Goal: Transaction & Acquisition: Purchase product/service

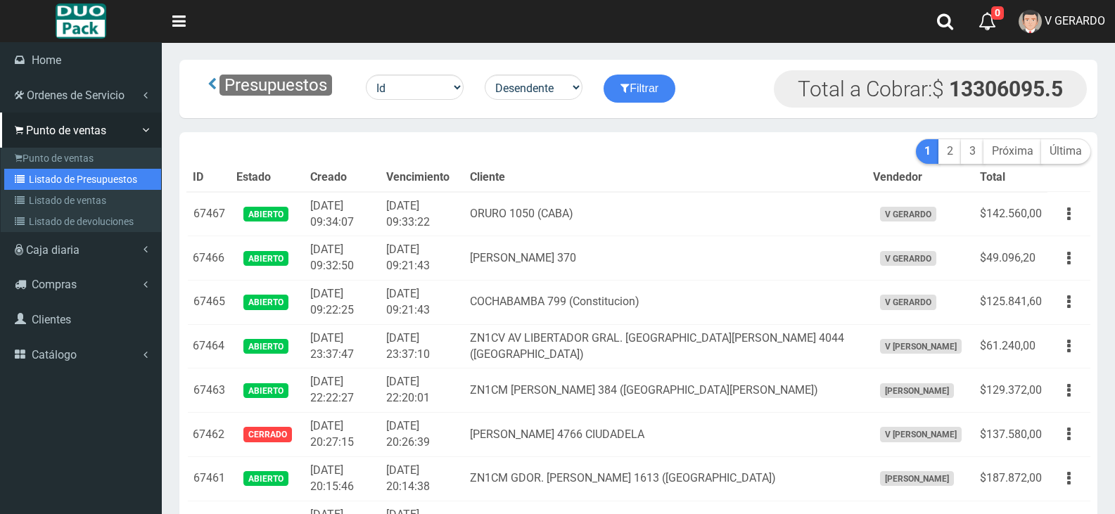
drag, startPoint x: 101, startPoint y: 179, endPoint x: 131, endPoint y: 183, distance: 29.8
click at [101, 179] on link "Listado de Presupuestos" at bounding box center [82, 179] width 157 height 21
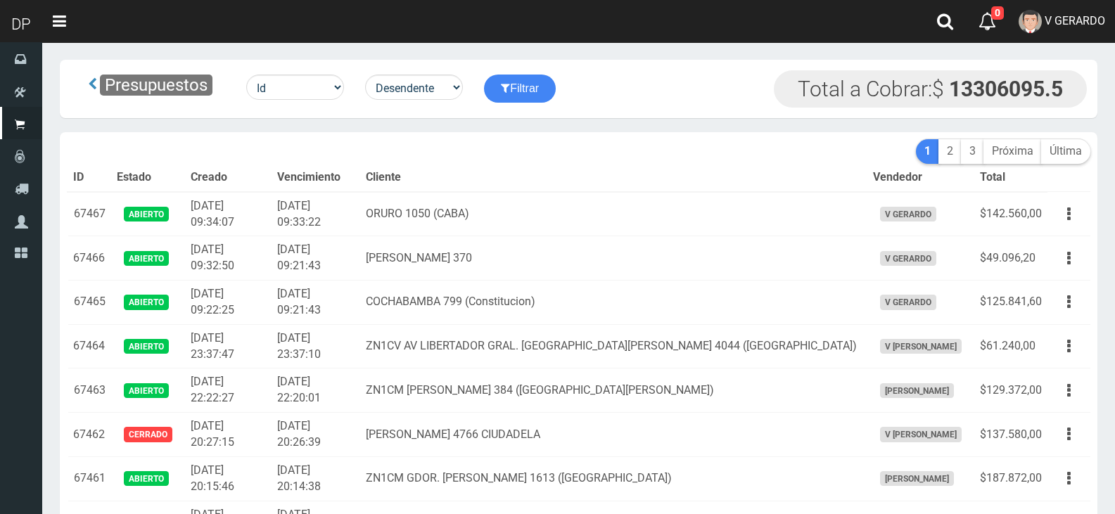
scroll to position [310, 0]
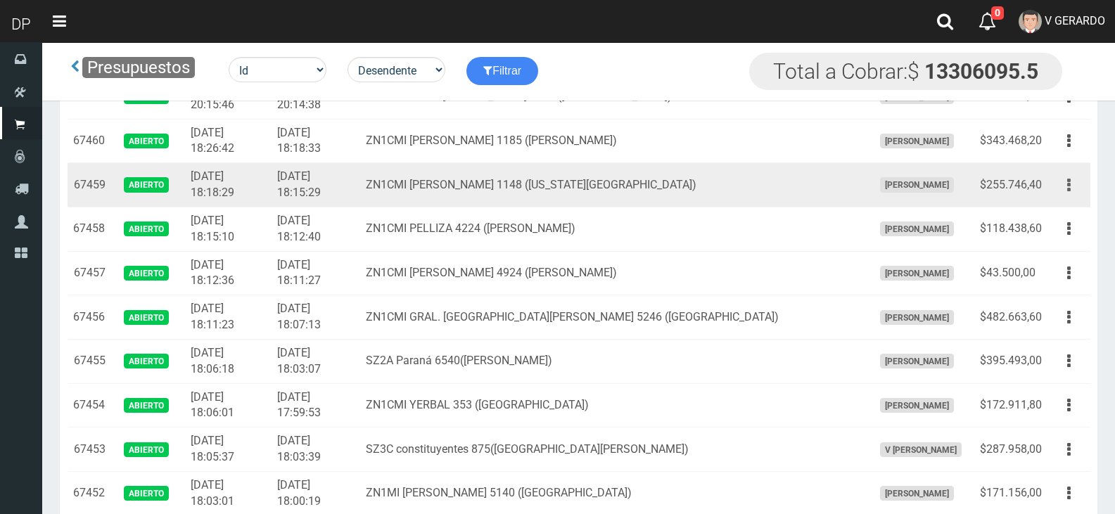
click at [1063, 184] on button "button" at bounding box center [1069, 185] width 32 height 25
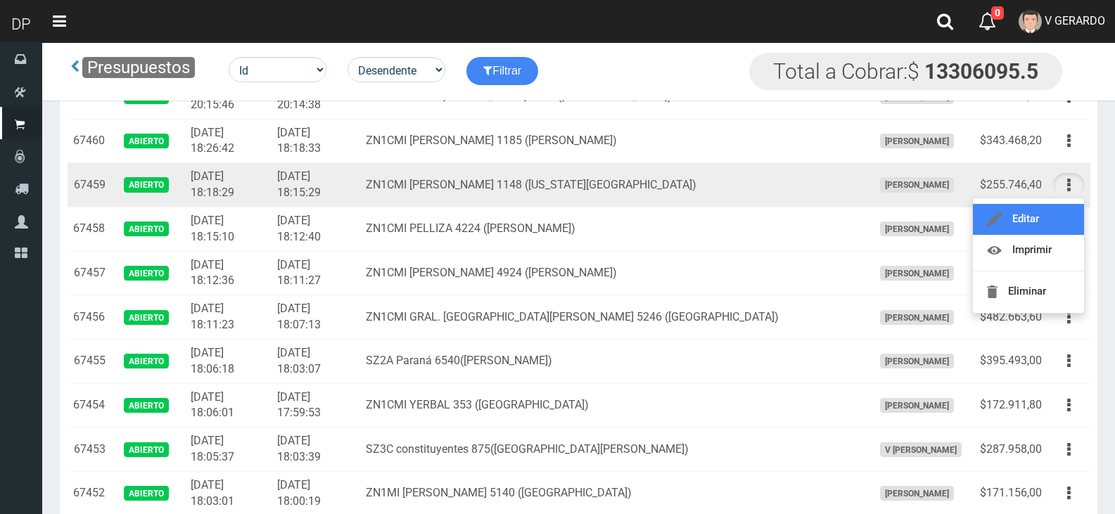
click at [1053, 221] on link "Editar" at bounding box center [1028, 219] width 111 height 31
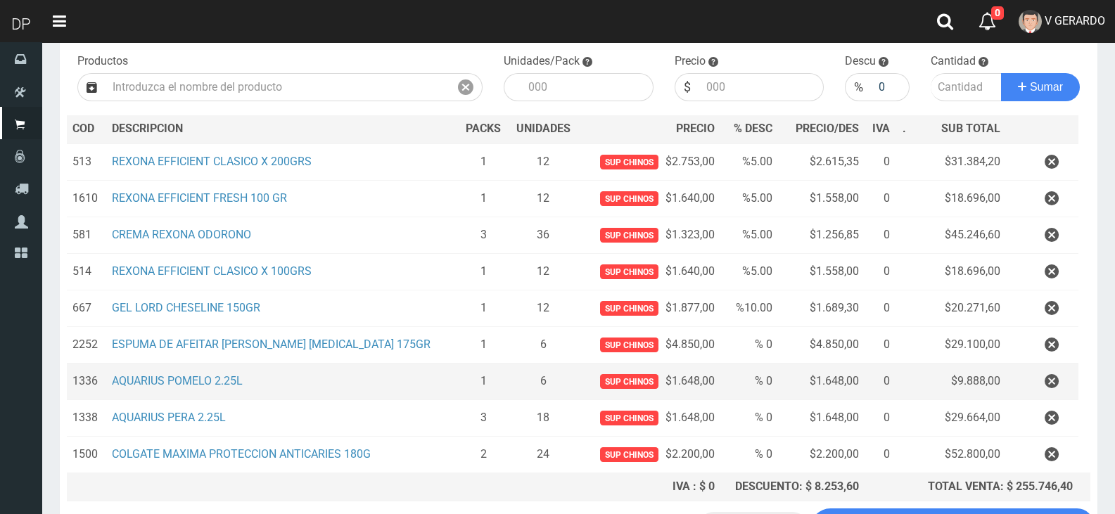
scroll to position [255, 0]
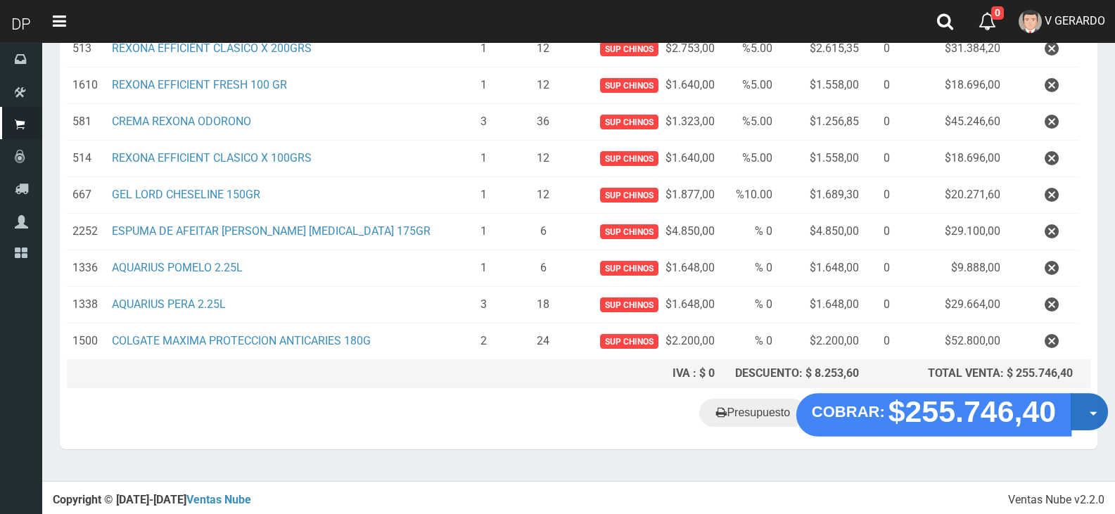
click at [1102, 405] on button "Opciones" at bounding box center [1089, 412] width 37 height 37
click at [1083, 405] on button "Opciones" at bounding box center [1089, 412] width 37 height 37
click at [1078, 404] on button "Opciones" at bounding box center [1089, 412] width 37 height 37
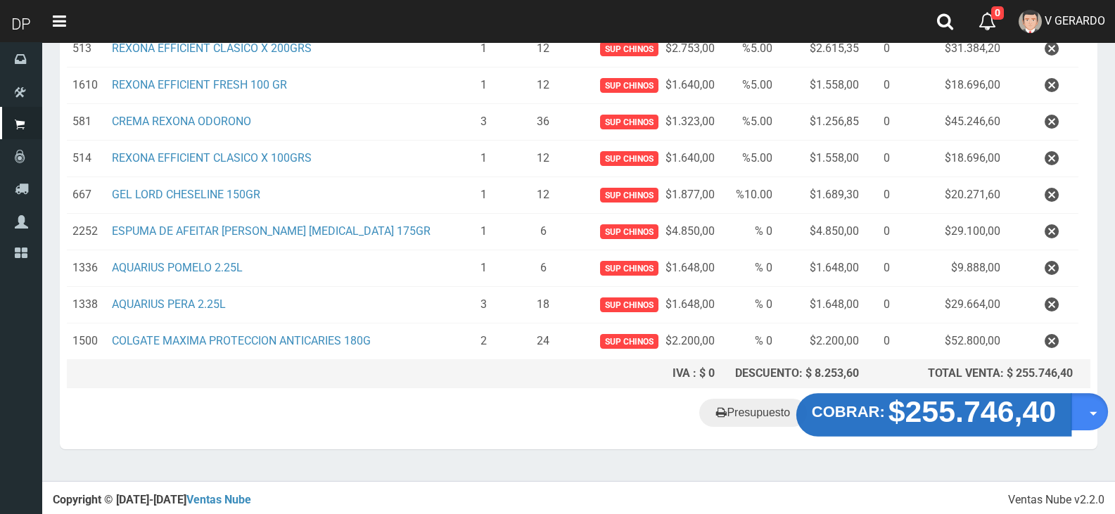
click at [976, 409] on strong "$255.746,40" at bounding box center [973, 411] width 168 height 33
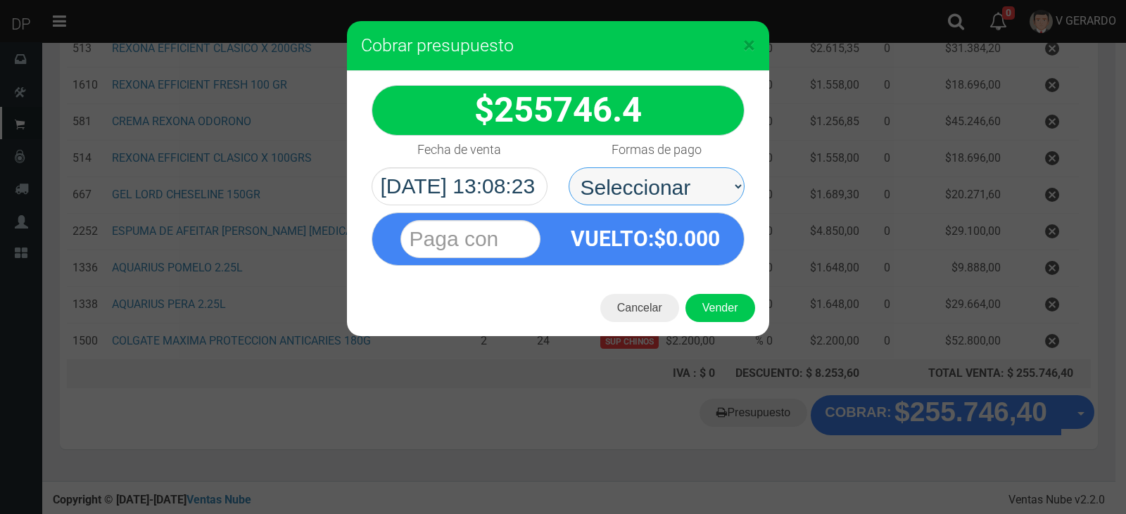
click at [684, 172] on select "Seleccionar Efectivo Tarjeta de Crédito Depósito Débito" at bounding box center [656, 186] width 176 height 38
select select "Efectivo"
click at [568, 167] on select "Seleccionar Efectivo Tarjeta de Crédito Depósito Débito" at bounding box center [656, 186] width 176 height 38
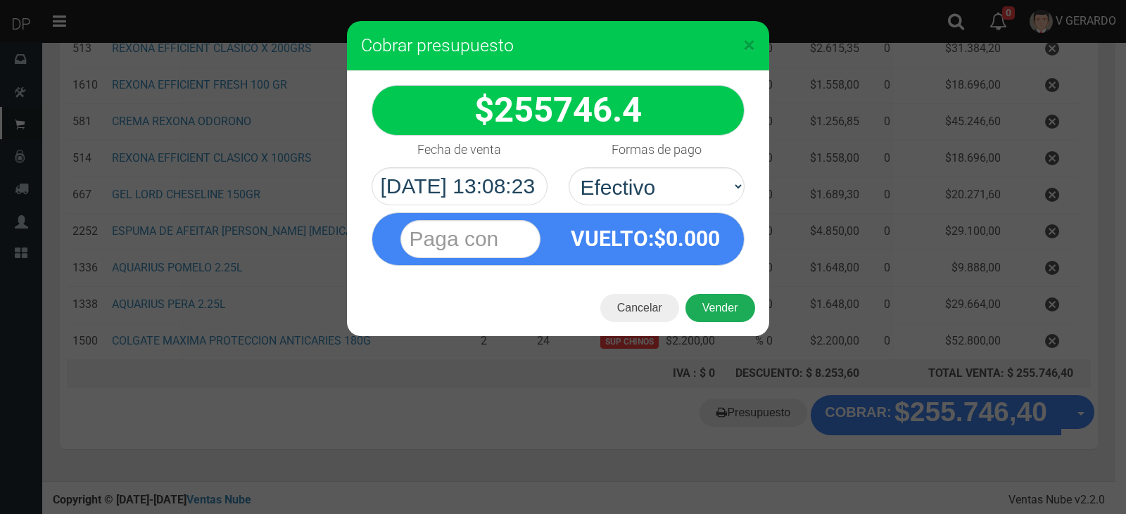
click at [721, 315] on button "Vender" at bounding box center [720, 308] width 70 height 28
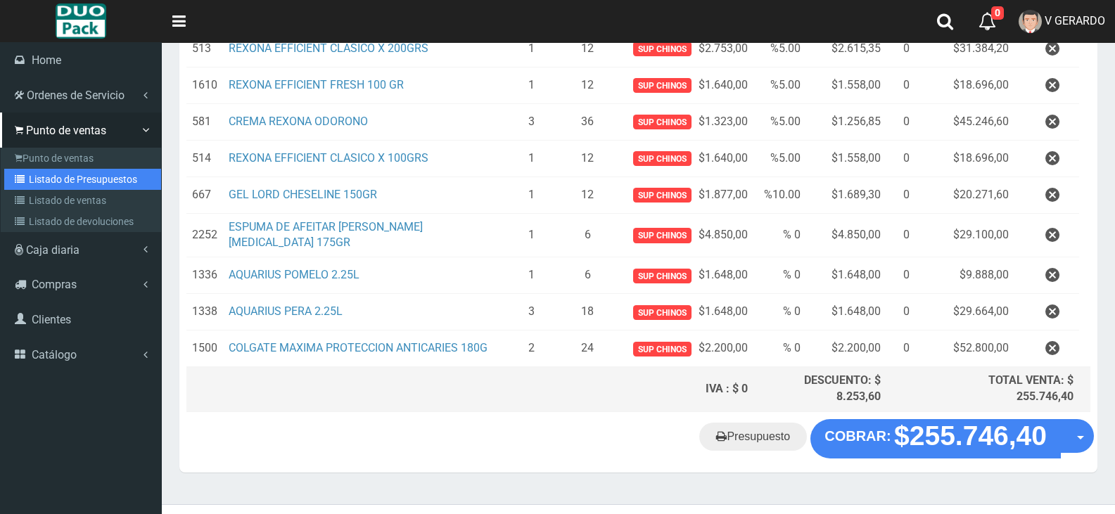
click at [78, 179] on link "Listado de Presupuestos" at bounding box center [82, 179] width 157 height 21
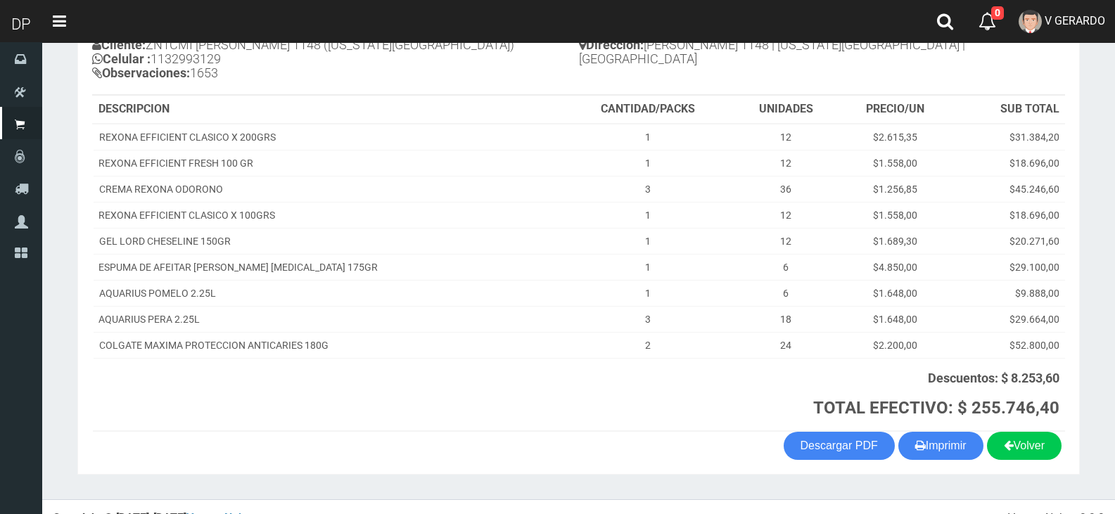
scroll to position [194, 0]
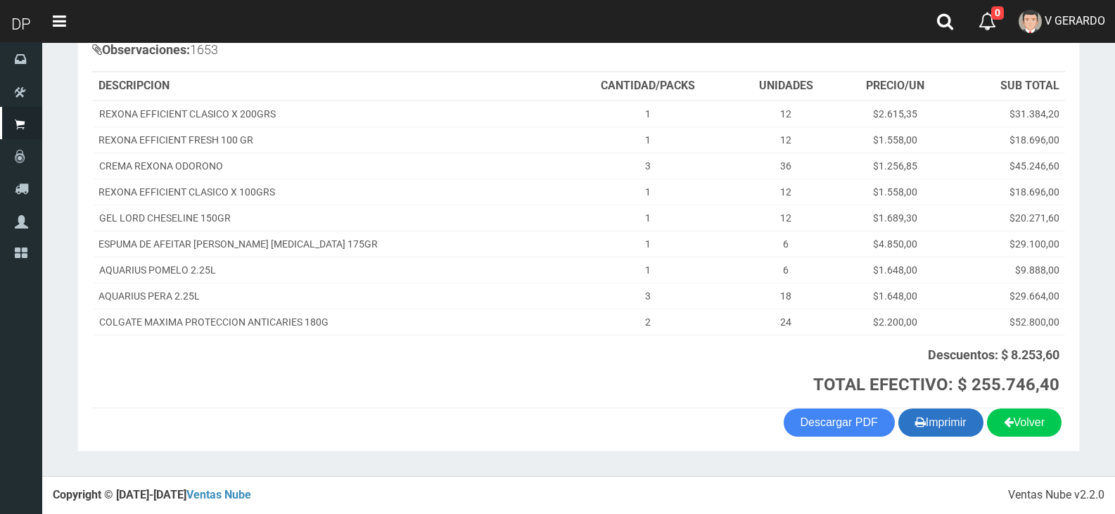
click at [942, 433] on button "Imprimir" at bounding box center [940, 423] width 85 height 28
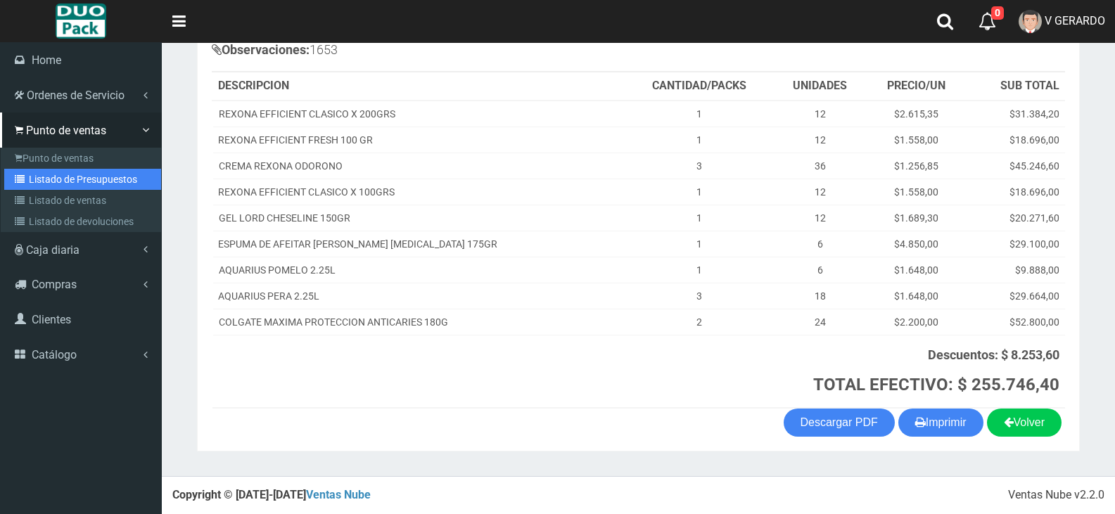
click at [52, 174] on link "Listado de Presupuestos" at bounding box center [82, 179] width 157 height 21
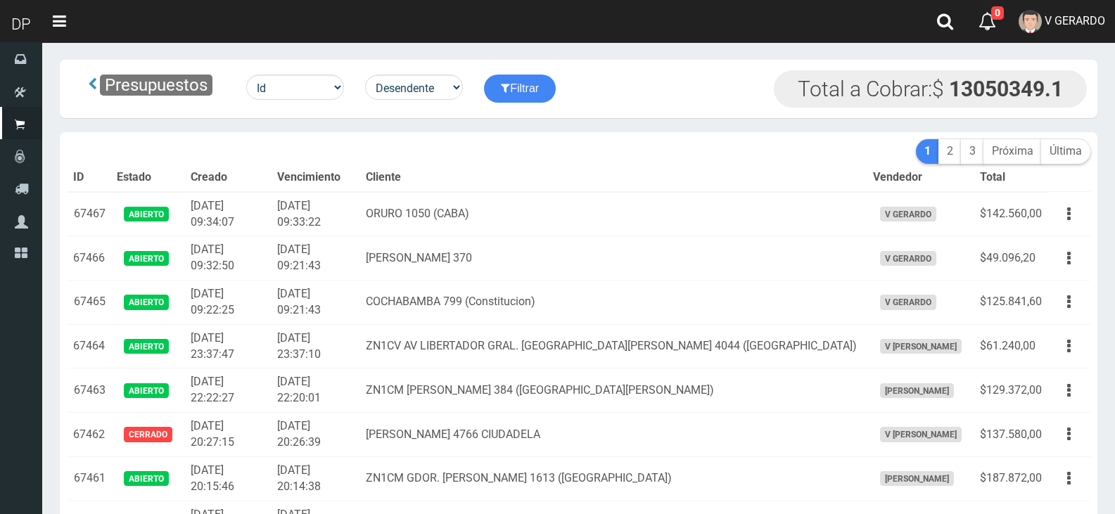
scroll to position [310, 0]
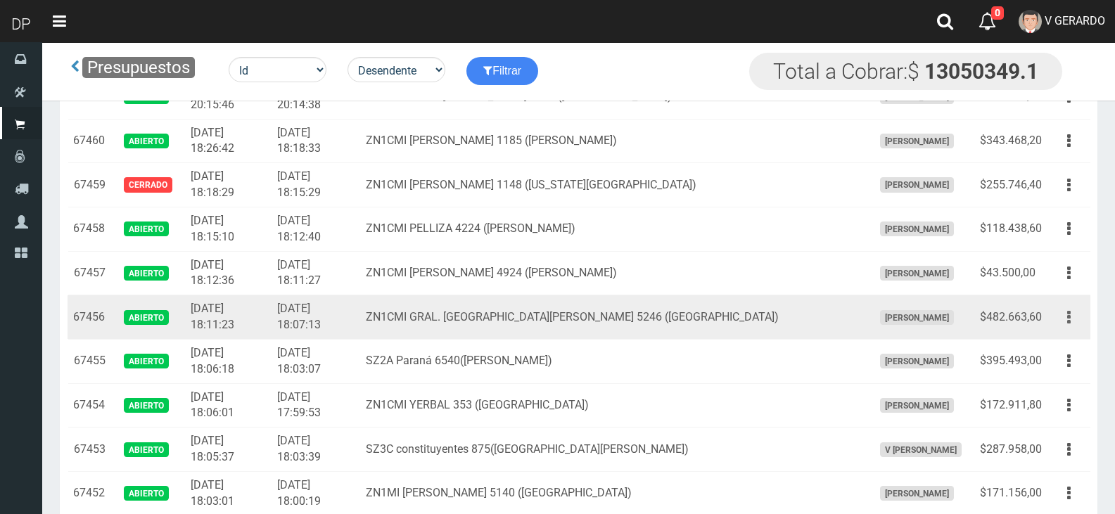
click at [1074, 322] on button "button" at bounding box center [1069, 317] width 32 height 25
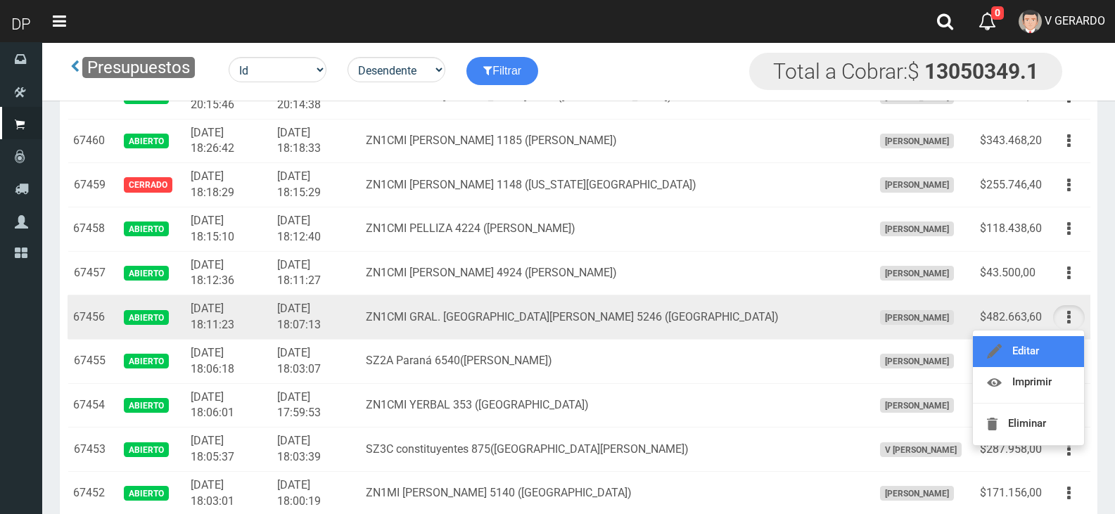
click at [1052, 341] on link "Editar" at bounding box center [1028, 351] width 111 height 31
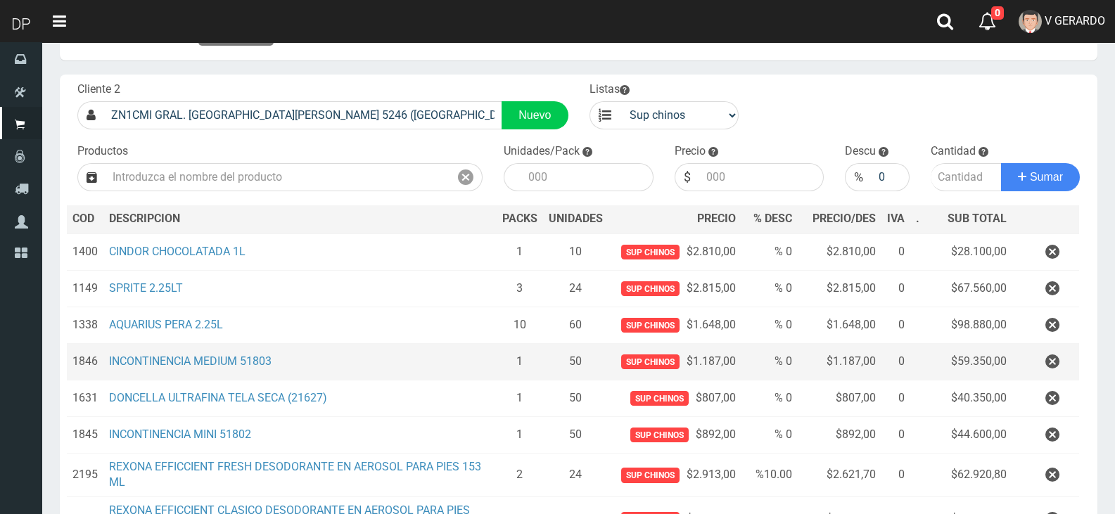
scroll to position [211, 0]
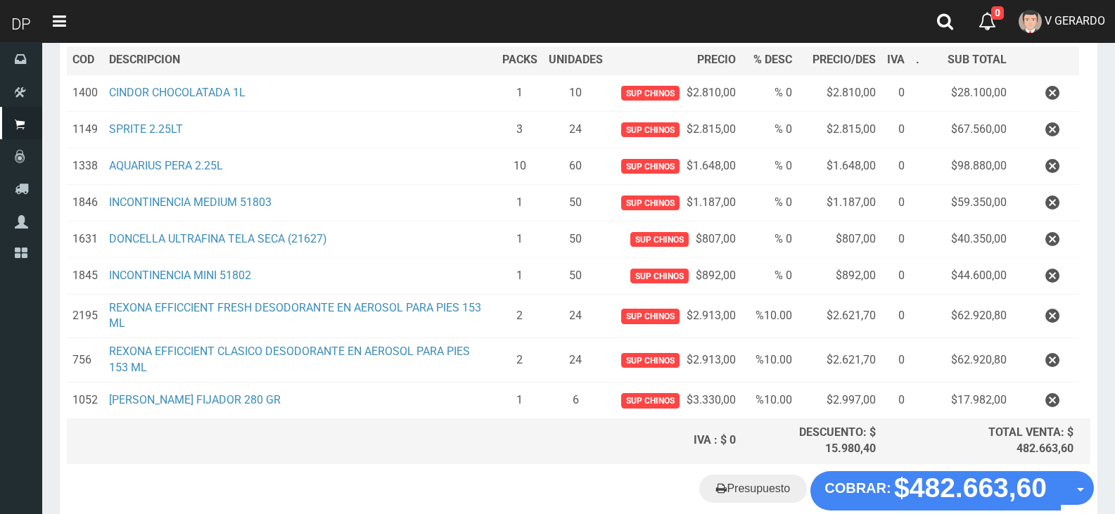
click at [1058, 314] on icon "button" at bounding box center [1052, 316] width 14 height 25
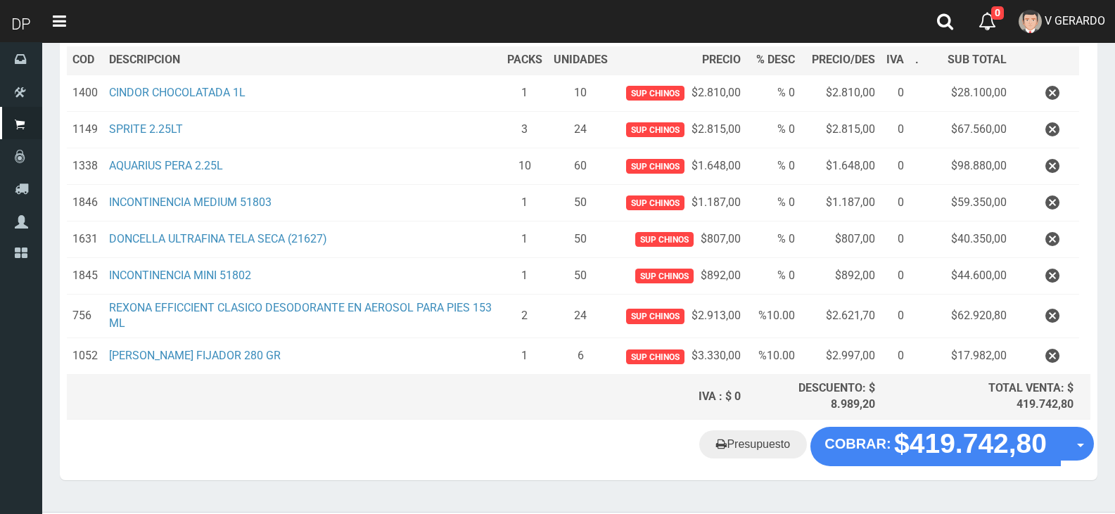
click at [1058, 319] on icon "button" at bounding box center [1052, 316] width 14 height 25
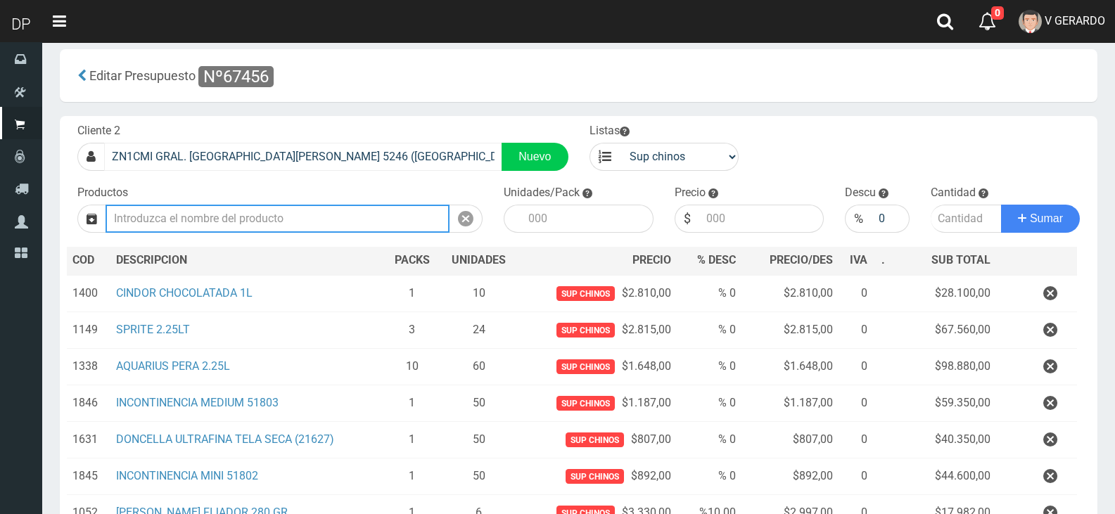
scroll to position [0, 0]
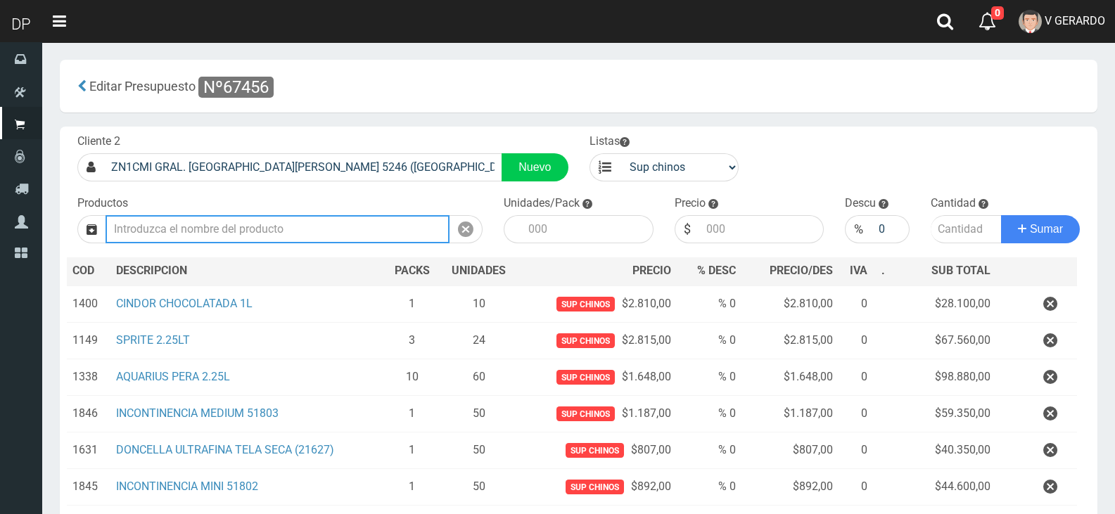
click at [297, 236] on input "text" at bounding box center [278, 229] width 344 height 28
click at [170, 226] on input "rexona efficient fresh desodo" at bounding box center [278, 229] width 344 height 28
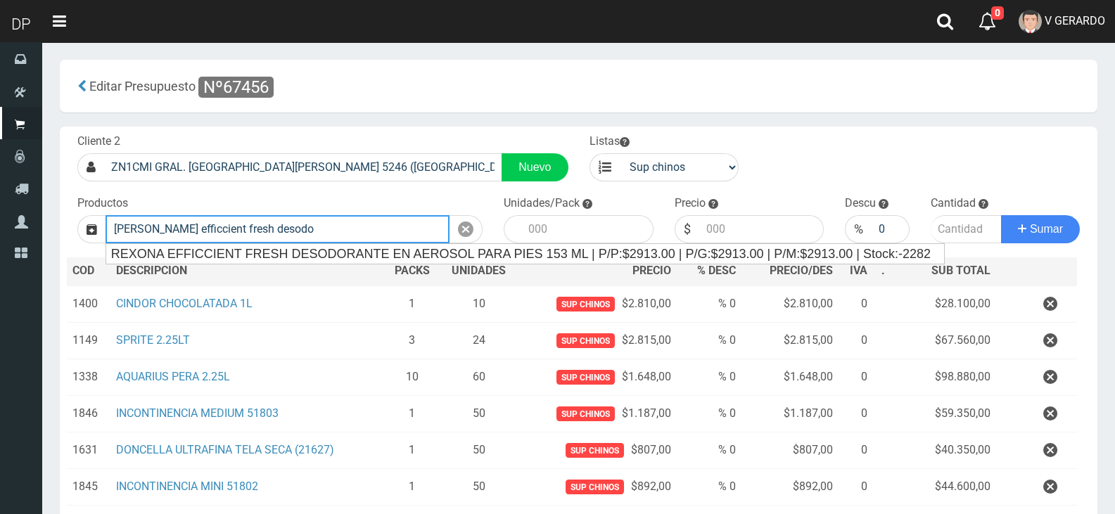
drag, startPoint x: 271, startPoint y: 219, endPoint x: 279, endPoint y: 222, distance: 8.0
click at [274, 219] on input "rexona efficcient fresh desodo" at bounding box center [278, 229] width 344 height 28
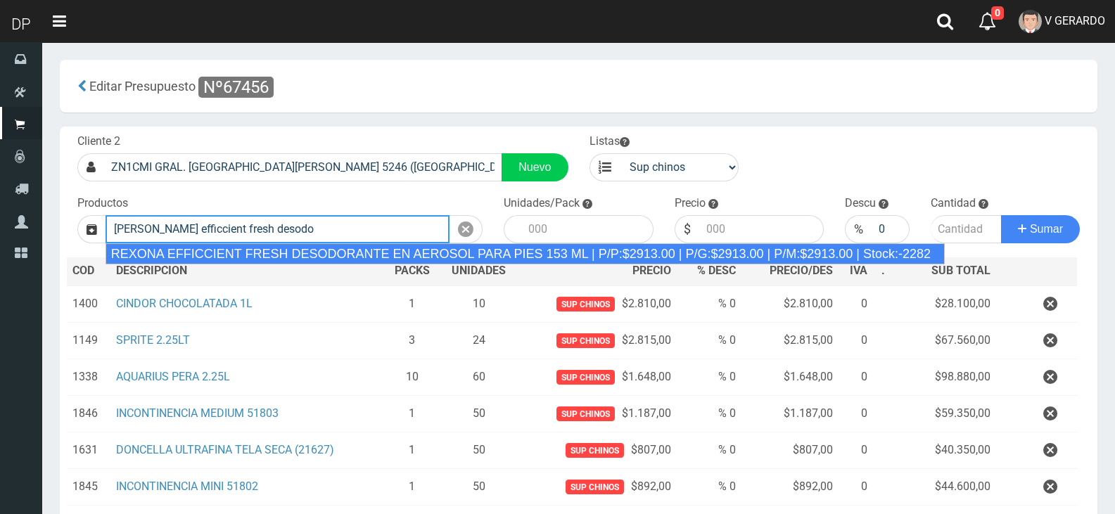
click at [315, 252] on div "REXONA EFFICCIENT FRESH DESODORANTE EN AEROSOL PARA PIES 153 ML | P/P:$2913.00 …" at bounding box center [525, 253] width 839 height 21
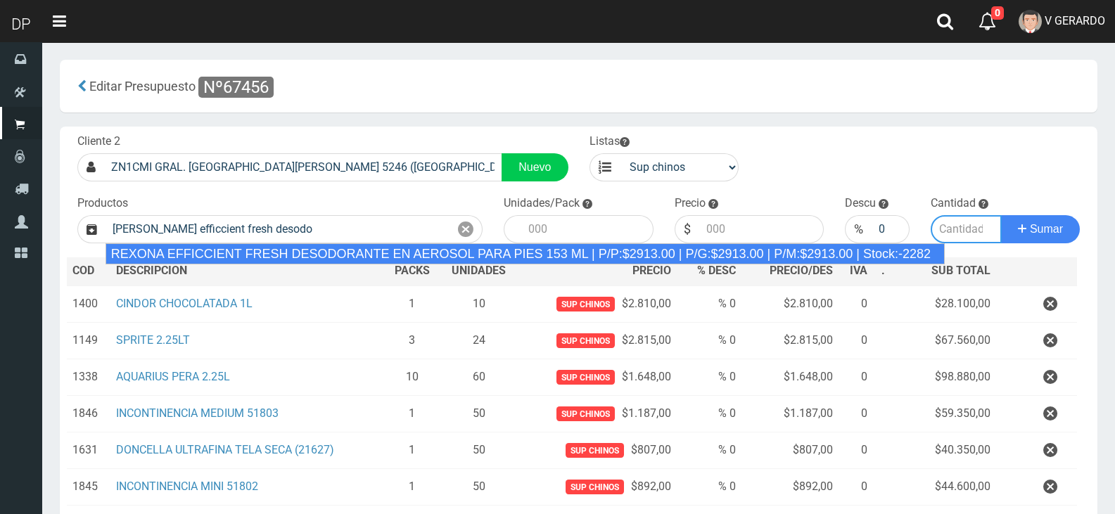
type input "REXONA EFFICCIENT FRESH DESODORANTE EN AEROSOL PARA PIES 153 ML | P/P:$2913.00 …"
type input "12"
type input "2913.00"
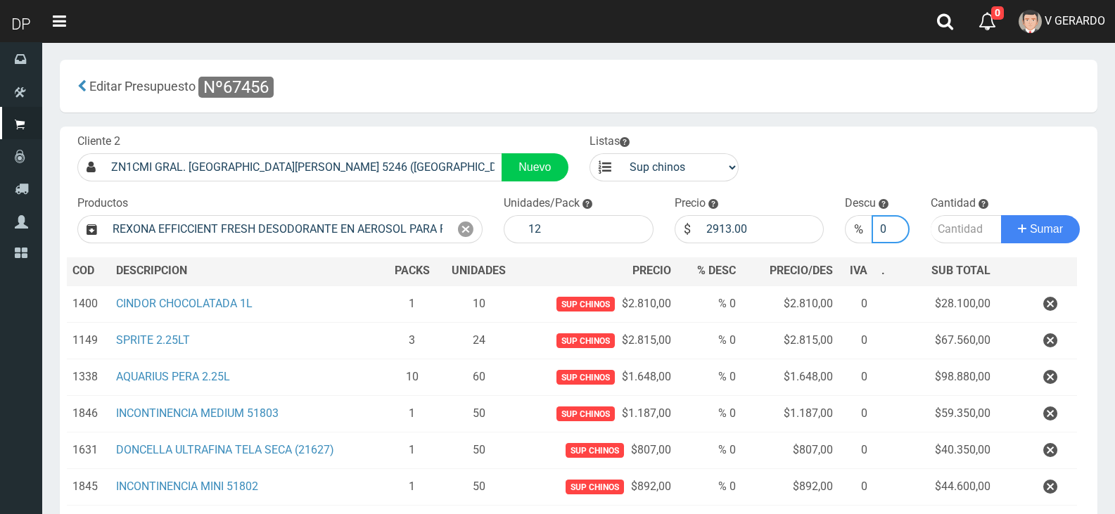
click at [891, 222] on input "0" at bounding box center [890, 229] width 37 height 28
type input "0"
click at [784, 226] on input "2913.00" at bounding box center [761, 229] width 125 height 28
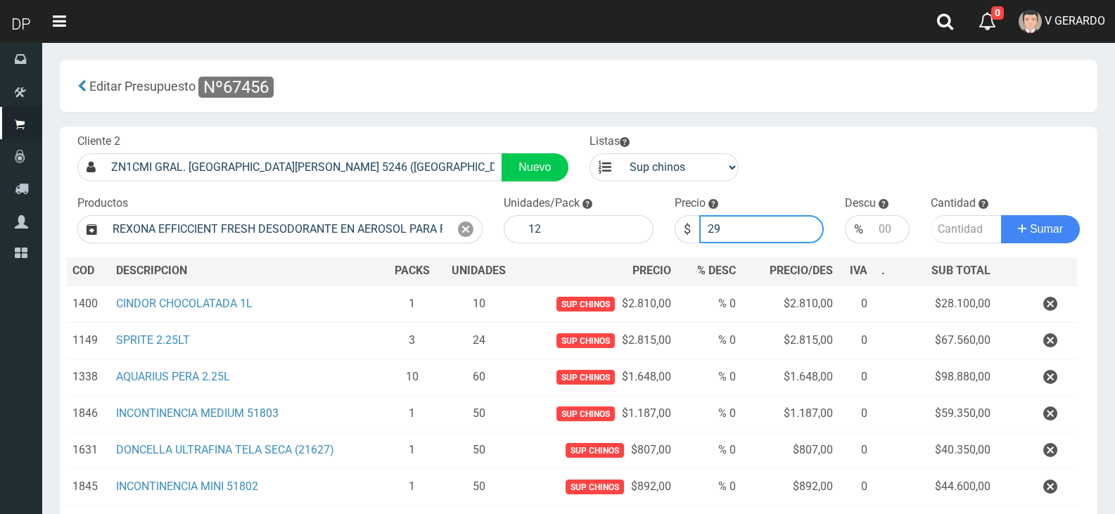
type input "2"
type input "2621"
type input "2621.70"
type input "3"
click at [958, 227] on input "3" at bounding box center [967, 229] width 72 height 28
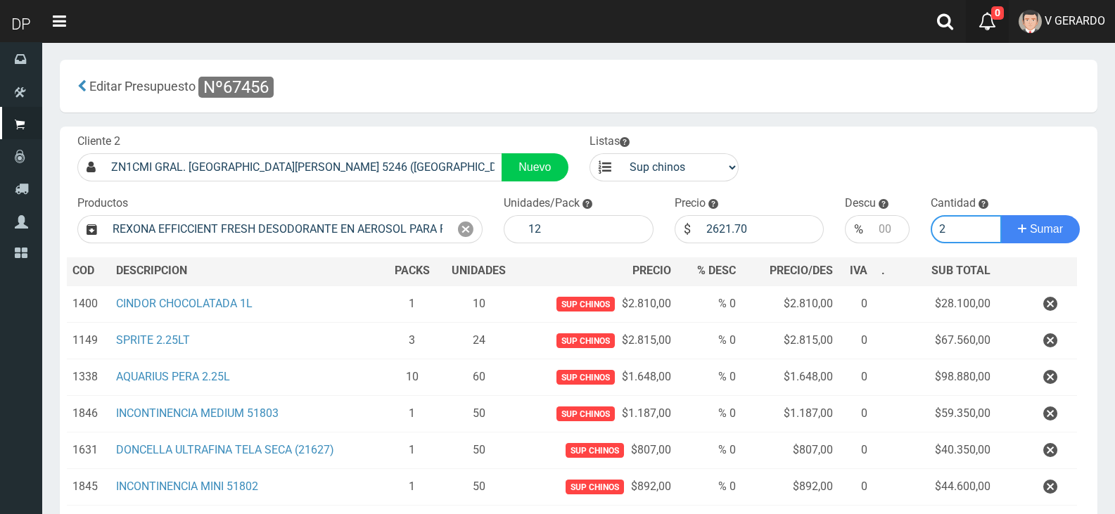
type input "2"
click at [750, 229] on input "2621.70" at bounding box center [761, 229] width 125 height 28
click at [465, 231] on icon at bounding box center [465, 229] width 15 height 20
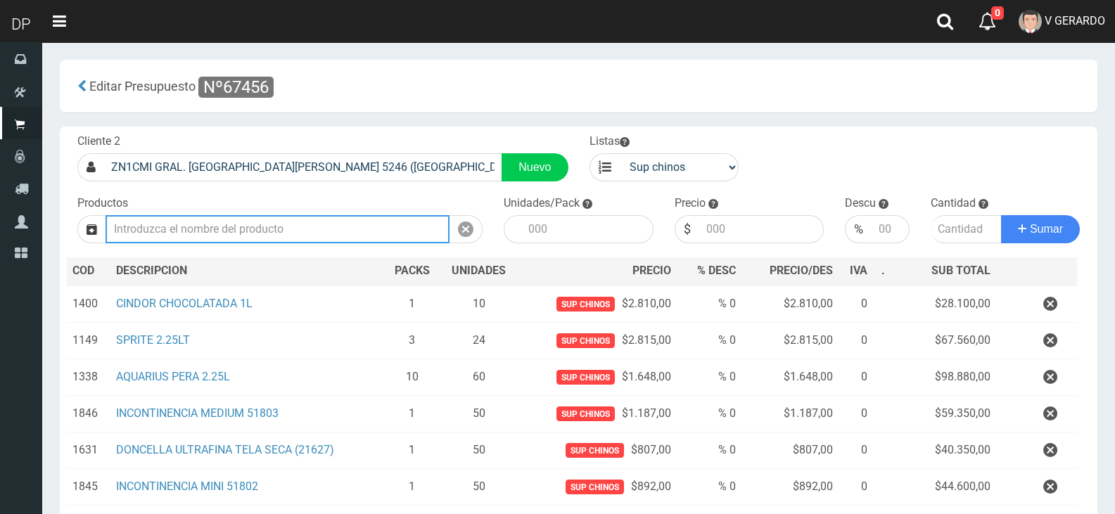
click at [281, 234] on input "text" at bounding box center [278, 229] width 344 height 28
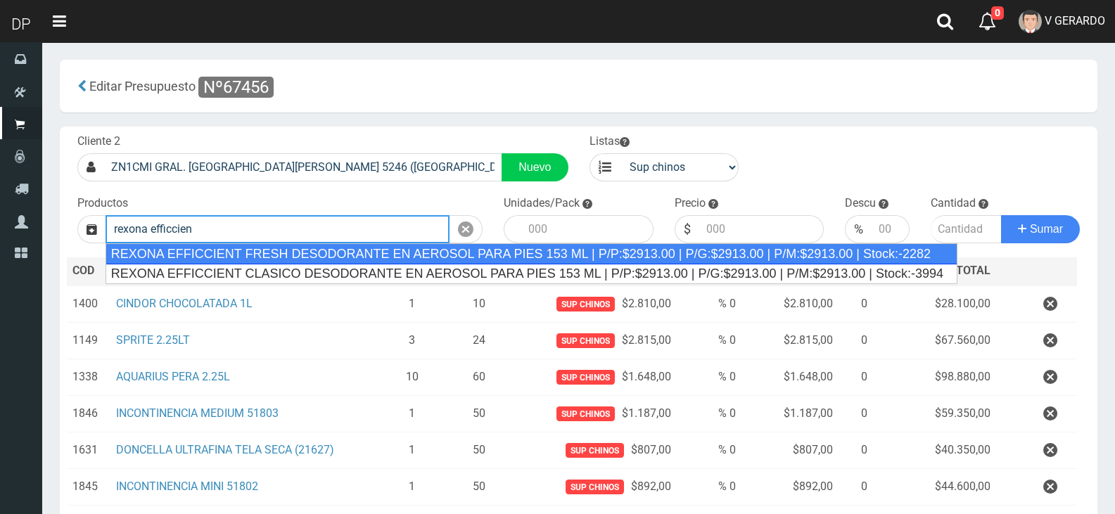
click at [305, 249] on div "REXONA EFFICCIENT FRESH DESODORANTE EN AEROSOL PARA PIES 153 ML | P/P:$2913.00 …" at bounding box center [532, 253] width 852 height 21
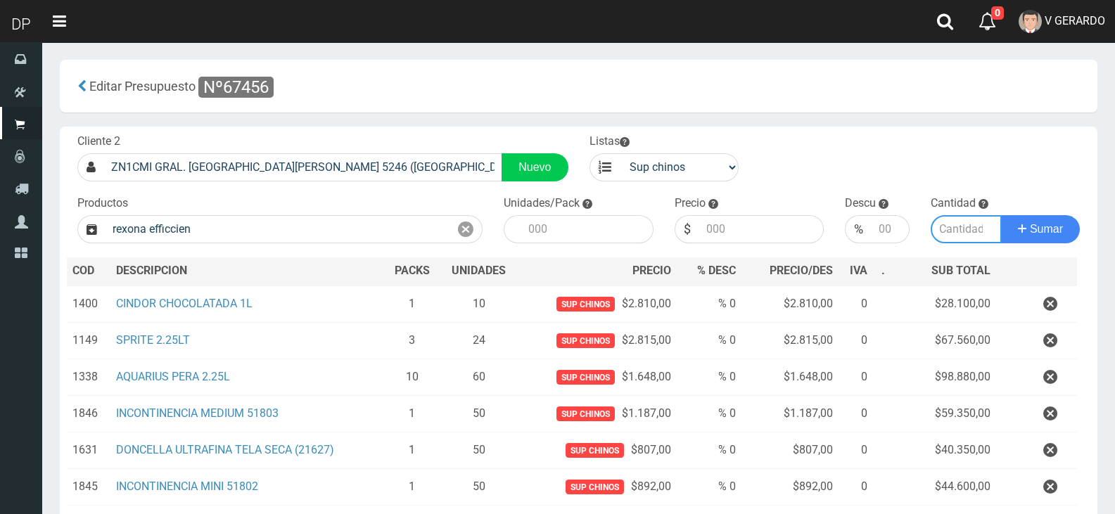
type input "REXONA EFFICCIENT FRESH DESODORANTE EN AEROSOL PARA PIES 153 ML | P/P:$2913.00 …"
type input "12"
type input "2913.00"
click at [888, 233] on input "number" at bounding box center [890, 229] width 37 height 28
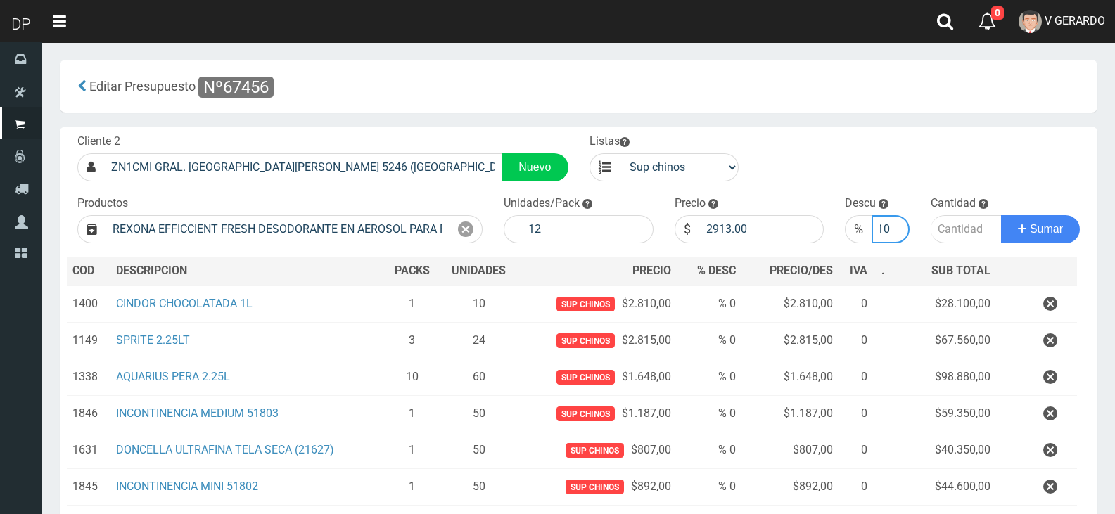
type input "10"
type input "2"
click at [1001, 215] on button "Sumar" at bounding box center [1040, 229] width 79 height 28
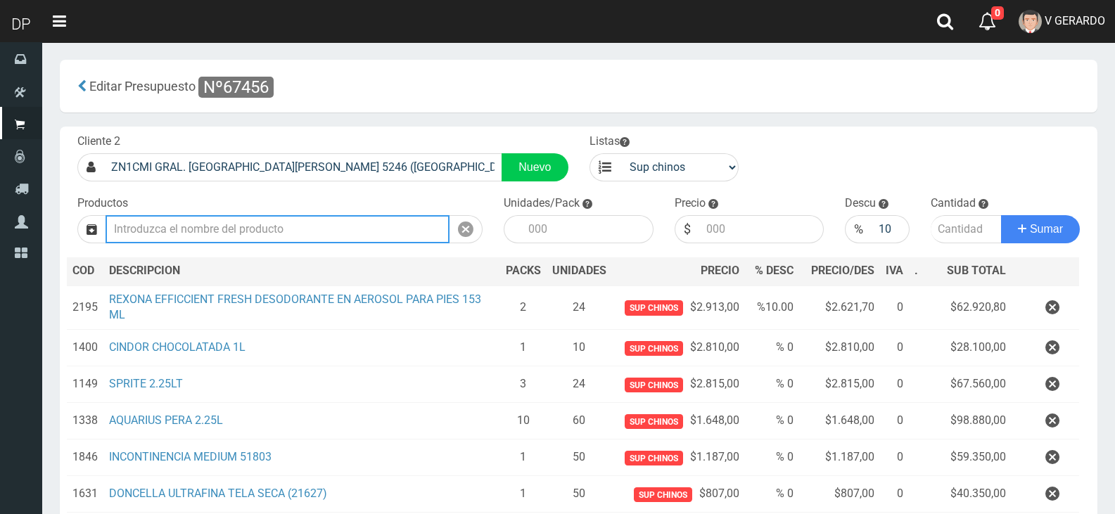
click at [241, 217] on input "text" at bounding box center [278, 229] width 344 height 28
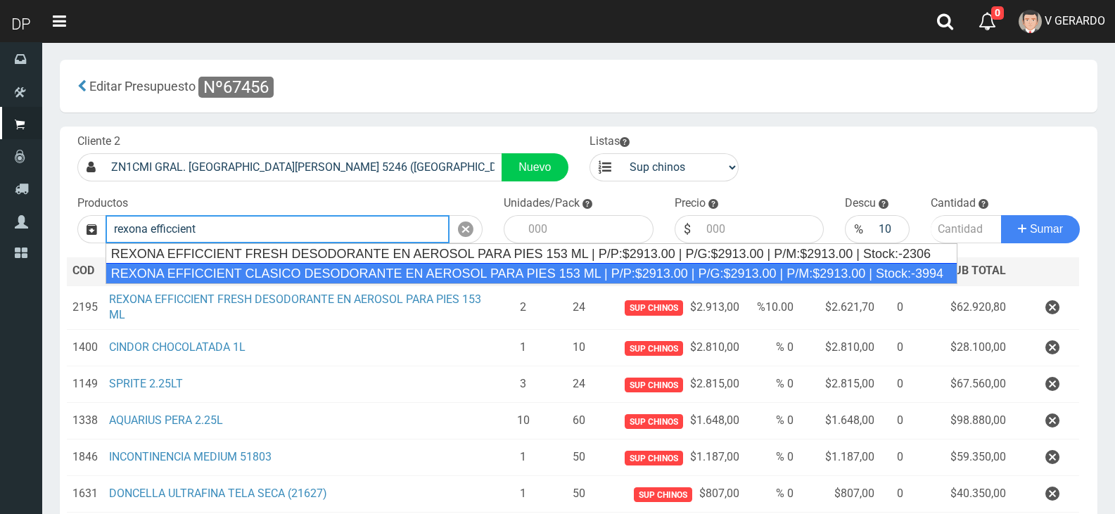
click at [285, 275] on div "REXONA EFFICCIENT CLASICO DESODORANTE EN AEROSOL PARA PIES 153 ML | P/P:$2913.0…" at bounding box center [532, 273] width 852 height 21
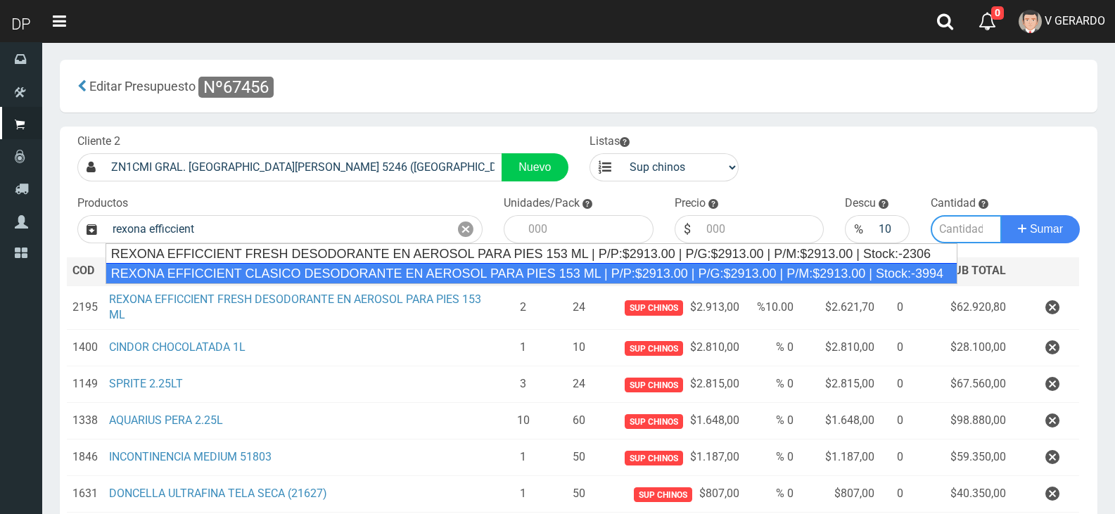
type input "REXONA EFFICCIENT CLASICO DESODORANTE EN AEROSOL PARA PIES 153 ML | P/P:$2913.0…"
type input "12"
type input "2913.00"
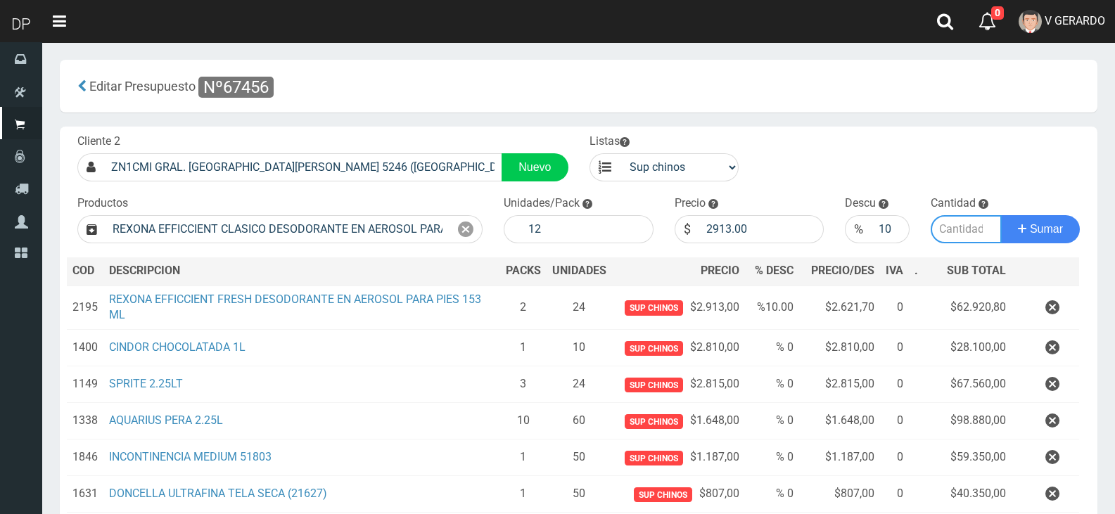
click at [953, 224] on input "number" at bounding box center [967, 229] width 72 height 28
type input "1"
type input "2"
click at [1001, 215] on button "Sumar" at bounding box center [1040, 229] width 79 height 28
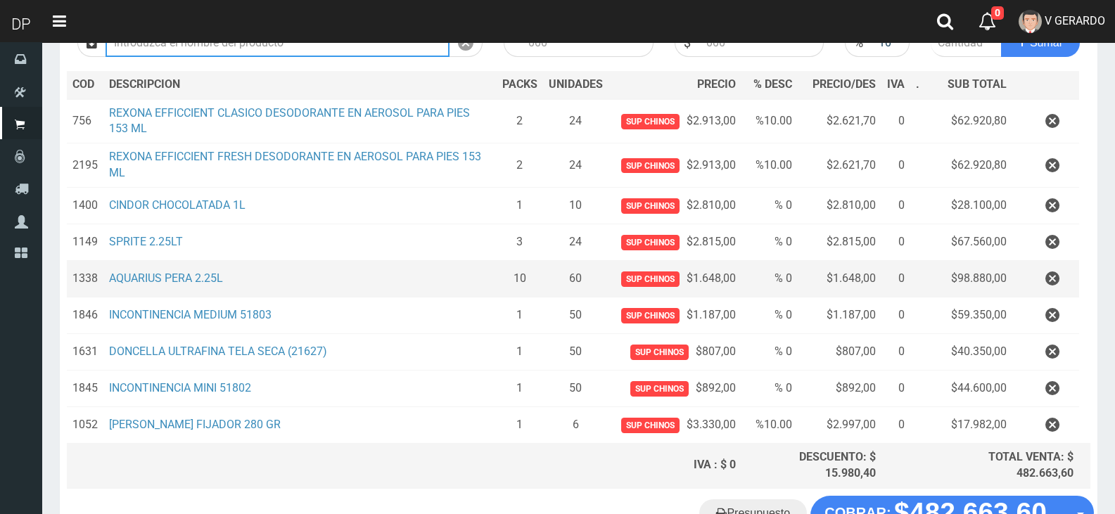
scroll to position [286, 0]
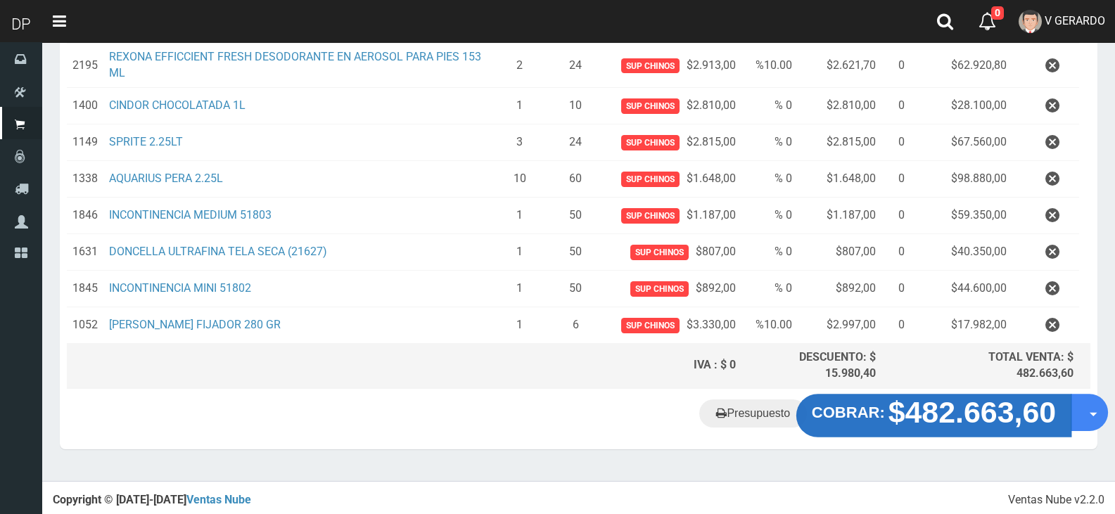
click at [899, 413] on strong "$482.663,60" at bounding box center [973, 411] width 168 height 33
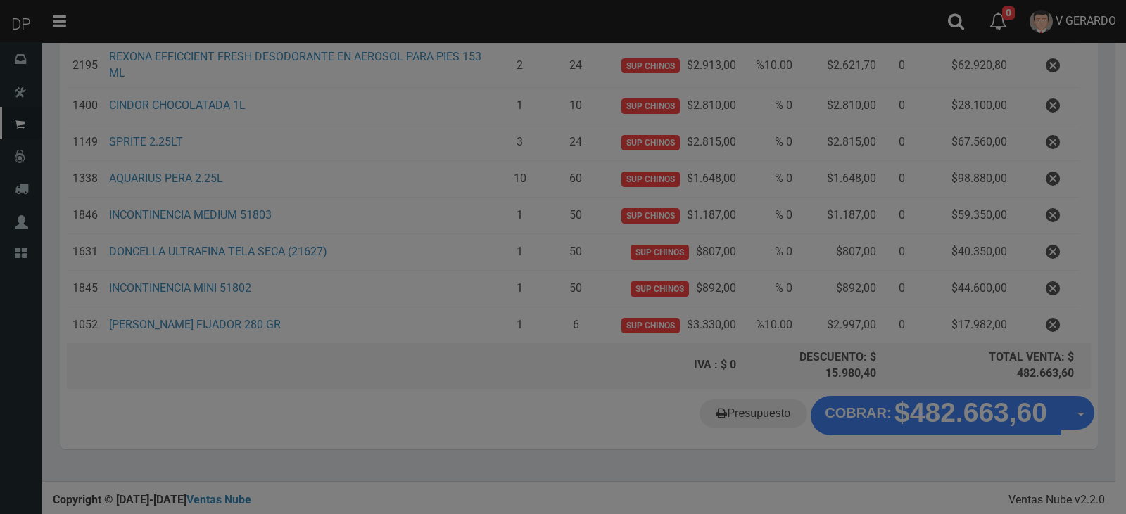
click at [919, 419] on div at bounding box center [563, 257] width 1126 height 514
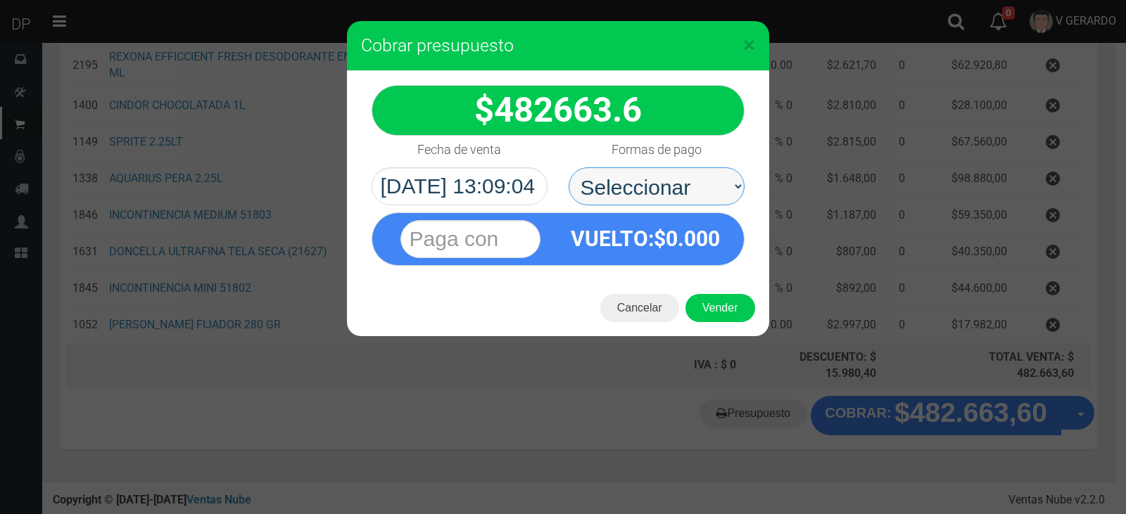
click at [660, 174] on select "Seleccionar Efectivo Tarjeta de Crédito Depósito Débito" at bounding box center [656, 186] width 176 height 38
select select "Efectivo"
click at [568, 167] on select "Seleccionar Efectivo Tarjeta de Crédito Depósito Débito" at bounding box center [656, 186] width 176 height 38
click at [654, 309] on button "Cancelar" at bounding box center [639, 308] width 79 height 28
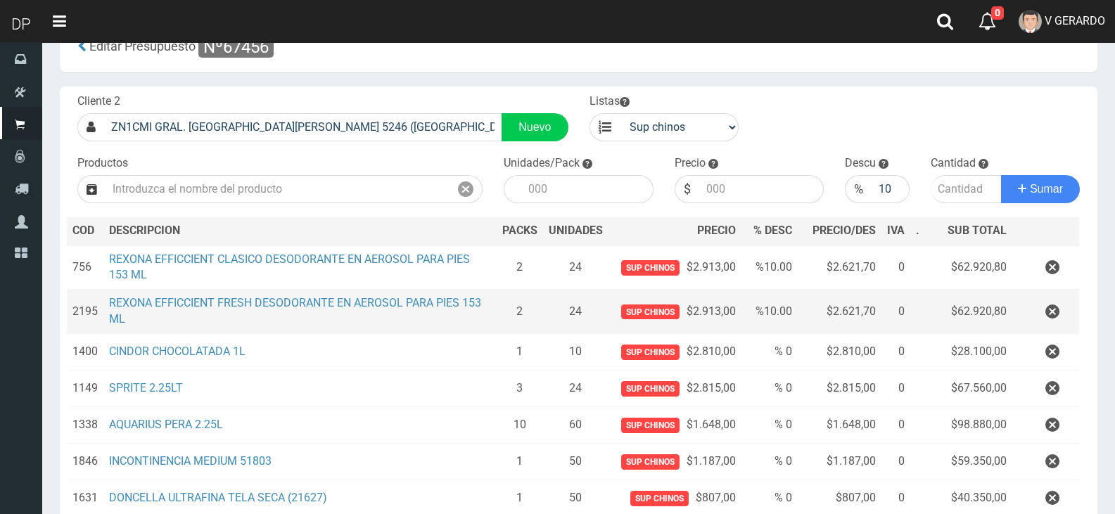
scroll to position [0, 0]
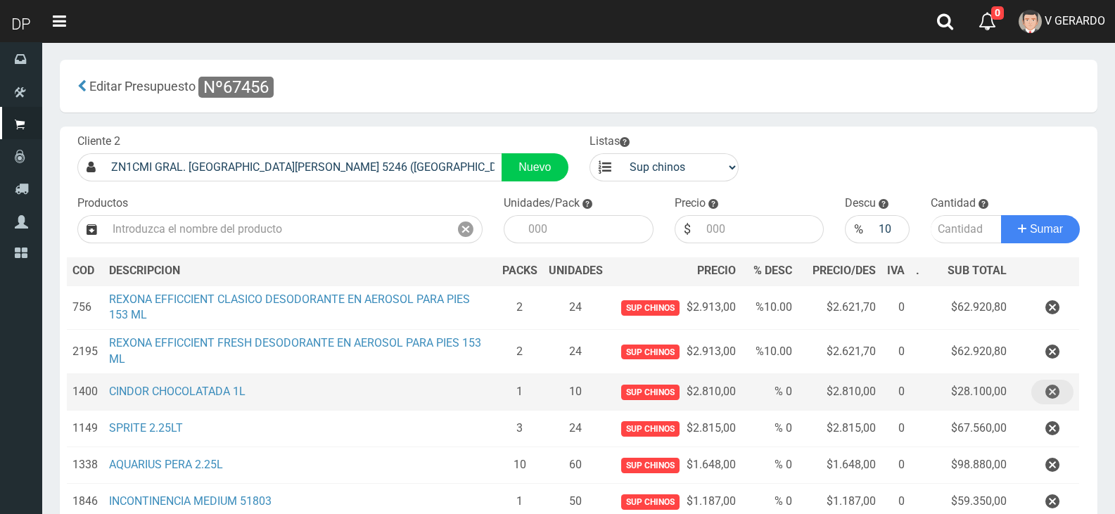
click at [1047, 388] on icon "button" at bounding box center [1052, 392] width 14 height 25
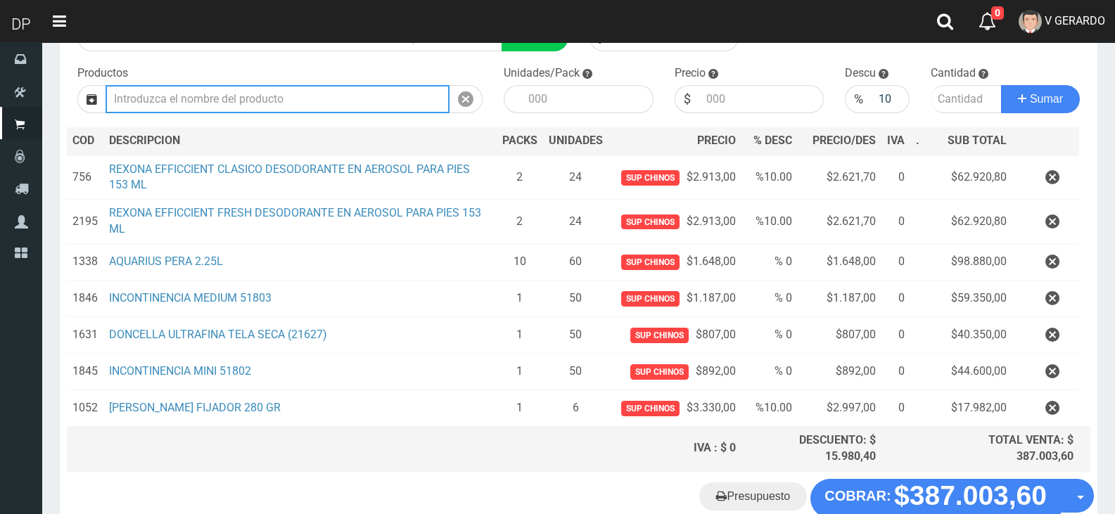
scroll to position [211, 0]
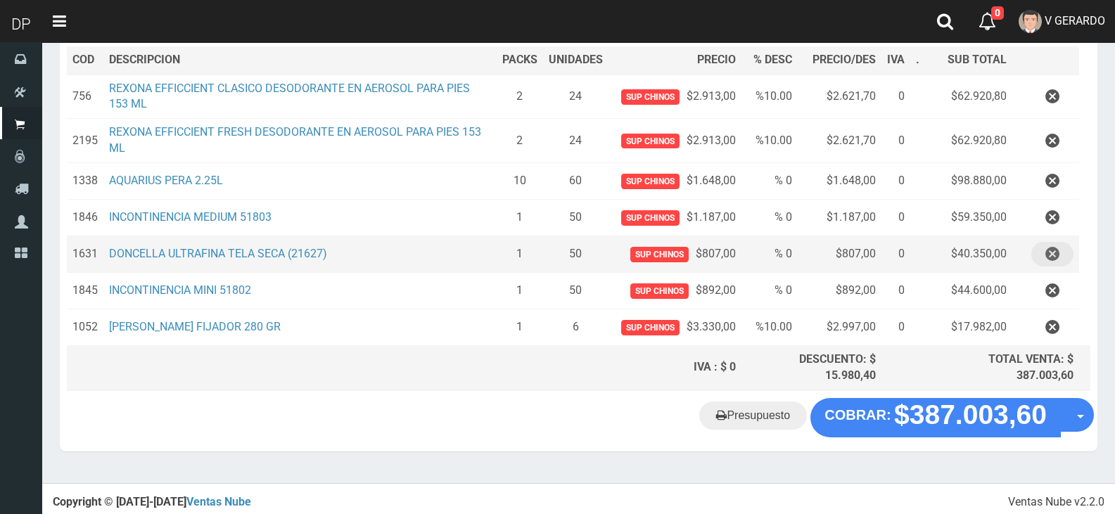
click at [1048, 249] on icon "button" at bounding box center [1052, 254] width 14 height 25
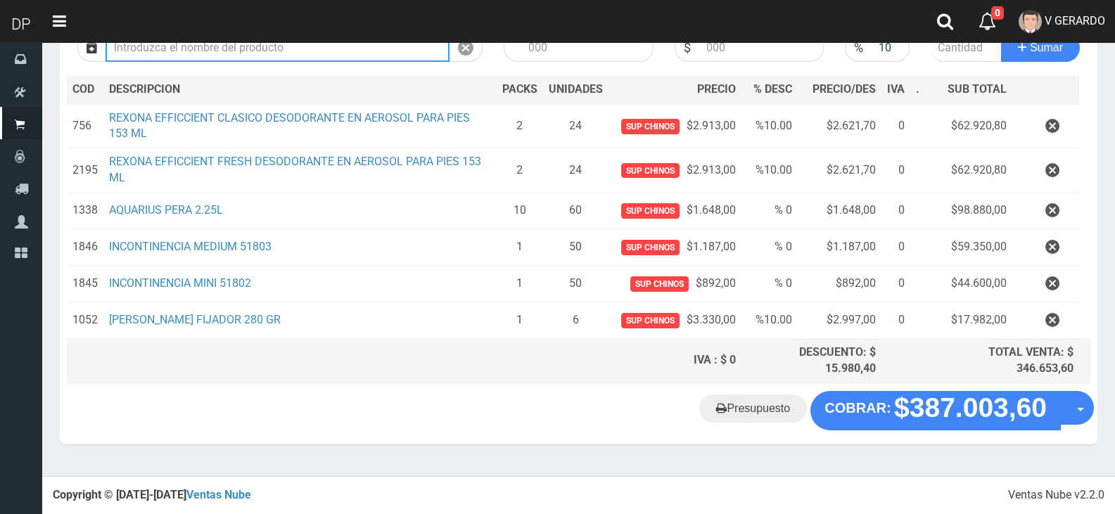
scroll to position [177, 0]
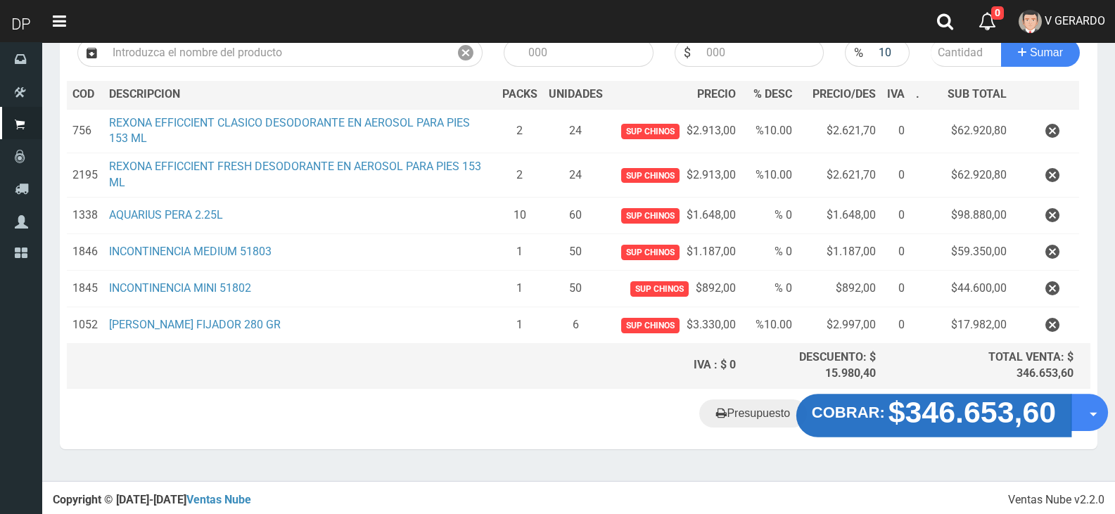
click at [947, 419] on strong "$346.653,60" at bounding box center [973, 411] width 168 height 33
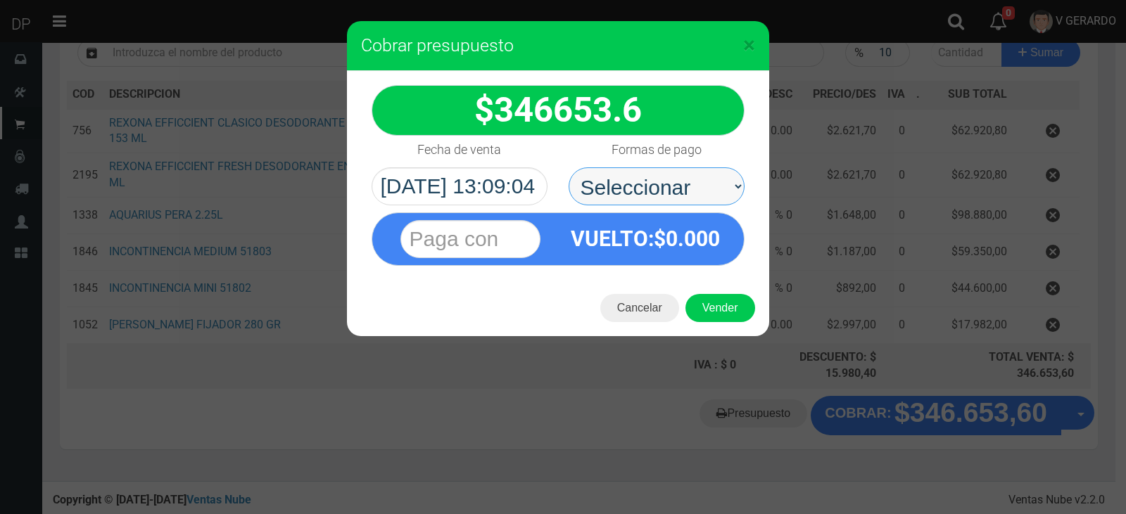
click at [703, 177] on select "Seleccionar Efectivo Tarjeta de Crédito Depósito Débito" at bounding box center [656, 186] width 176 height 38
select select "Efectivo"
click at [568, 167] on select "Seleccionar Efectivo Tarjeta de Crédito Depósito Débito" at bounding box center [656, 186] width 176 height 38
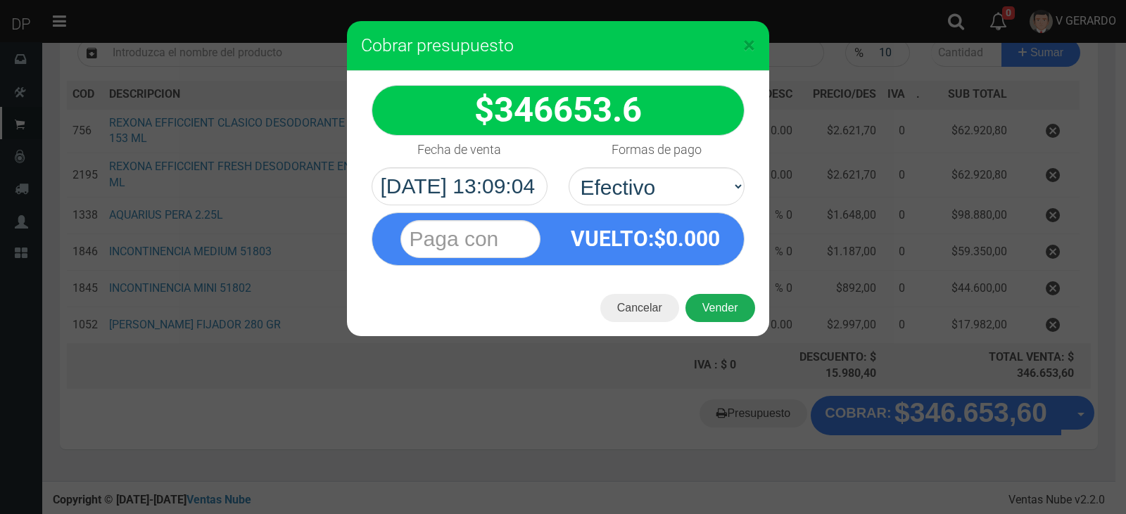
click at [731, 306] on button "Vender" at bounding box center [720, 308] width 70 height 28
click at [0, 0] on div "Cargando..." at bounding box center [0, 0] width 0 height 0
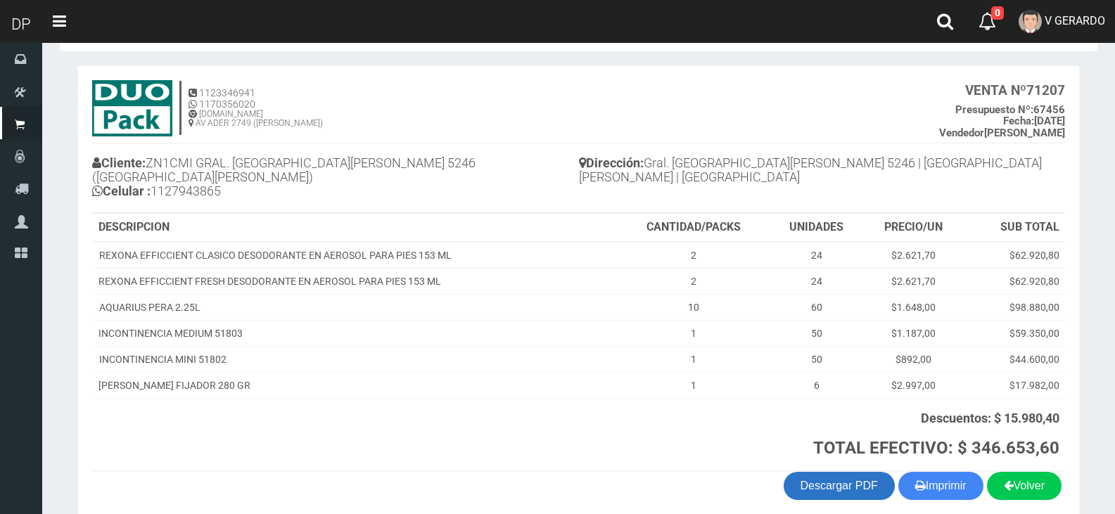
scroll to position [102, 0]
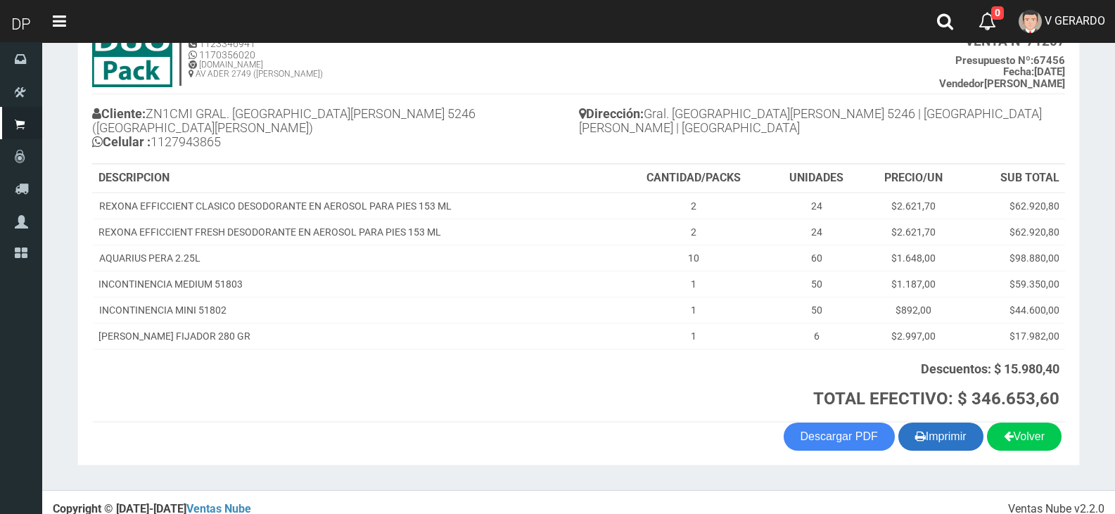
click at [950, 431] on button "Imprimir" at bounding box center [940, 437] width 85 height 28
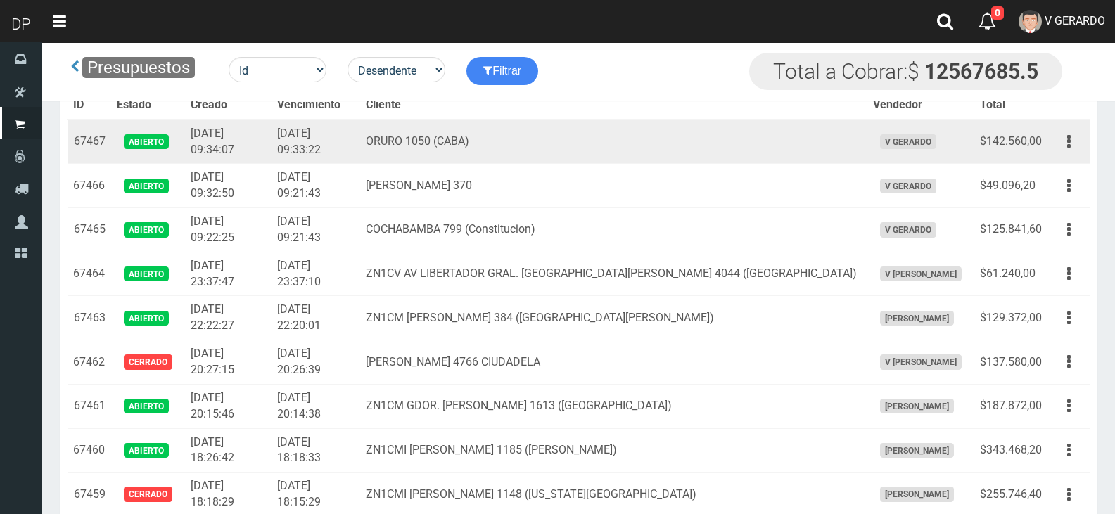
scroll to position [310, 0]
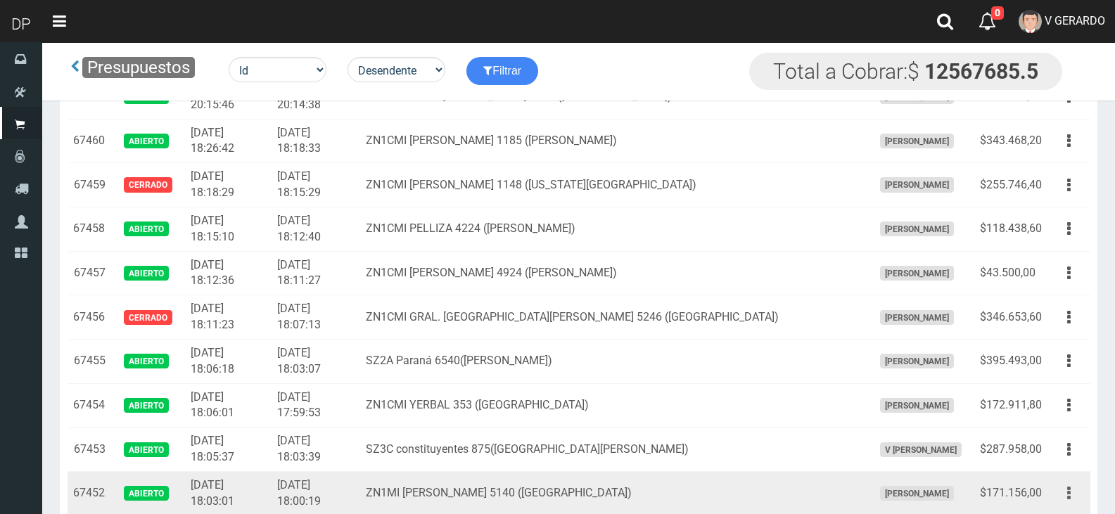
click at [1071, 492] on button "button" at bounding box center [1069, 493] width 32 height 25
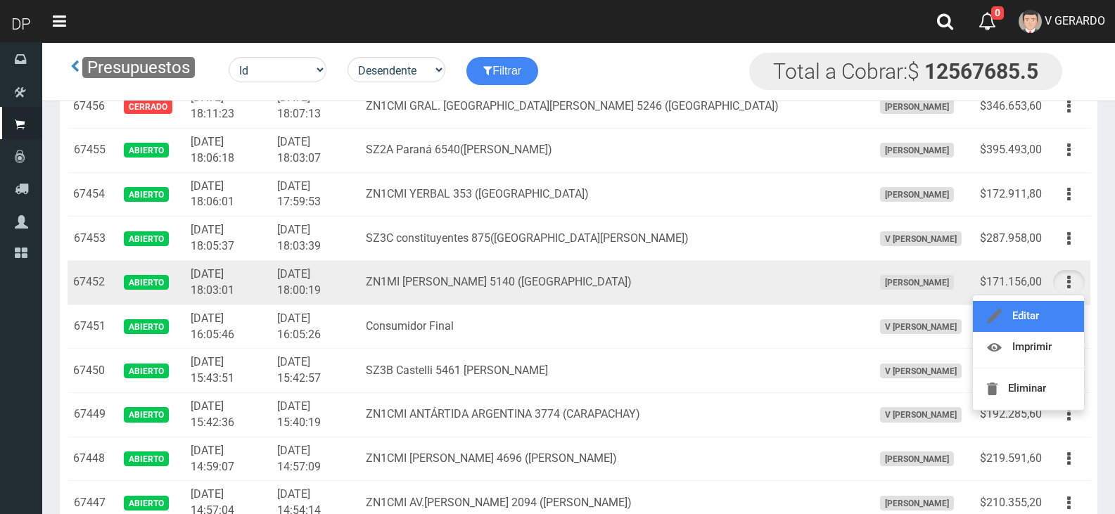
click at [1059, 318] on link "Editar" at bounding box center [1028, 316] width 111 height 31
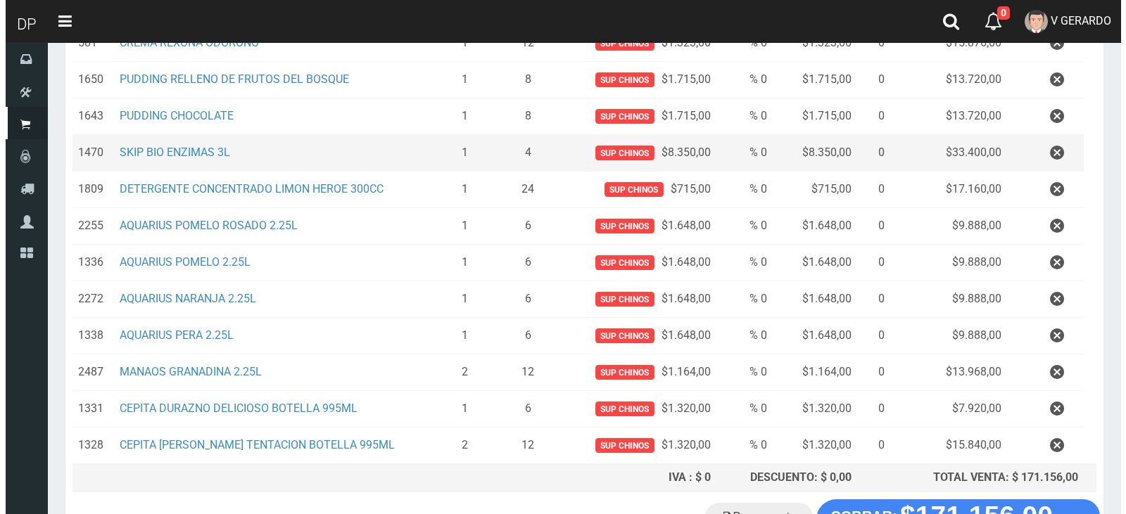
scroll to position [281, 0]
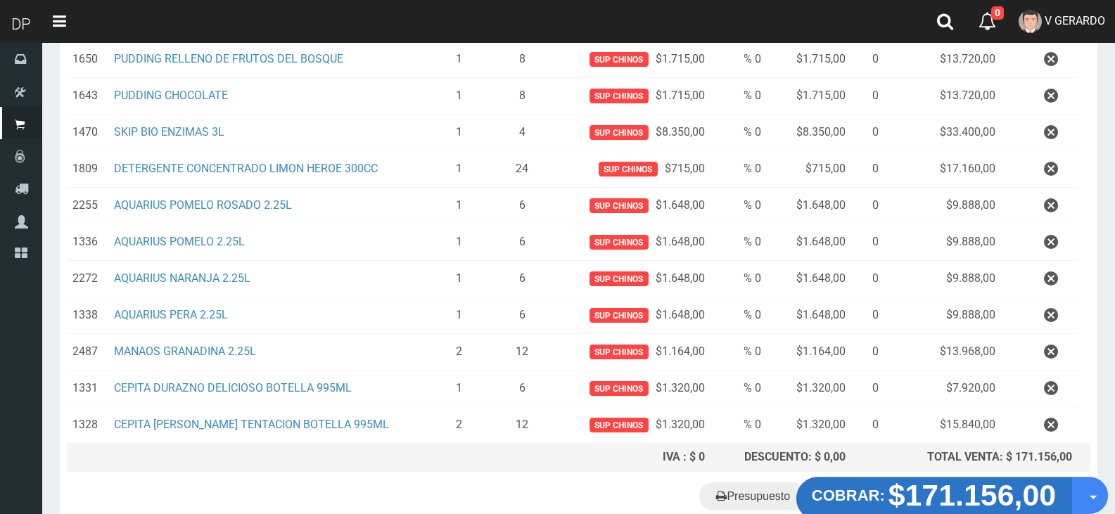
click at [949, 492] on strong "$171.156,00" at bounding box center [973, 495] width 168 height 33
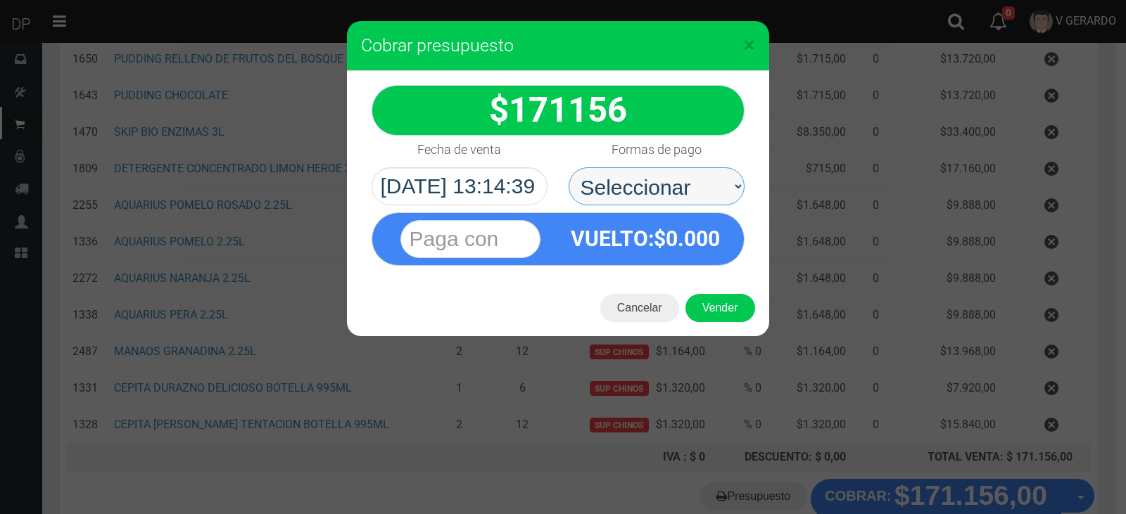
click at [680, 194] on select "Seleccionar Efectivo Tarjeta de Crédito Depósito Débito" at bounding box center [656, 186] width 176 height 38
select select "Efectivo"
click at [568, 167] on select "Seleccionar Efectivo Tarjeta de Crédito Depósito Débito" at bounding box center [656, 186] width 176 height 38
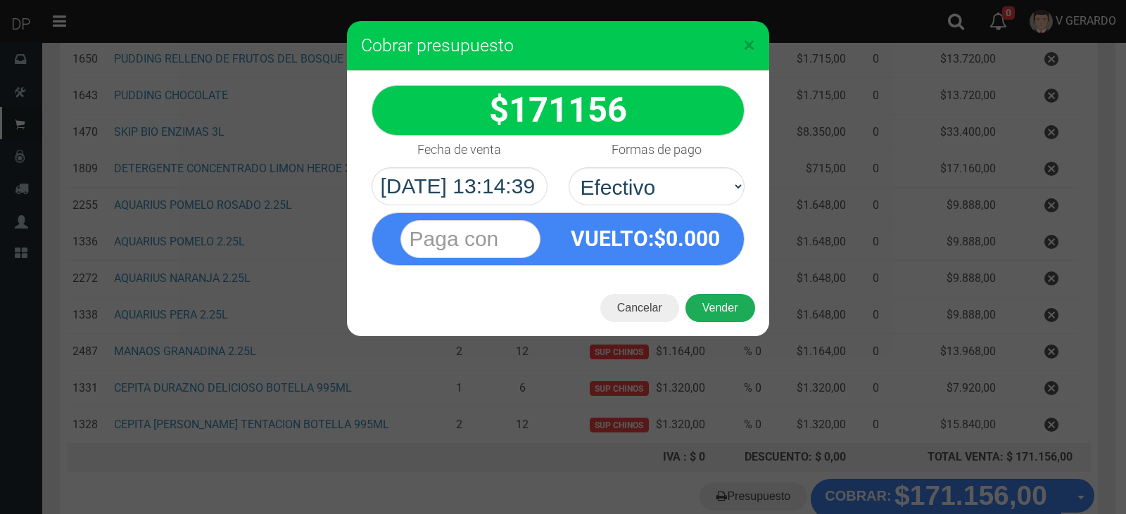
click at [728, 305] on button "Vender" at bounding box center [720, 308] width 70 height 28
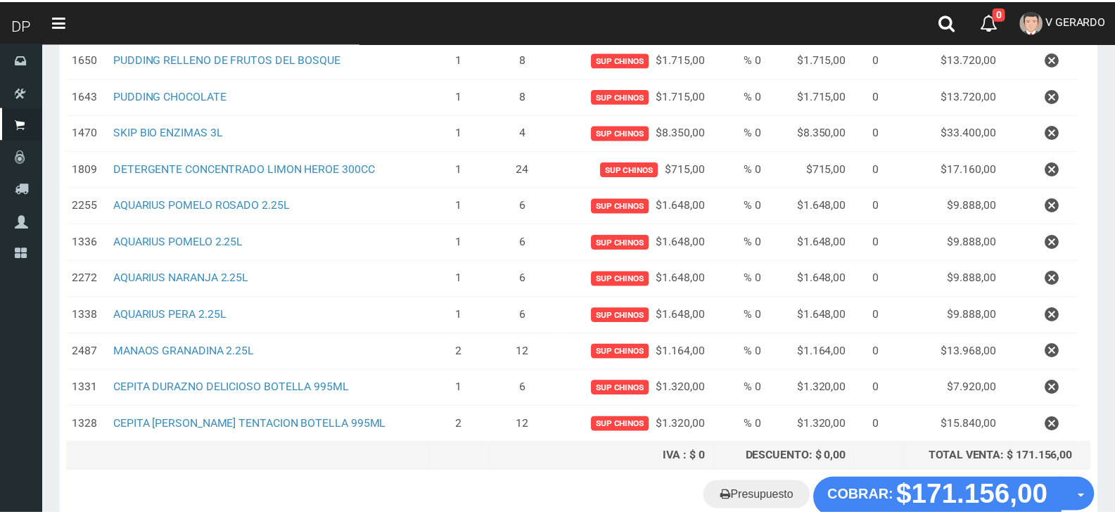
scroll to position [365, 0]
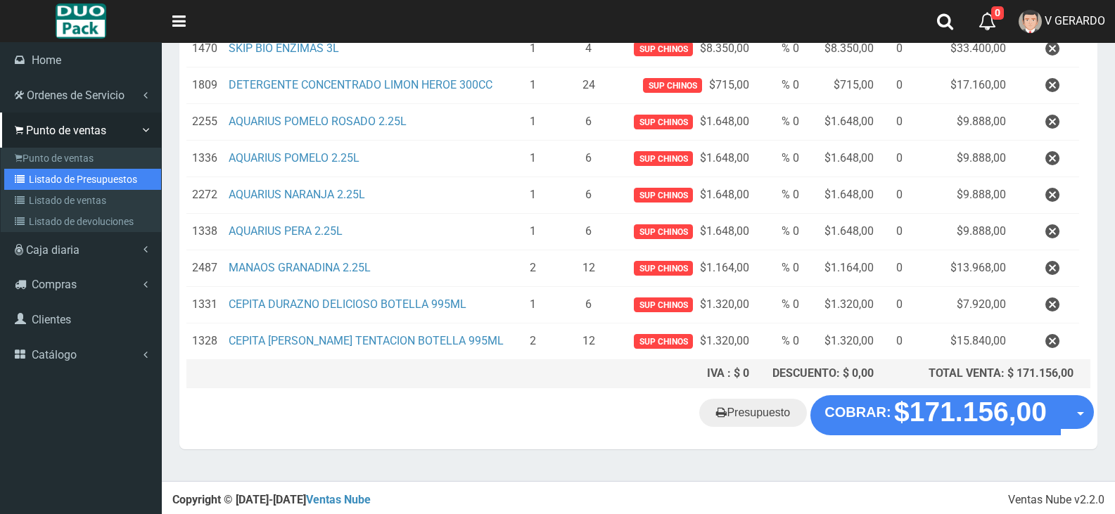
click at [77, 182] on link "Listado de Presupuestos" at bounding box center [82, 179] width 157 height 21
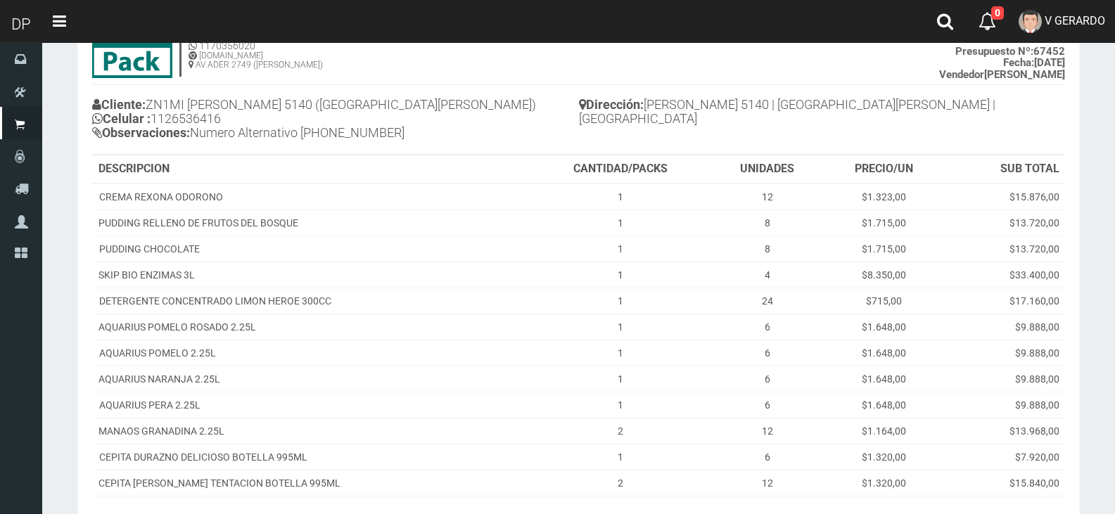
scroll to position [251, 0]
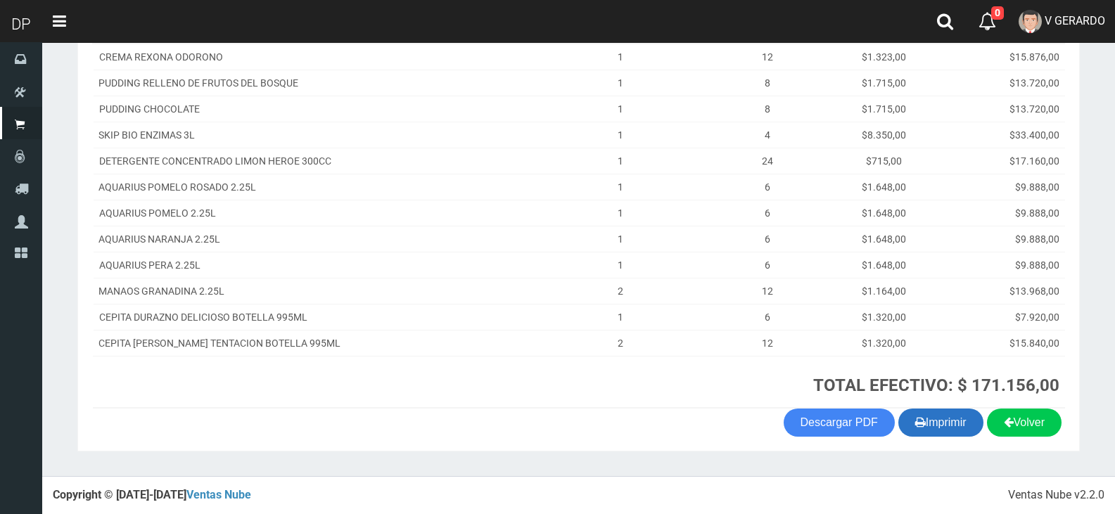
click at [927, 424] on button "Imprimir" at bounding box center [940, 423] width 85 height 28
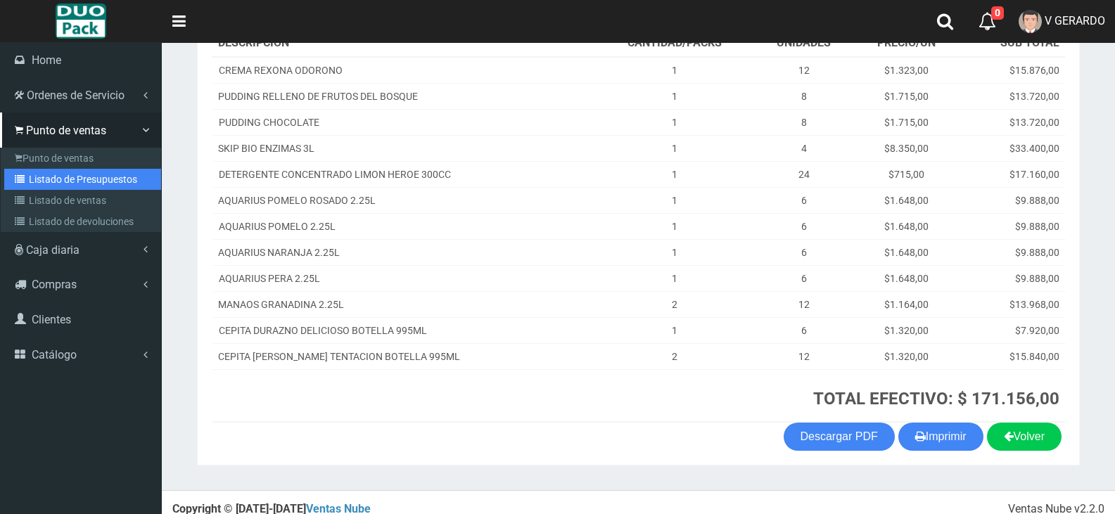
click at [64, 173] on link "Listado de Presupuestos" at bounding box center [82, 179] width 157 height 21
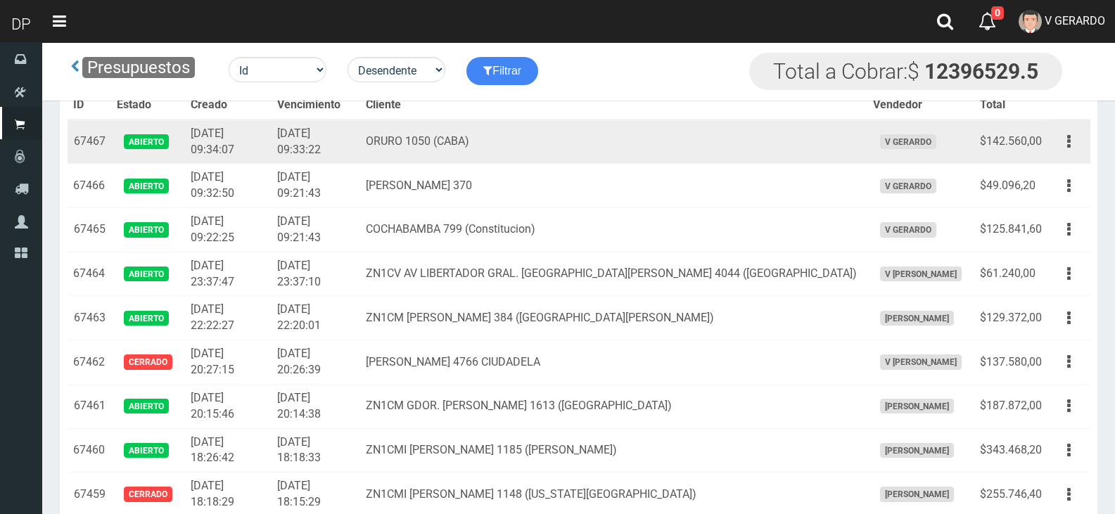
scroll to position [310, 0]
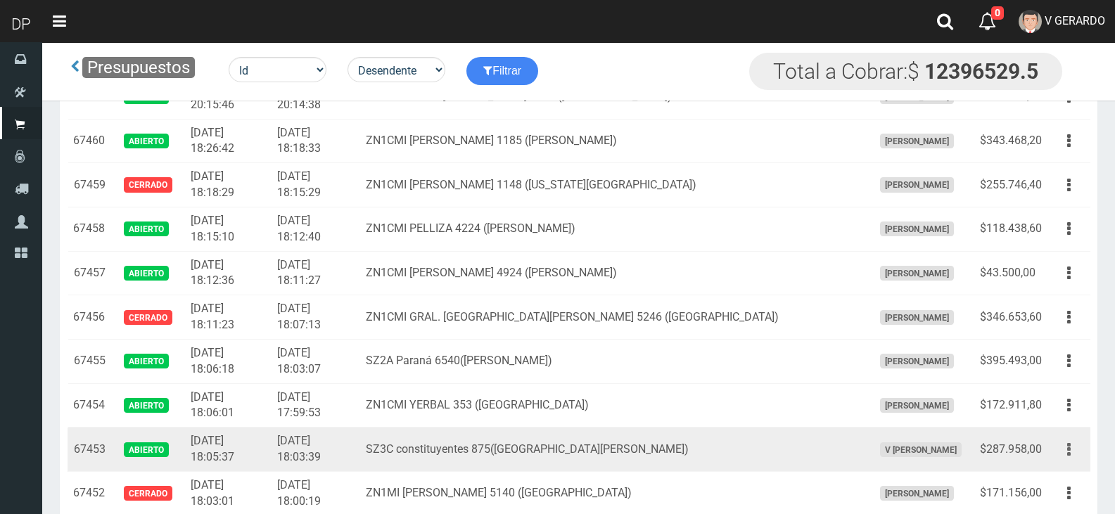
click at [1073, 451] on button "button" at bounding box center [1069, 450] width 32 height 25
click at [1033, 478] on link "Editar" at bounding box center [1028, 484] width 111 height 31
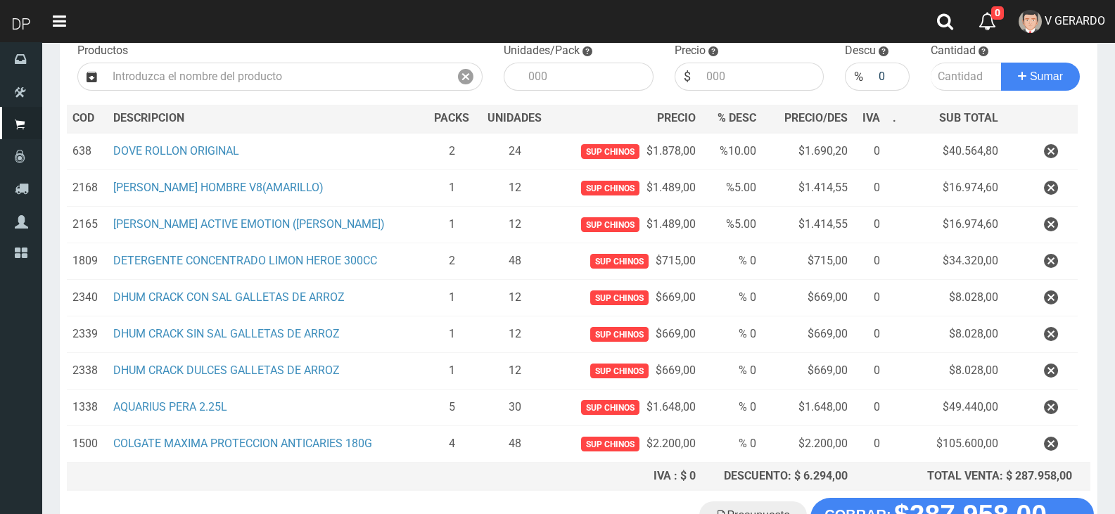
scroll to position [255, 0]
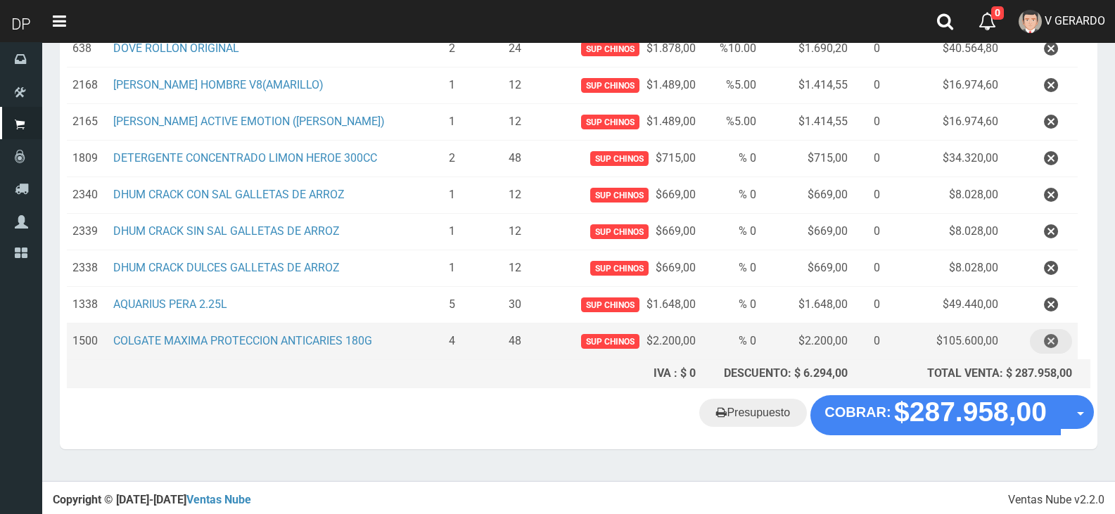
click at [1045, 338] on icon "button" at bounding box center [1051, 341] width 14 height 25
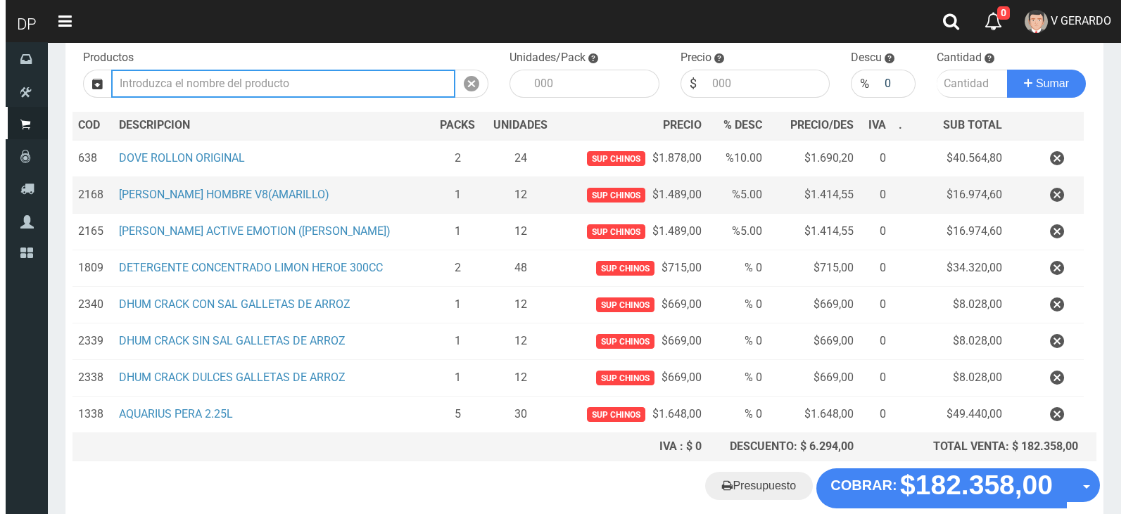
scroll to position [219, 0]
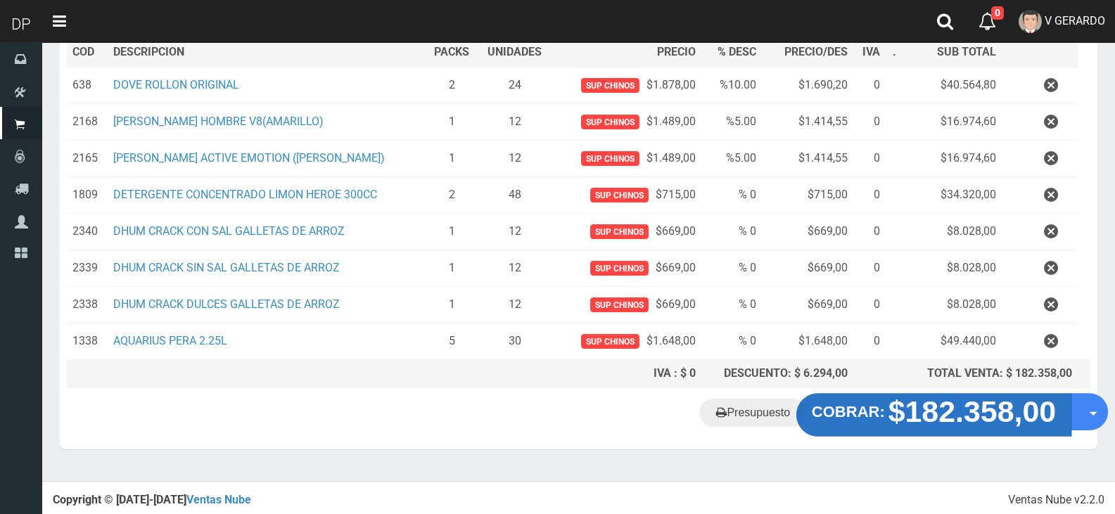
click at [915, 409] on strong "$182.358,00" at bounding box center [973, 411] width 168 height 33
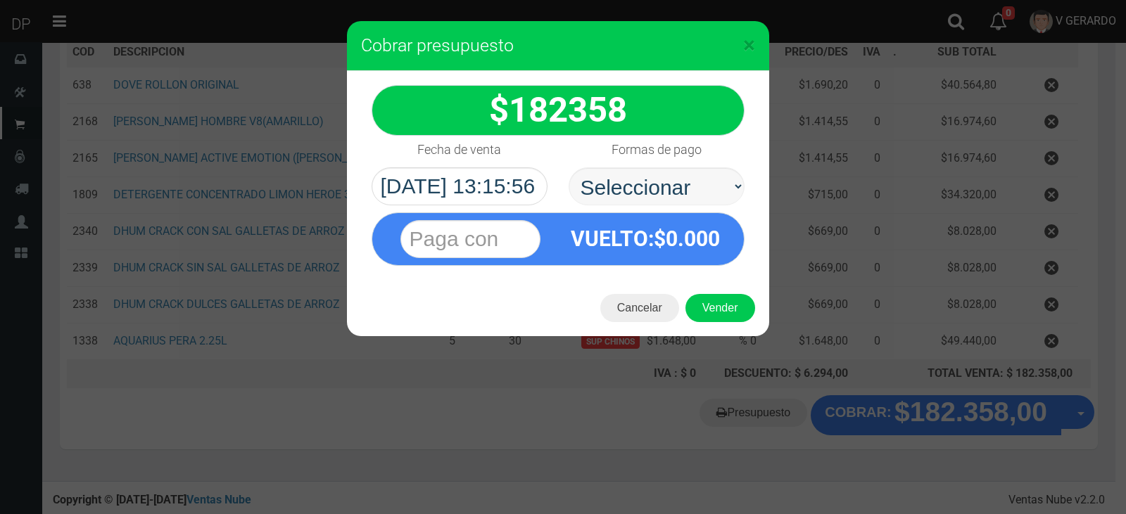
select select "Efectivo"
click at [568, 167] on select "Seleccionar Efectivo Tarjeta de Crédito Depósito Débito" at bounding box center [656, 186] width 176 height 38
click at [736, 301] on button "Vender" at bounding box center [720, 308] width 70 height 28
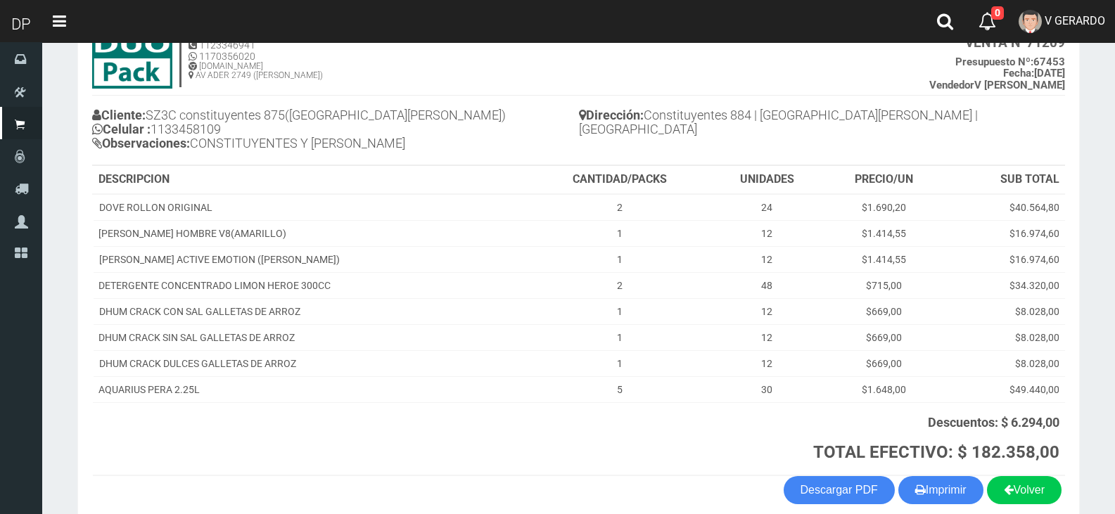
scroll to position [168, 0]
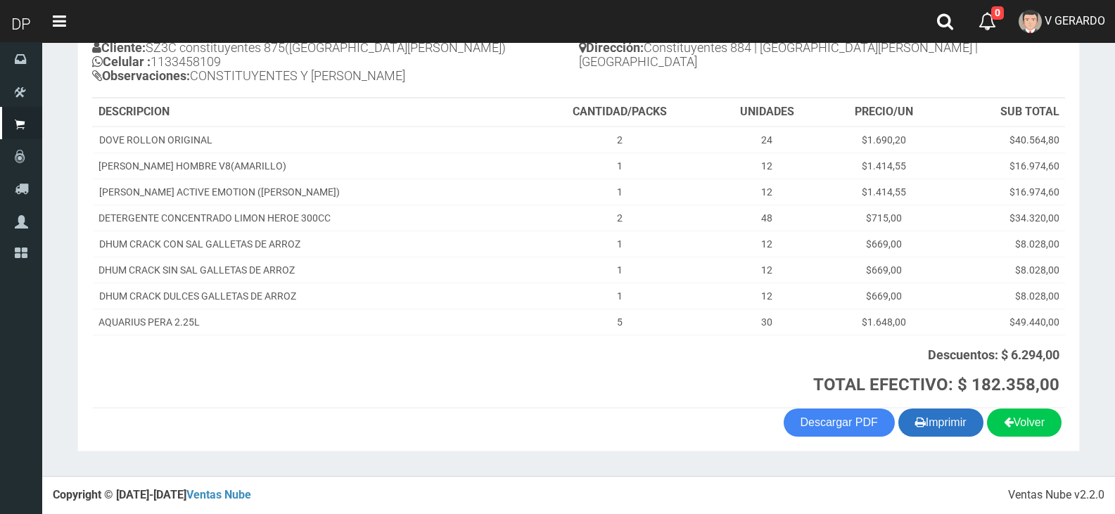
click at [953, 416] on button "Imprimir" at bounding box center [940, 423] width 85 height 28
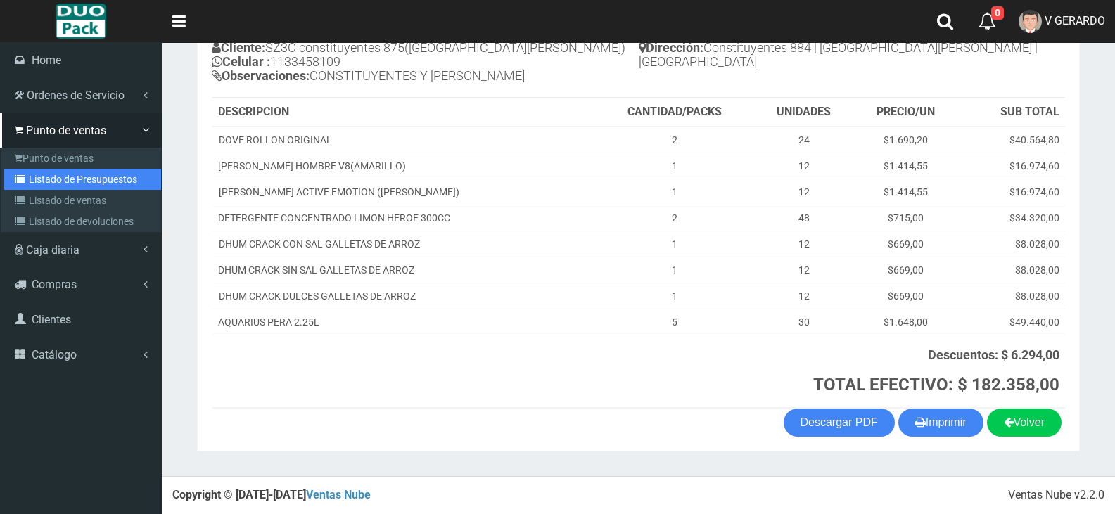
drag, startPoint x: 72, startPoint y: 185, endPoint x: 220, endPoint y: 161, distance: 149.7
click at [73, 186] on link "Listado de Presupuestos" at bounding box center [82, 179] width 157 height 21
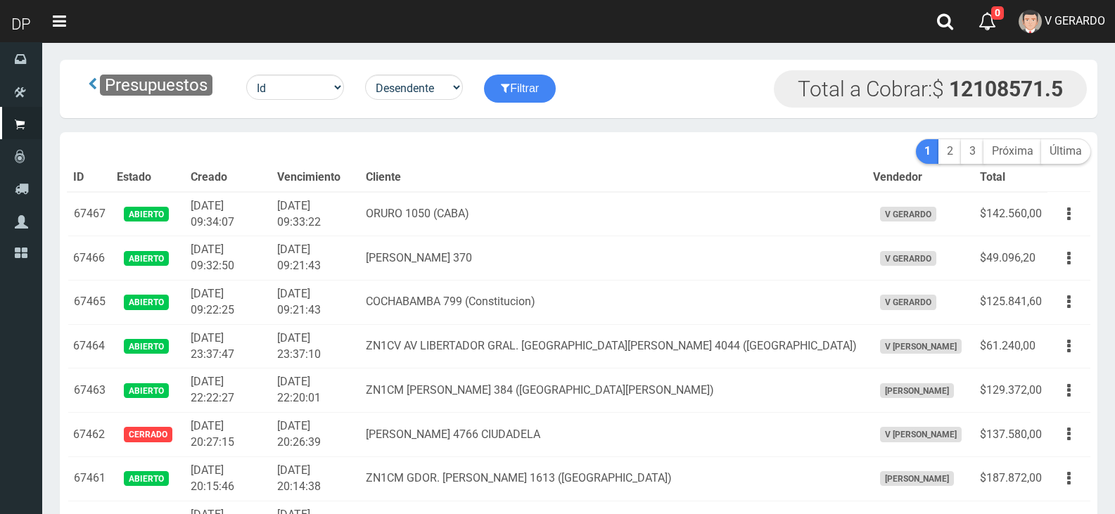
scroll to position [751, 0]
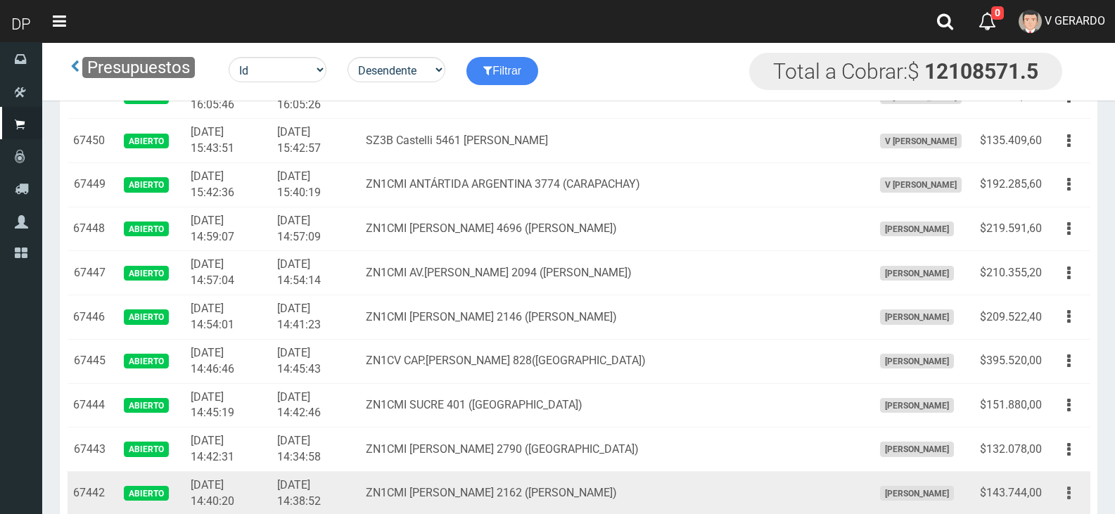
click at [1069, 497] on icon "button" at bounding box center [1069, 493] width 4 height 25
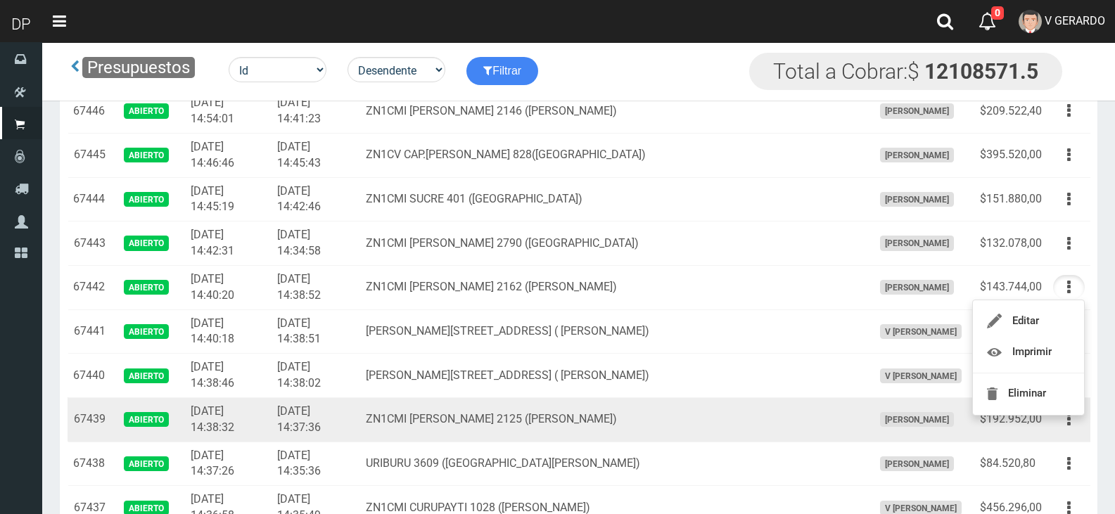
scroll to position [962, 0]
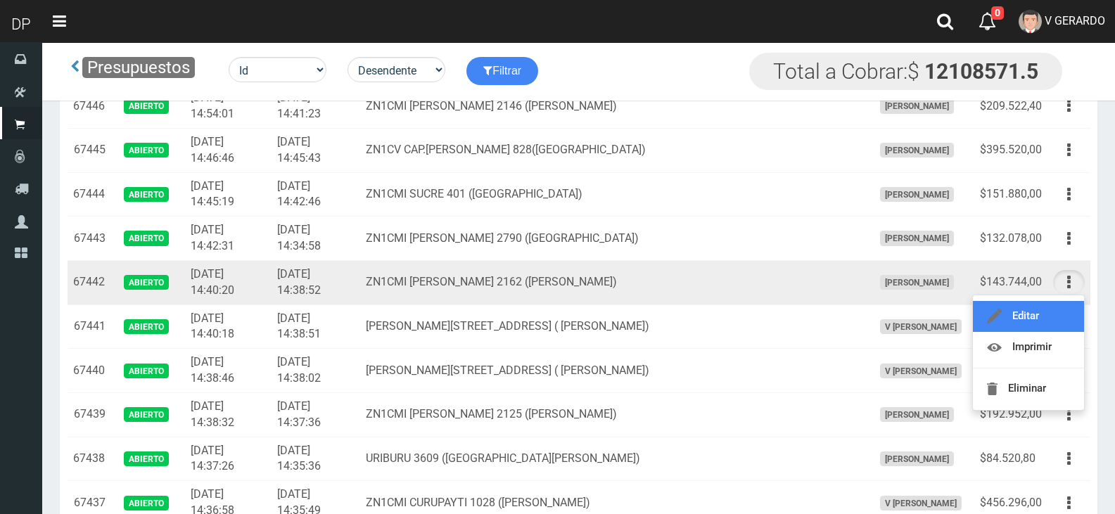
click at [1057, 317] on link "Editar" at bounding box center [1028, 316] width 111 height 31
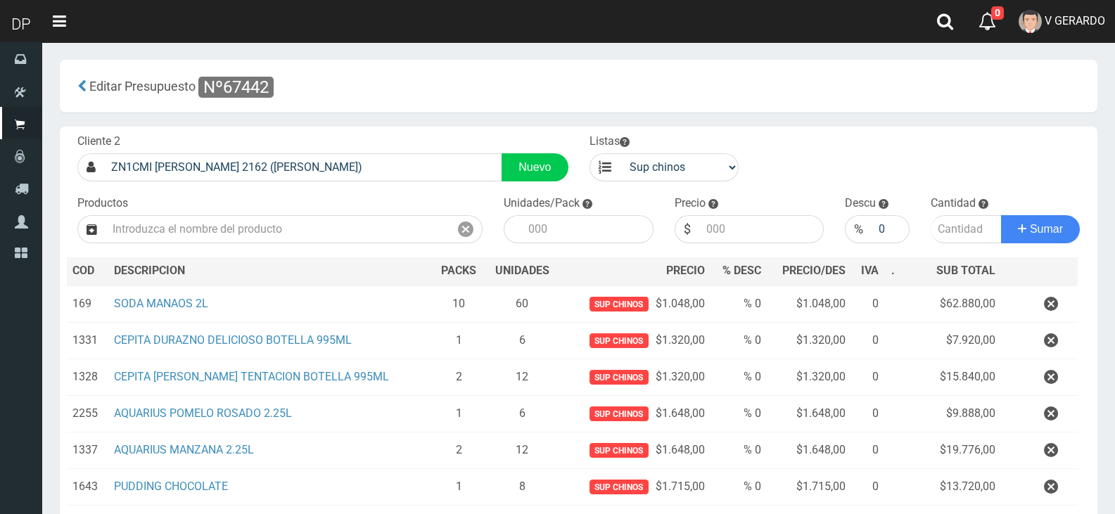
click at [1052, 302] on icon "button" at bounding box center [1051, 304] width 14 height 25
click at [0, 0] on div "Cargando..." at bounding box center [0, 0] width 0 height 0
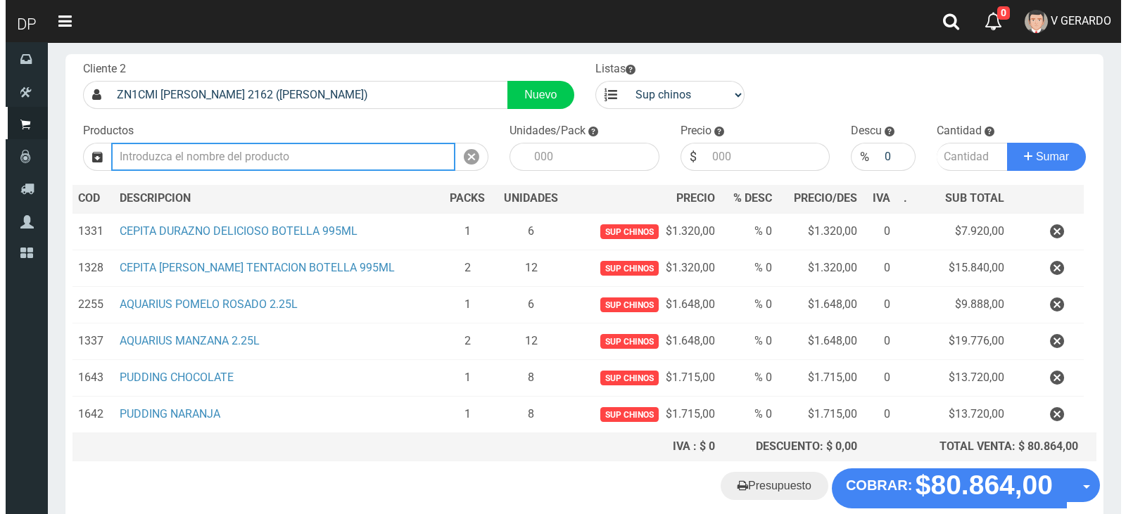
scroll to position [146, 0]
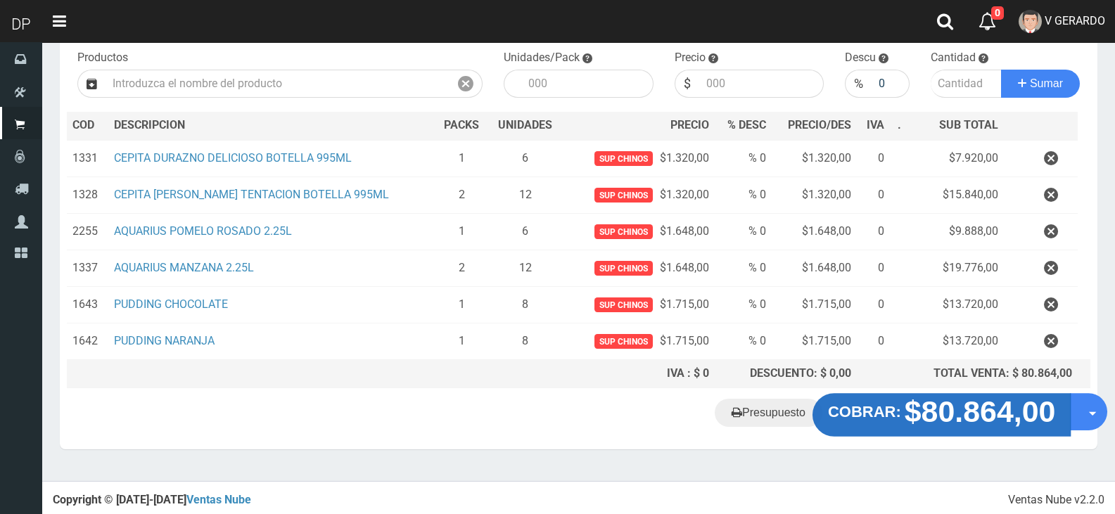
click at [935, 401] on strong "$80.864,00" at bounding box center [980, 411] width 151 height 33
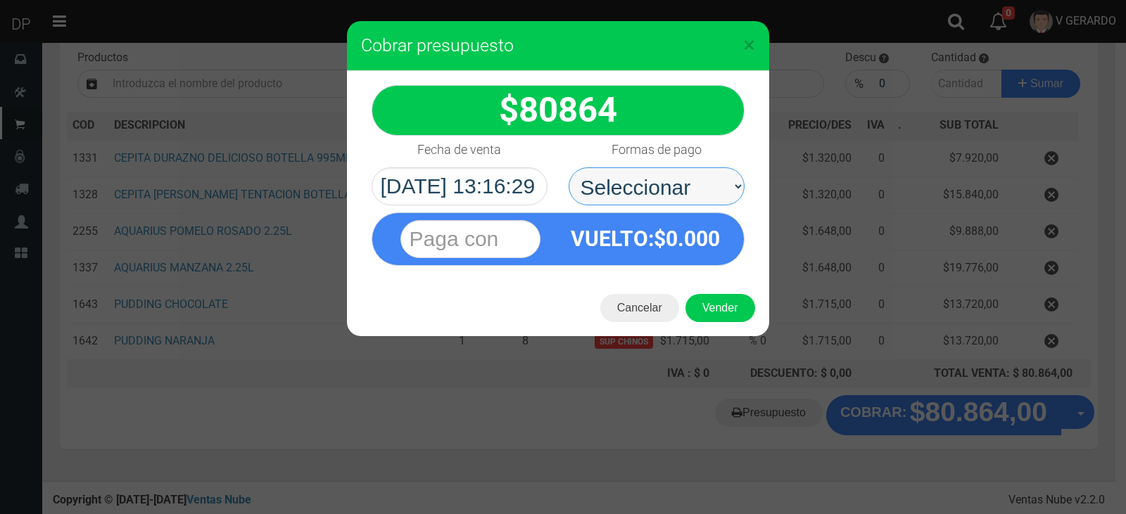
click at [689, 193] on select "Seleccionar Efectivo Tarjeta de Crédito Depósito Débito" at bounding box center [656, 186] width 176 height 38
select select "Efectivo"
click at [568, 167] on select "Seleccionar Efectivo Tarjeta de Crédito Depósito Débito" at bounding box center [656, 186] width 176 height 38
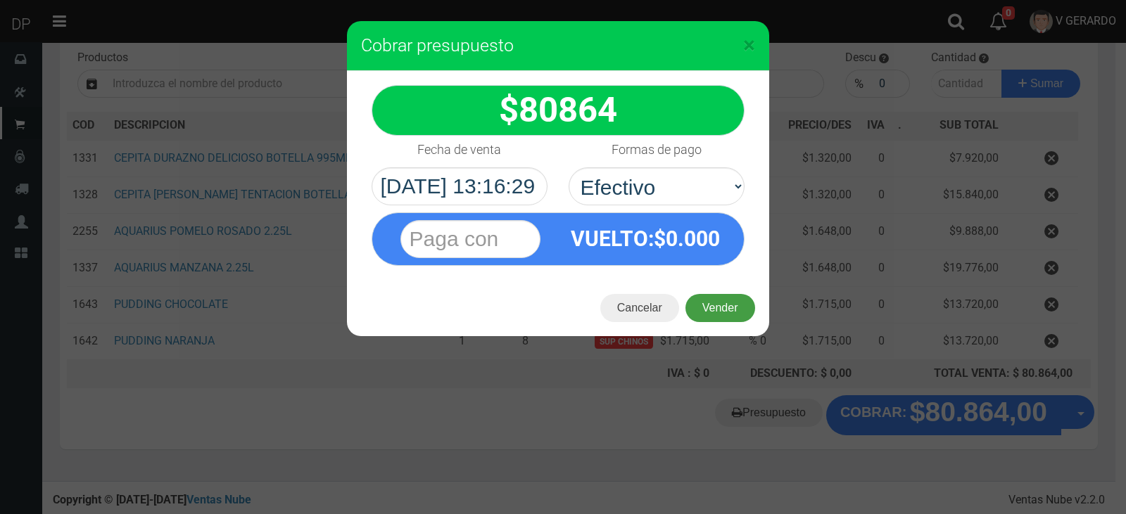
click at [726, 305] on button "Vender" at bounding box center [720, 308] width 70 height 28
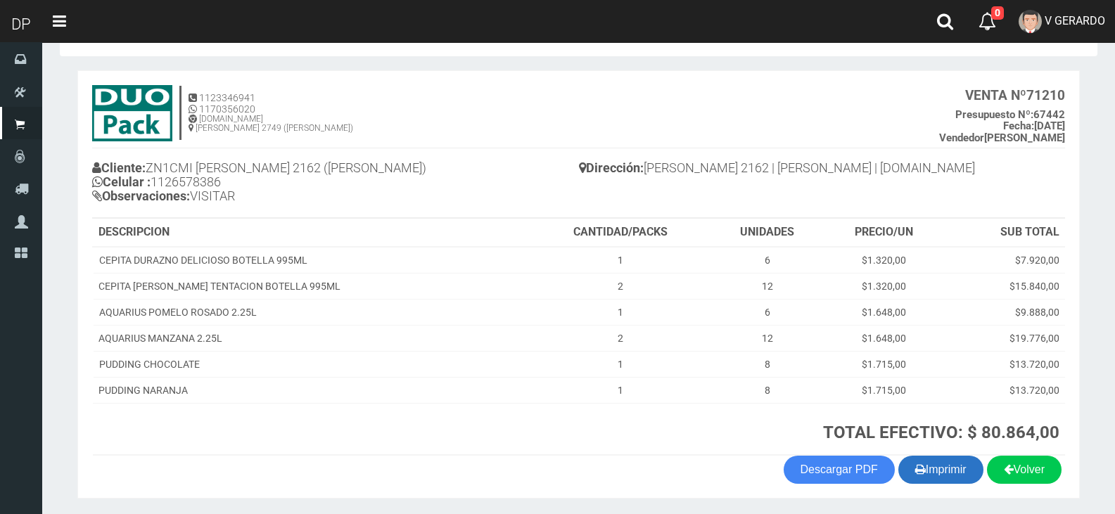
scroll to position [95, 0]
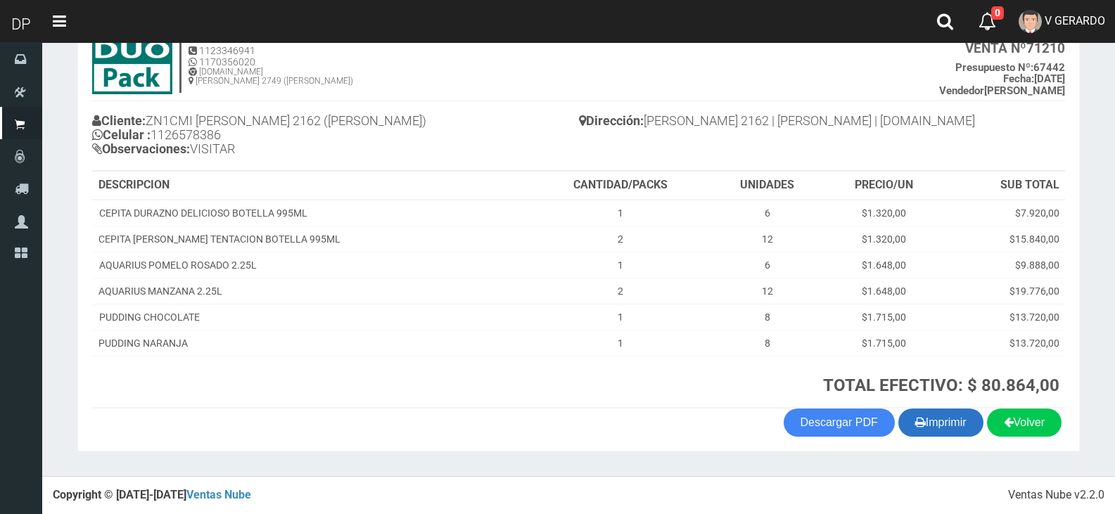
click at [940, 423] on button "Imprimir" at bounding box center [940, 423] width 85 height 28
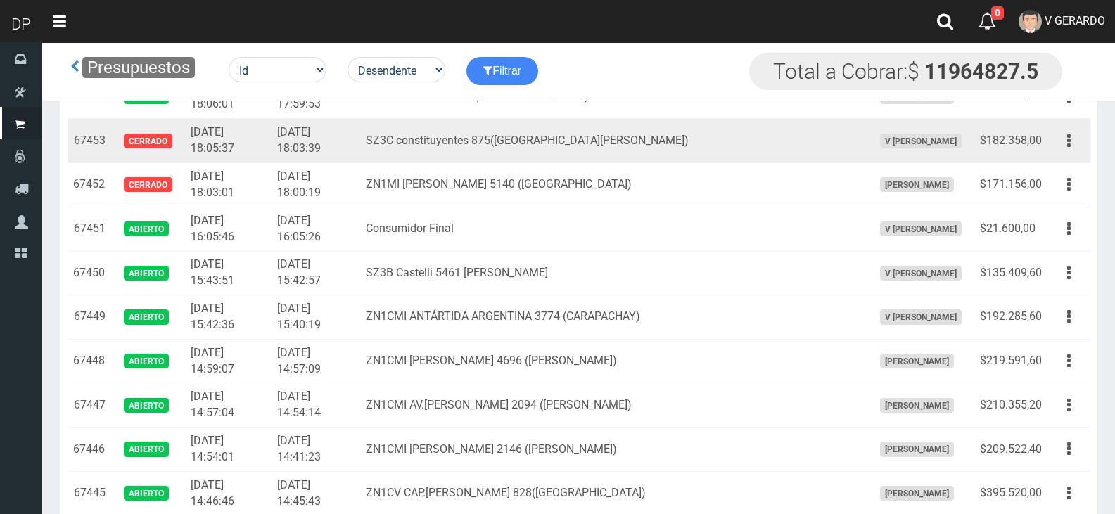
scroll to position [1119, 0]
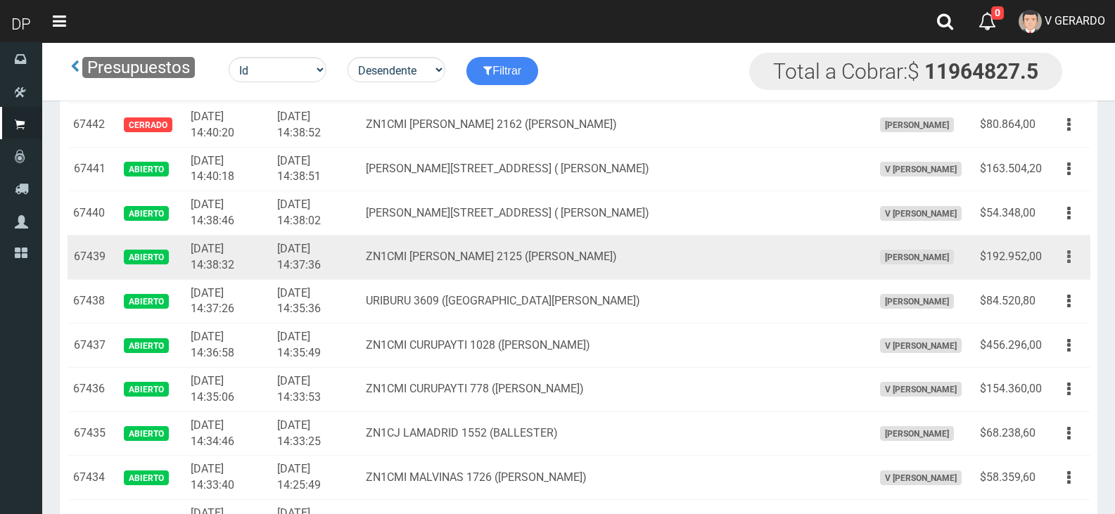
click at [1079, 254] on button "button" at bounding box center [1069, 257] width 32 height 25
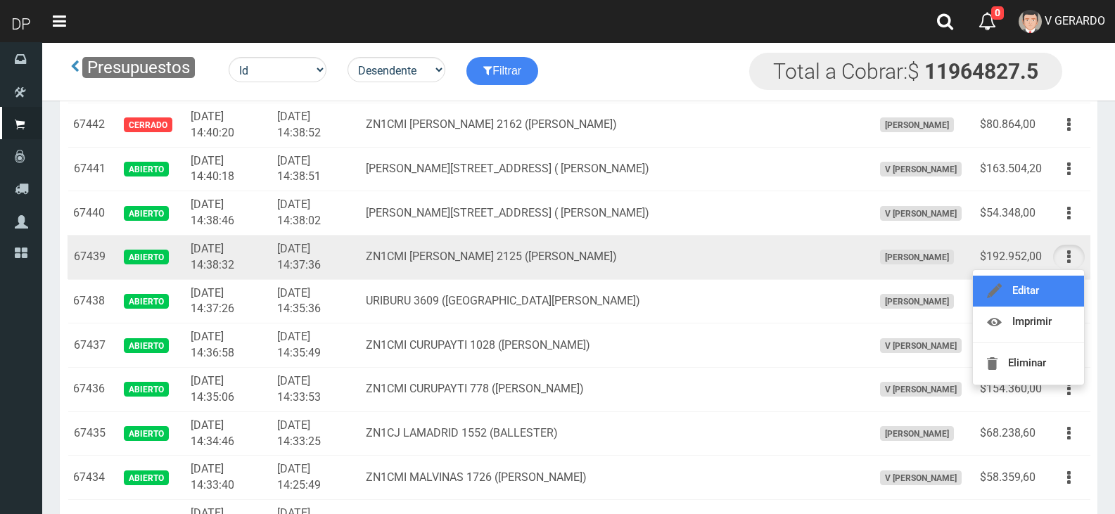
click at [1052, 294] on link "Editar" at bounding box center [1028, 291] width 111 height 31
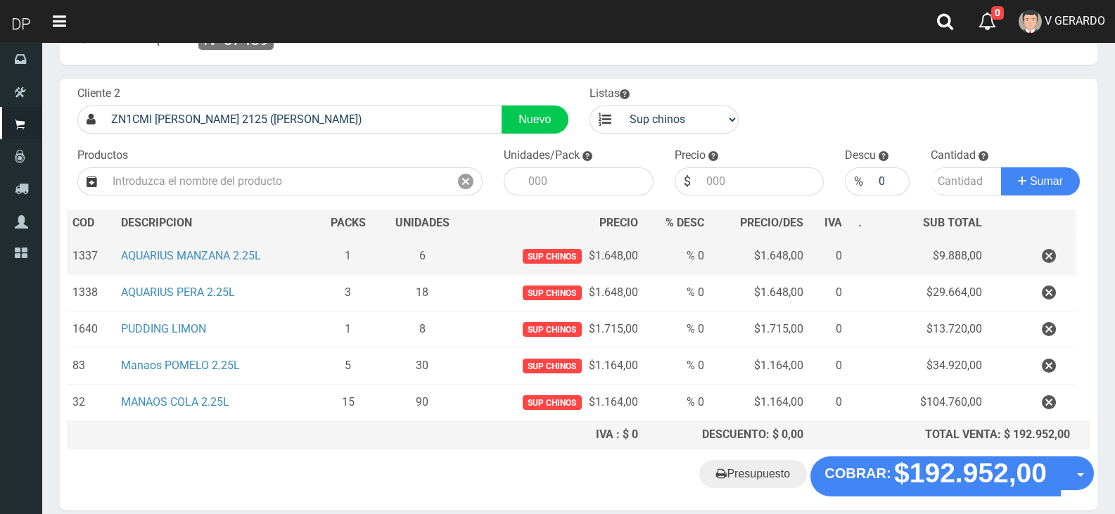
scroll to position [109, 0]
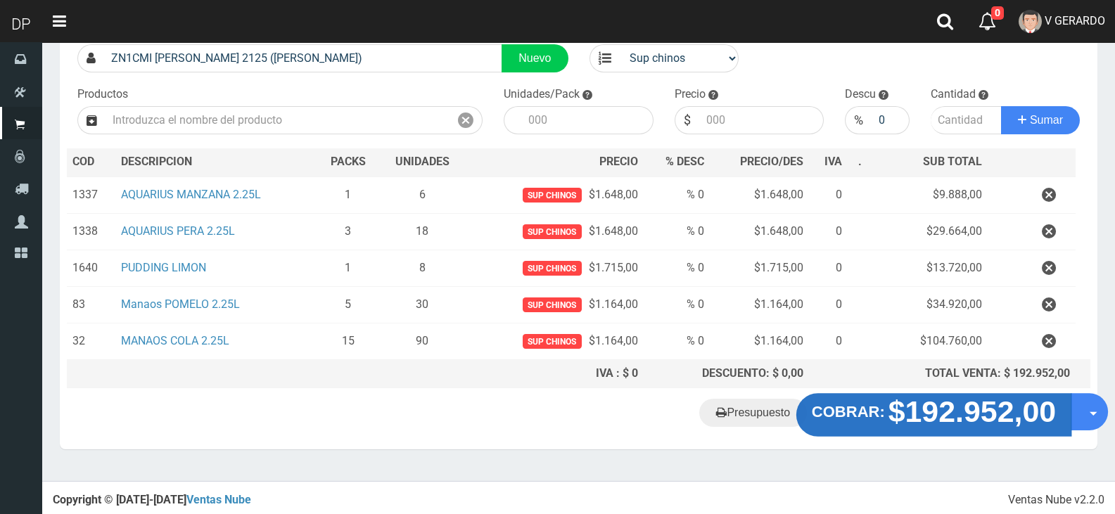
click at [990, 412] on strong "$192.952,00" at bounding box center [973, 411] width 168 height 33
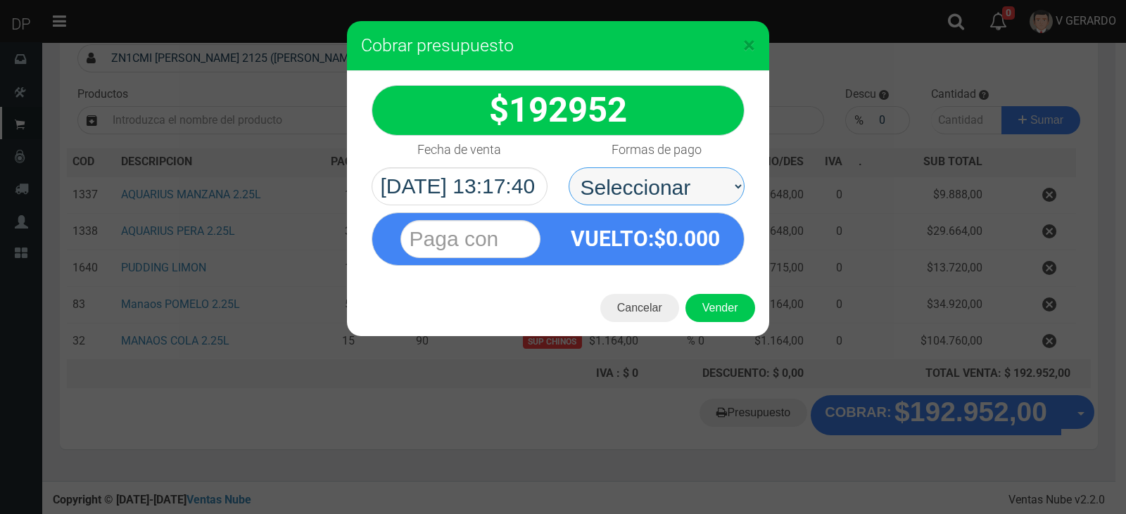
click at [640, 184] on select "Seleccionar Efectivo Tarjeta de Crédito Depósito Débito" at bounding box center [656, 186] width 176 height 38
select select "Efectivo"
click at [568, 167] on select "Seleccionar Efectivo Tarjeta de Crédito Depósito Débito" at bounding box center [656, 186] width 176 height 38
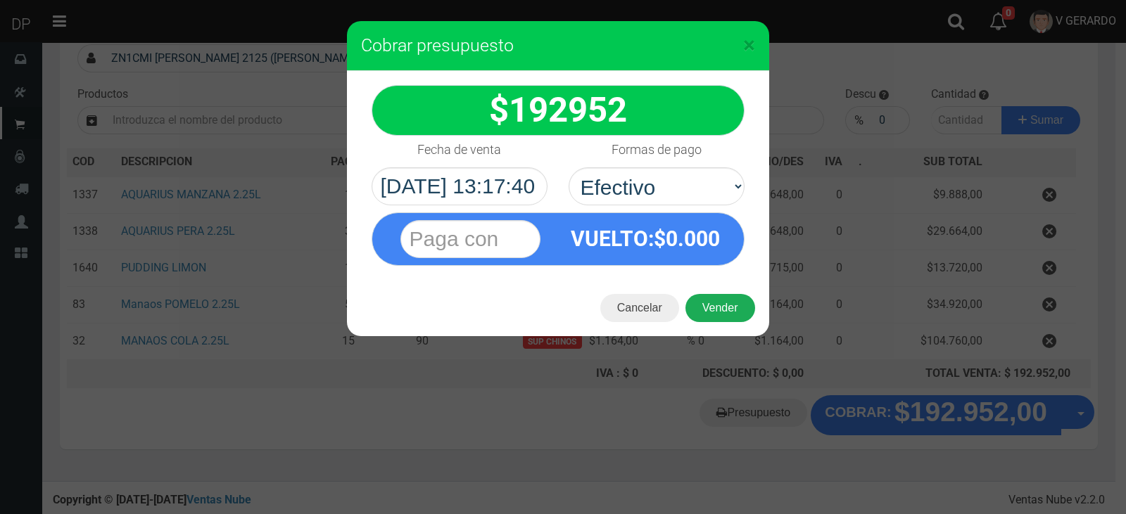
click at [730, 306] on button "Vender" at bounding box center [720, 308] width 70 height 28
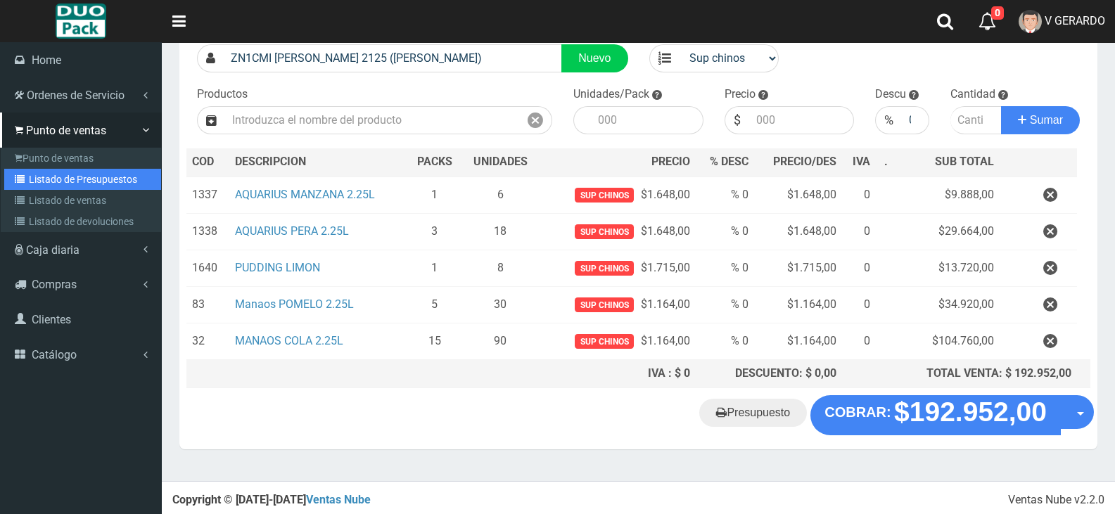
click at [84, 172] on link "Listado de Presupuestos" at bounding box center [82, 179] width 157 height 21
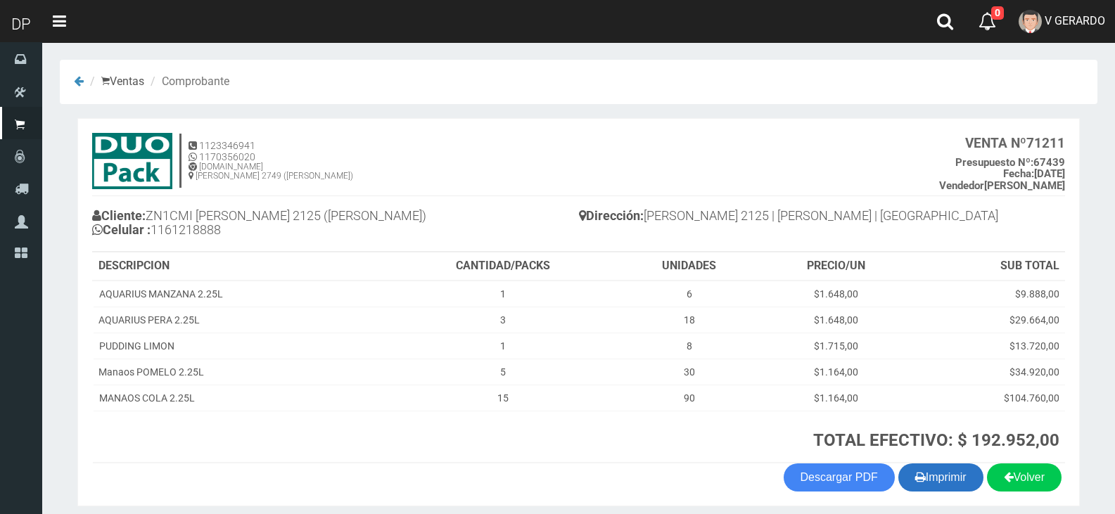
click at [934, 471] on button "Imprimir" at bounding box center [940, 478] width 85 height 28
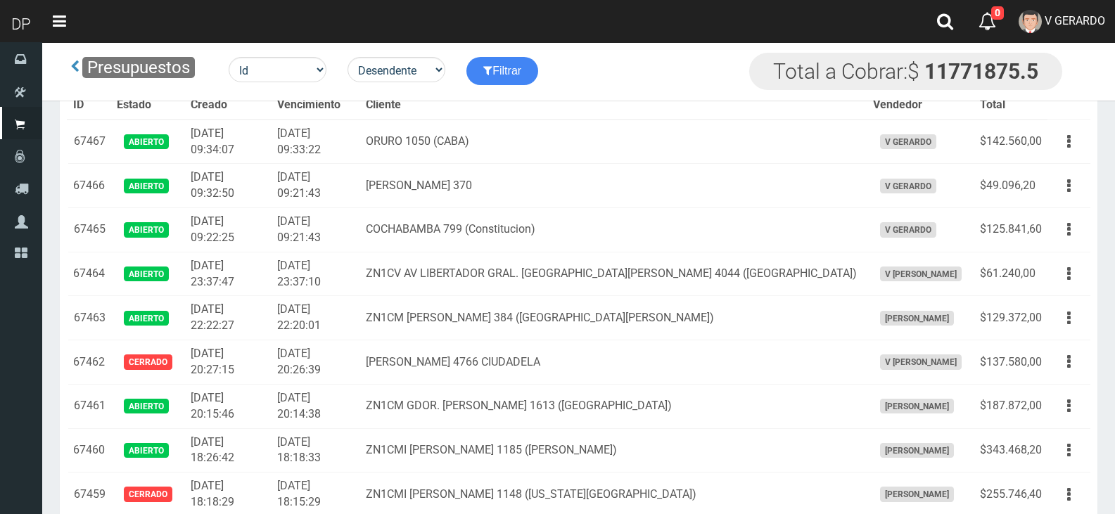
scroll to position [751, 0]
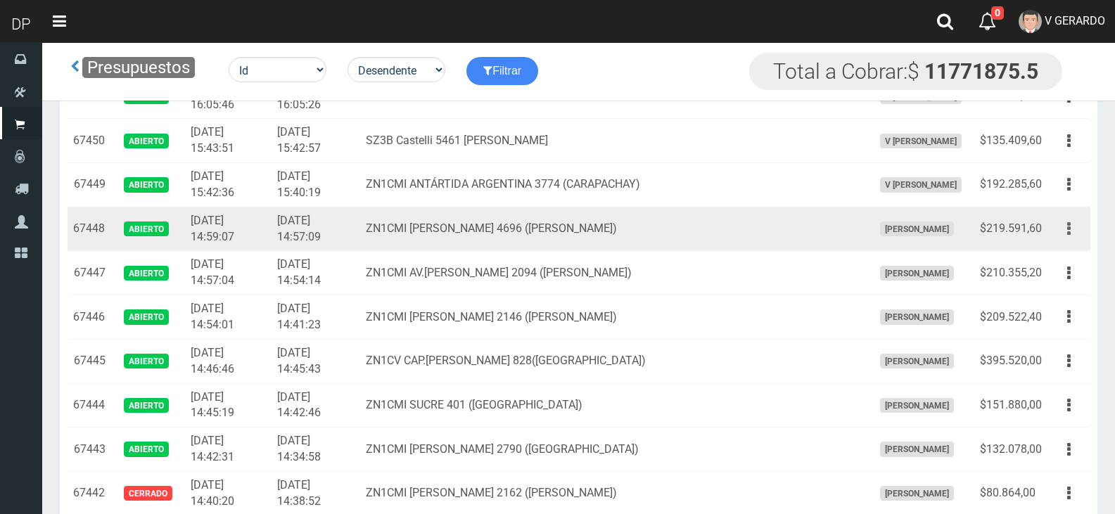
click at [1069, 229] on icon "button" at bounding box center [1069, 229] width 4 height 25
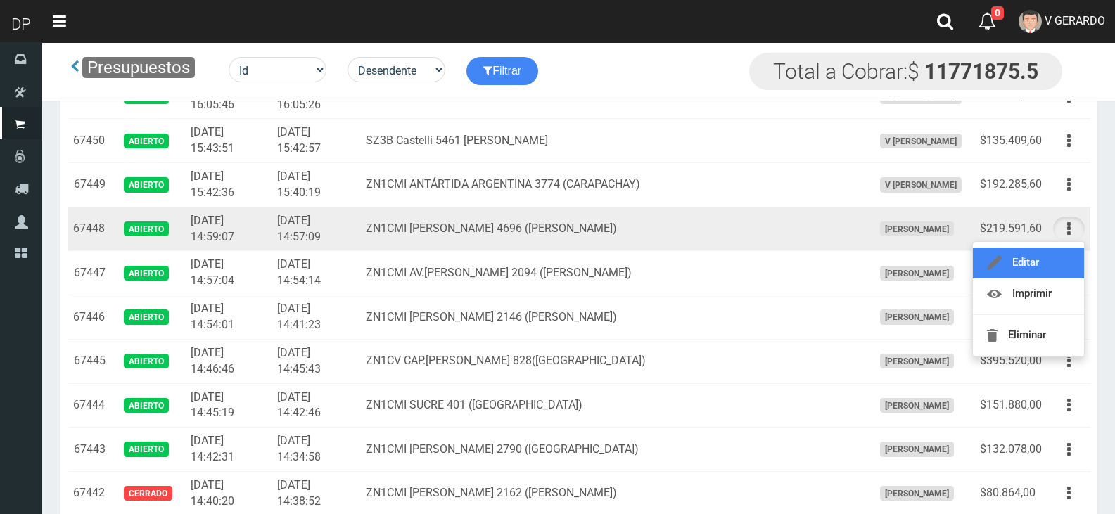
click at [1051, 267] on link "Editar" at bounding box center [1028, 263] width 111 height 31
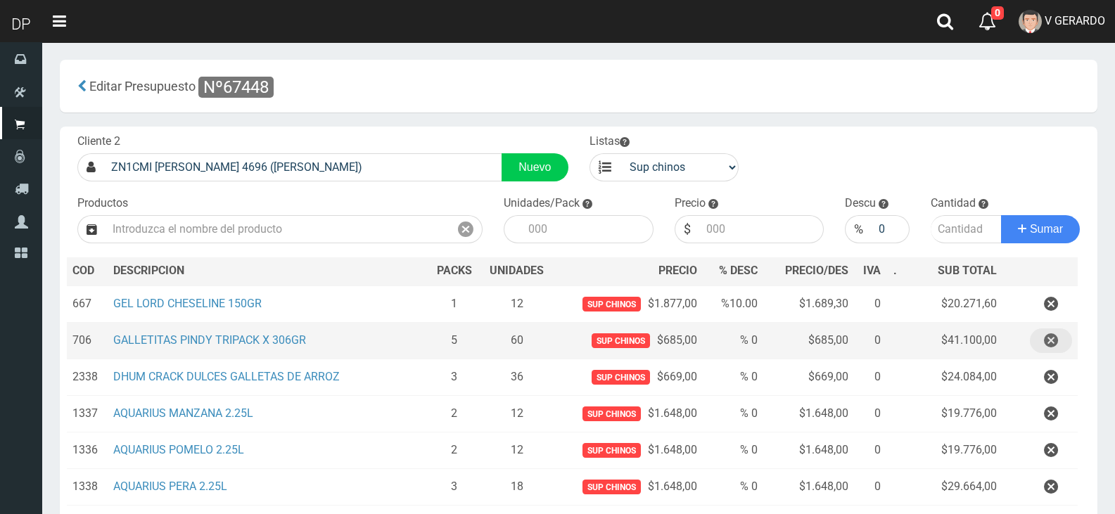
click at [1048, 343] on icon "button" at bounding box center [1051, 341] width 14 height 25
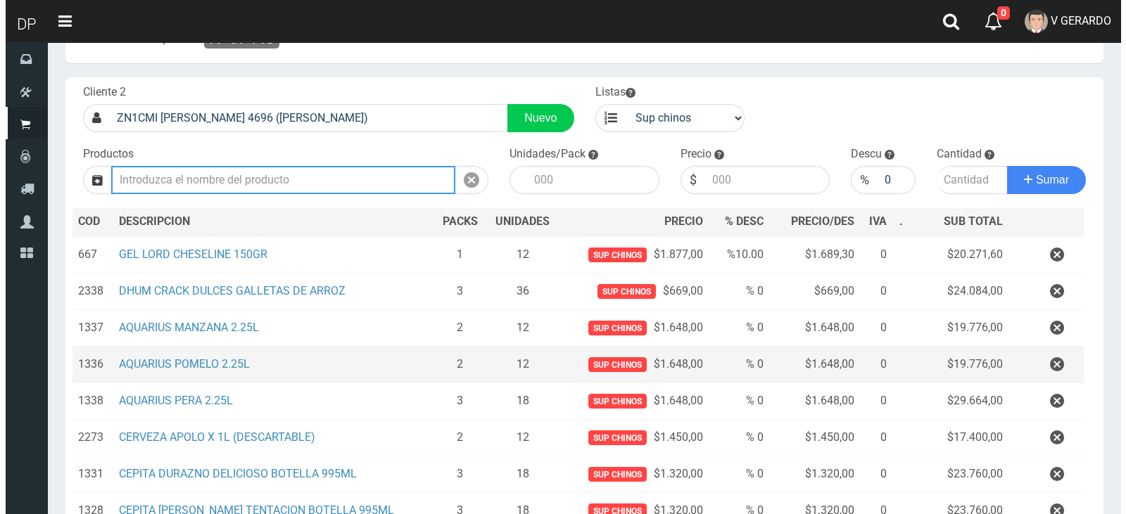
scroll to position [219, 0]
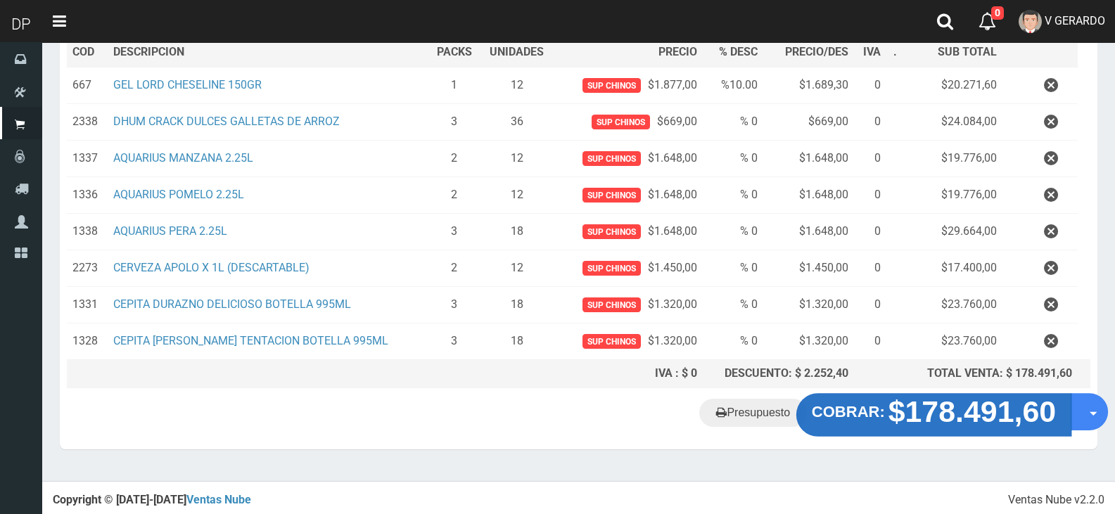
click at [942, 421] on strong "$178.491,60" at bounding box center [973, 411] width 168 height 33
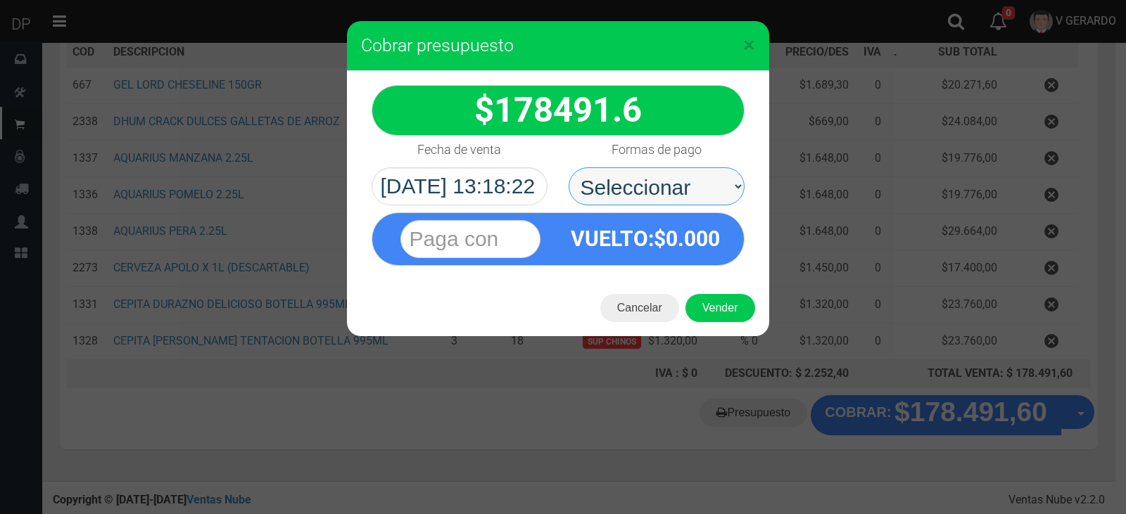
drag, startPoint x: 678, startPoint y: 184, endPoint x: 685, endPoint y: 203, distance: 20.0
click at [678, 184] on select "Seleccionar Efectivo Tarjeta de Crédito Depósito Débito" at bounding box center [656, 186] width 176 height 38
select select "Efectivo"
click at [568, 167] on select "Seleccionar Efectivo Tarjeta de Crédito Depósito Débito" at bounding box center [656, 186] width 176 height 38
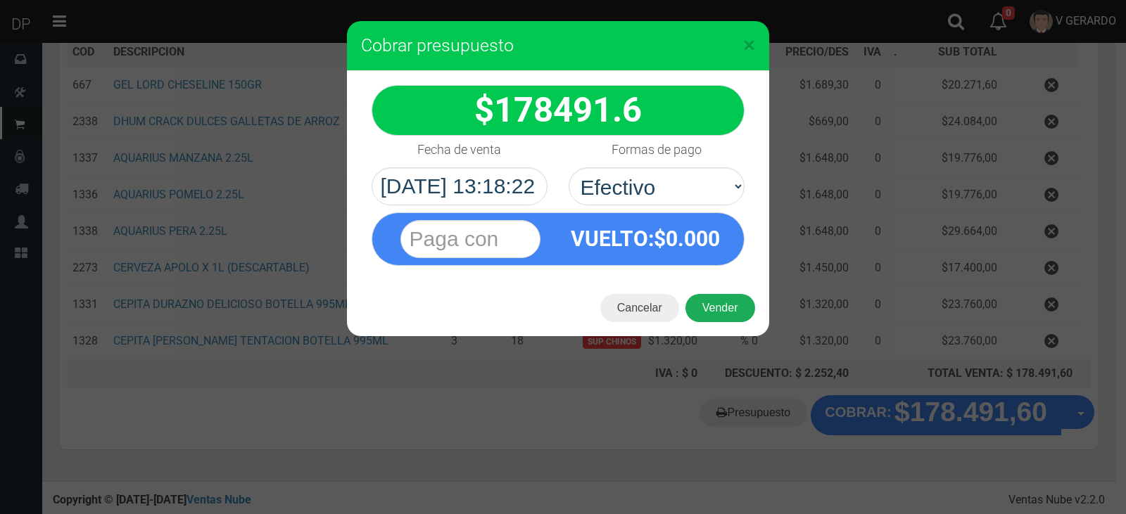
click at [712, 310] on button "Vender" at bounding box center [720, 308] width 70 height 28
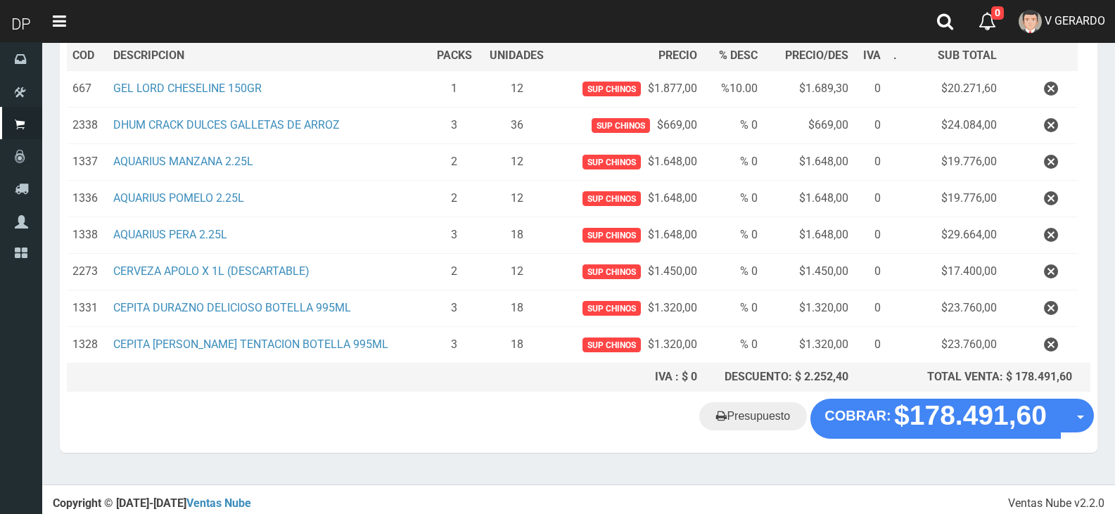
scroll to position [0, 0]
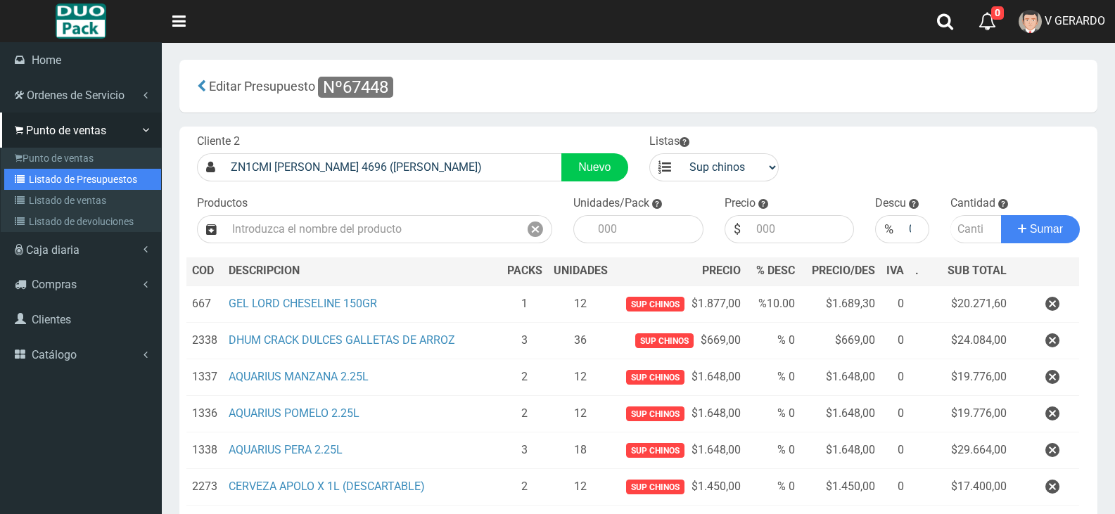
click at [105, 177] on link "Listado de Presupuestos" at bounding box center [82, 179] width 157 height 21
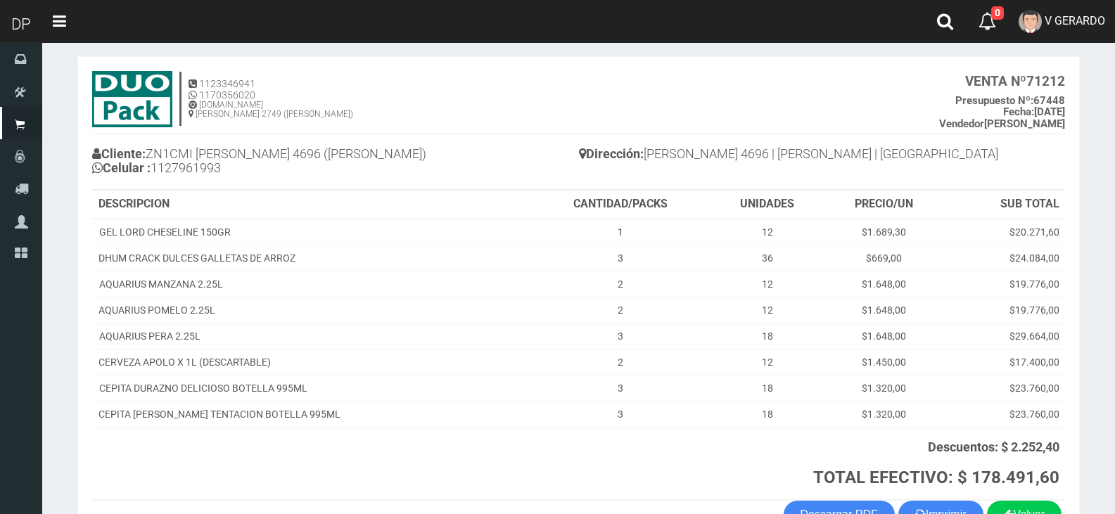
scroll to position [154, 0]
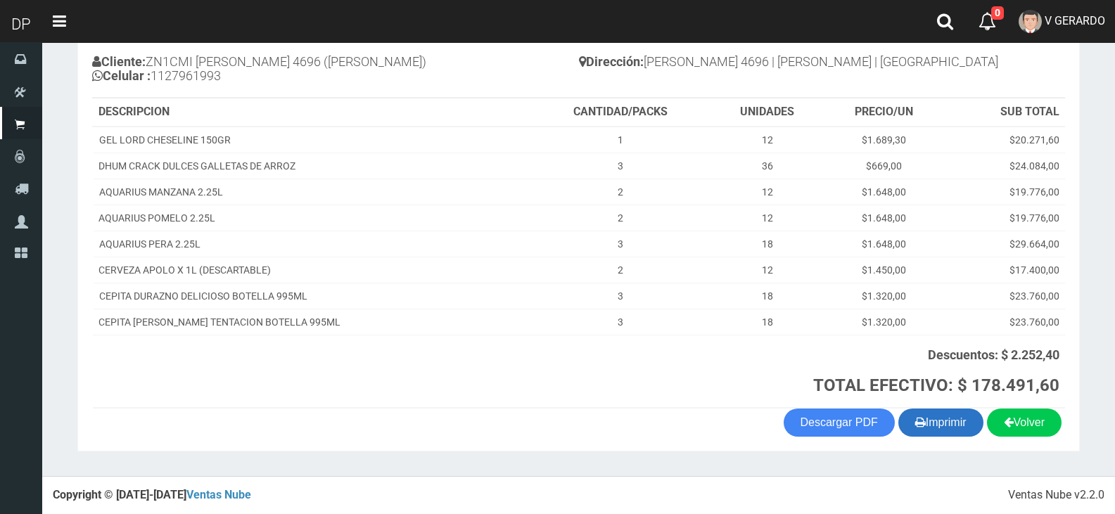
click at [949, 424] on button "Imprimir" at bounding box center [940, 423] width 85 height 28
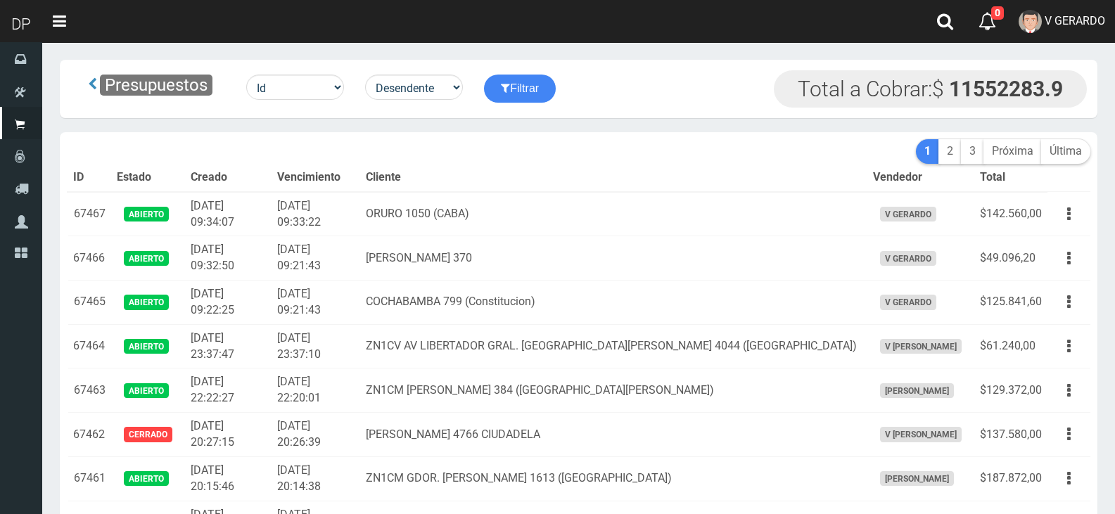
scroll to position [839, 0]
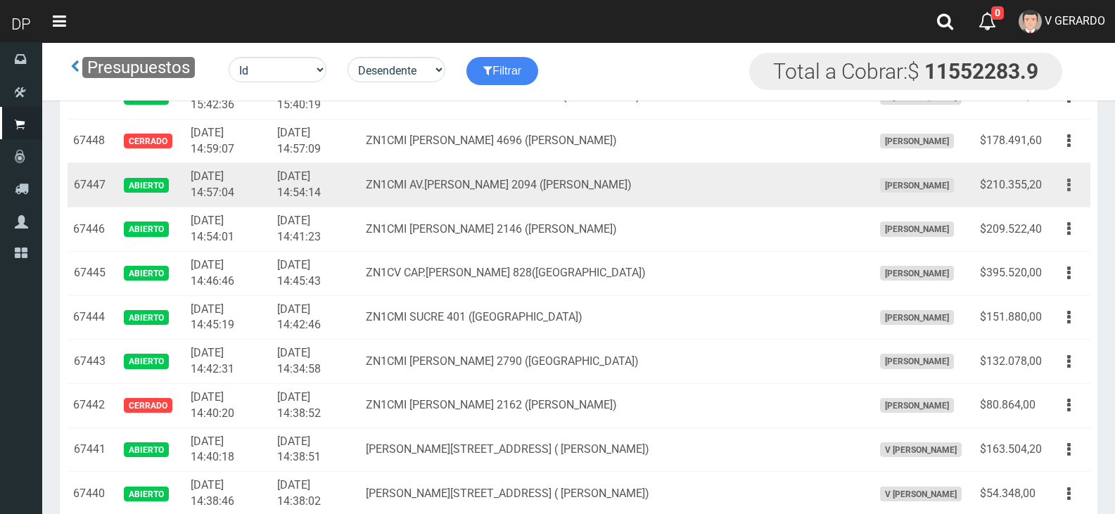
click at [1071, 179] on button "button" at bounding box center [1069, 185] width 32 height 25
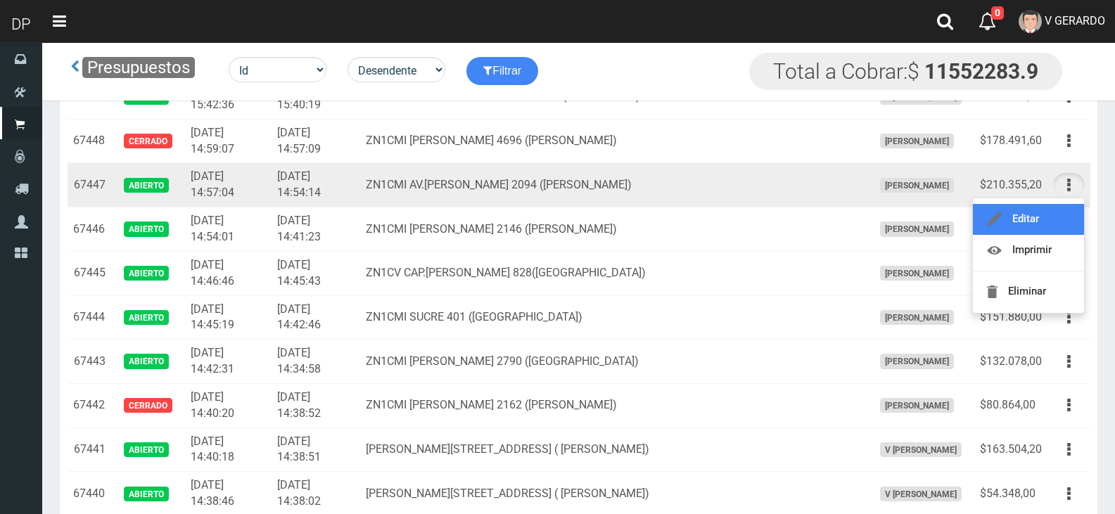
click at [1052, 212] on link "Editar" at bounding box center [1028, 219] width 111 height 31
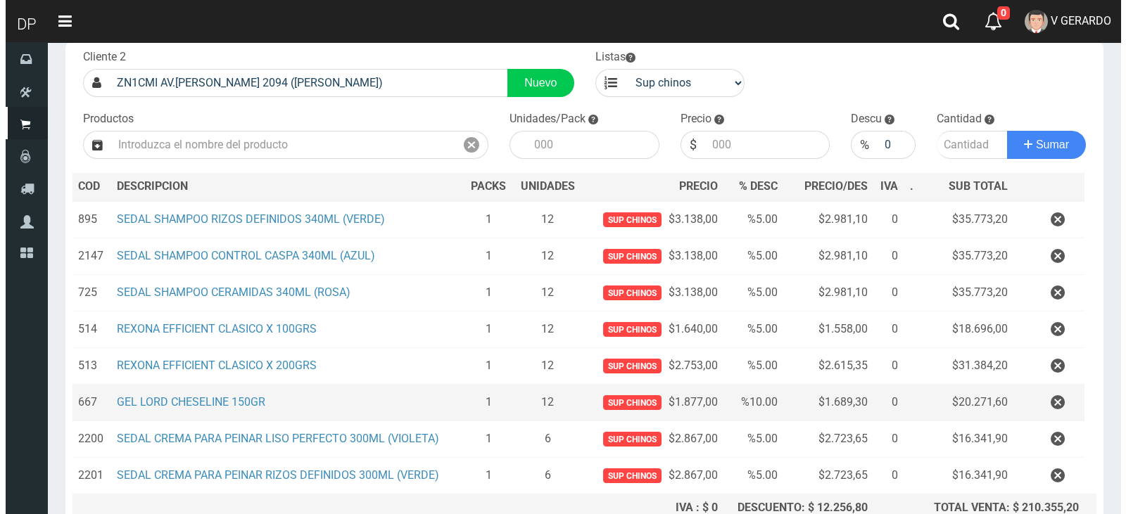
scroll to position [219, 0]
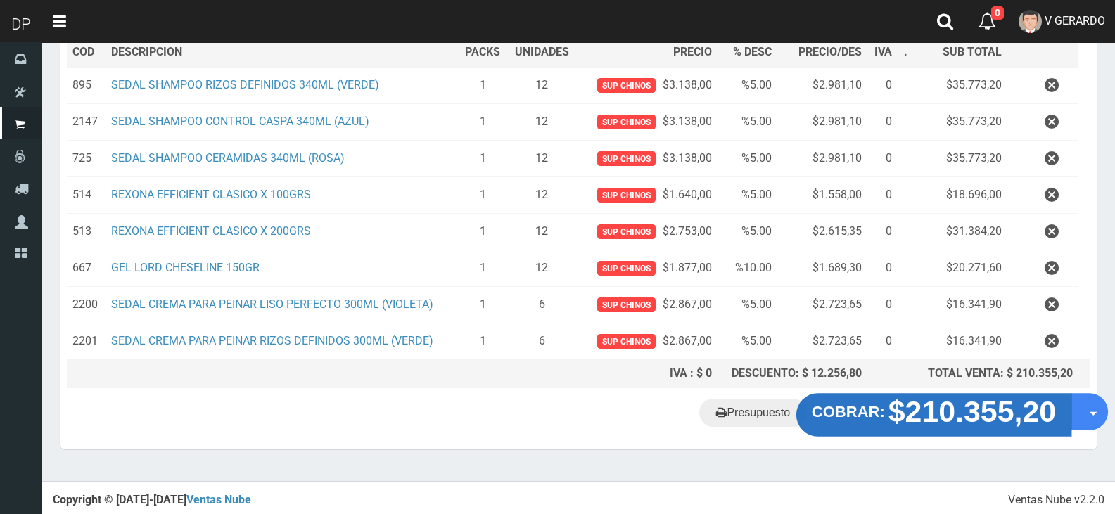
click at [919, 419] on strong "$210.355,20" at bounding box center [973, 411] width 168 height 33
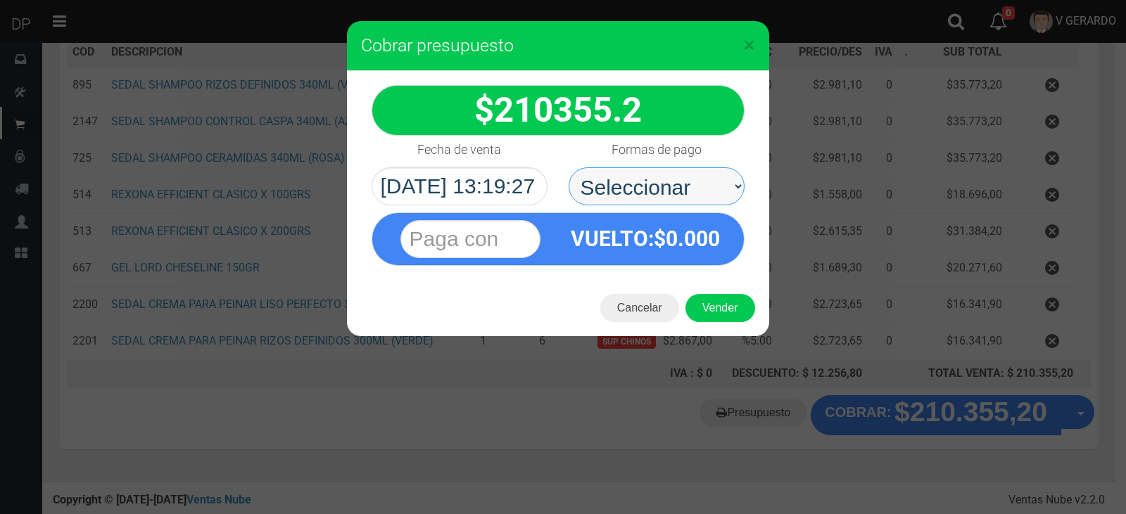
click at [654, 190] on select "Seleccionar Efectivo Tarjeta de Crédito Depósito Débito" at bounding box center [656, 186] width 176 height 38
select select "Efectivo"
click at [568, 167] on select "Seleccionar Efectivo Tarjeta de Crédito Depósito Débito" at bounding box center [656, 186] width 176 height 38
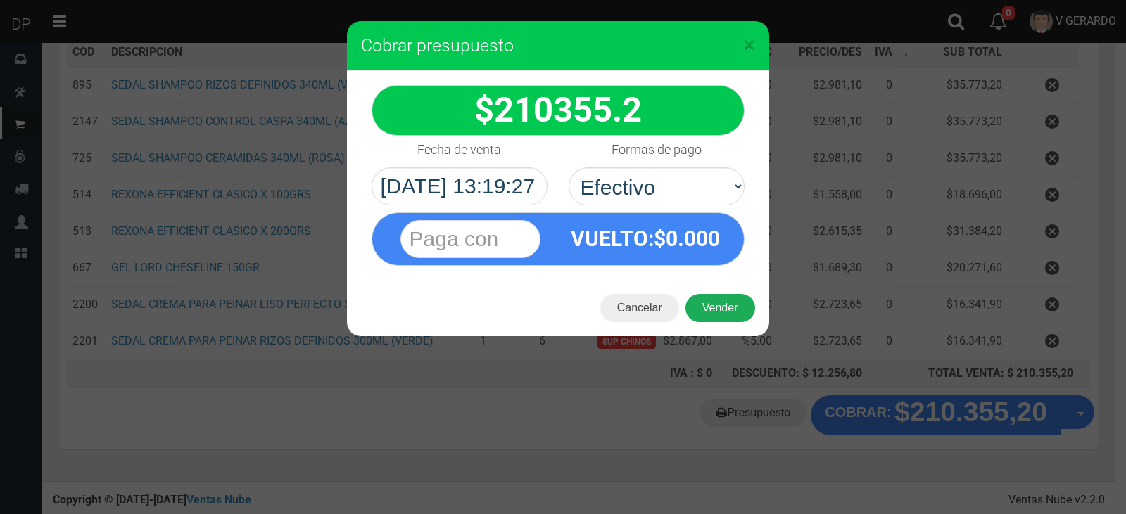
click at [721, 310] on button "Vender" at bounding box center [720, 308] width 70 height 28
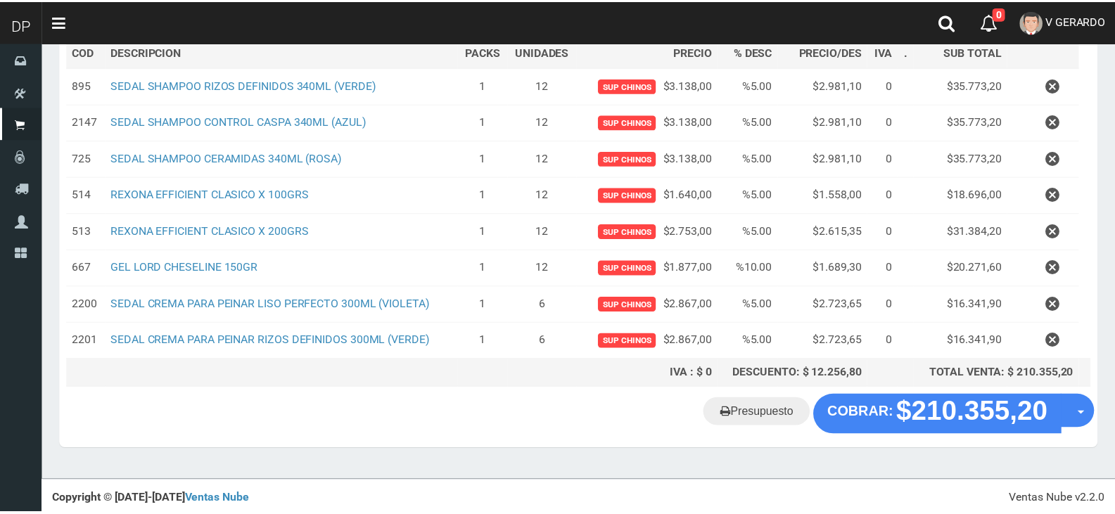
scroll to position [215, 0]
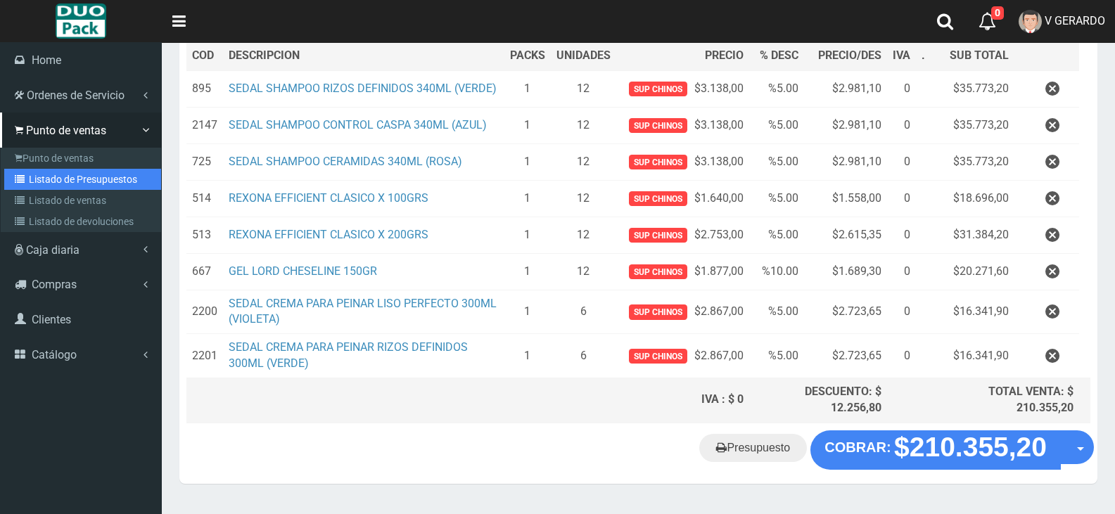
click at [80, 174] on link "Listado de Presupuestos" at bounding box center [82, 179] width 157 height 21
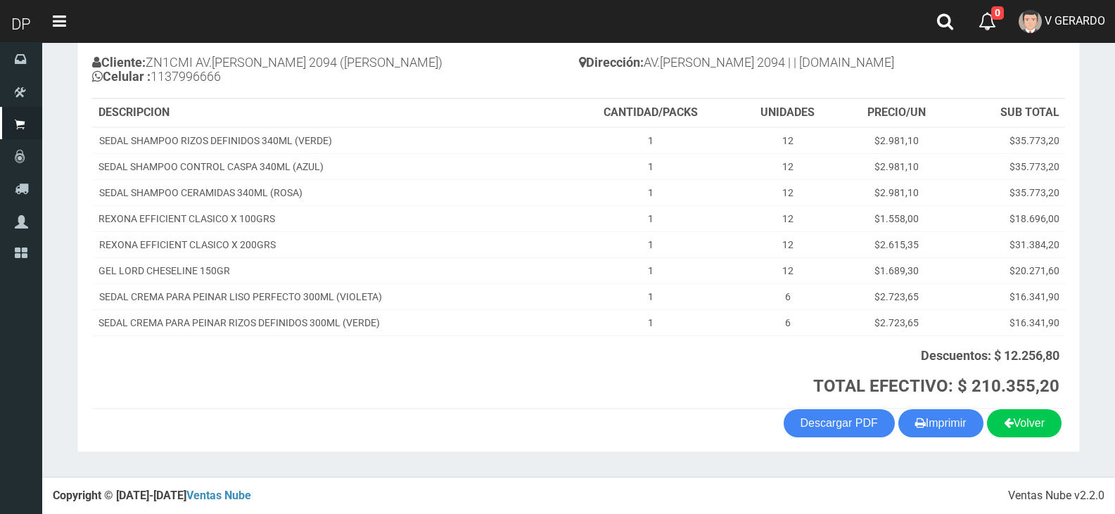
scroll to position [154, 0]
click at [928, 432] on button "Imprimir" at bounding box center [940, 423] width 85 height 28
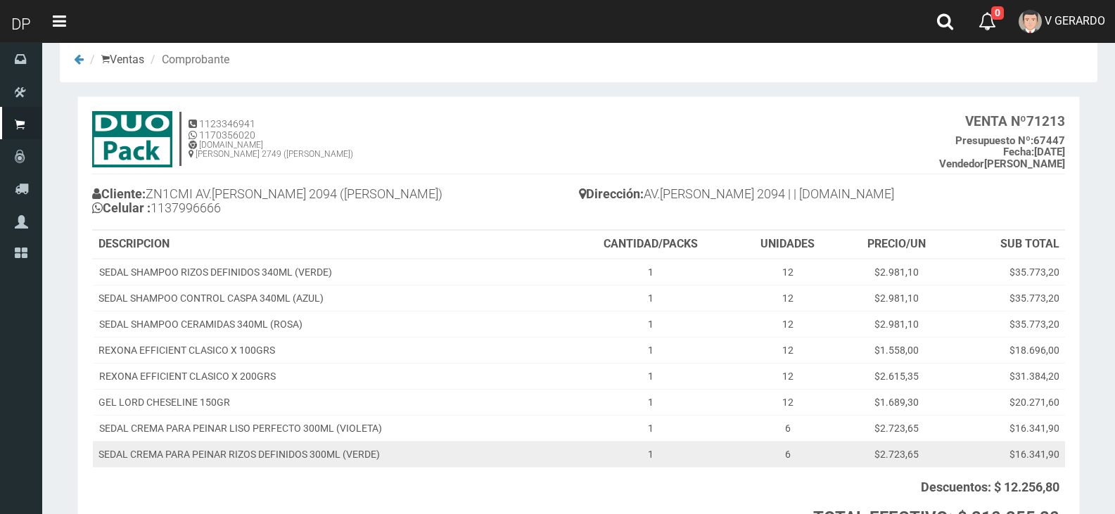
scroll to position [13, 0]
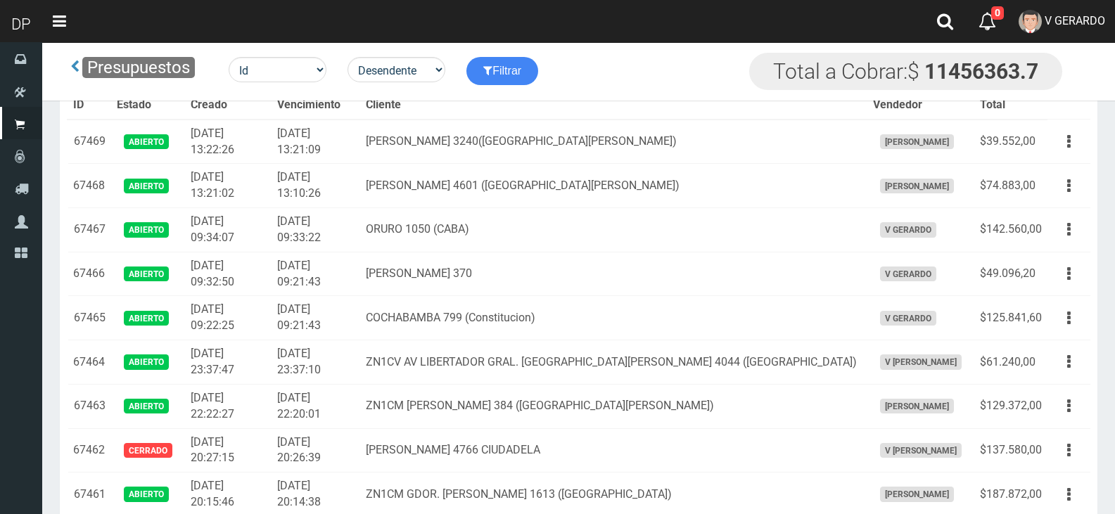
scroll to position [397, 0]
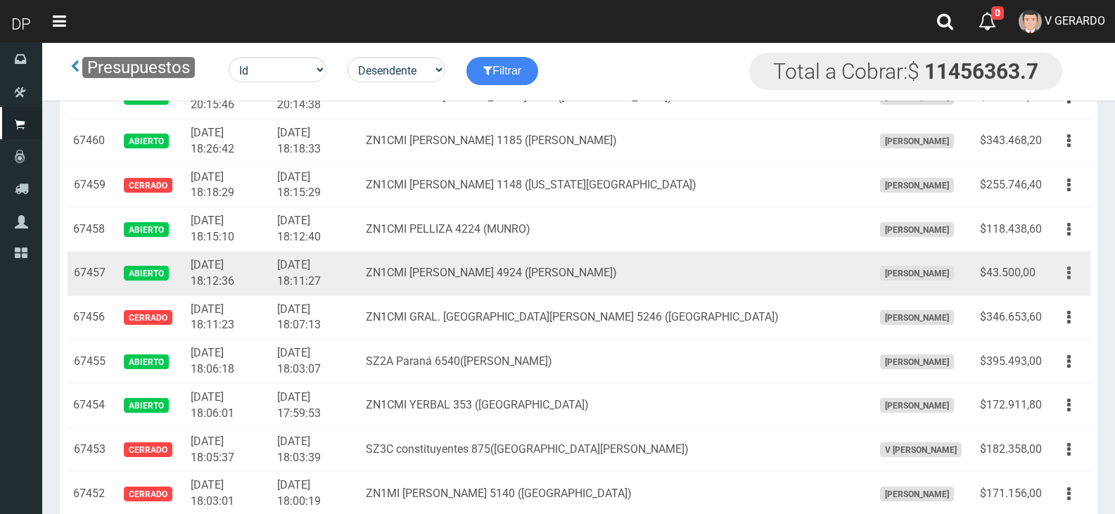
click at [1078, 264] on button "button" at bounding box center [1069, 273] width 32 height 25
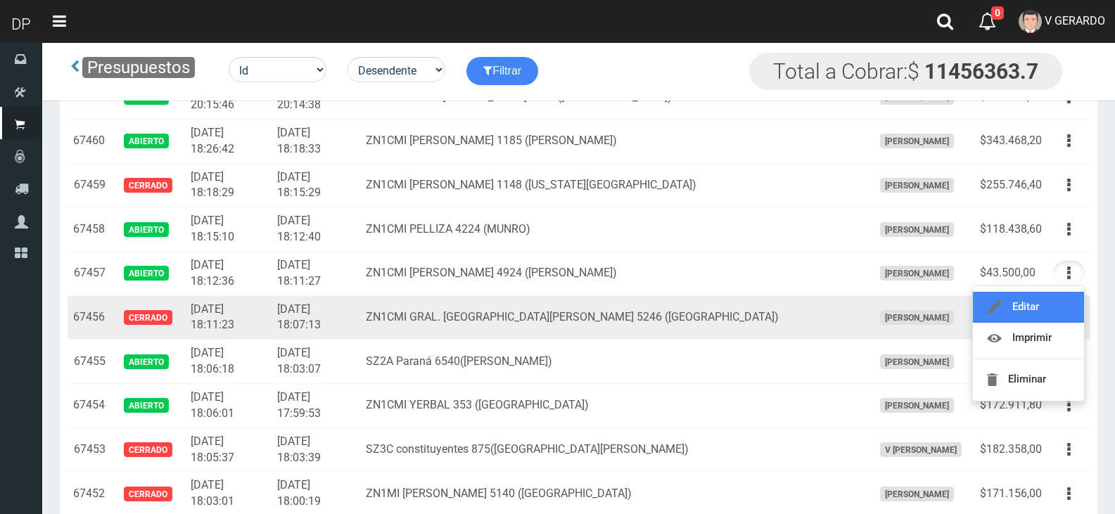
click at [1049, 307] on link "Editar" at bounding box center [1028, 307] width 111 height 31
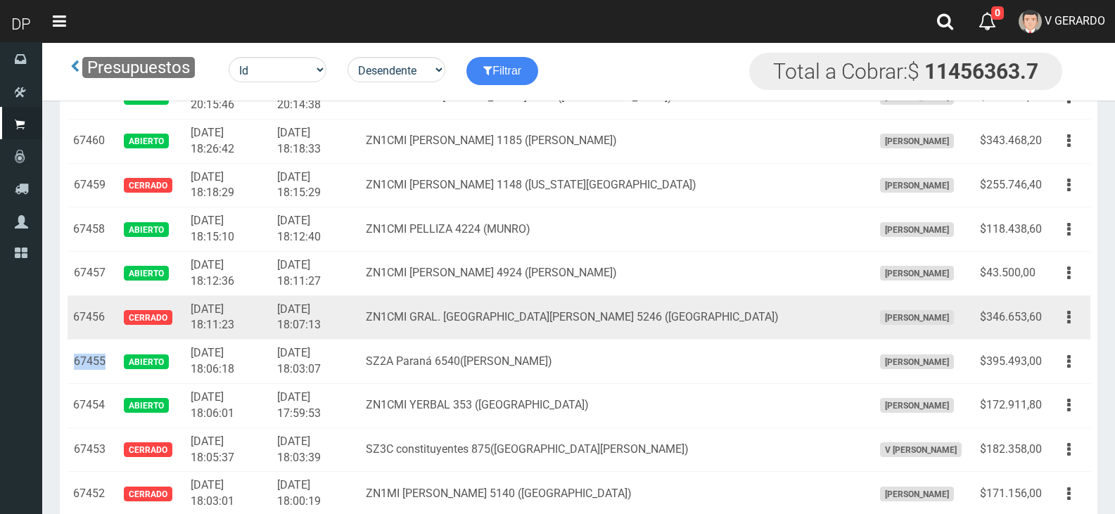
click at [1049, 307] on td "Editar Imprimir Eliminar" at bounding box center [1069, 317] width 43 height 44
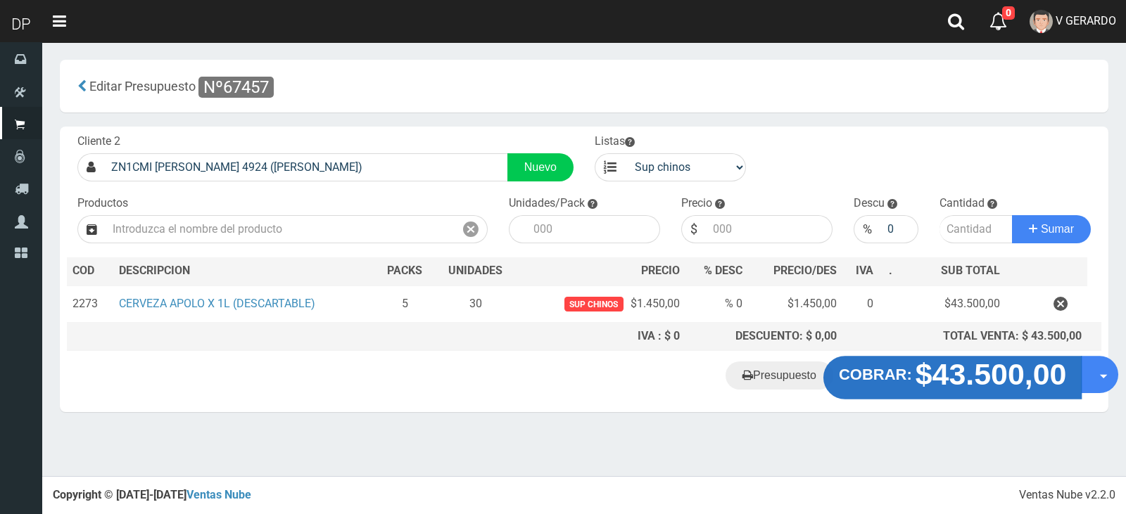
click at [973, 375] on strong "$43.500,00" at bounding box center [990, 374] width 151 height 33
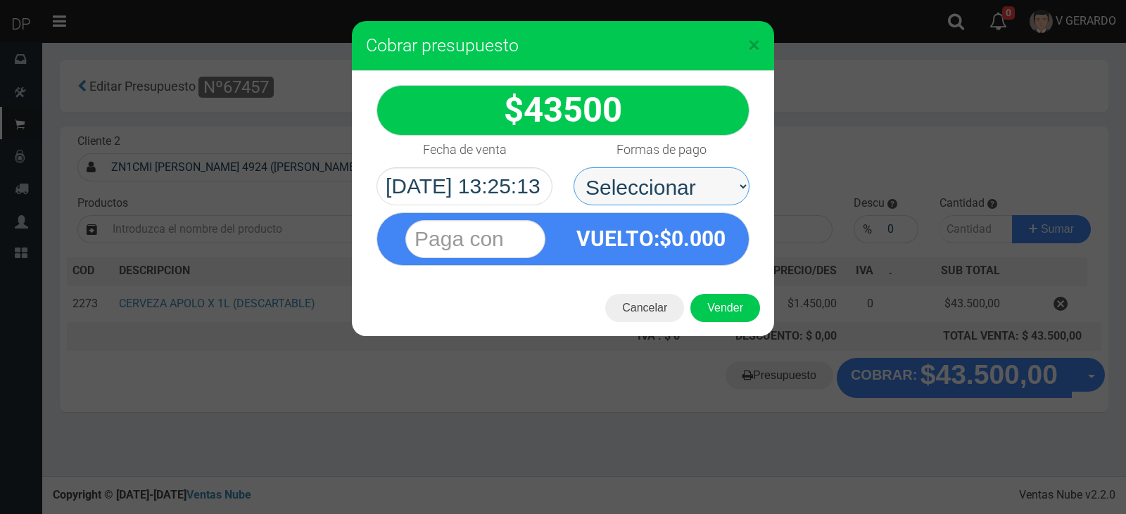
click at [647, 182] on select "Seleccionar Efectivo Tarjeta de Crédito Depósito Débito" at bounding box center [661, 186] width 176 height 38
select select "Efectivo"
click at [573, 167] on select "Seleccionar Efectivo Tarjeta de Crédito Depósito Débito" at bounding box center [661, 186] width 176 height 38
click at [724, 299] on button "Vender" at bounding box center [725, 308] width 70 height 28
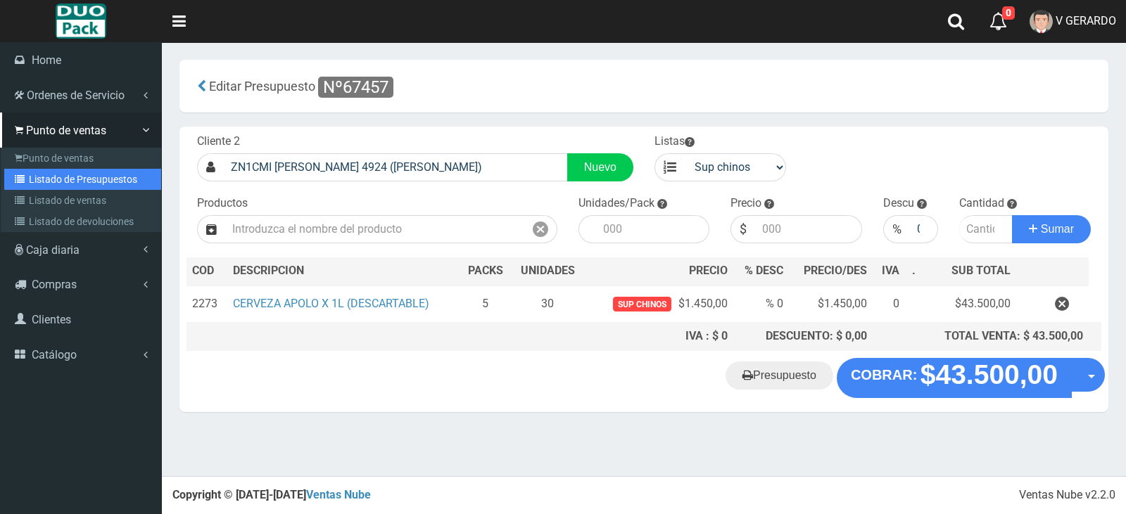
drag, startPoint x: 87, startPoint y: 177, endPoint x: 96, endPoint y: 177, distance: 9.1
click at [87, 177] on link "Listado de Presupuestos" at bounding box center [82, 179] width 157 height 21
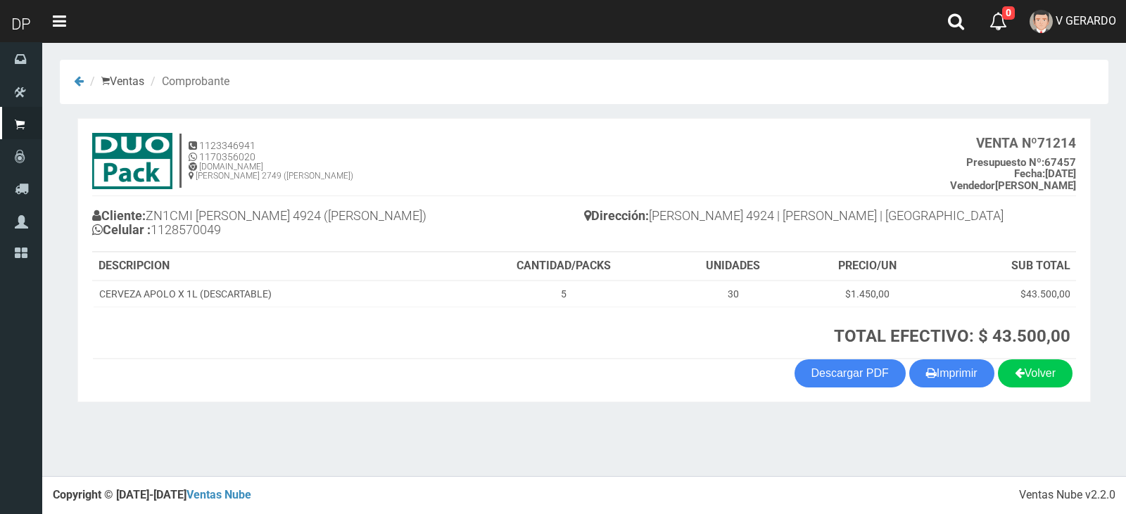
click at [942, 359] on th "TOTAL EFECTIVO: $ 43.500,00" at bounding box center [767, 333] width 617 height 52
click at [941, 364] on button "Imprimir" at bounding box center [951, 373] width 85 height 28
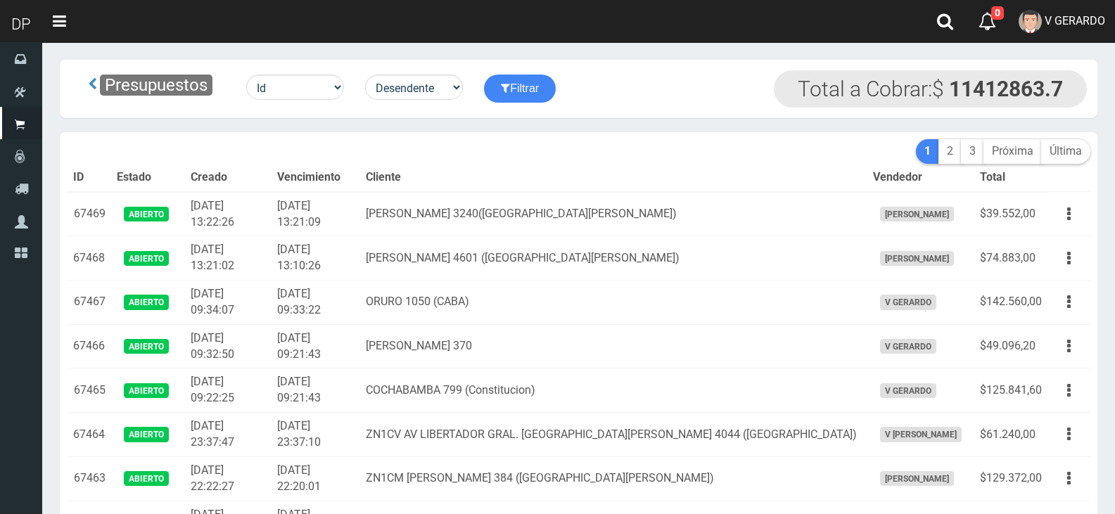
scroll to position [839, 0]
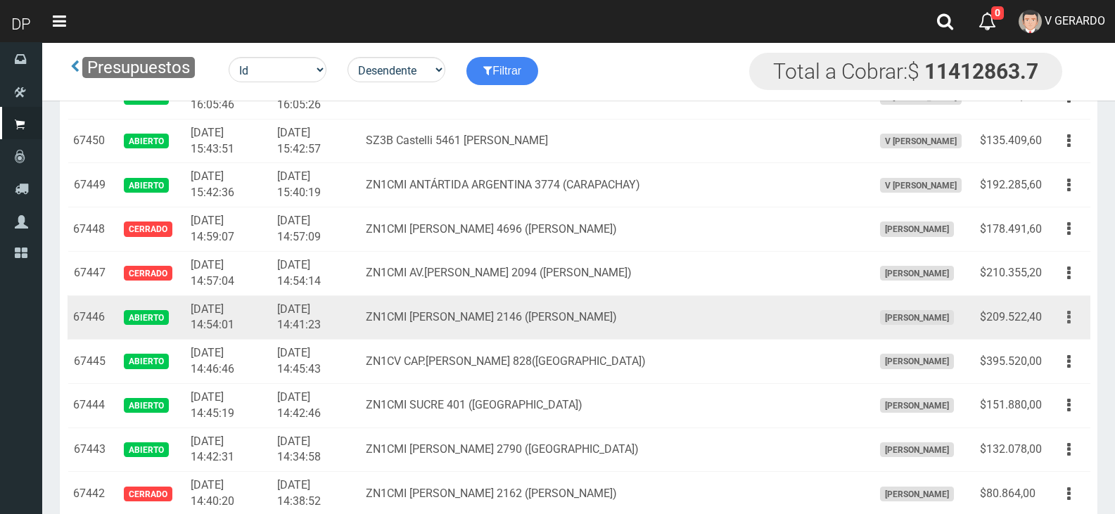
click at [1069, 310] on icon "button" at bounding box center [1069, 317] width 4 height 25
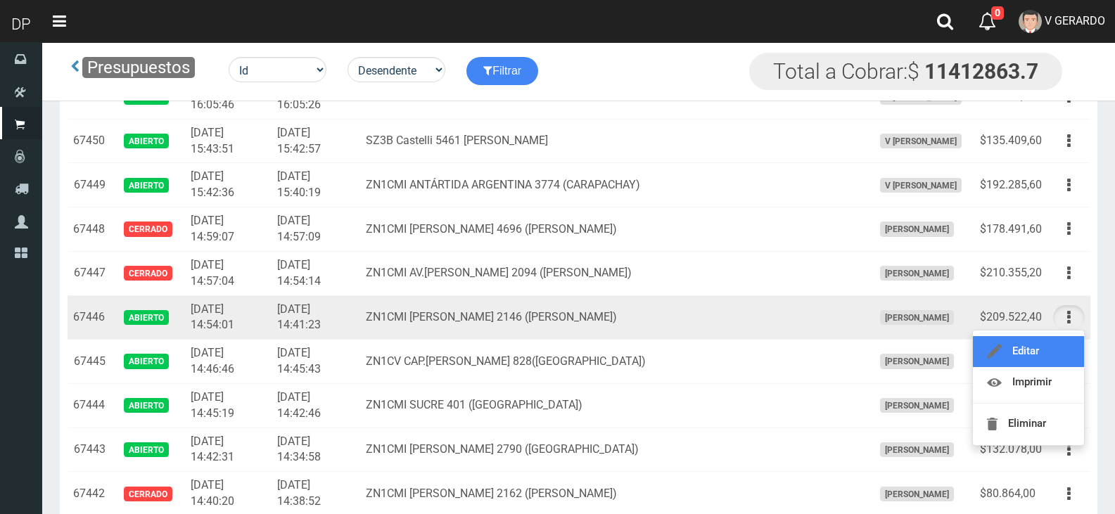
click at [1021, 352] on link "Editar" at bounding box center [1028, 351] width 111 height 31
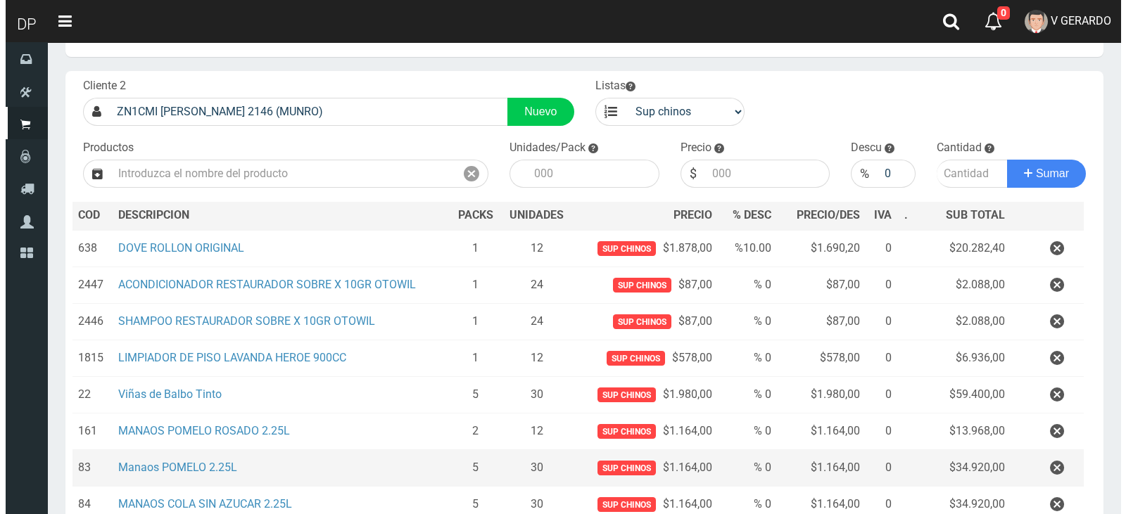
scroll to position [255, 0]
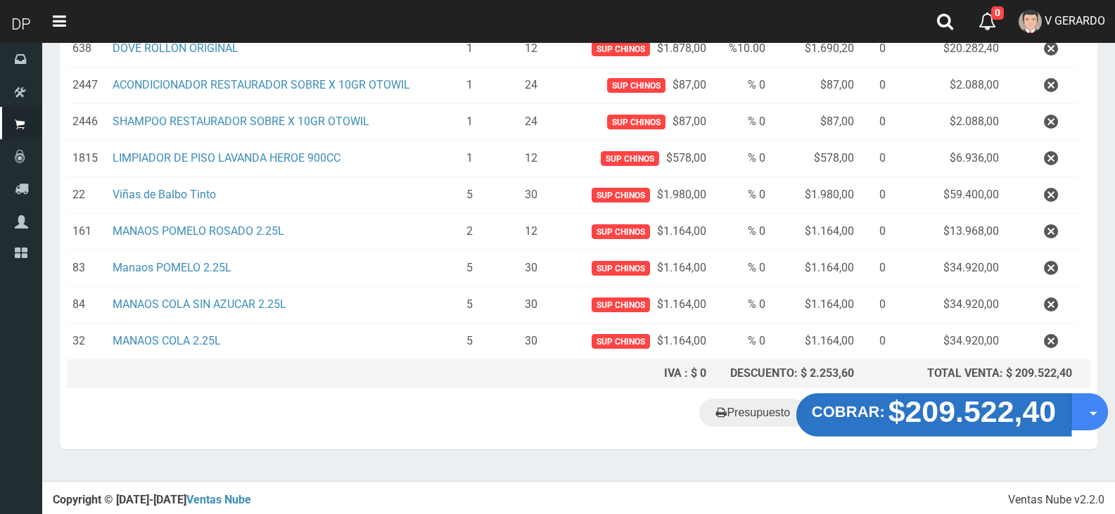
click at [924, 407] on strong "$209.522,40" at bounding box center [973, 411] width 168 height 33
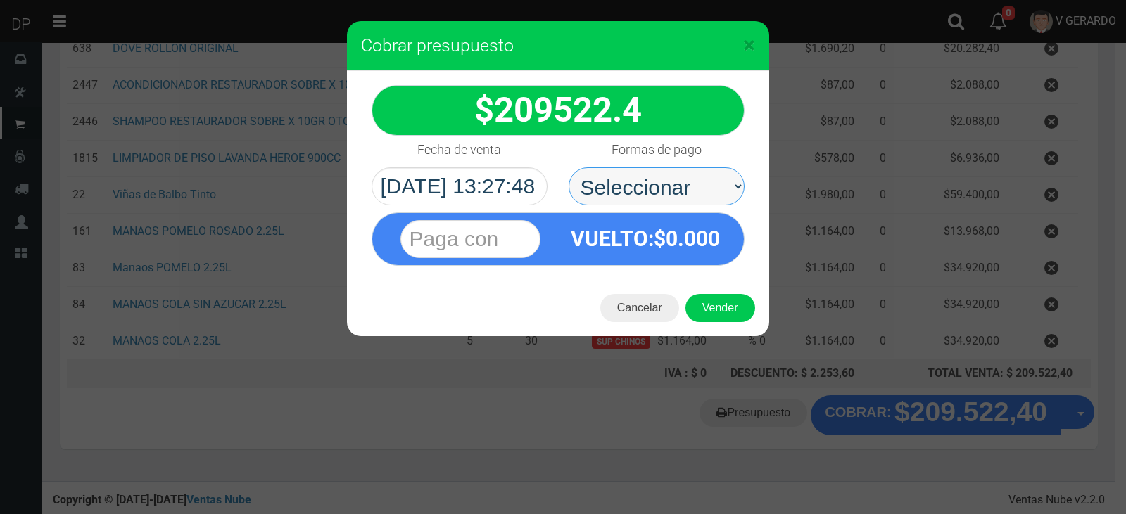
click at [685, 177] on select "Seleccionar Efectivo Tarjeta de Crédito Depósito Débito" at bounding box center [656, 186] width 176 height 38
select select "Efectivo"
click at [568, 167] on select "Seleccionar Efectivo Tarjeta de Crédito Depósito Débito" at bounding box center [656, 186] width 176 height 38
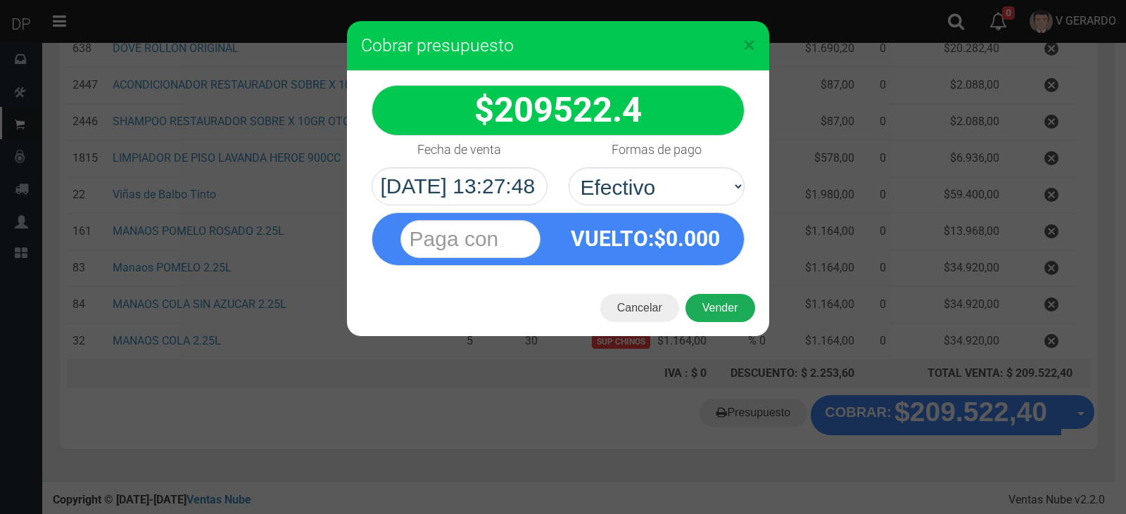
click at [716, 300] on button "Vender" at bounding box center [720, 308] width 70 height 28
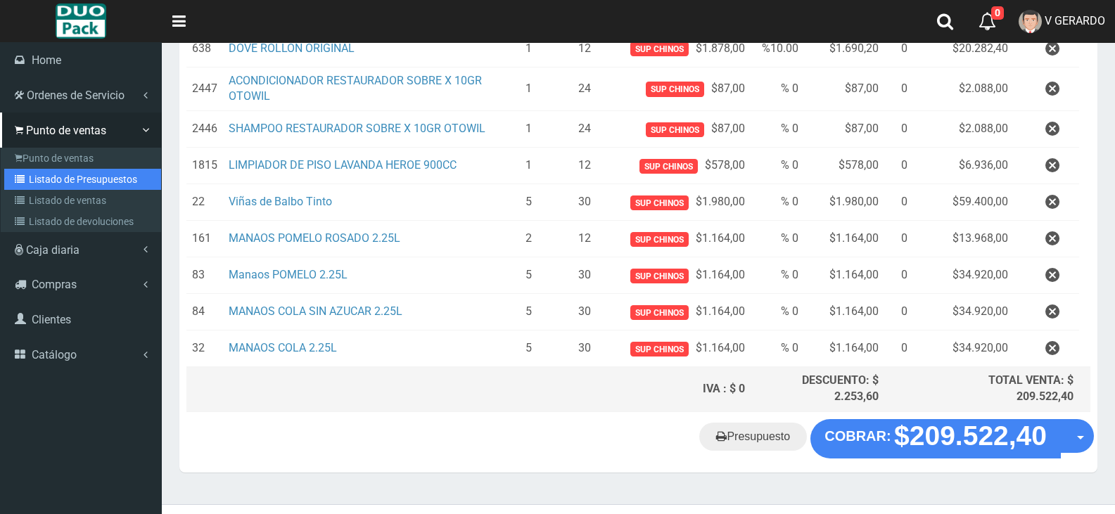
click at [76, 179] on link "Listado de Presupuestos" at bounding box center [82, 179] width 157 height 21
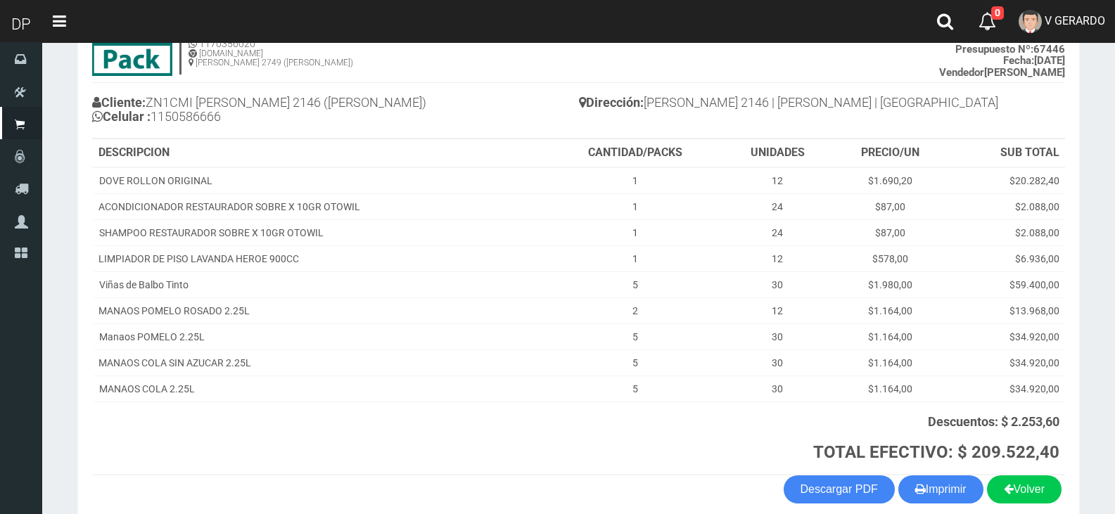
scroll to position [180, 0]
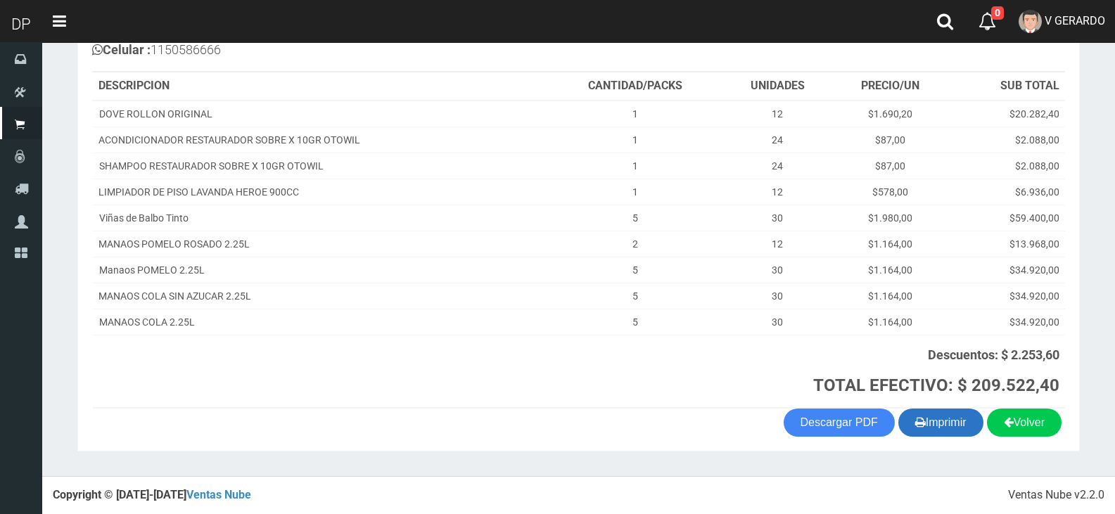
click at [941, 431] on button "Imprimir" at bounding box center [940, 423] width 85 height 28
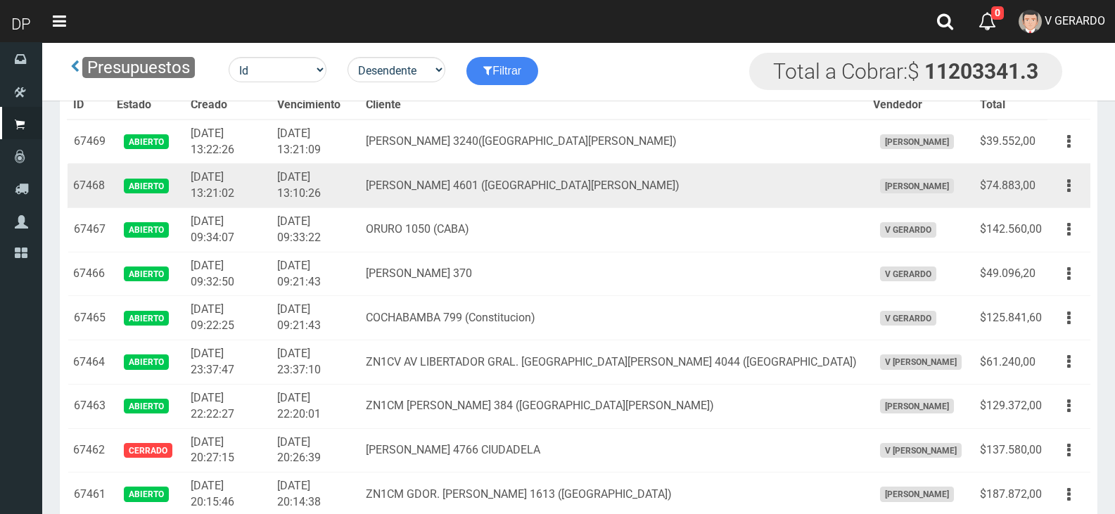
scroll to position [397, 0]
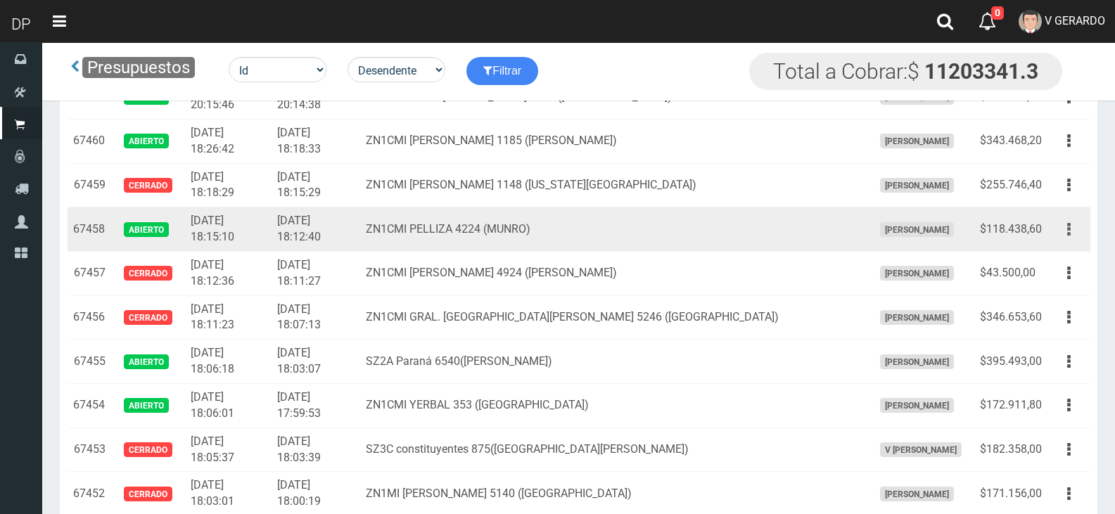
click at [1066, 223] on button "button" at bounding box center [1069, 229] width 32 height 25
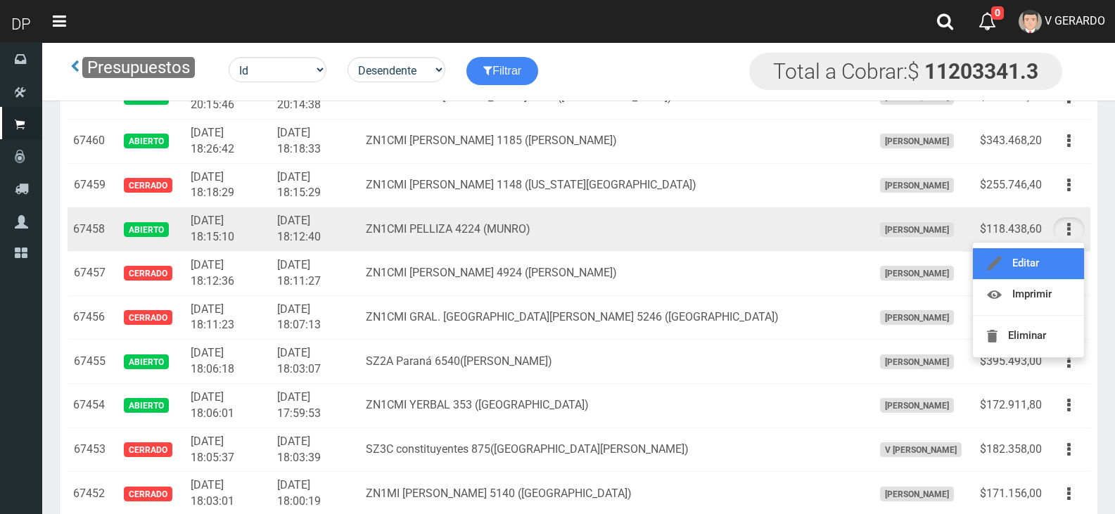
click at [1055, 256] on link "Editar" at bounding box center [1028, 263] width 111 height 31
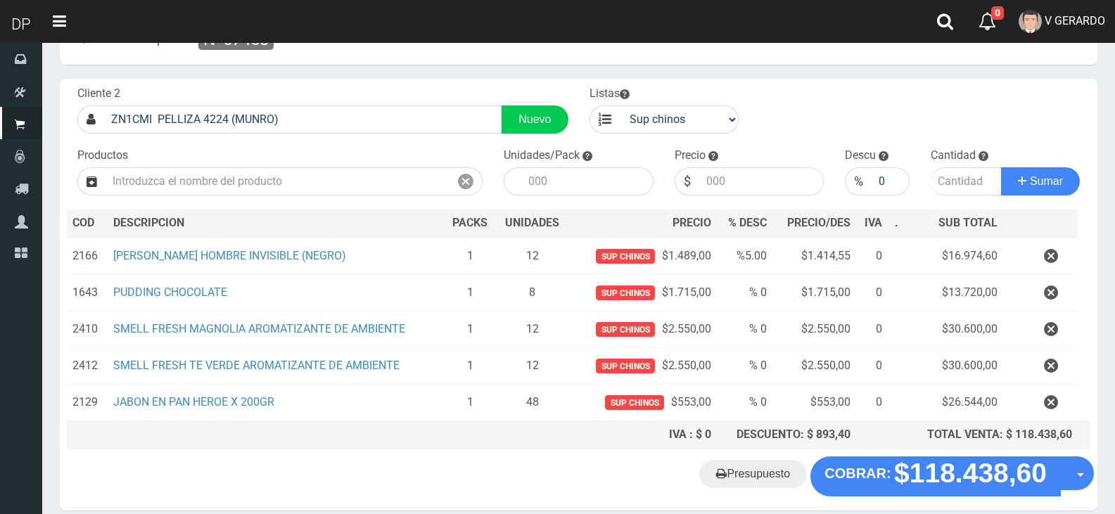
scroll to position [70, 0]
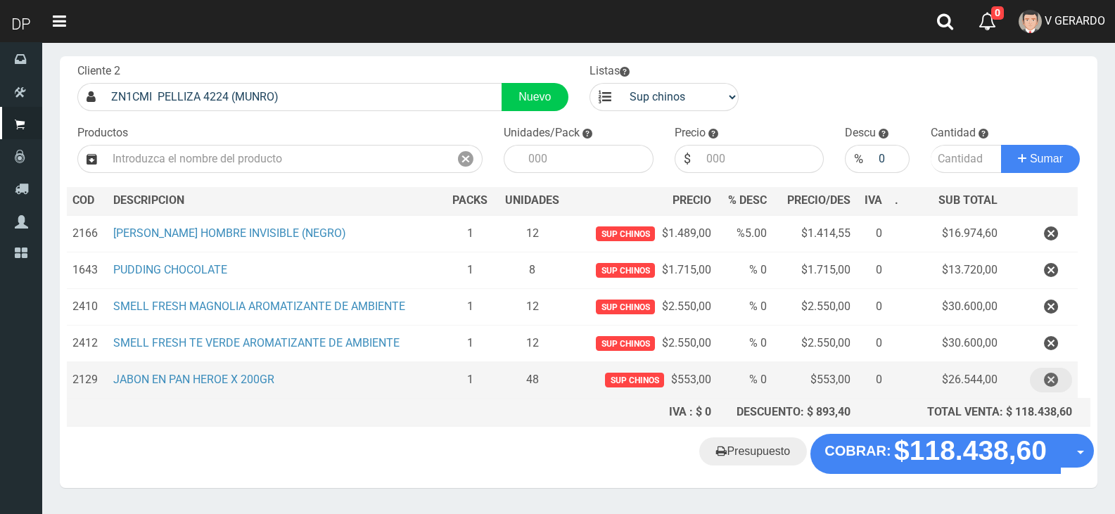
click at [1049, 378] on icon "button" at bounding box center [1051, 380] width 14 height 25
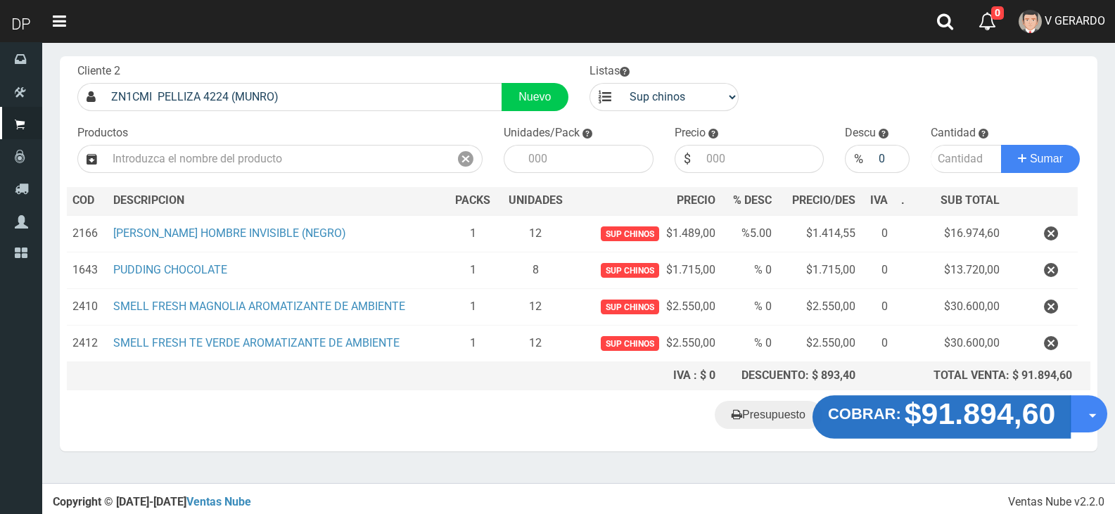
click at [932, 423] on strong "$91.894,60" at bounding box center [980, 413] width 151 height 33
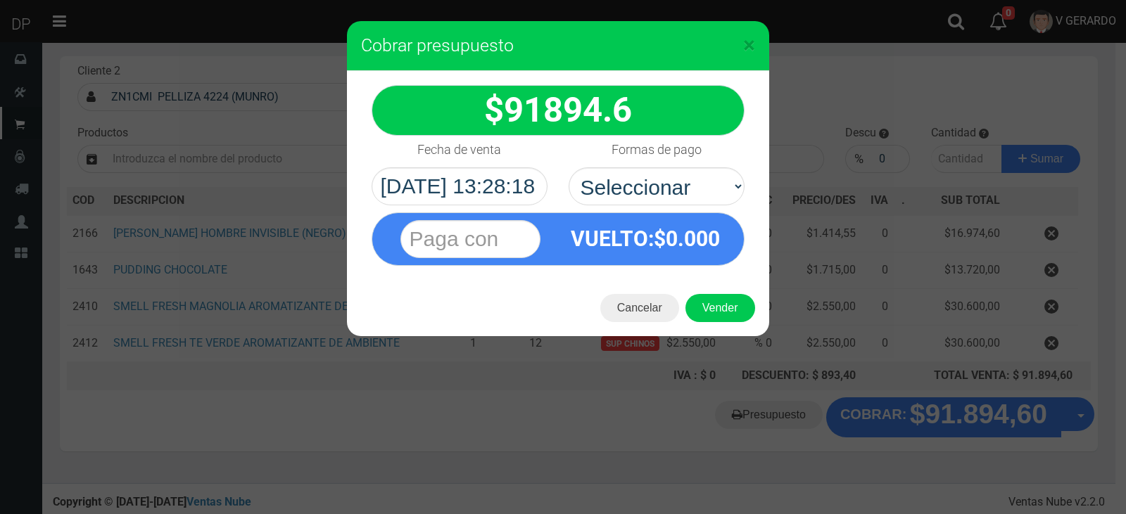
click at [666, 193] on select "Seleccionar Efectivo Tarjeta de Crédito Depósito Débito" at bounding box center [656, 186] width 176 height 38
select select "Efectivo"
click at [568, 167] on select "Seleccionar Efectivo Tarjeta de Crédito Depósito Débito" at bounding box center [656, 186] width 176 height 38
click at [740, 303] on button "Vender" at bounding box center [720, 308] width 70 height 28
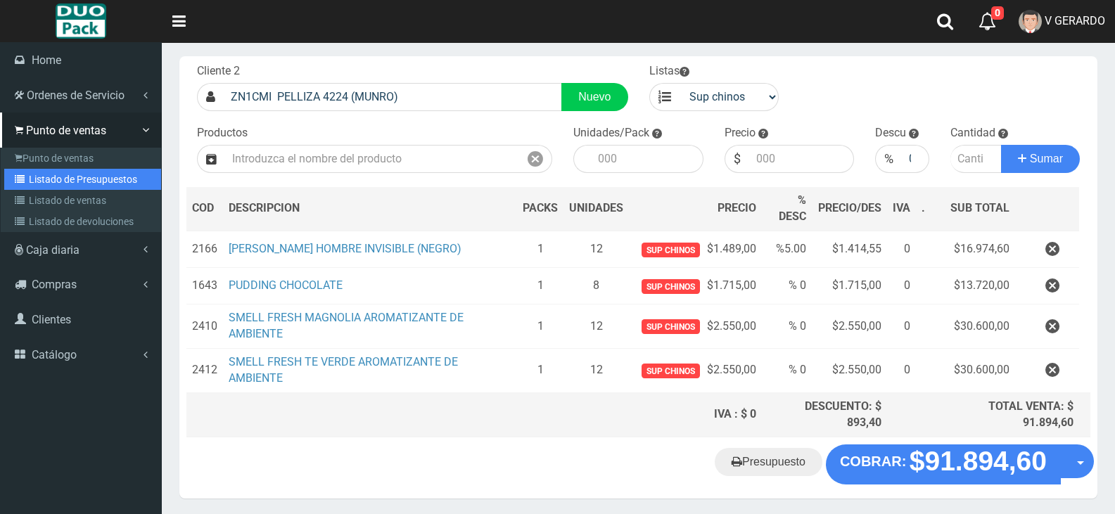
click at [113, 175] on link "Listado de Presupuestos" at bounding box center [82, 179] width 157 height 21
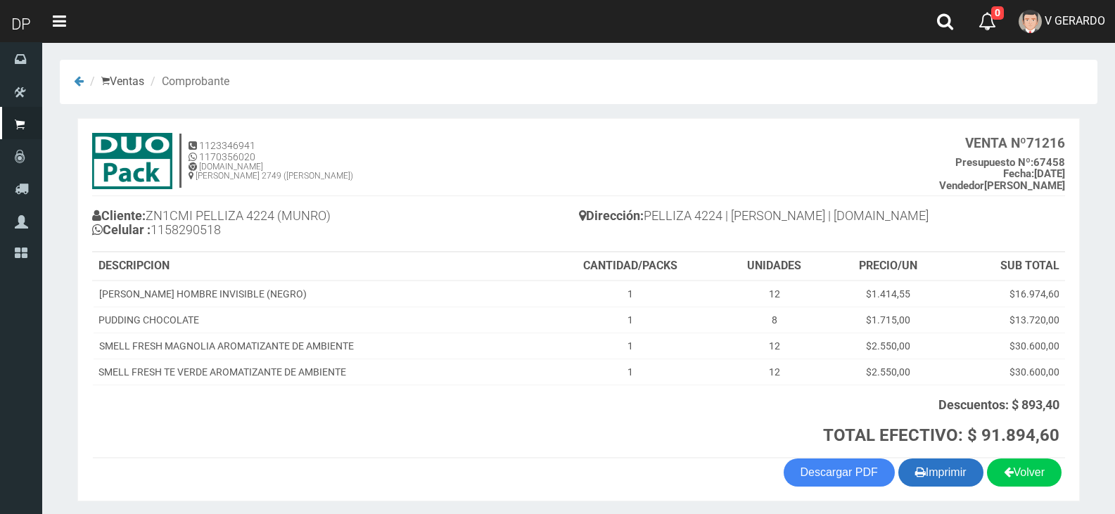
click at [953, 474] on button "Imprimir" at bounding box center [940, 473] width 85 height 28
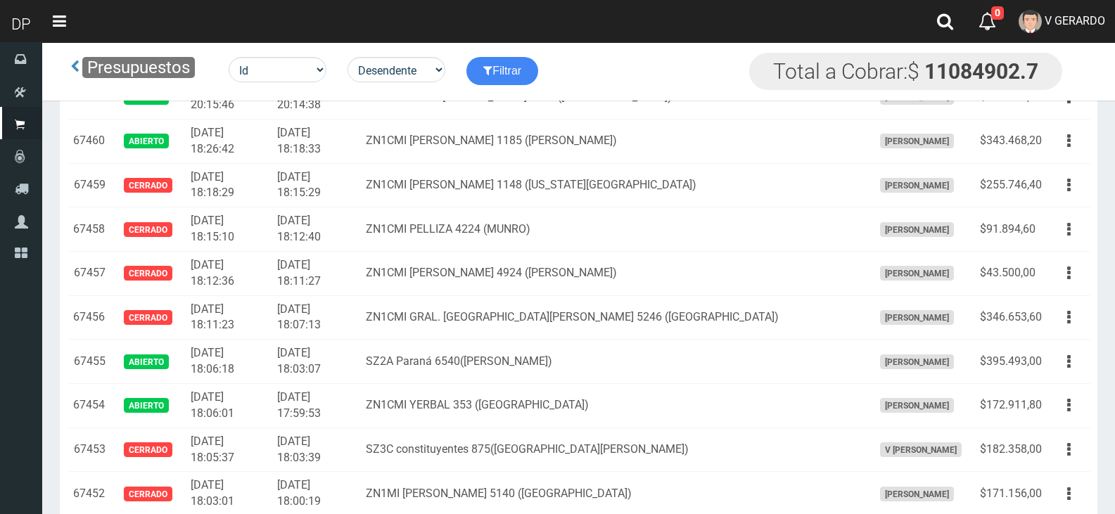
scroll to position [722, 0]
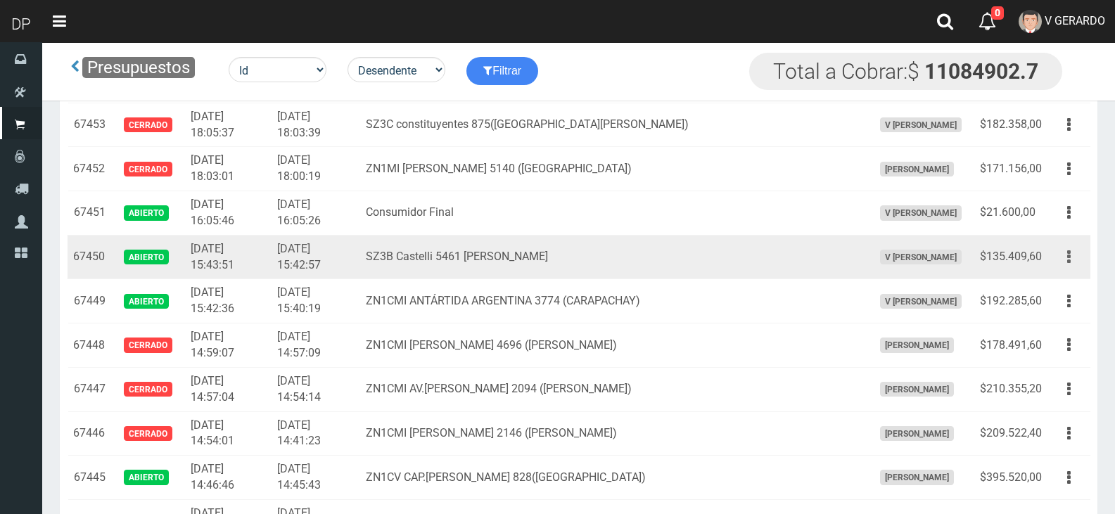
click at [1078, 262] on button "button" at bounding box center [1069, 257] width 32 height 25
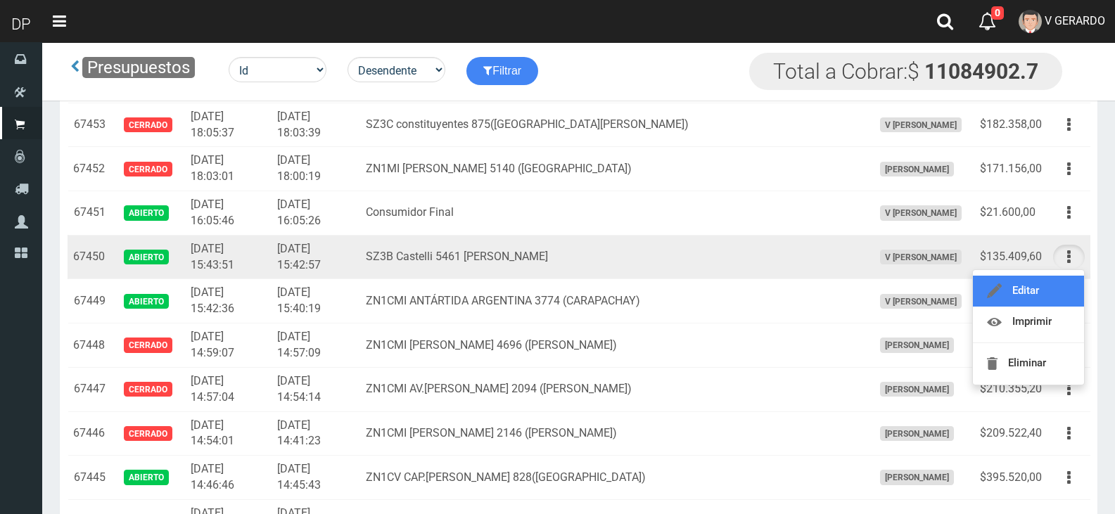
click at [1041, 291] on link "Editar" at bounding box center [1028, 291] width 111 height 31
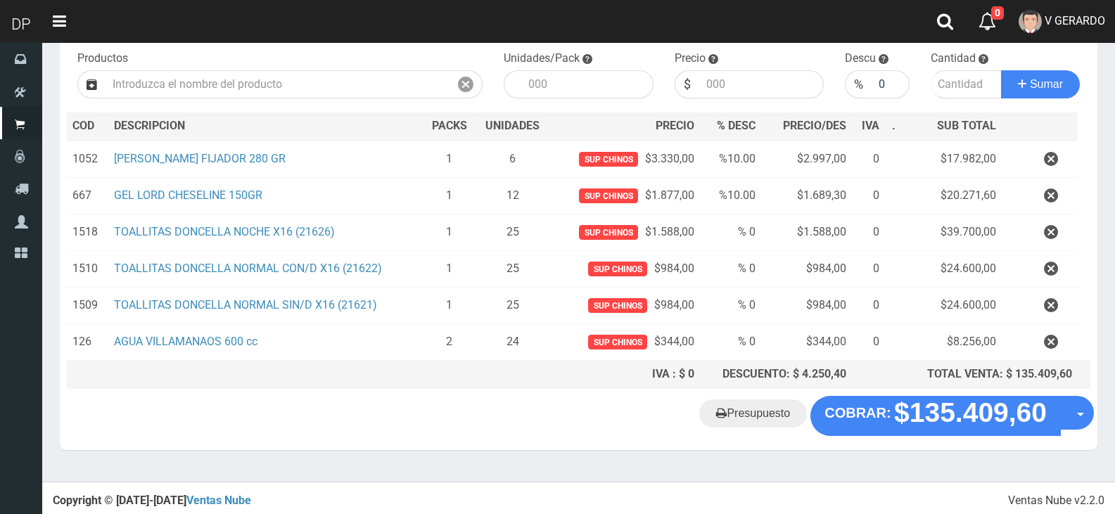
scroll to position [146, 0]
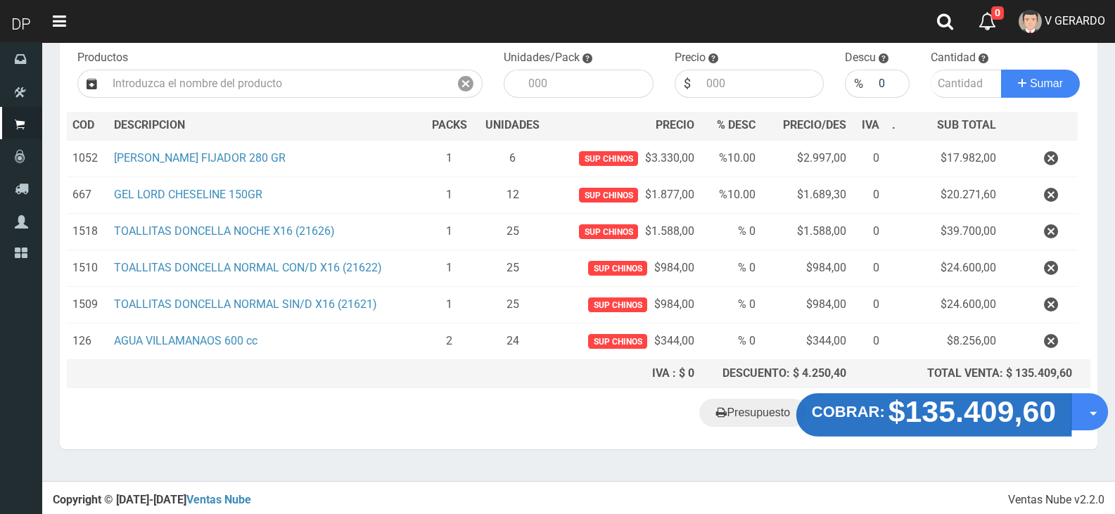
click at [941, 416] on strong "$135.409,60" at bounding box center [973, 411] width 168 height 33
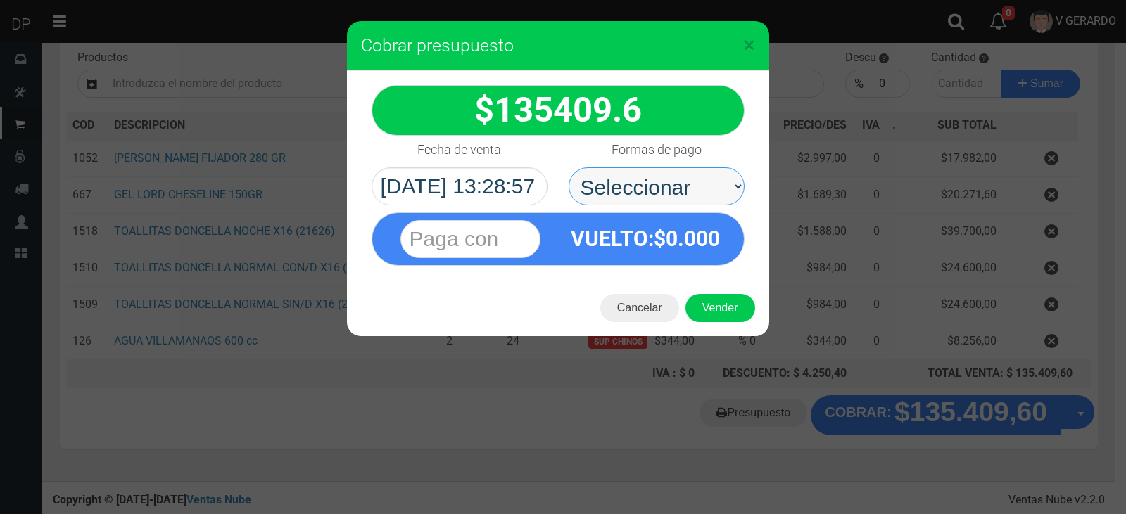
click at [695, 191] on select "Seleccionar Efectivo Tarjeta de Crédito Depósito Débito" at bounding box center [656, 186] width 176 height 38
select select "Efectivo"
click at [568, 167] on select "Seleccionar Efectivo Tarjeta de Crédito Depósito Débito" at bounding box center [656, 186] width 176 height 38
click at [732, 305] on button "Vender" at bounding box center [720, 308] width 70 height 28
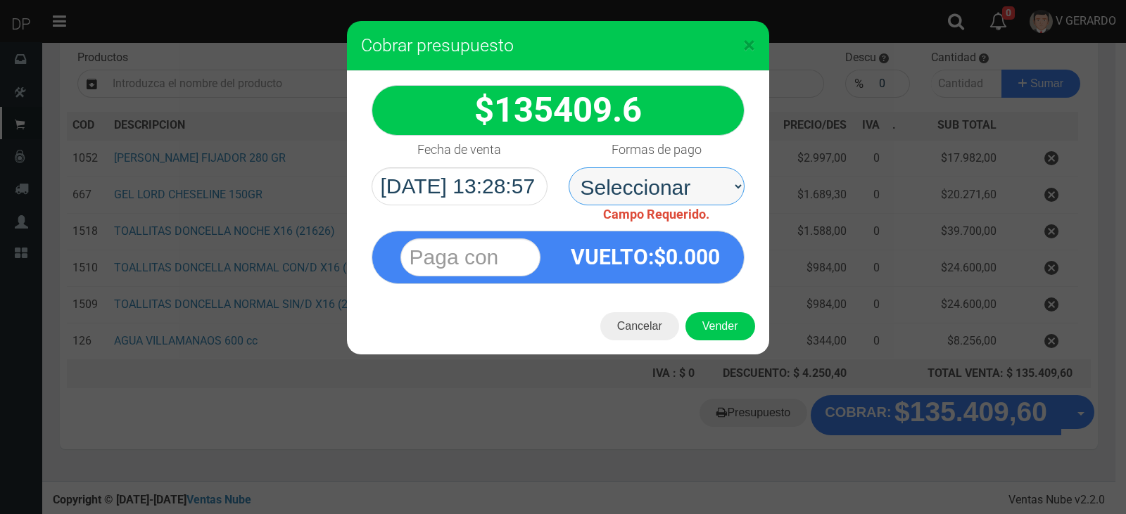
click at [691, 177] on select "Seleccionar Efectivo Tarjeta de Crédito Depósito Débito" at bounding box center [656, 186] width 176 height 38
select select "Efectivo"
click at [568, 167] on select "Seleccionar Efectivo Tarjeta de Crédito Depósito Débito" at bounding box center [656, 186] width 176 height 38
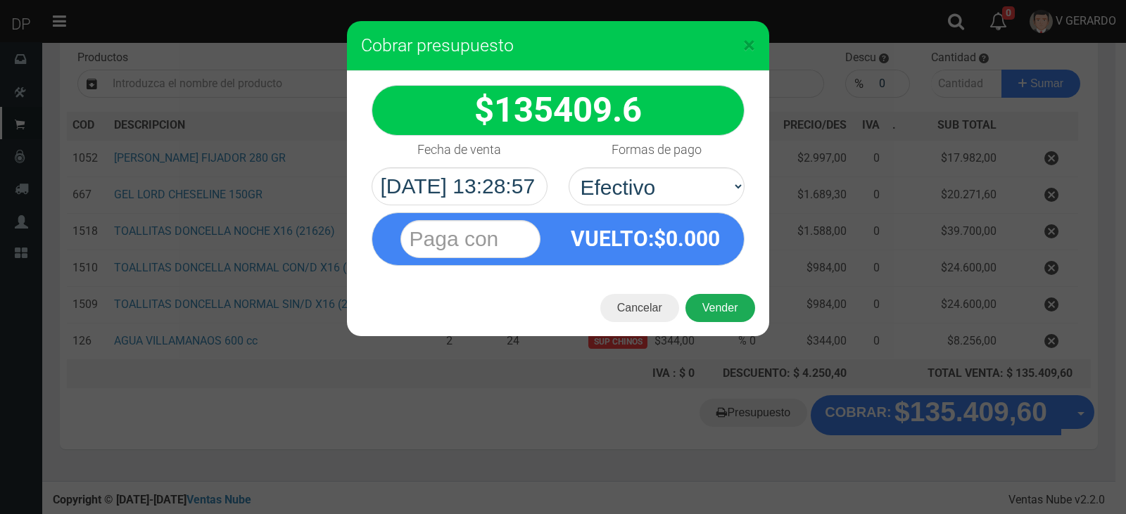
click at [710, 307] on button "Vender" at bounding box center [720, 308] width 70 height 28
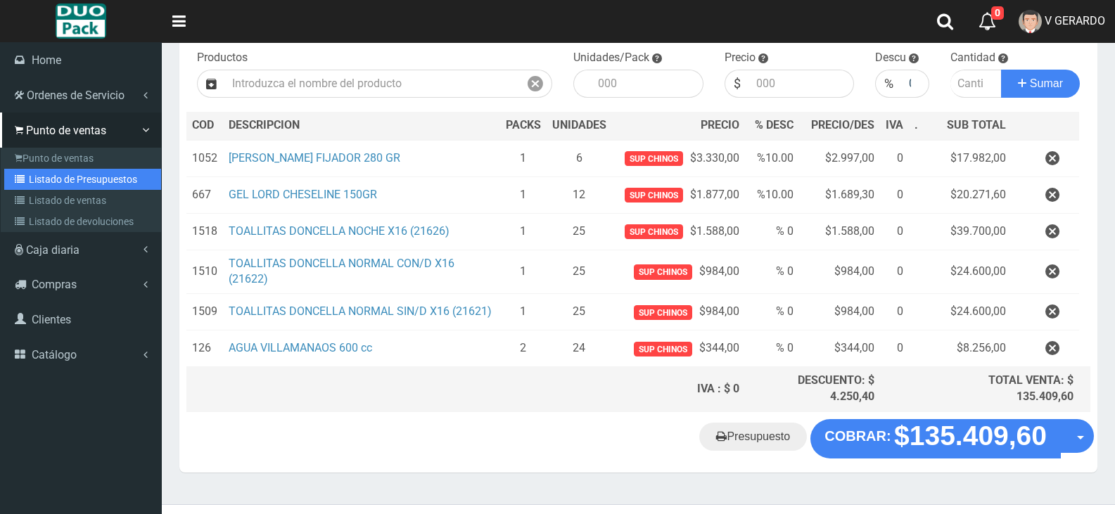
click at [98, 176] on link "Listado de Presupuestos" at bounding box center [82, 179] width 157 height 21
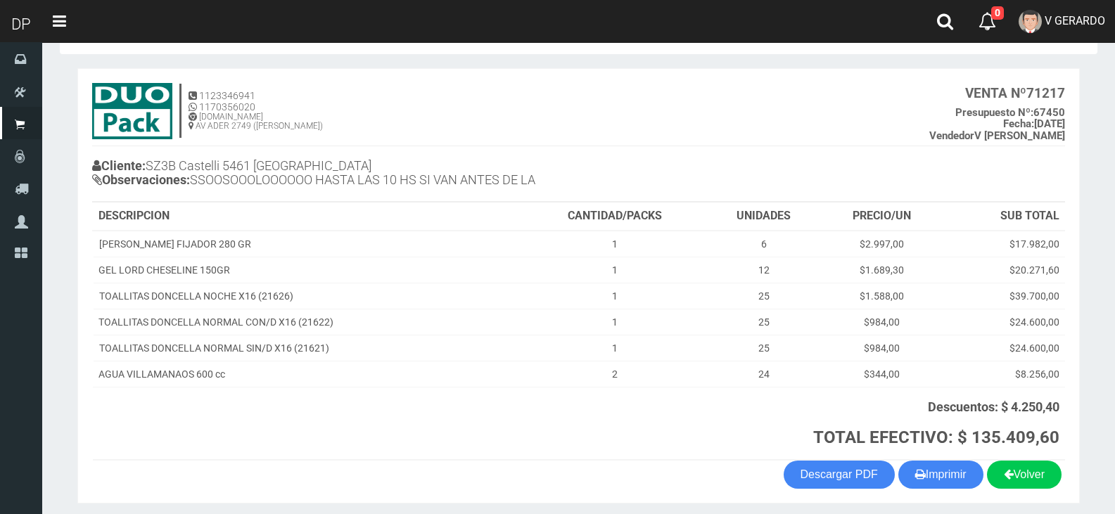
scroll to position [102, 0]
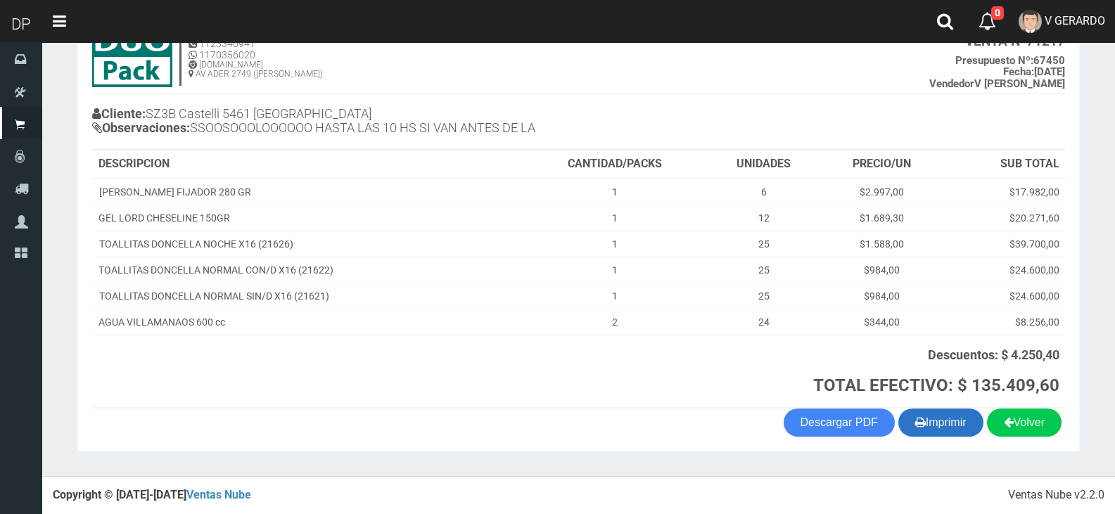
click at [922, 419] on button "Imprimir" at bounding box center [940, 423] width 85 height 28
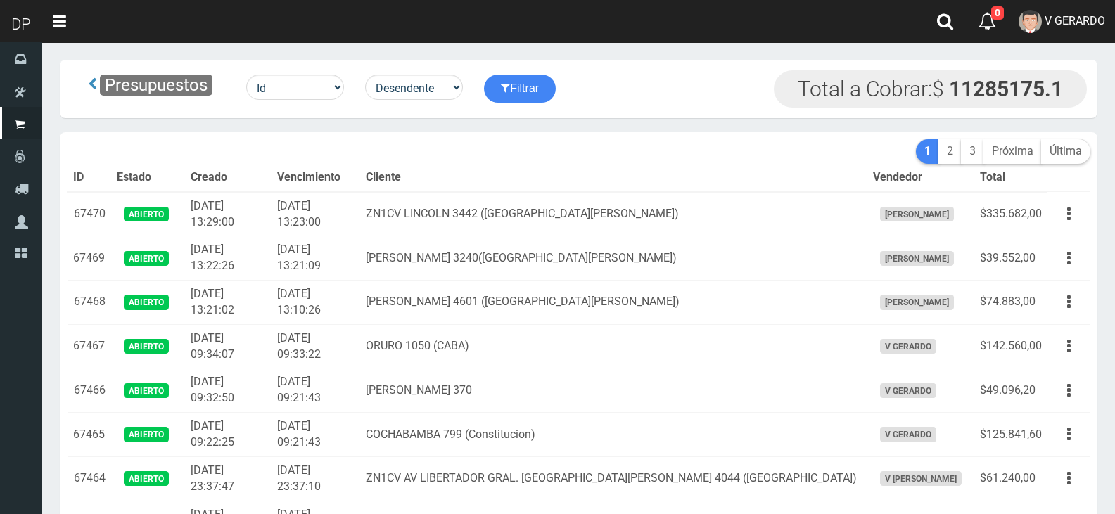
scroll to position [883, 0]
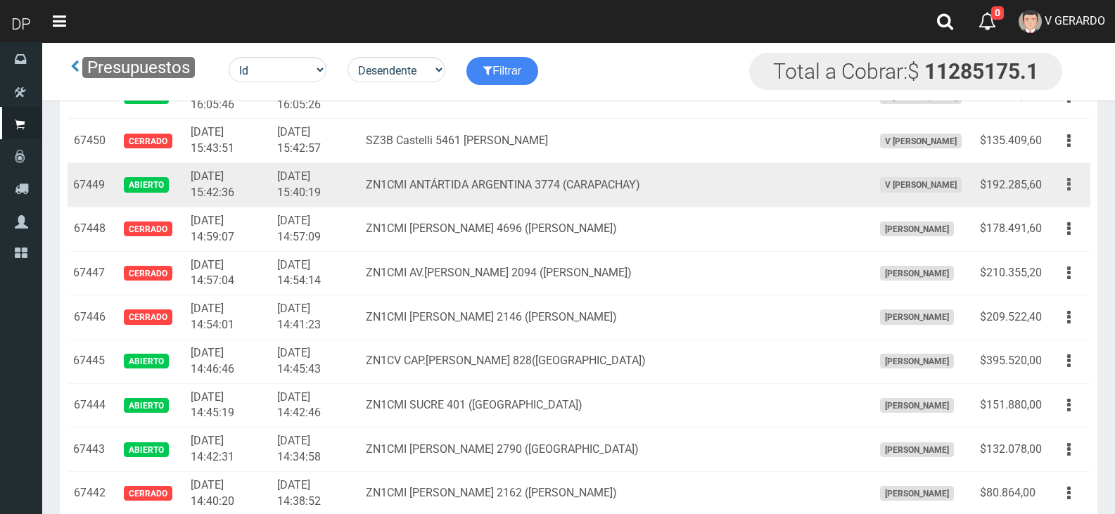
click at [1072, 186] on button "button" at bounding box center [1069, 184] width 32 height 25
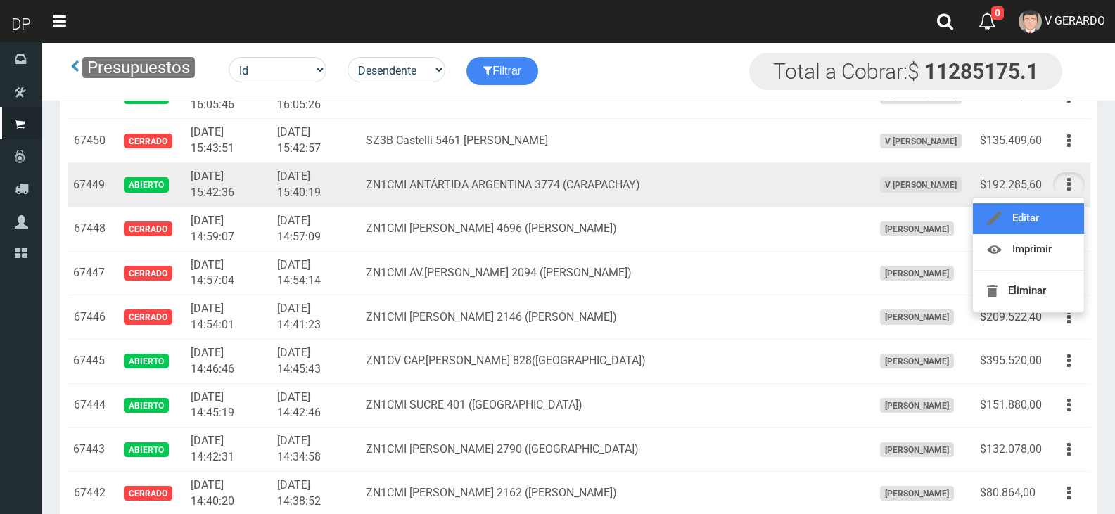
click at [1050, 215] on link "Editar" at bounding box center [1028, 218] width 111 height 31
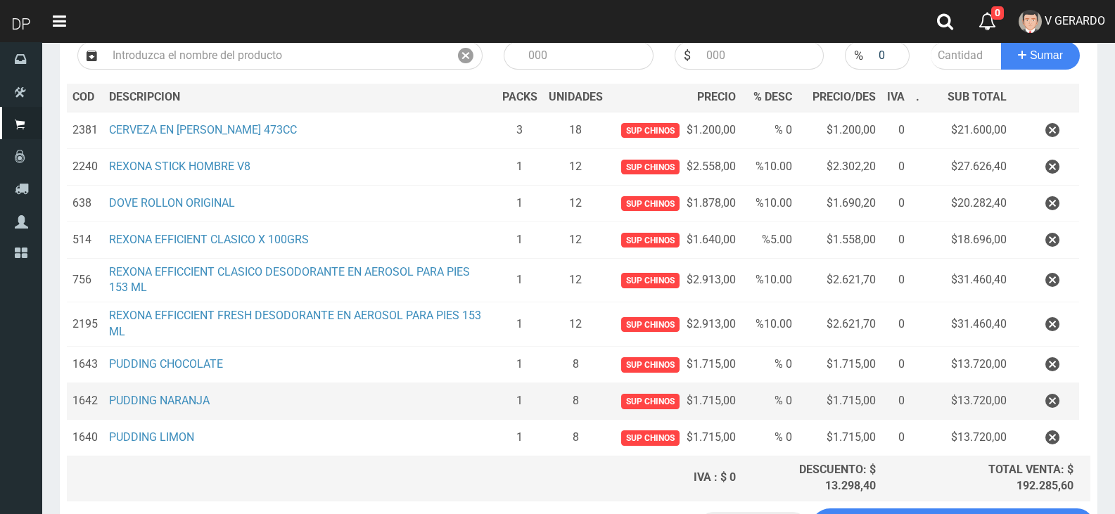
scroll to position [286, 0]
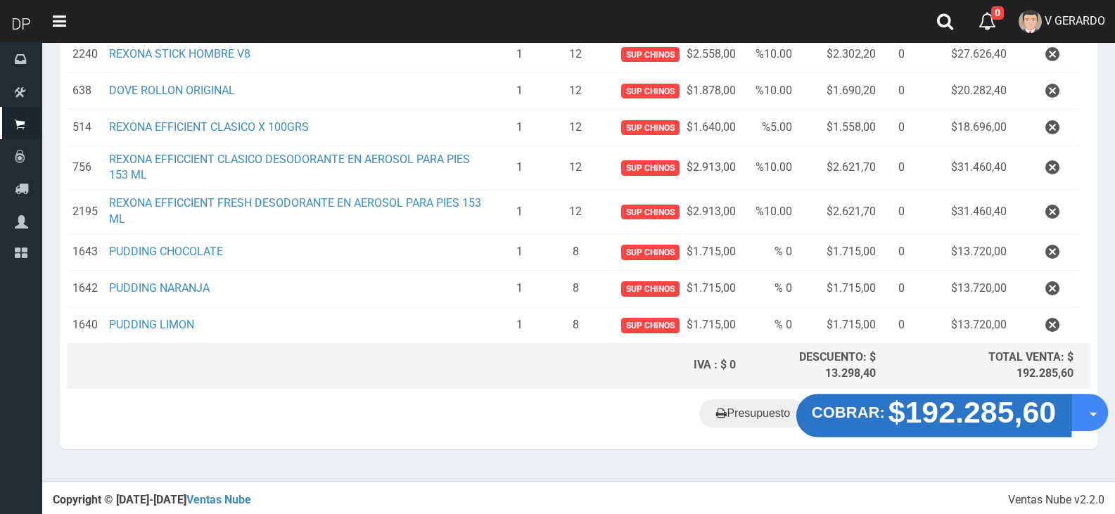
click at [929, 419] on strong "$192.285,60" at bounding box center [973, 411] width 168 height 33
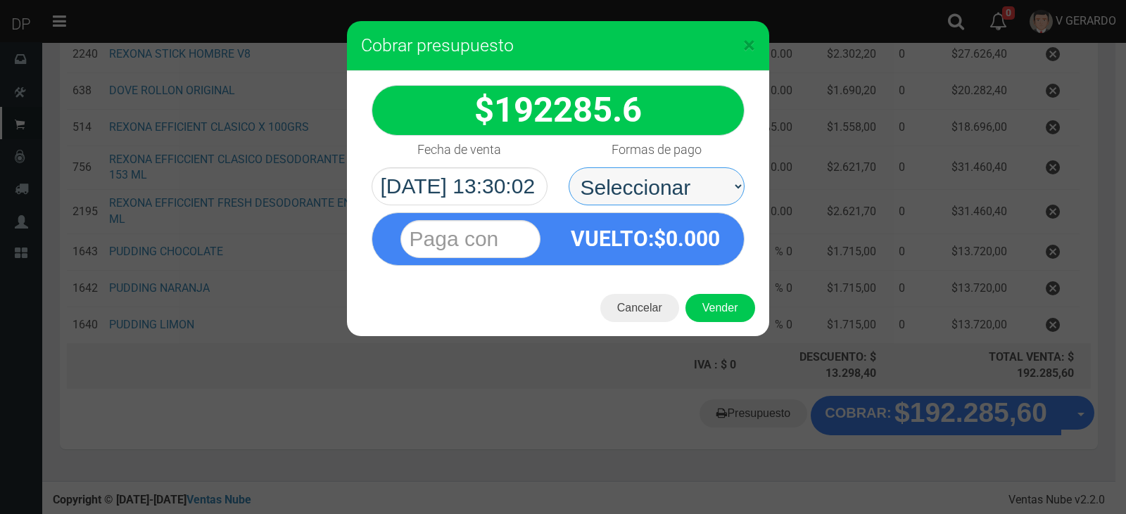
click at [632, 185] on select "Seleccionar Efectivo Tarjeta de Crédito Depósito Débito" at bounding box center [656, 186] width 176 height 38
select select "Efectivo"
click at [568, 167] on select "Seleccionar Efectivo Tarjeta de Crédito Depósito Débito" at bounding box center [656, 186] width 176 height 38
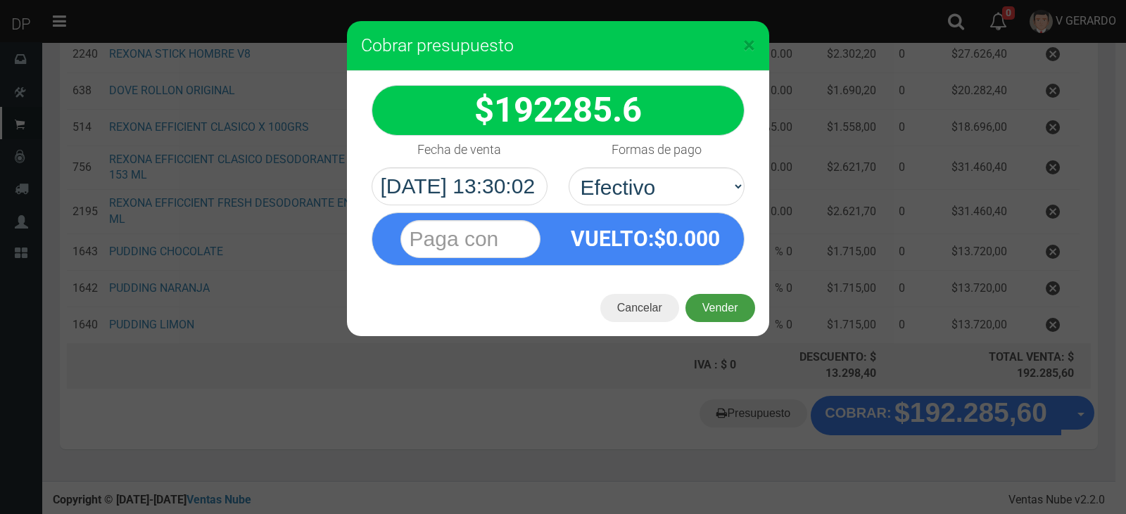
click at [709, 310] on button "Vender" at bounding box center [720, 308] width 70 height 28
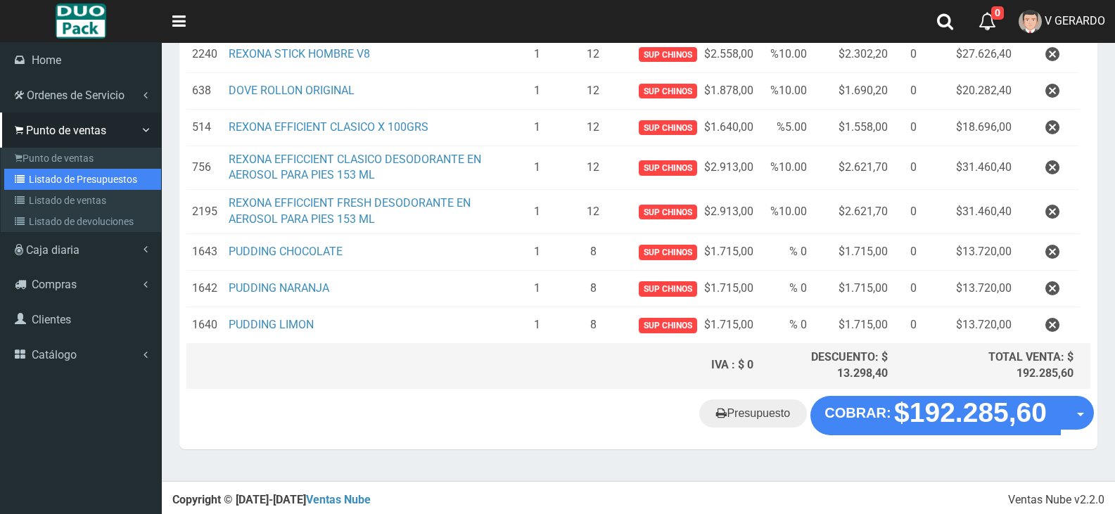
click at [85, 174] on link "Listado de Presupuestos" at bounding box center [82, 179] width 157 height 21
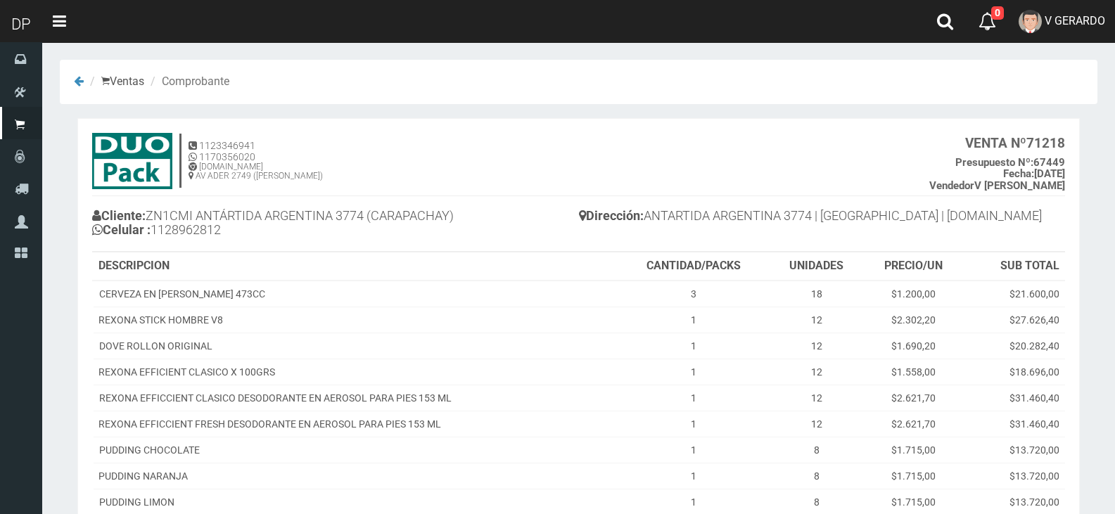
scroll to position [180, 0]
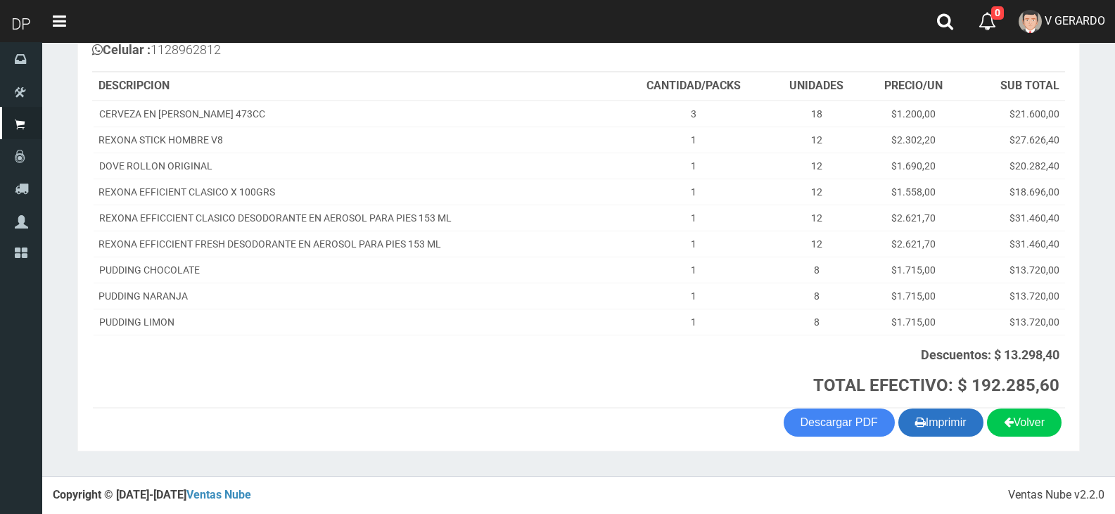
click at [950, 417] on button "Imprimir" at bounding box center [940, 423] width 85 height 28
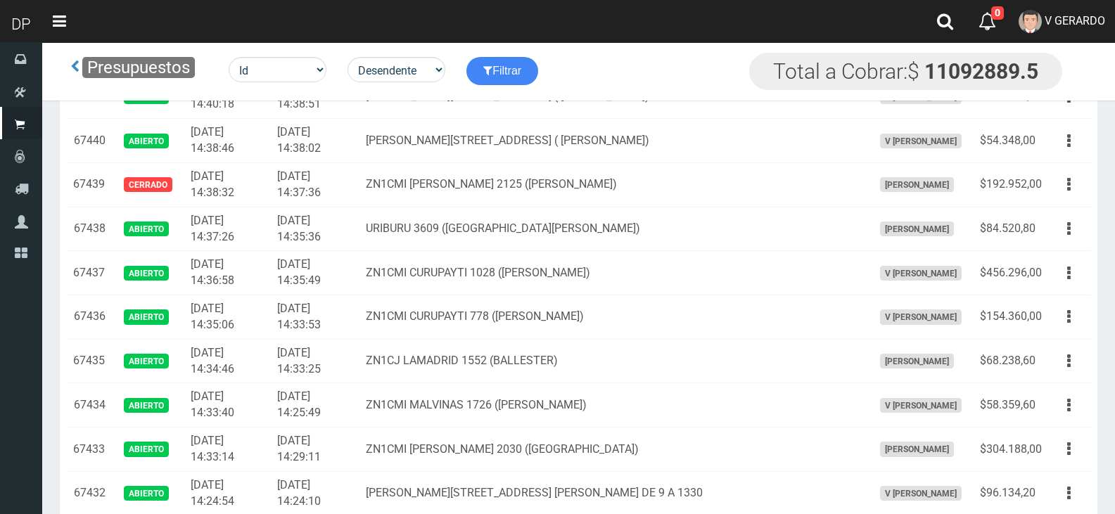
scroll to position [1604, 0]
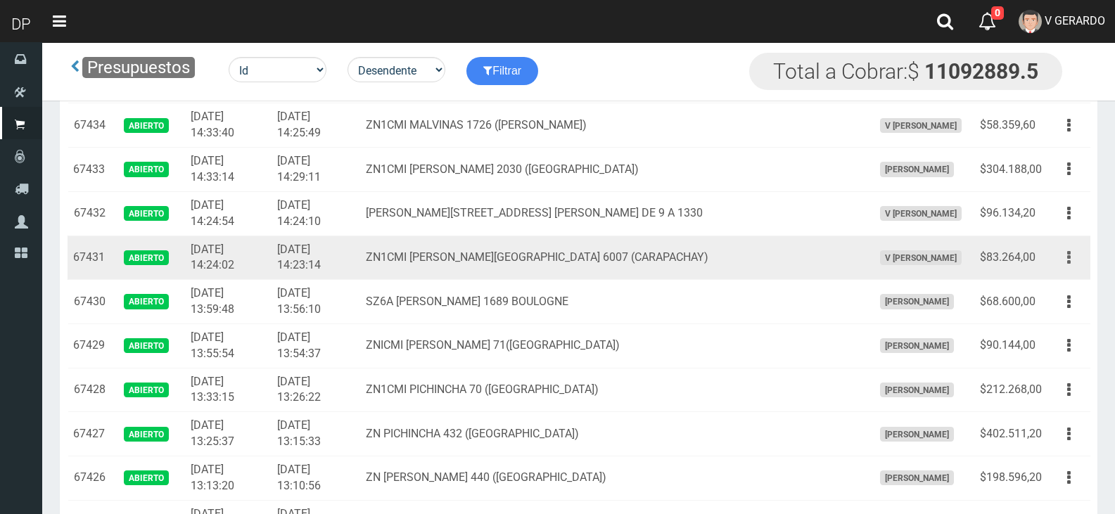
click at [1062, 255] on button "button" at bounding box center [1069, 258] width 32 height 25
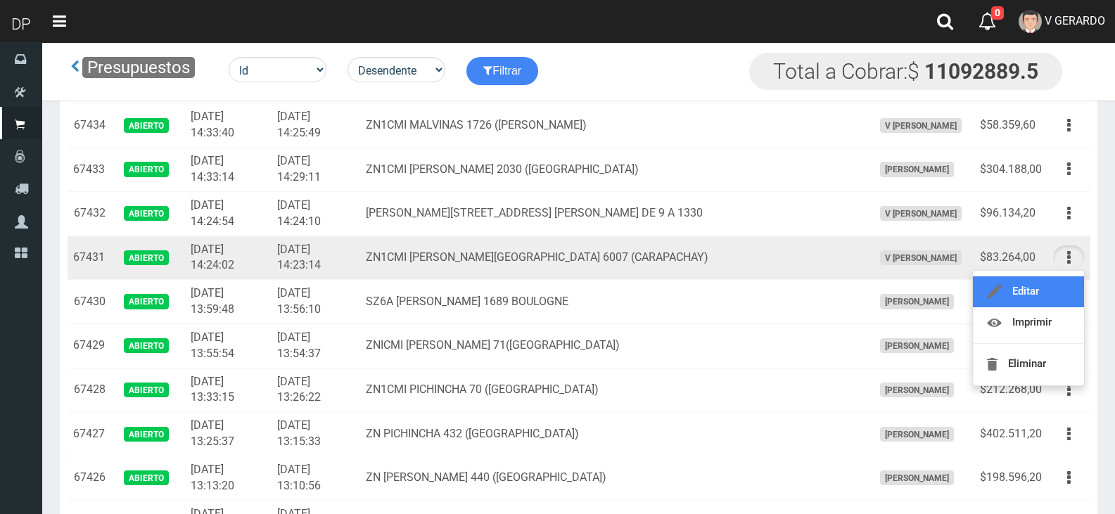
click at [1054, 295] on link "Editar" at bounding box center [1028, 291] width 111 height 31
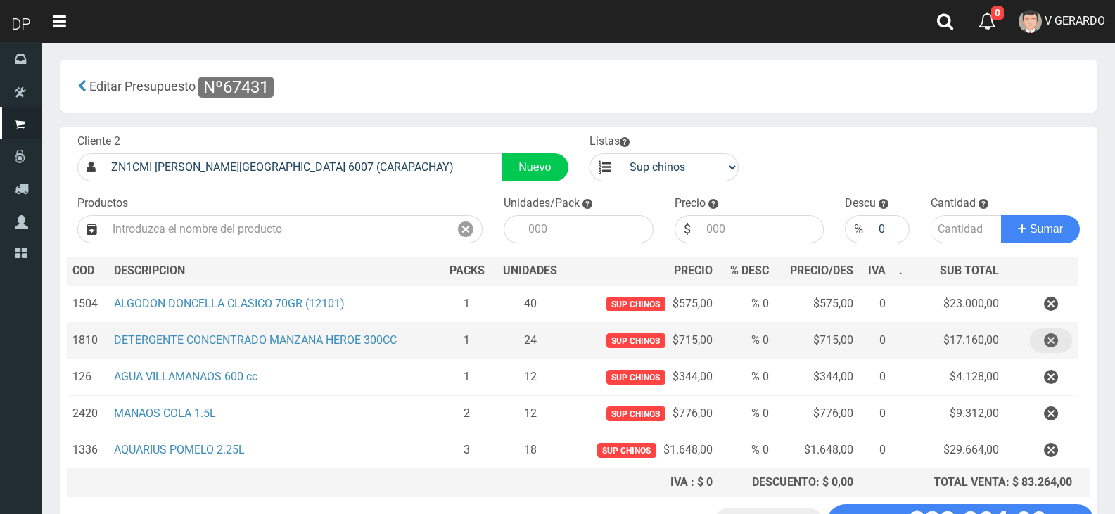
click at [1049, 340] on icon "button" at bounding box center [1051, 341] width 14 height 25
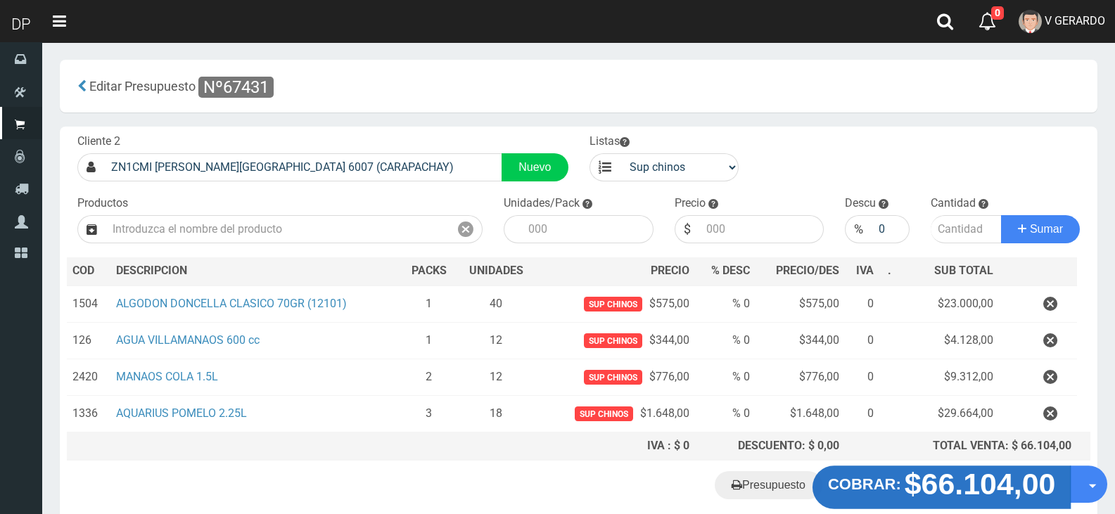
click at [945, 491] on strong "$66.104,00" at bounding box center [980, 484] width 151 height 33
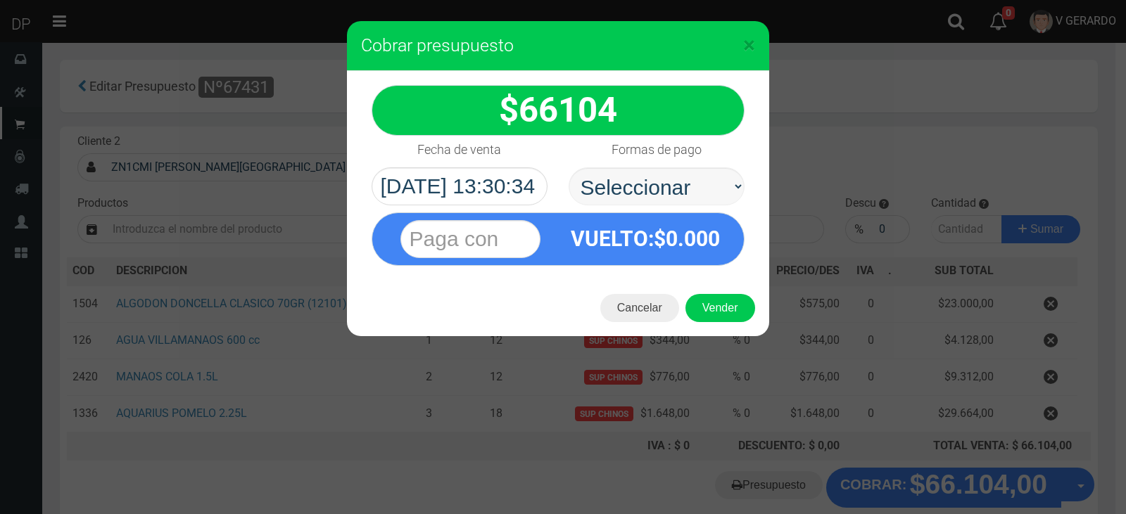
click at [635, 180] on select "Seleccionar Efectivo Tarjeta de Crédito Depósito Débito" at bounding box center [656, 186] width 176 height 38
select select "Efectivo"
click at [568, 167] on select "Seleccionar Efectivo Tarjeta de Crédito Depósito Débito" at bounding box center [656, 186] width 176 height 38
click at [734, 309] on button "Vender" at bounding box center [720, 308] width 70 height 28
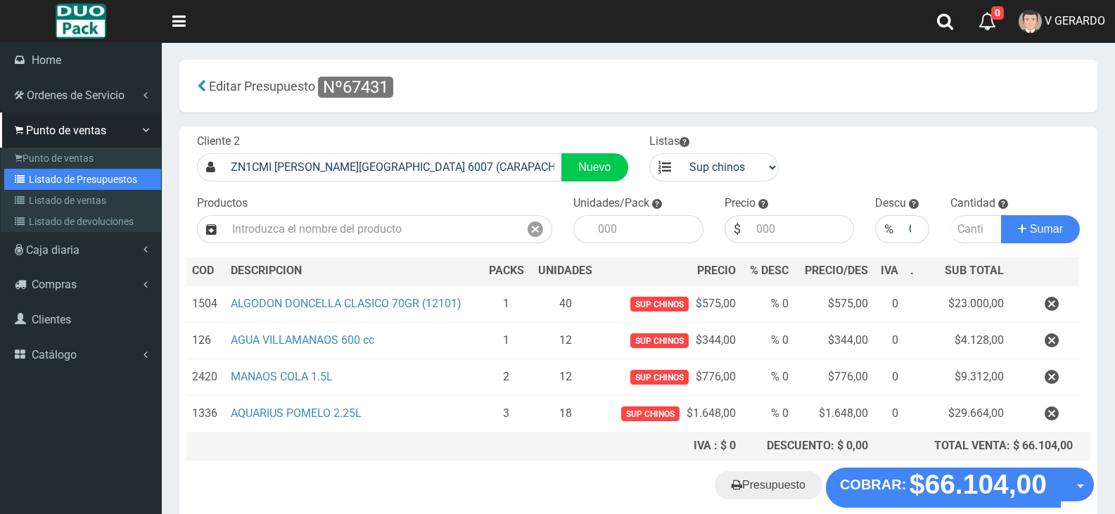
click at [95, 175] on link "Listado de Presupuestos" at bounding box center [82, 179] width 157 height 21
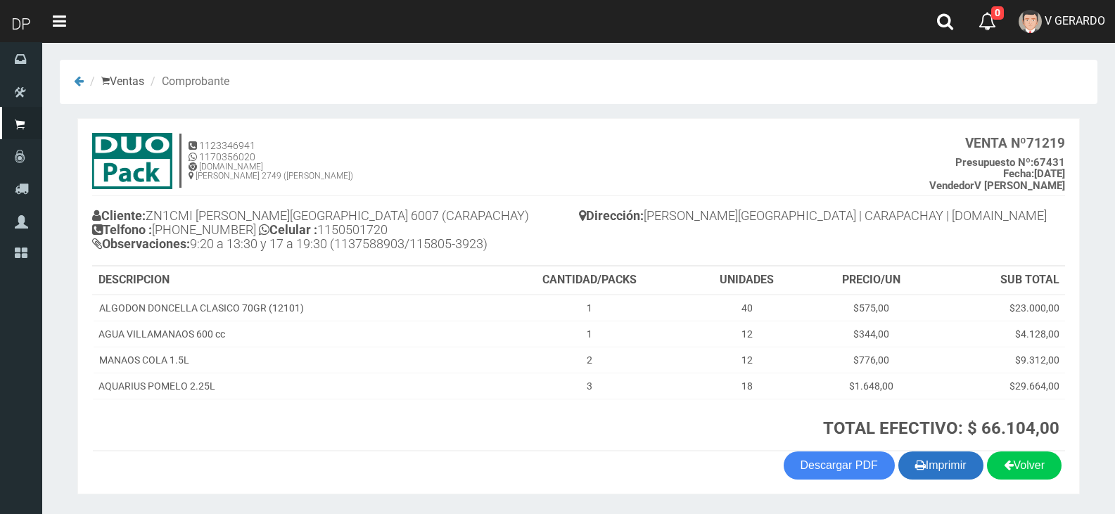
click at [969, 466] on button "Imprimir" at bounding box center [940, 466] width 85 height 28
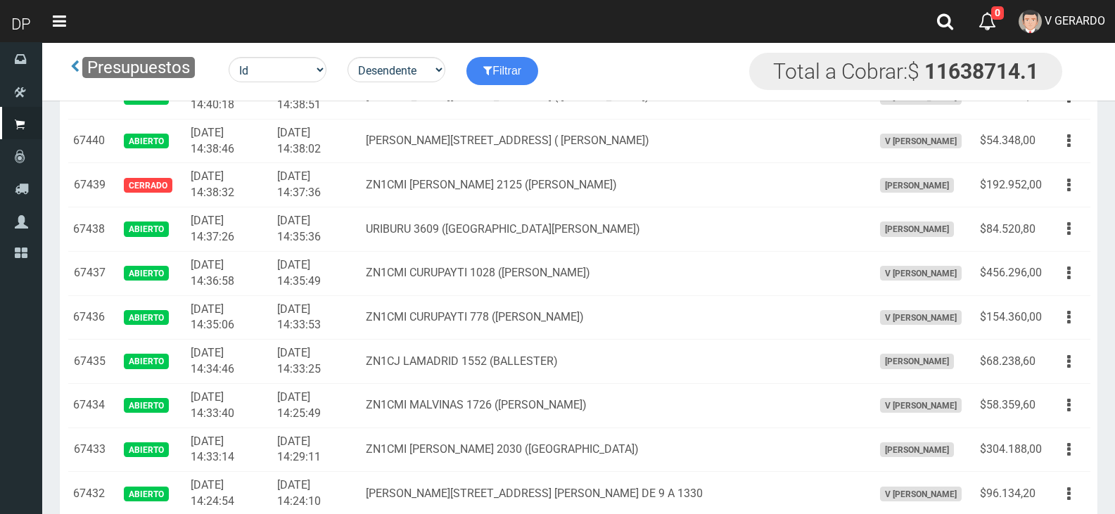
scroll to position [1869, 0]
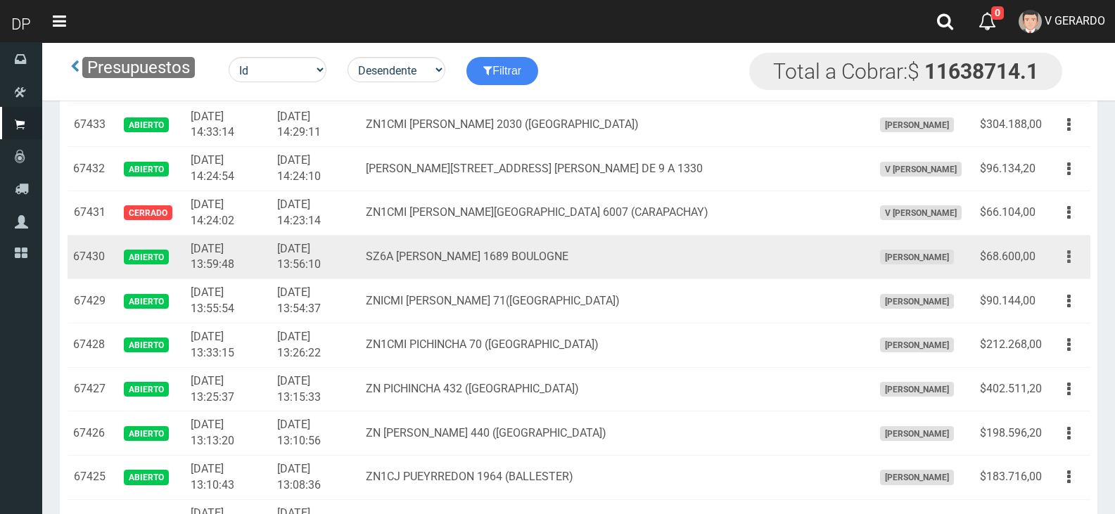
click at [1060, 257] on button "button" at bounding box center [1069, 257] width 32 height 25
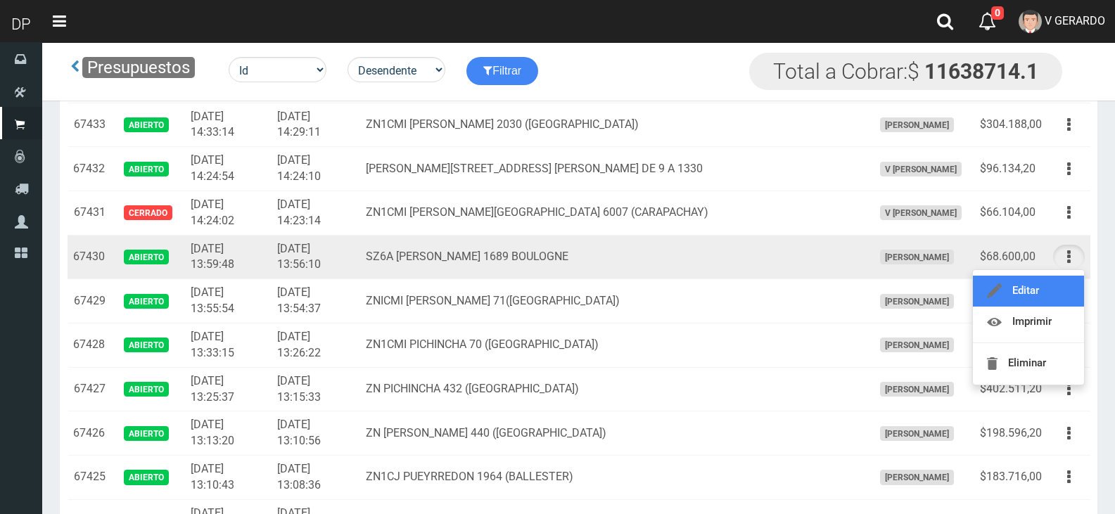
click at [1050, 281] on link "Editar" at bounding box center [1028, 291] width 111 height 31
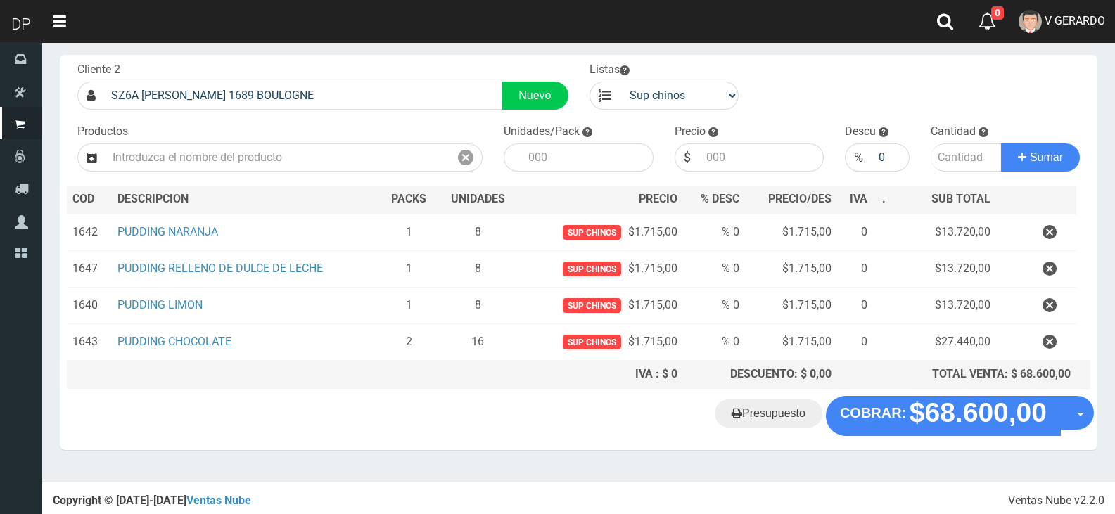
scroll to position [72, 0]
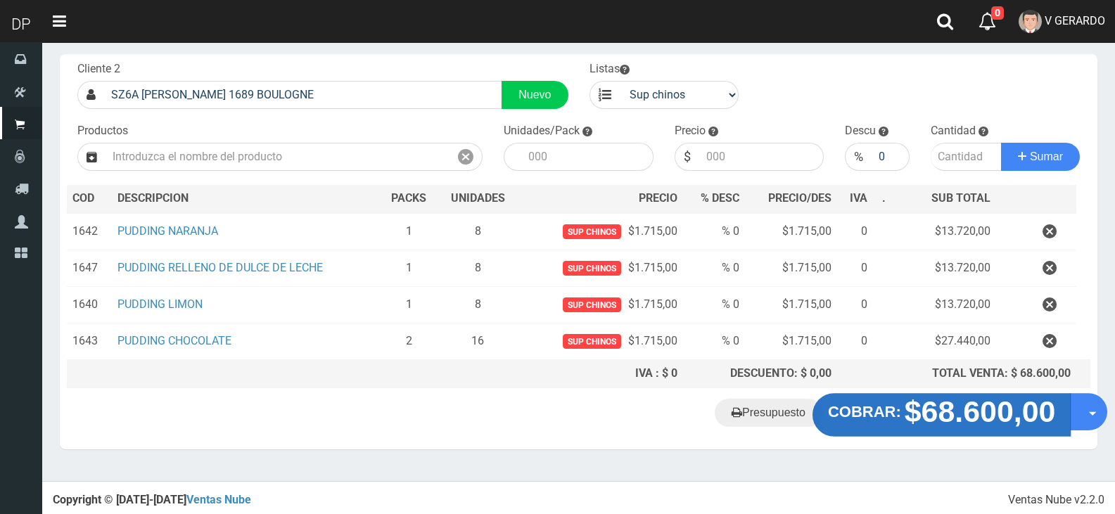
click at [915, 419] on strong "$68.600,00" at bounding box center [980, 411] width 151 height 33
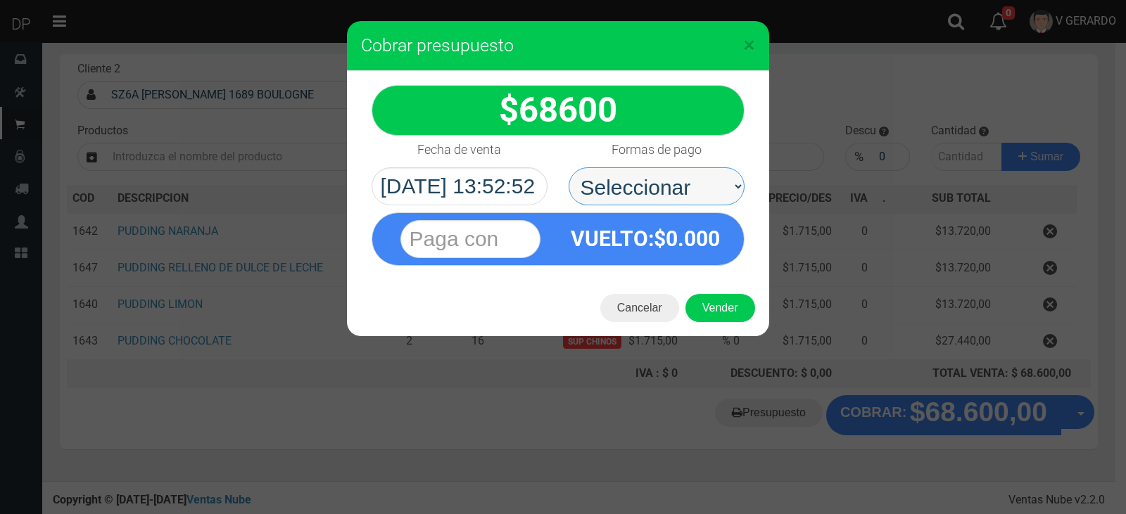
click at [662, 176] on select "Seleccionar Efectivo Tarjeta de Crédito Depósito Débito" at bounding box center [656, 186] width 176 height 38
select select "Efectivo"
click at [568, 167] on select "Seleccionar Efectivo Tarjeta de Crédito Depósito Débito" at bounding box center [656, 186] width 176 height 38
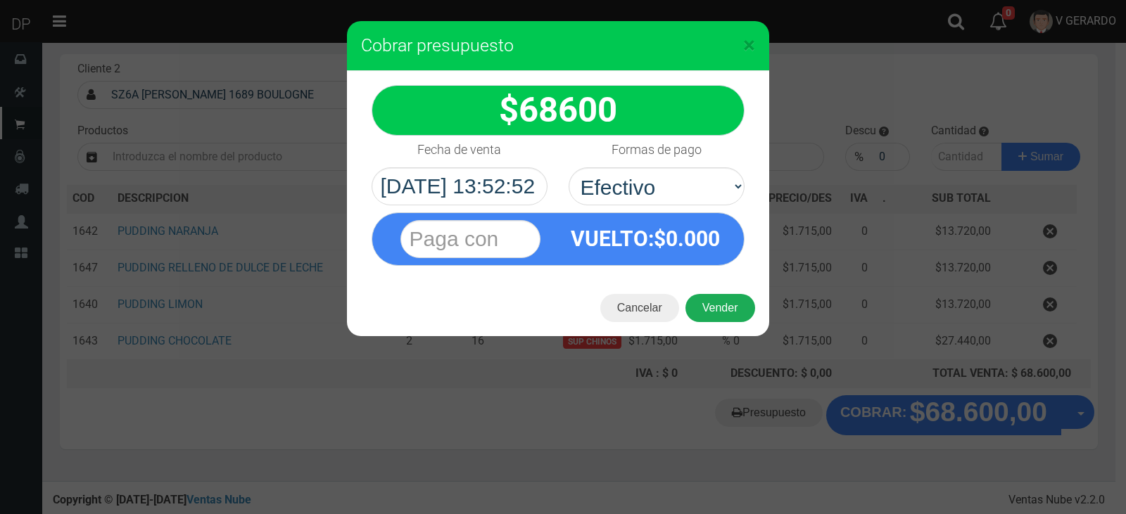
click at [714, 312] on button "Vender" at bounding box center [720, 308] width 70 height 28
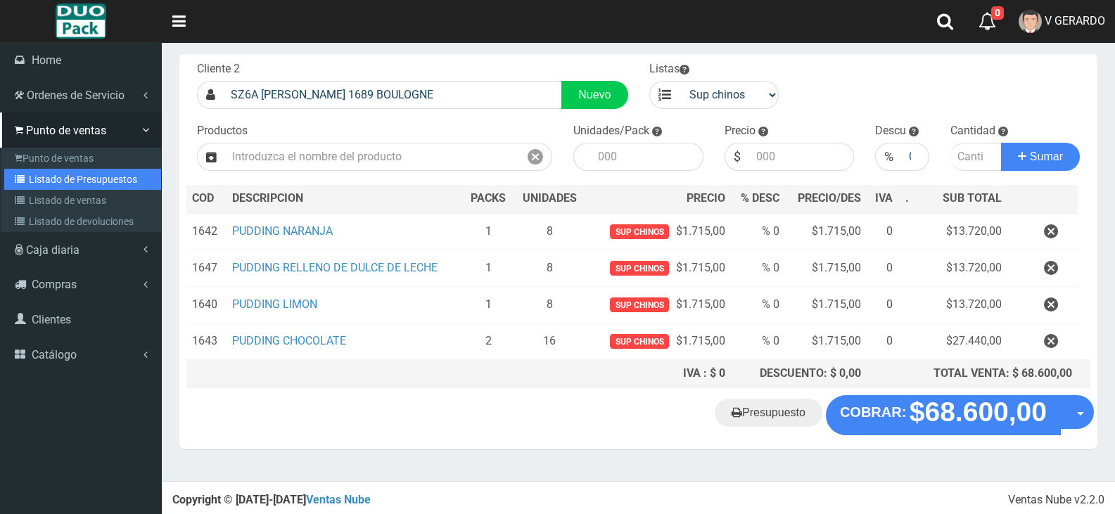
drag, startPoint x: 94, startPoint y: 178, endPoint x: 101, endPoint y: 174, distance: 8.8
click at [96, 178] on link "Listado de Presupuestos" at bounding box center [82, 179] width 157 height 21
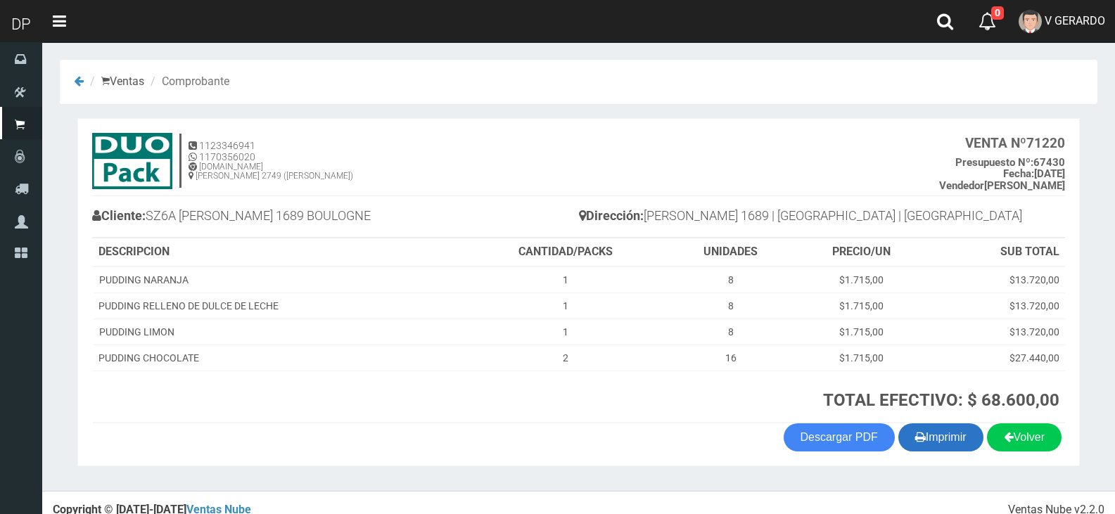
click at [950, 433] on button "Imprimir" at bounding box center [940, 438] width 85 height 28
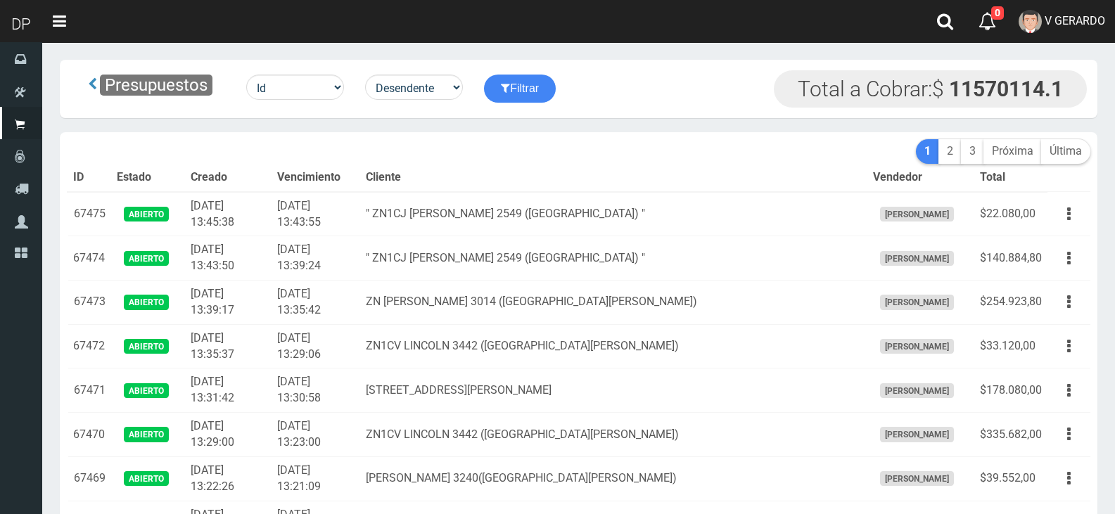
scroll to position [1544, 0]
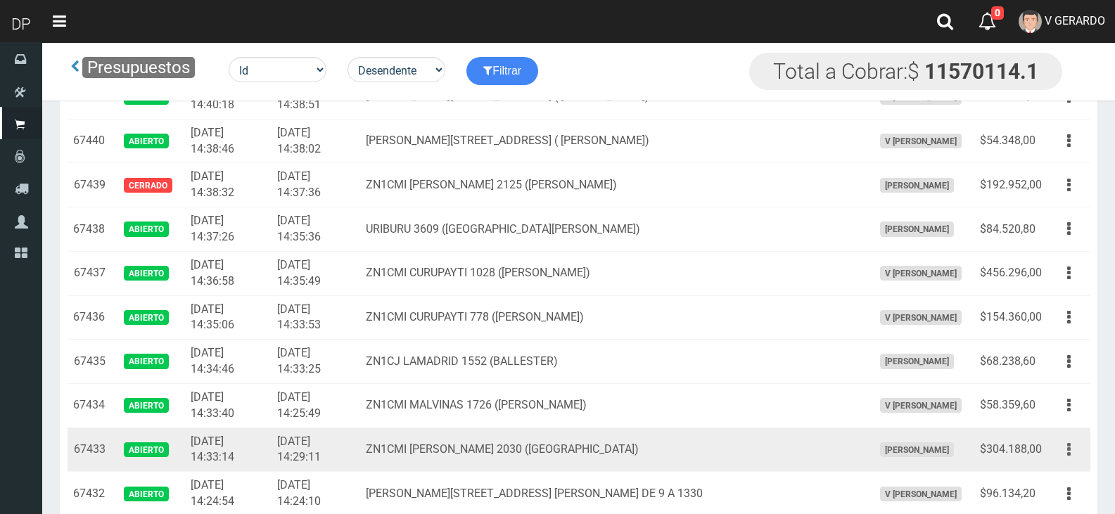
click at [1074, 454] on button "button" at bounding box center [1069, 450] width 32 height 25
click at [1071, 450] on button "button" at bounding box center [1069, 450] width 32 height 25
click at [1036, 482] on link "Editar" at bounding box center [1028, 484] width 111 height 31
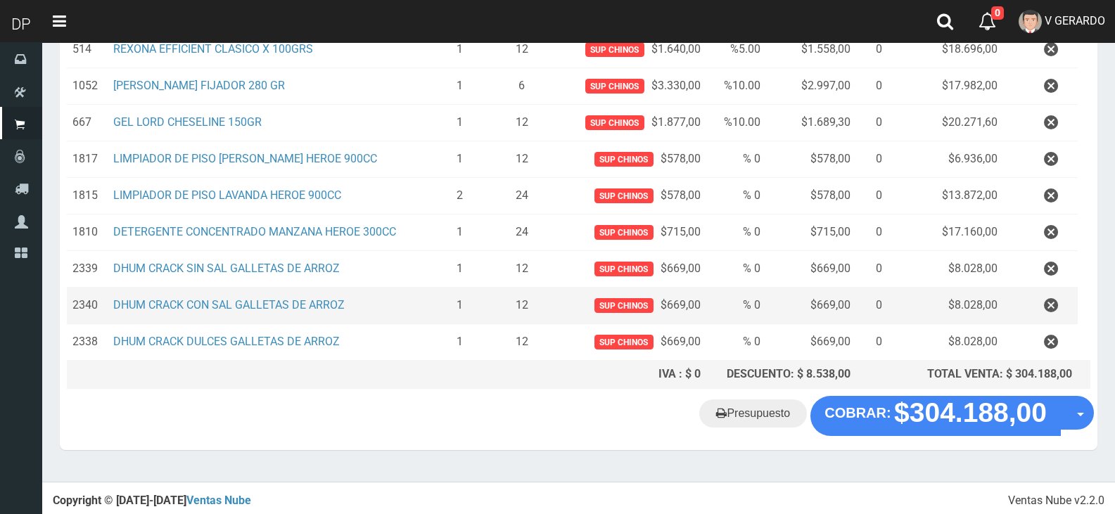
scroll to position [511, 0]
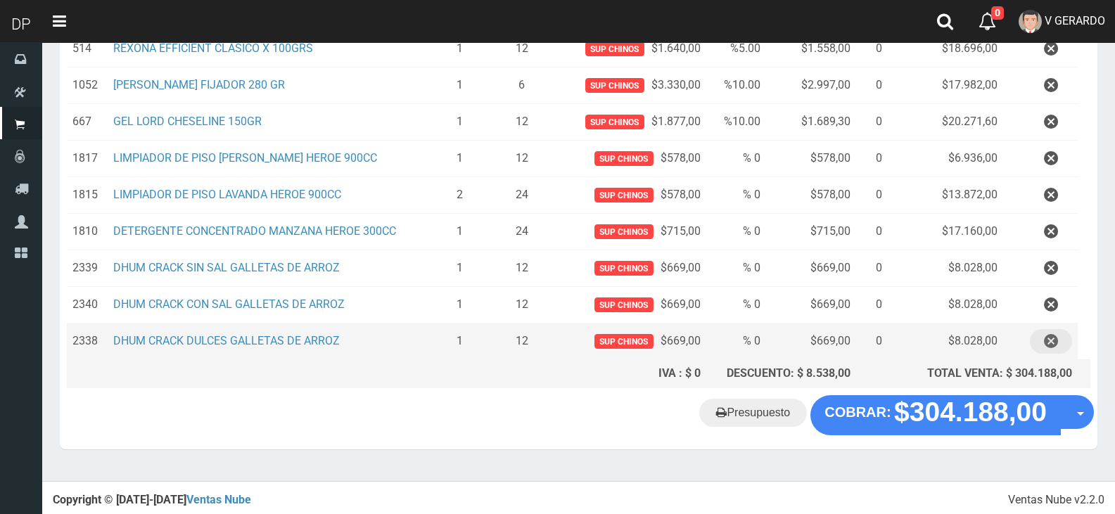
click at [1049, 340] on icon "button" at bounding box center [1051, 341] width 14 height 25
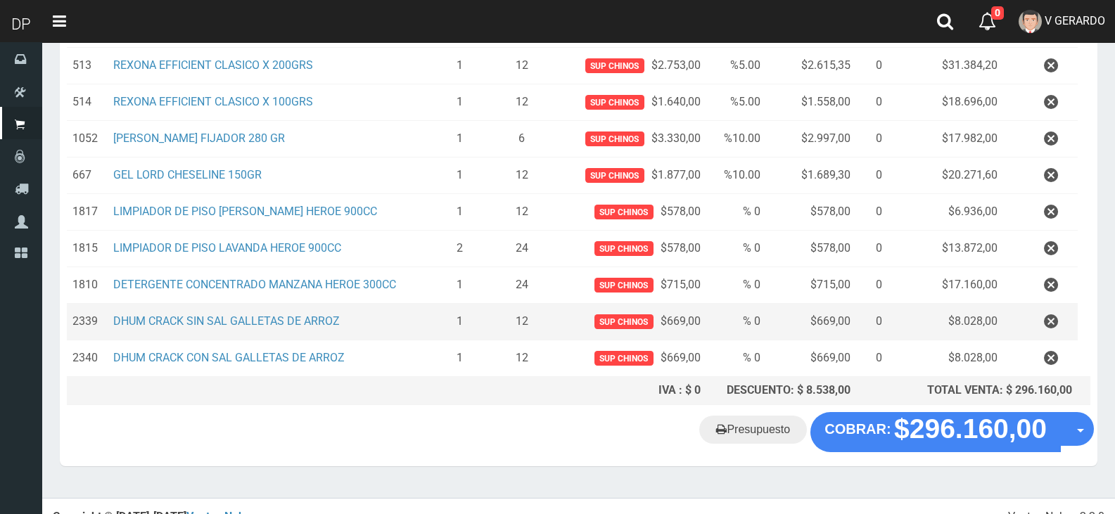
scroll to position [475, 0]
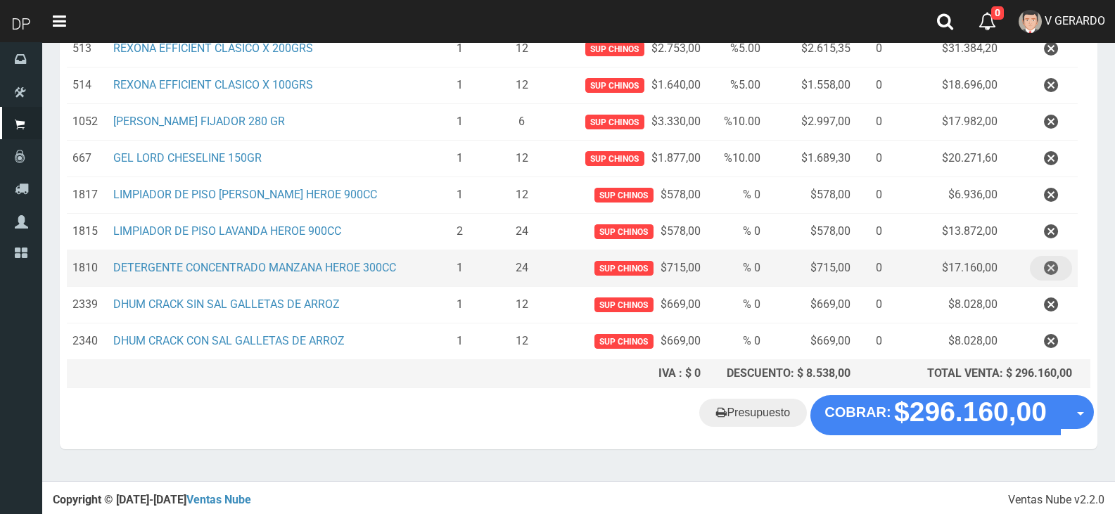
click at [1050, 268] on icon "button" at bounding box center [1051, 268] width 14 height 25
click at [0, 0] on div "Cargando..." at bounding box center [0, 0] width 0 height 0
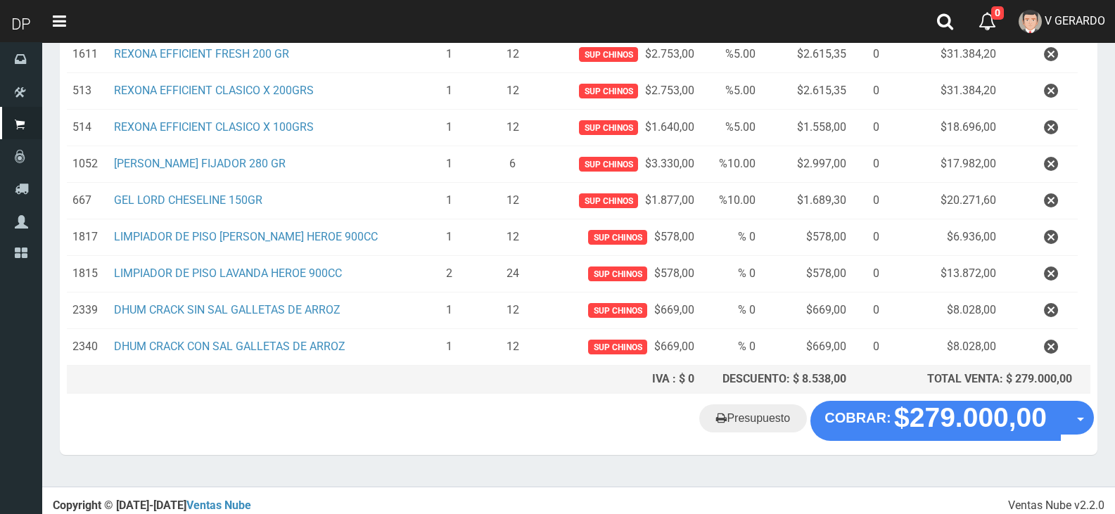
scroll to position [438, 0]
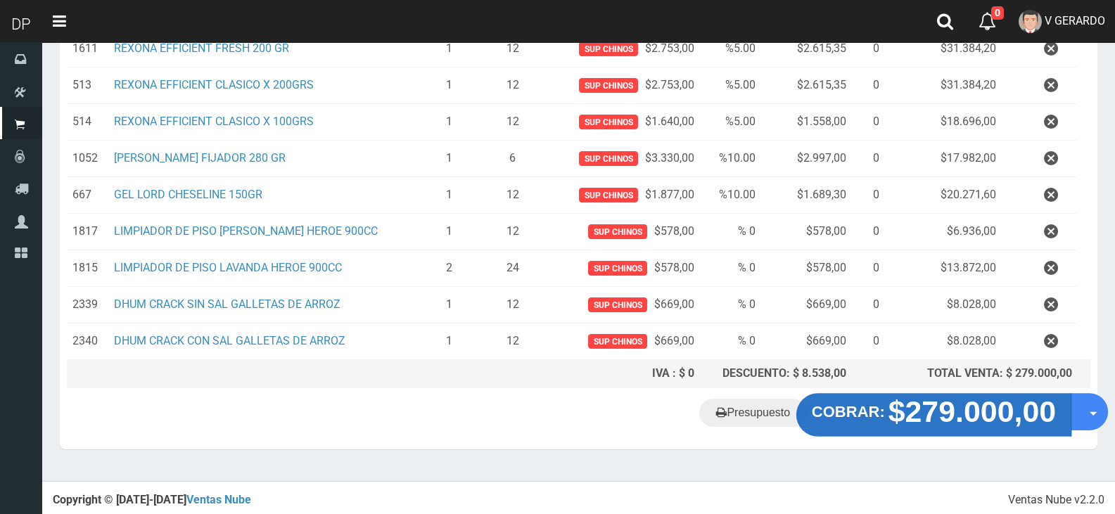
click at [932, 412] on strong "$279.000,00" at bounding box center [973, 411] width 168 height 33
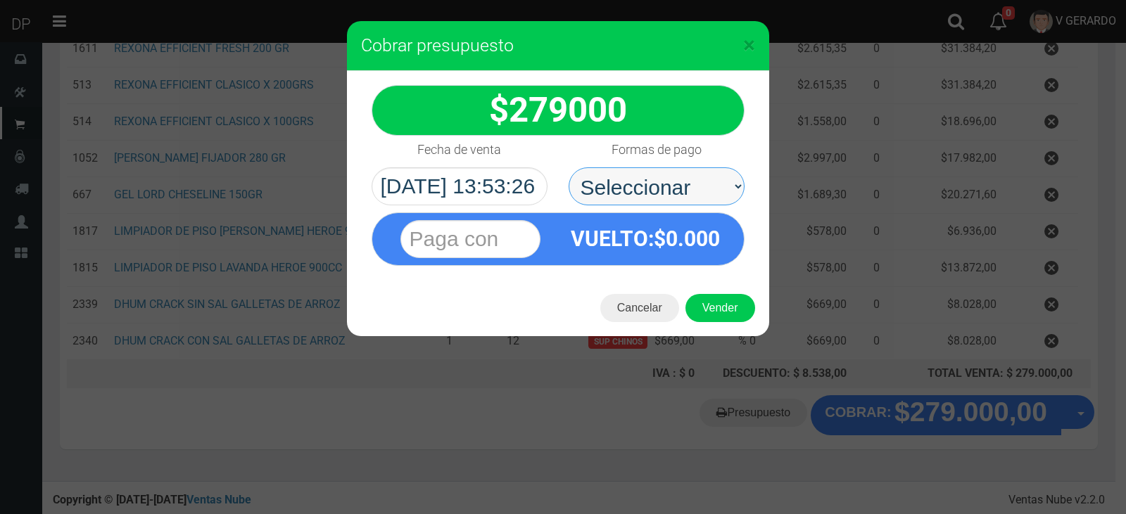
click at [673, 196] on select "Seleccionar Efectivo Tarjeta de Crédito Depósito Débito" at bounding box center [656, 186] width 176 height 38
select select "Efectivo"
click at [568, 167] on select "Seleccionar Efectivo Tarjeta de Crédito Depósito Débito" at bounding box center [656, 186] width 176 height 38
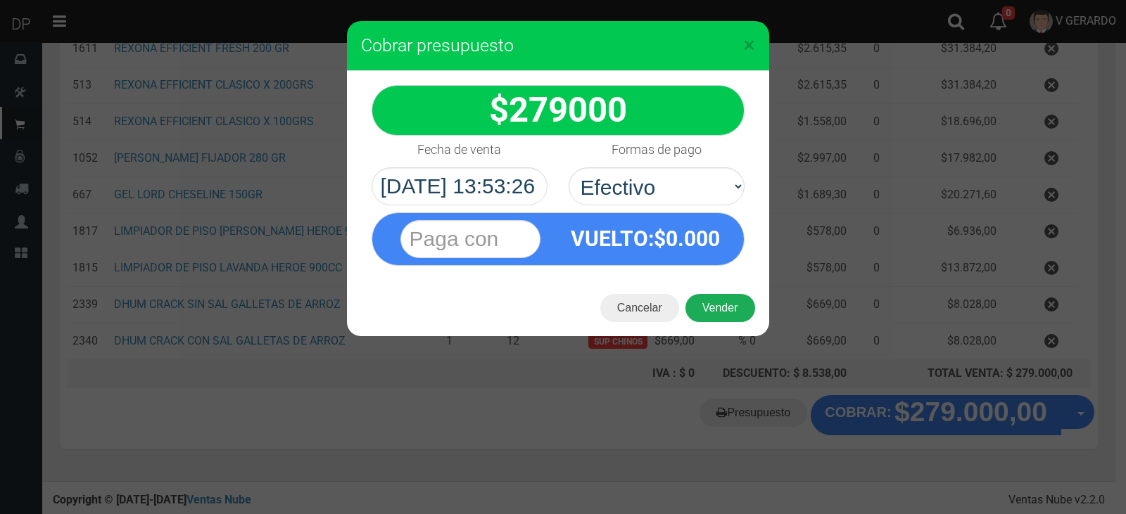
click at [721, 302] on button "Vender" at bounding box center [720, 308] width 70 height 28
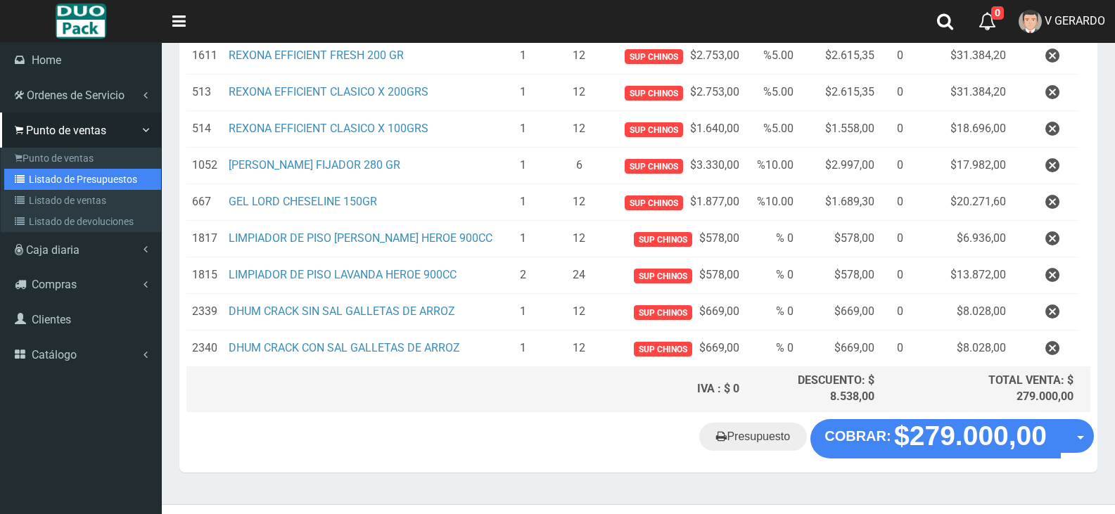
click at [84, 182] on link "Listado de Presupuestos" at bounding box center [82, 179] width 157 height 21
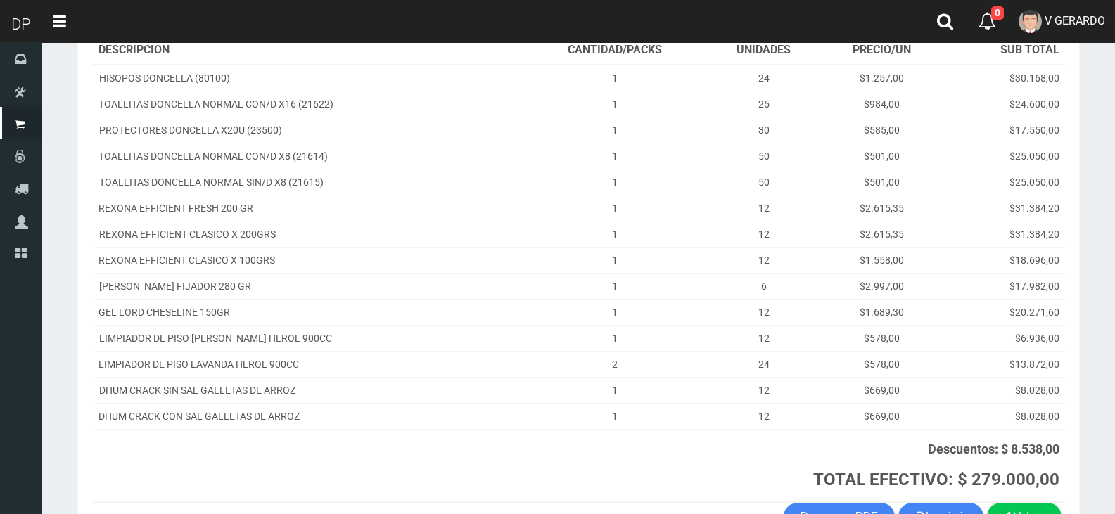
scroll to position [310, 0]
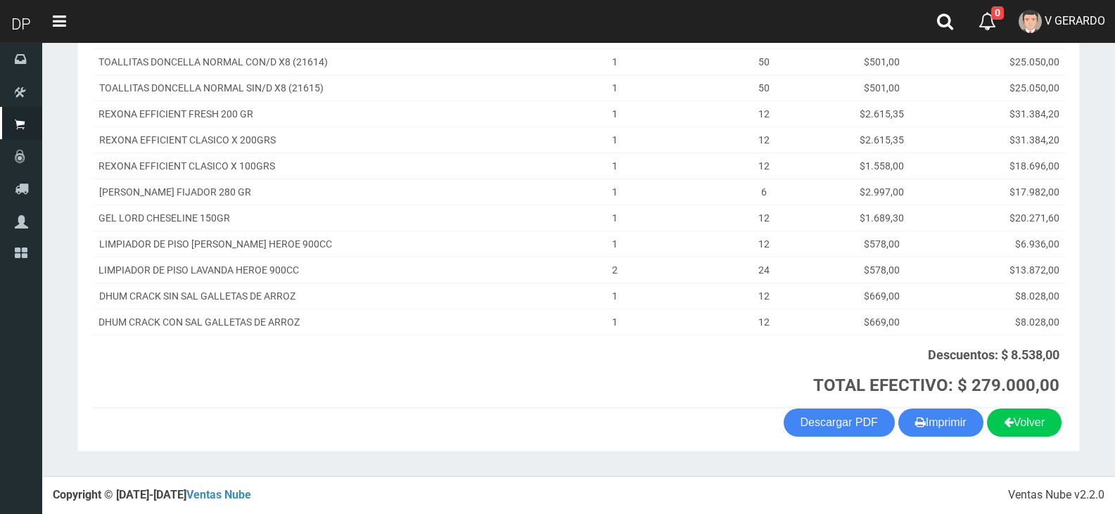
click at [960, 438] on section "1123346941 1170356020 [DOMAIN_NAME] AV ADER 2749 ([PERSON_NAME]) VENTA Nº 71221…" at bounding box center [578, 130] width 1002 height 644
click at [950, 424] on button "Imprimir" at bounding box center [940, 423] width 85 height 28
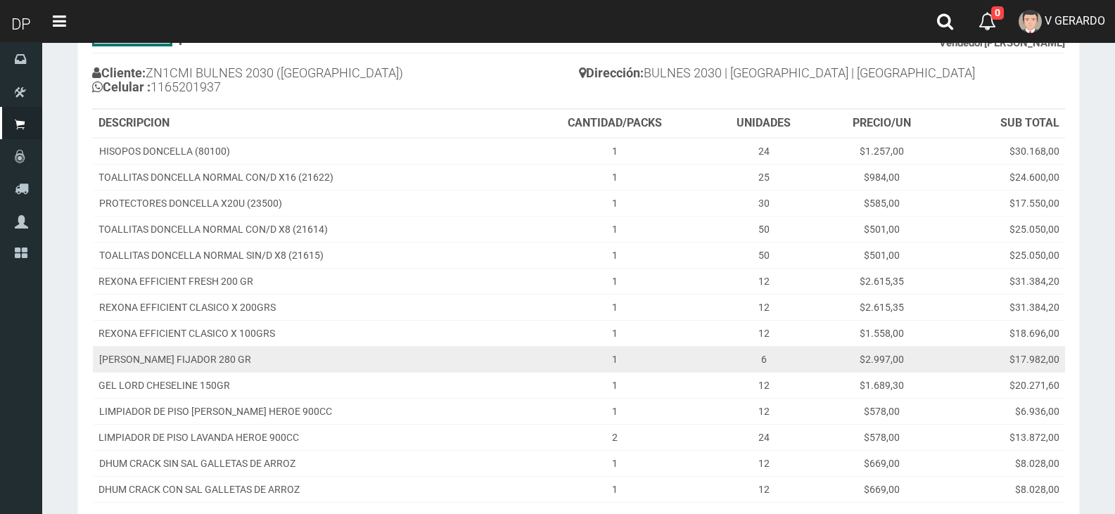
scroll to position [0, 0]
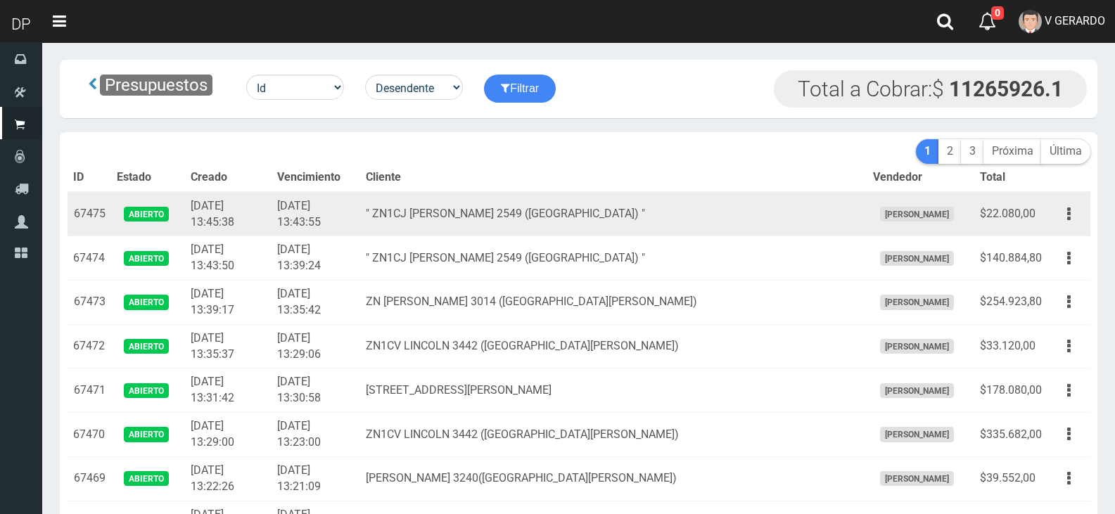
scroll to position [1103, 0]
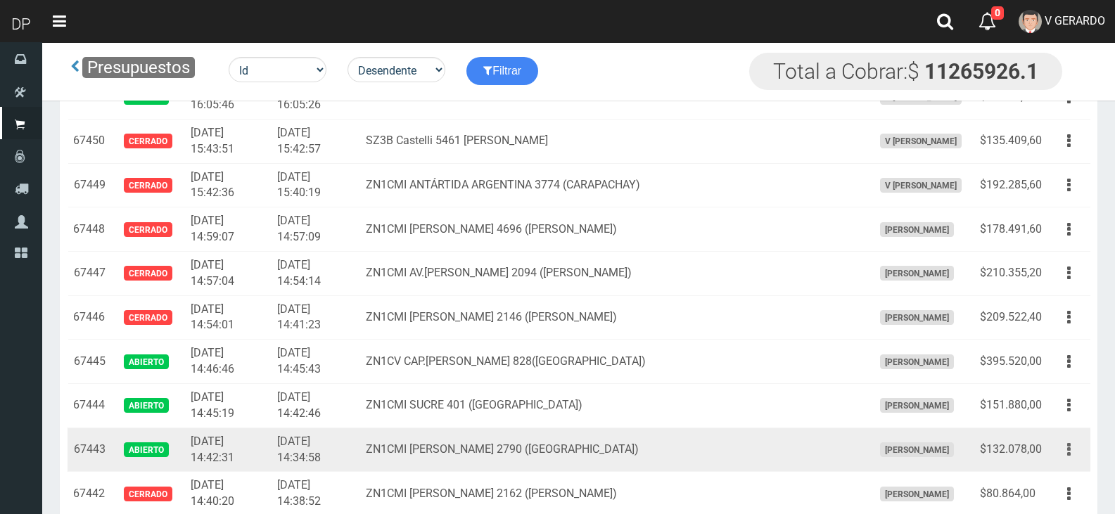
click at [1065, 451] on button "button" at bounding box center [1069, 450] width 32 height 25
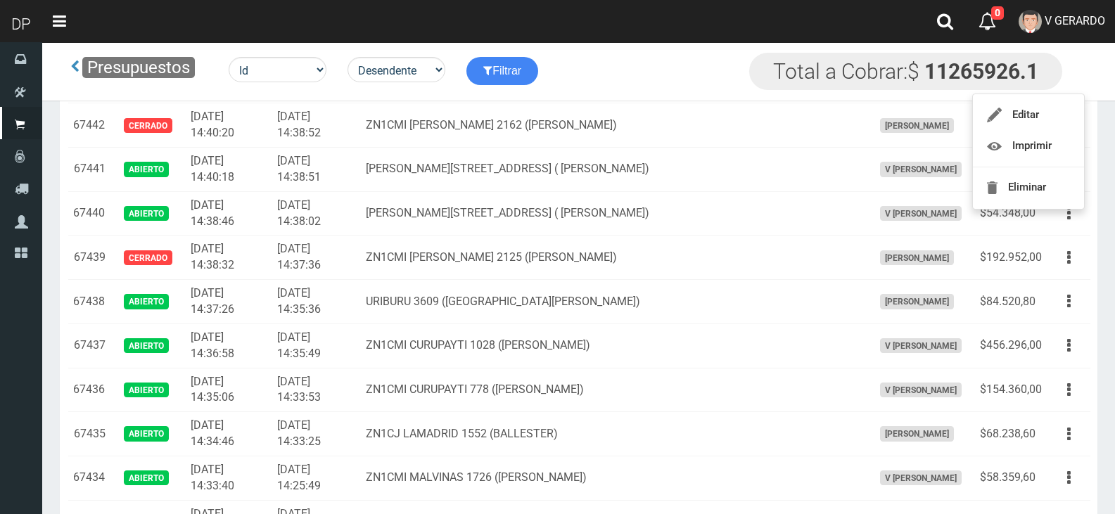
scroll to position [1736, 0]
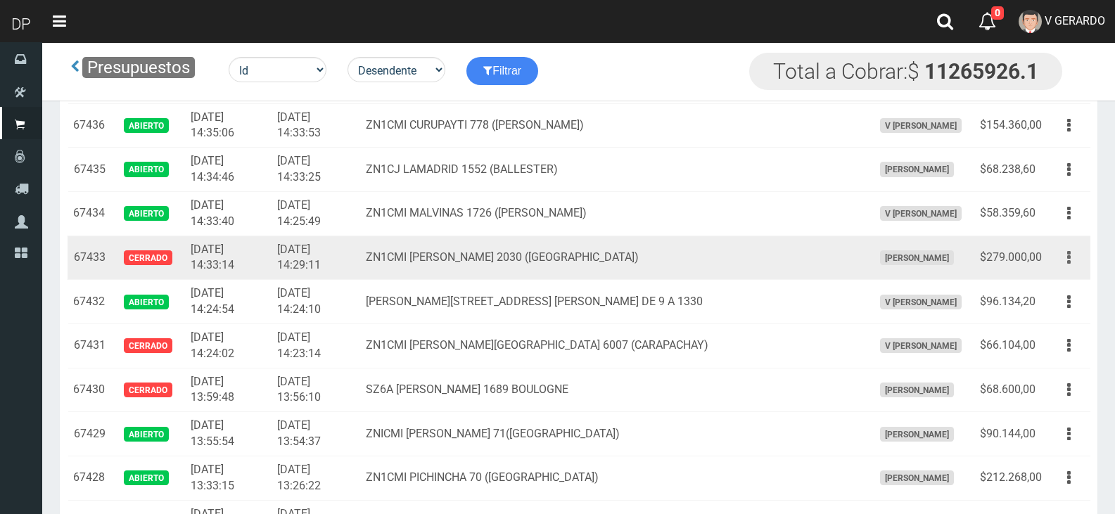
click at [1065, 265] on button "button" at bounding box center [1069, 258] width 32 height 25
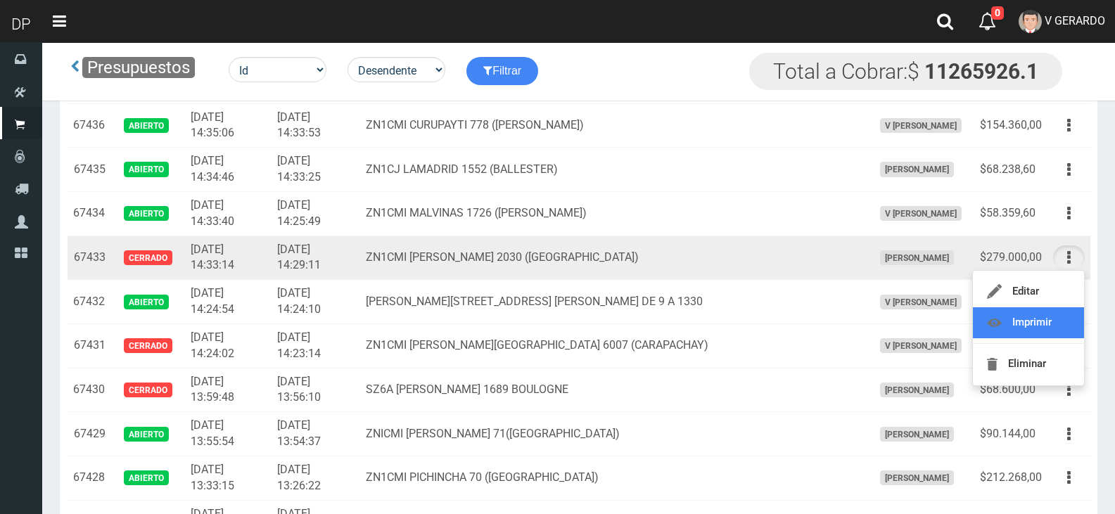
click at [1051, 331] on link "Imprimir" at bounding box center [1028, 322] width 111 height 31
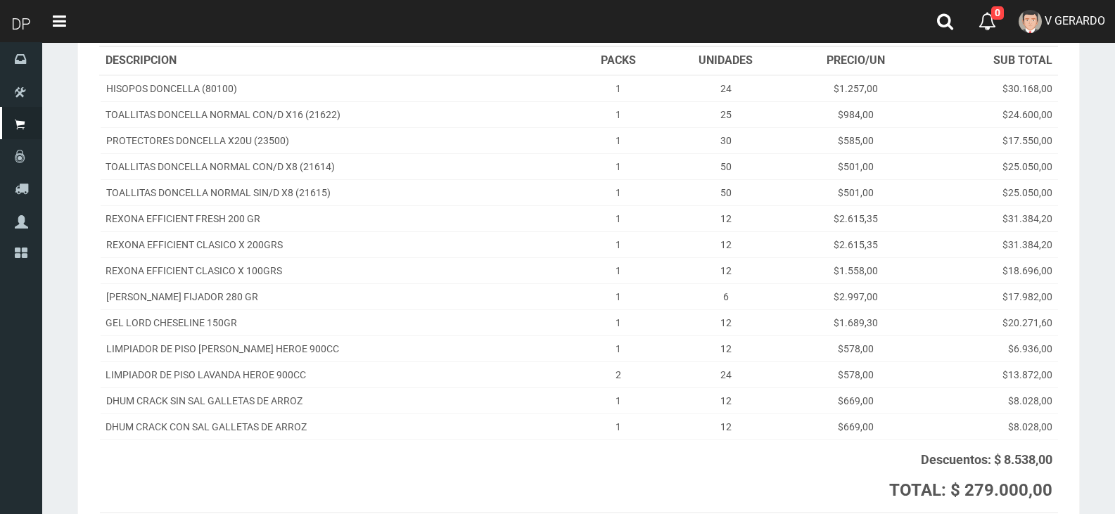
scroll to position [314, 0]
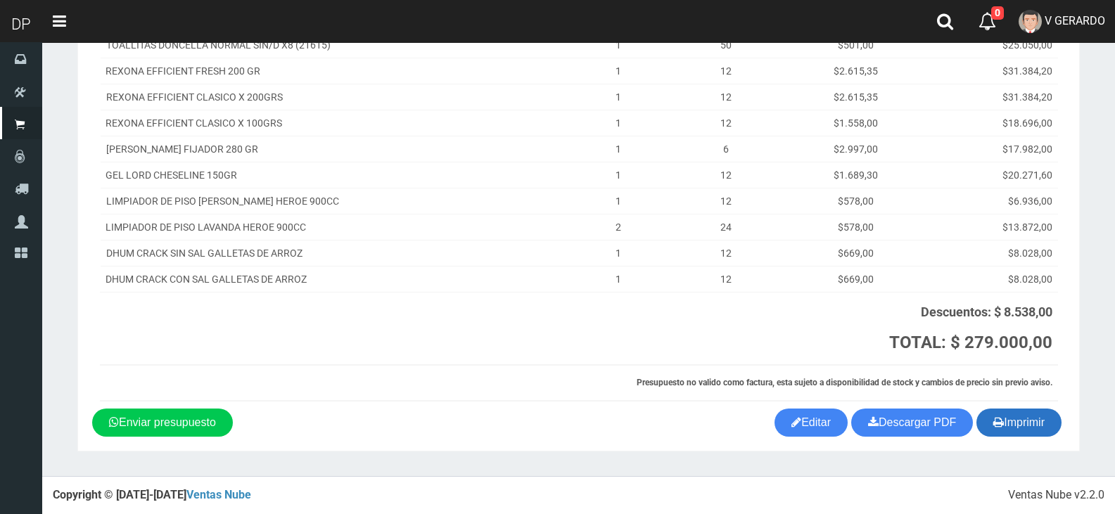
click at [1012, 427] on button "Imprimir" at bounding box center [1018, 423] width 85 height 28
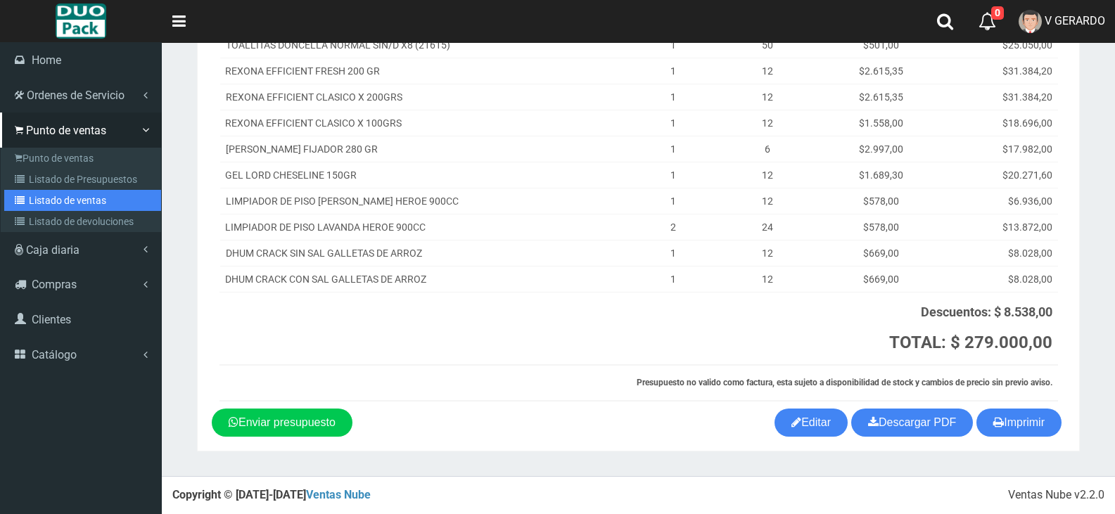
click at [84, 194] on link "Listado de ventas" at bounding box center [82, 200] width 157 height 21
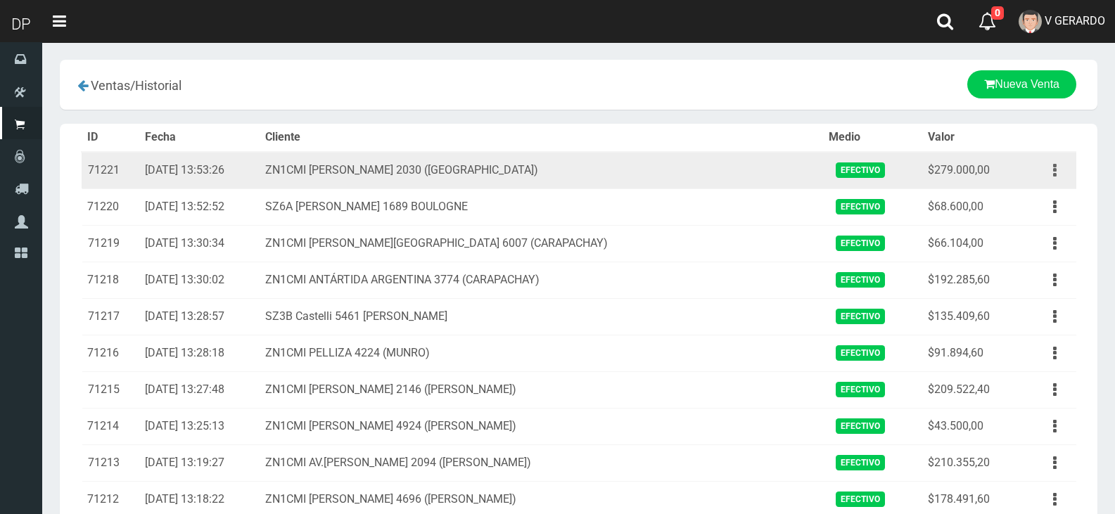
click at [1058, 165] on button "button" at bounding box center [1055, 170] width 32 height 25
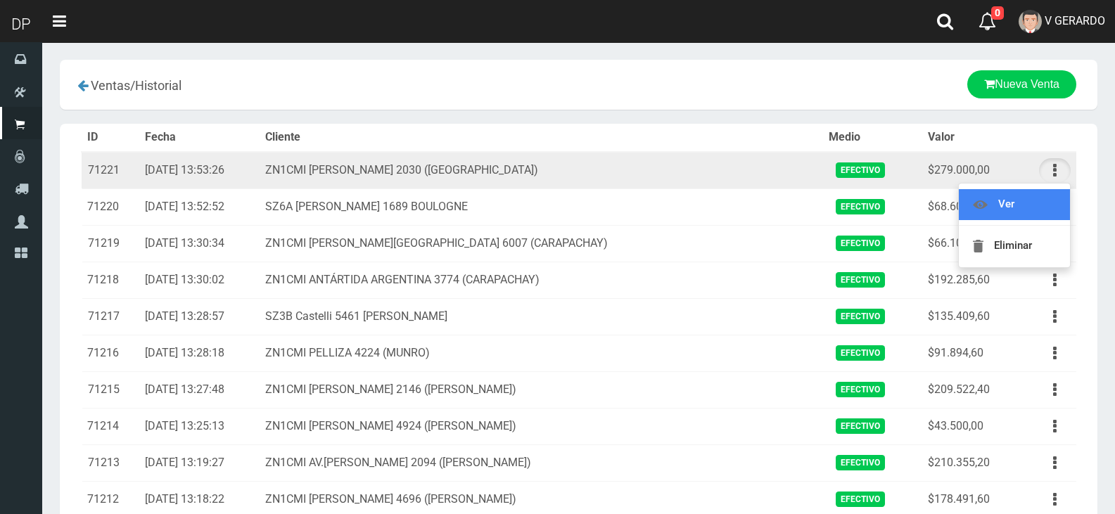
click at [1026, 210] on link "Ver" at bounding box center [1014, 204] width 111 height 31
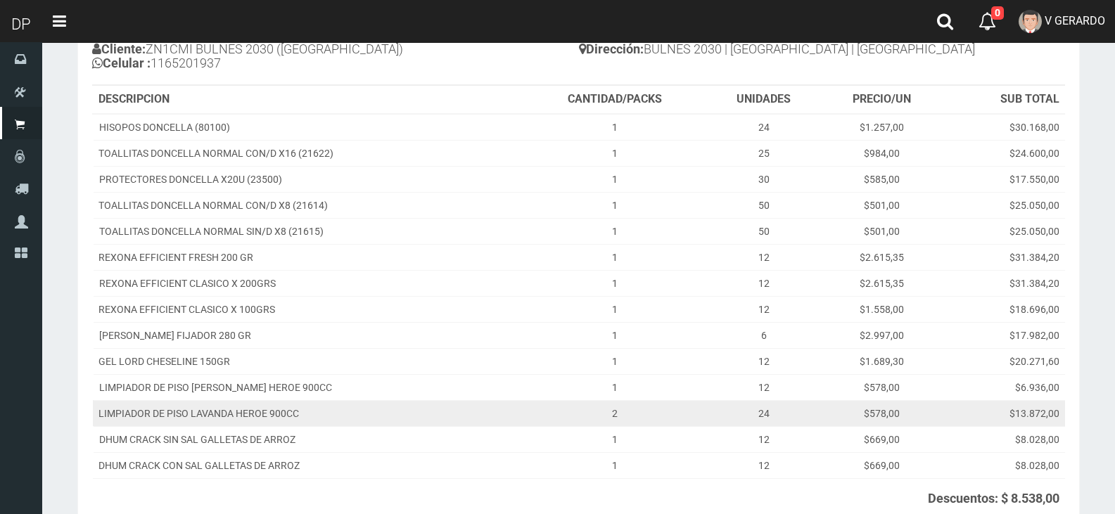
scroll to position [310, 0]
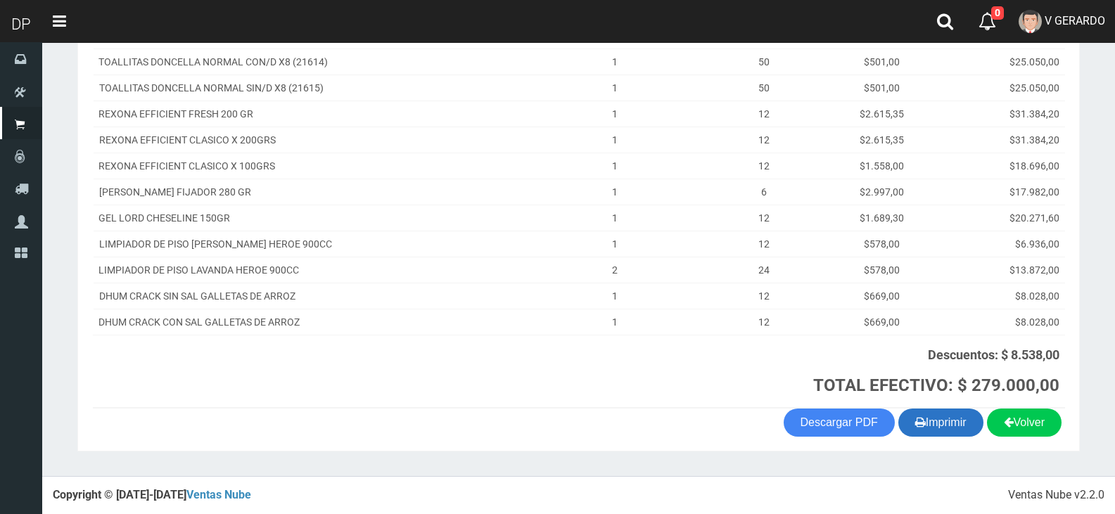
click at [949, 426] on button "Imprimir" at bounding box center [940, 423] width 85 height 28
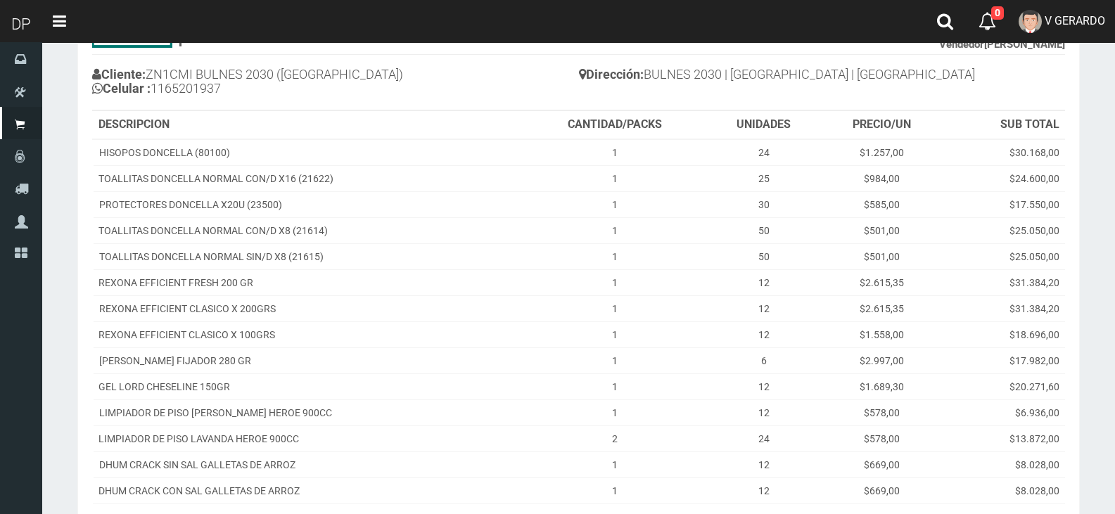
scroll to position [0, 0]
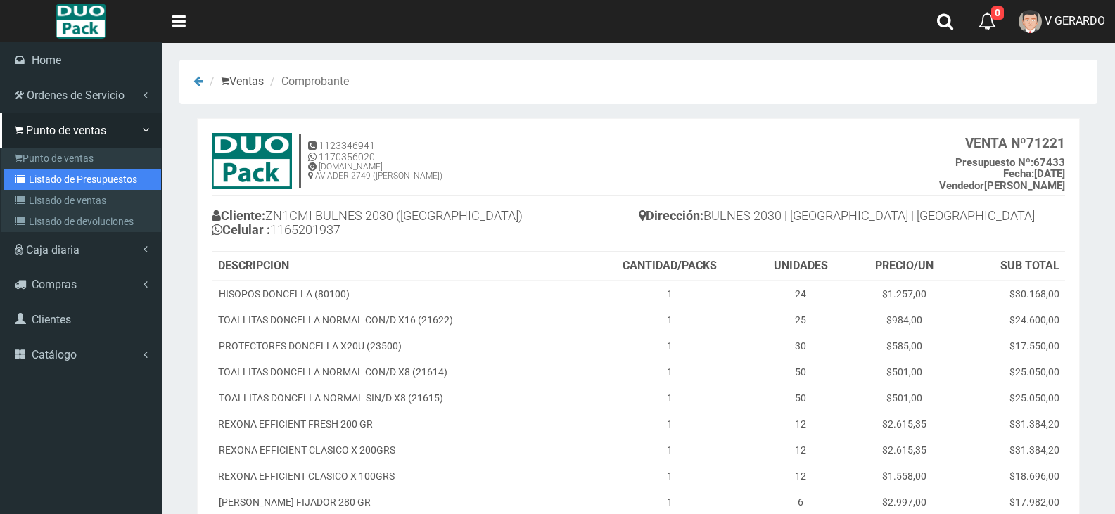
click at [63, 183] on link "Listado de Presupuestos" at bounding box center [82, 179] width 157 height 21
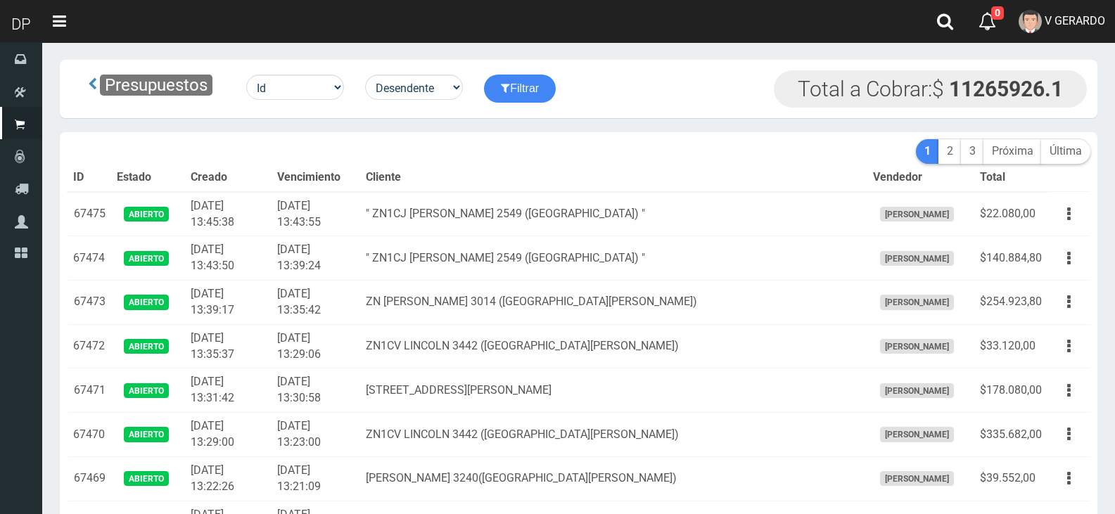
scroll to position [1103, 0]
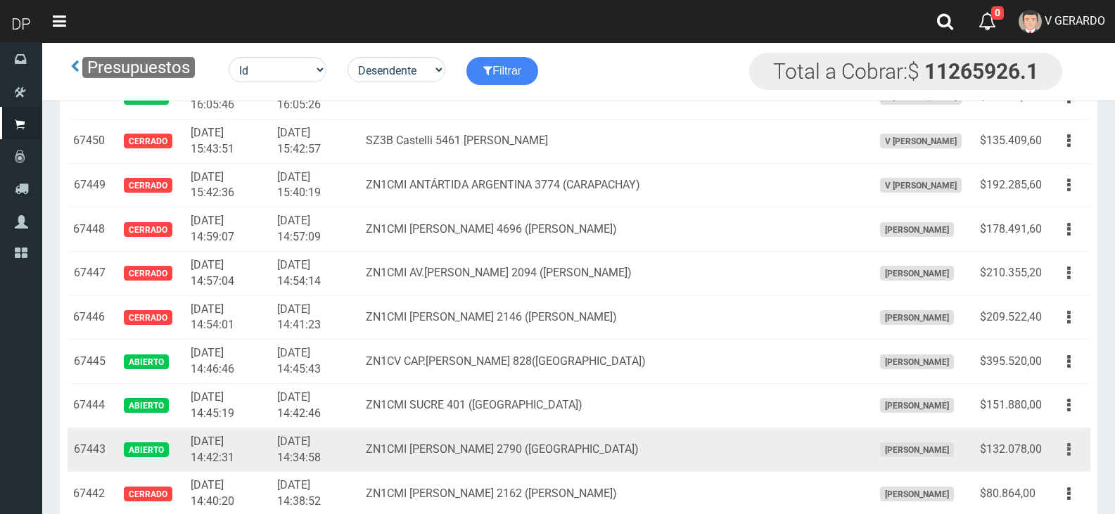
click at [1065, 450] on button "button" at bounding box center [1069, 450] width 32 height 25
click at [1045, 469] on link "Editar" at bounding box center [1028, 484] width 111 height 31
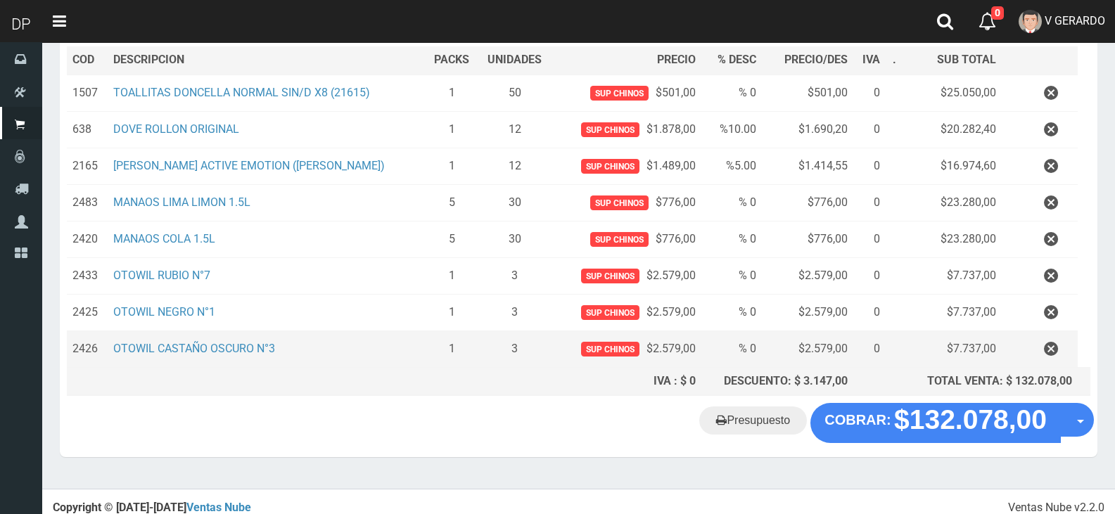
scroll to position [219, 0]
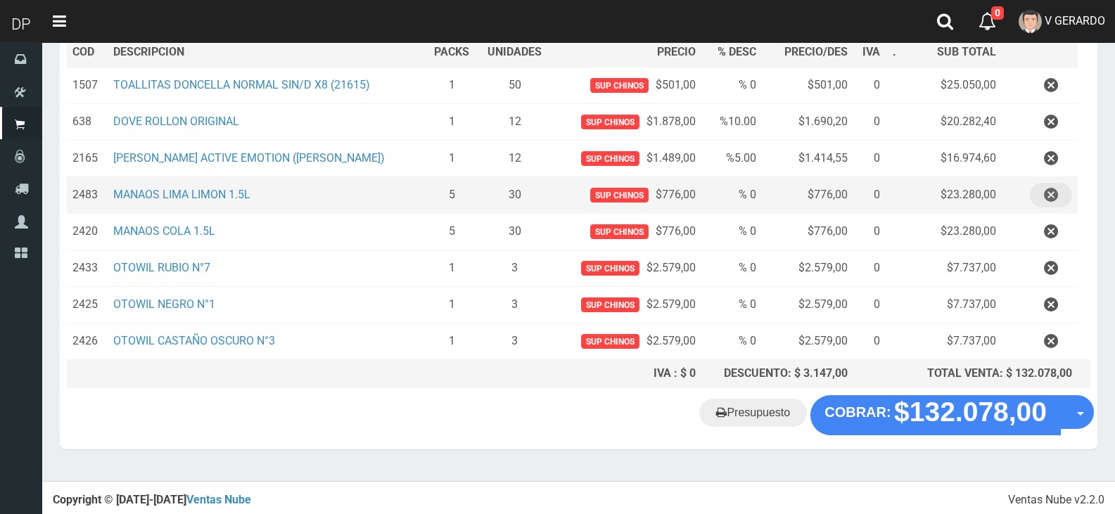
click at [1048, 196] on icon "button" at bounding box center [1051, 195] width 14 height 25
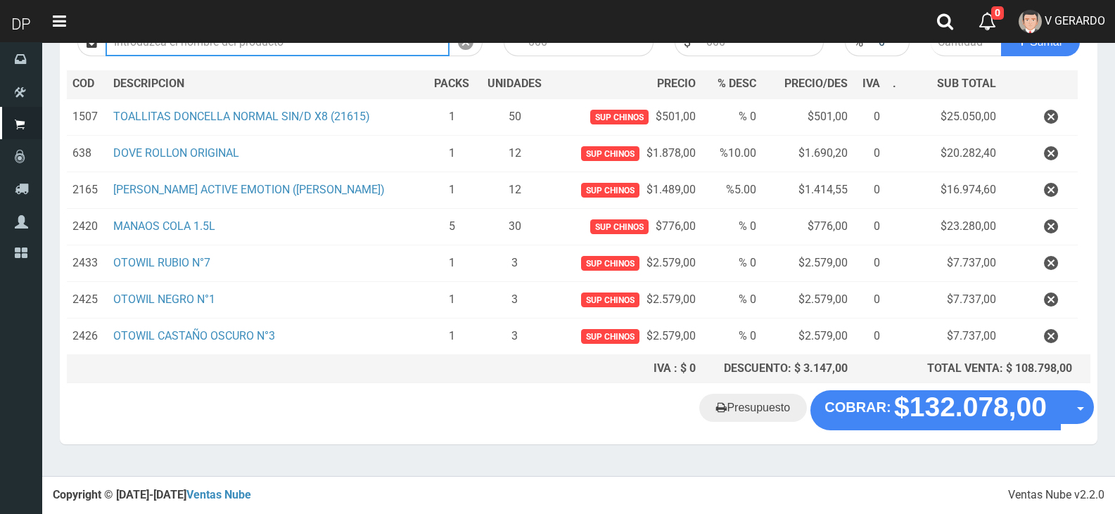
scroll to position [182, 0]
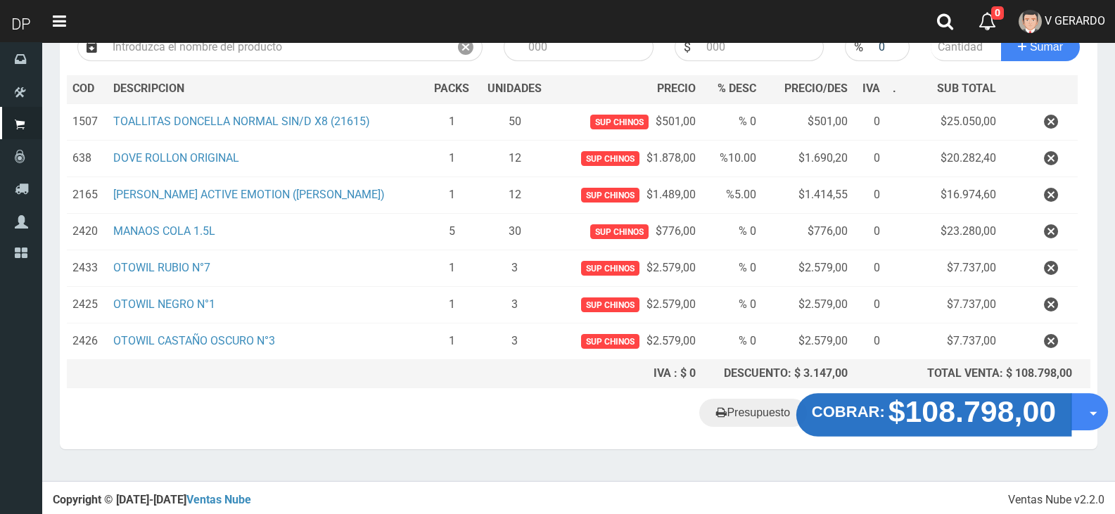
click at [971, 405] on strong "$108.798,00" at bounding box center [973, 411] width 168 height 33
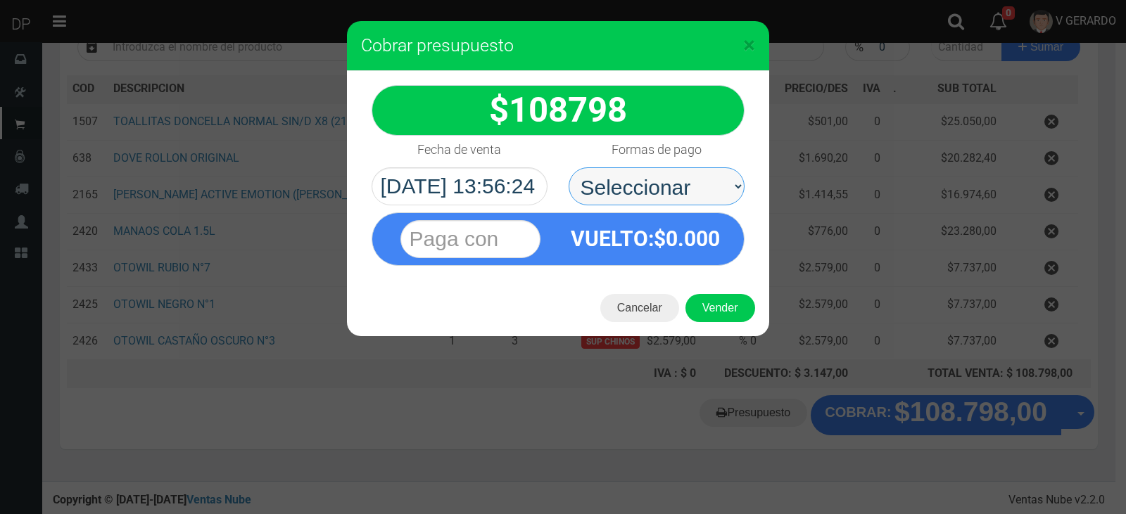
click at [628, 182] on select "Seleccionar Efectivo Tarjeta de Crédito Depósito Débito" at bounding box center [656, 186] width 176 height 38
select select "Efectivo"
click at [568, 167] on select "Seleccionar Efectivo Tarjeta de Crédito Depósito Débito" at bounding box center [656, 186] width 176 height 38
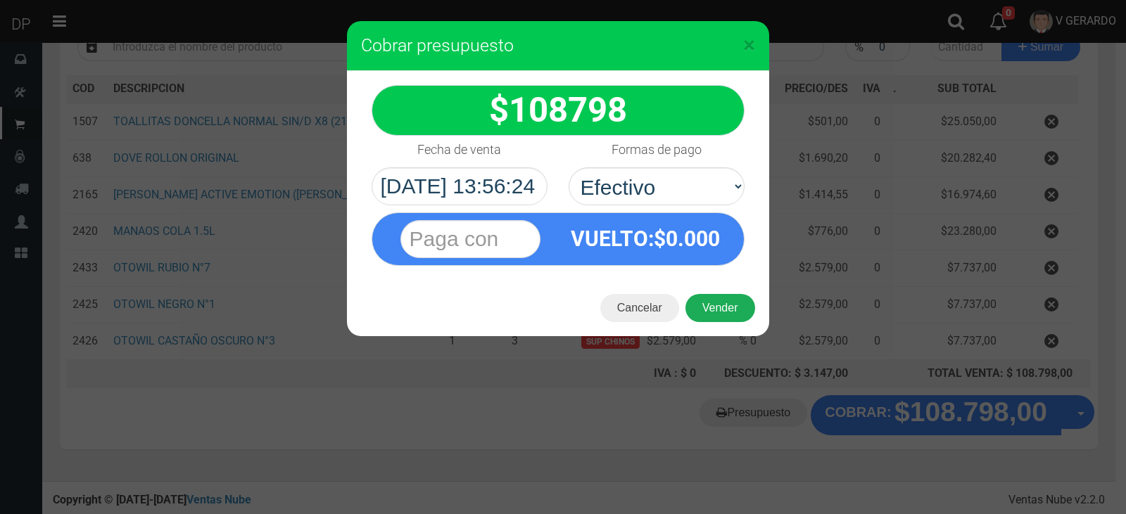
click at [727, 313] on button "Vender" at bounding box center [720, 308] width 70 height 28
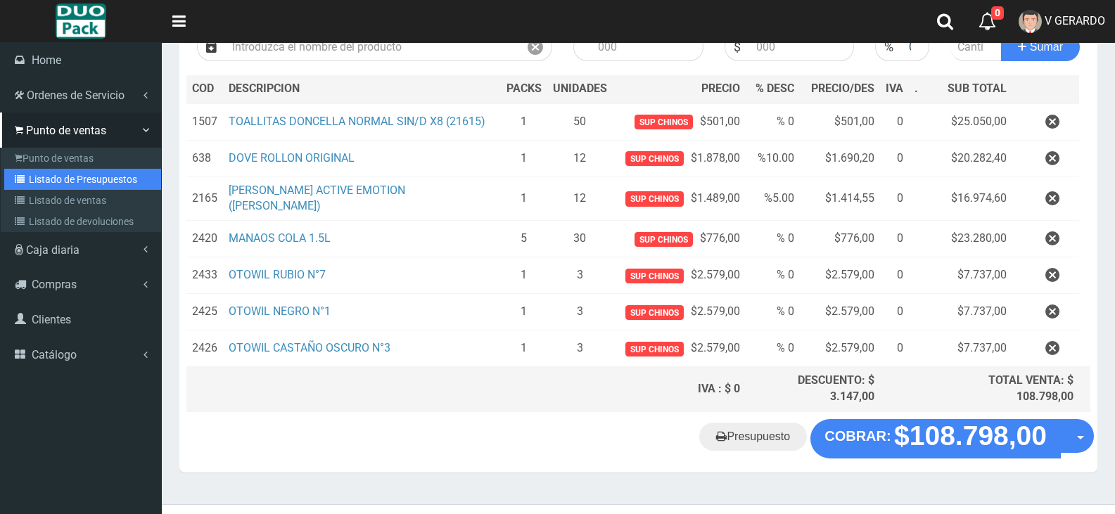
drag, startPoint x: 56, startPoint y: 184, endPoint x: 65, endPoint y: 177, distance: 11.1
click at [56, 184] on link "Listado de Presupuestos" at bounding box center [82, 179] width 157 height 21
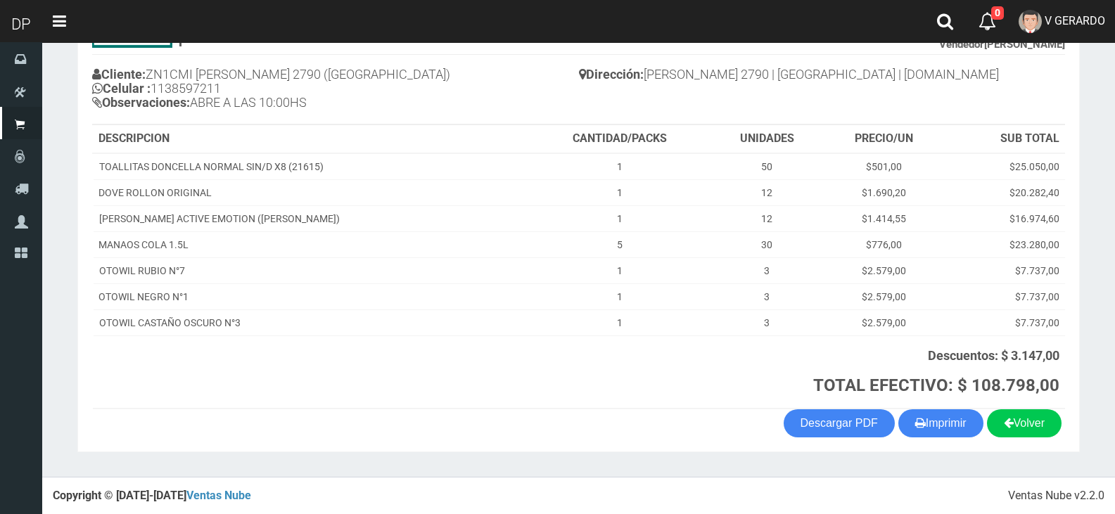
scroll to position [142, 0]
click at [951, 430] on button "Imprimir" at bounding box center [940, 423] width 85 height 28
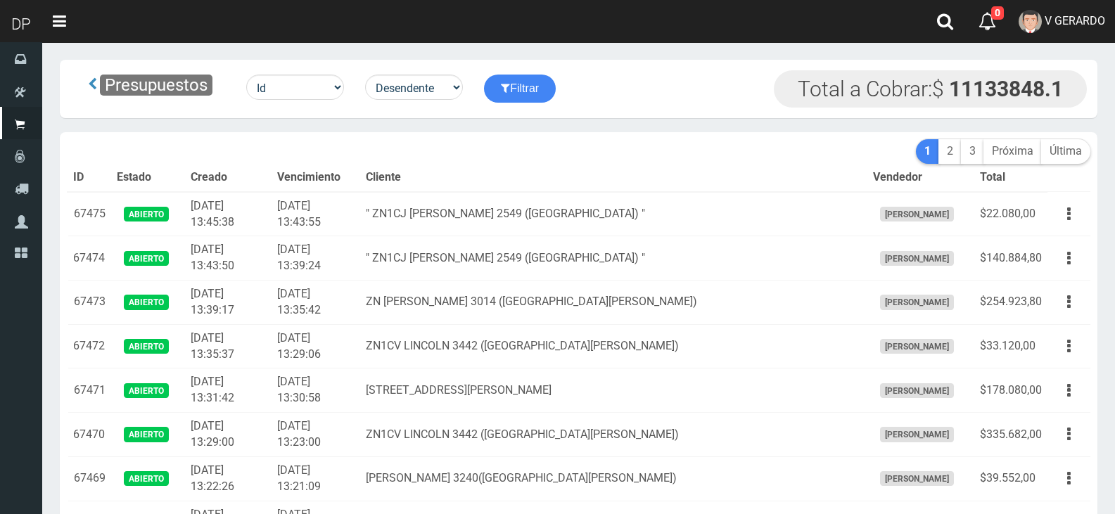
scroll to position [1985, 0]
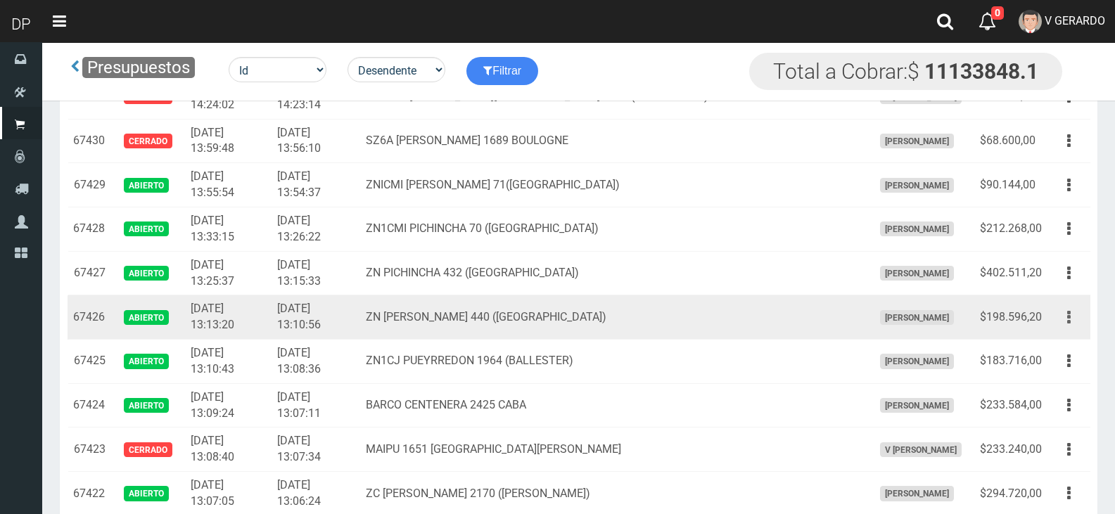
click at [1079, 314] on button "button" at bounding box center [1069, 317] width 32 height 25
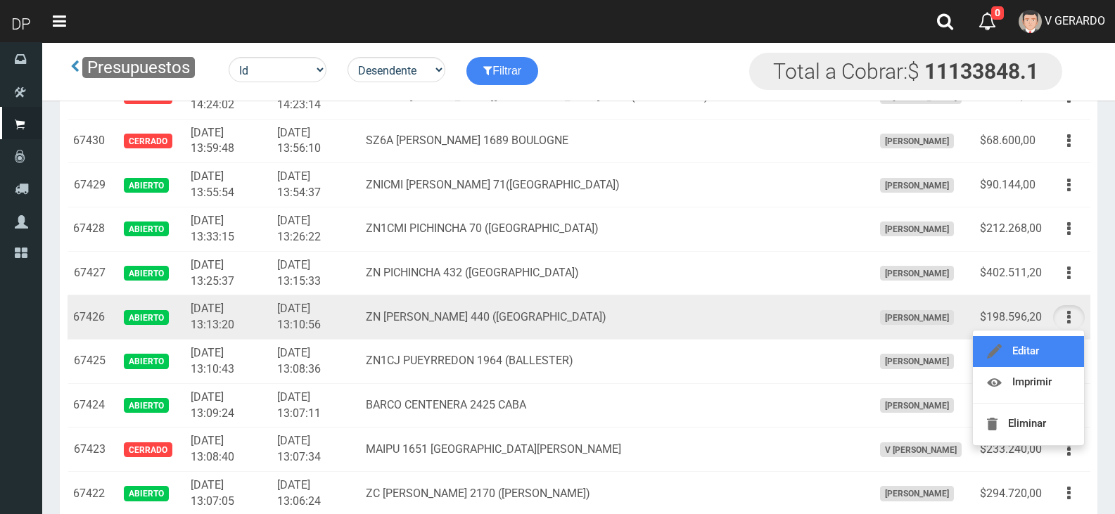
click at [1057, 352] on link "Editar" at bounding box center [1028, 351] width 111 height 31
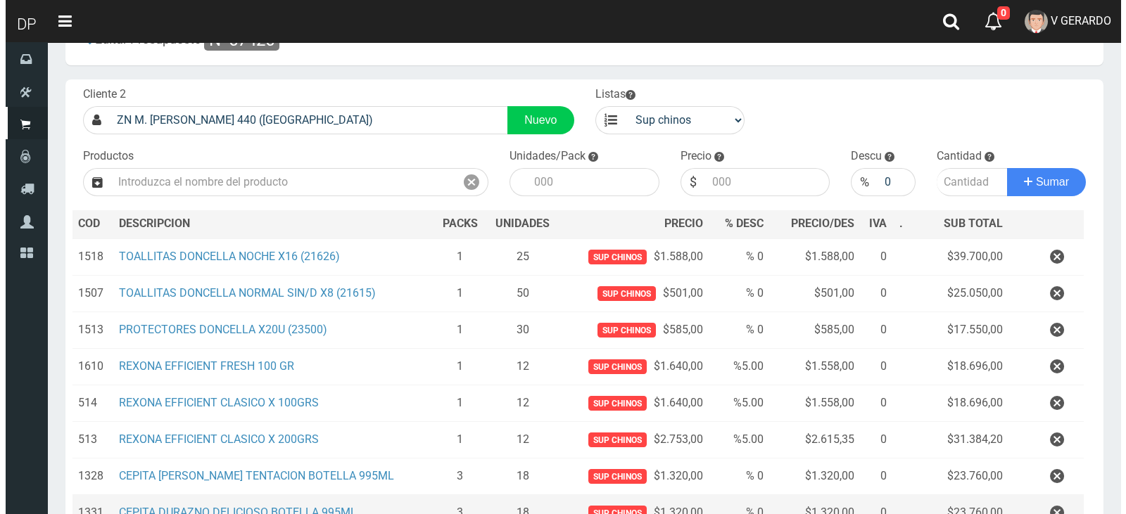
scroll to position [219, 0]
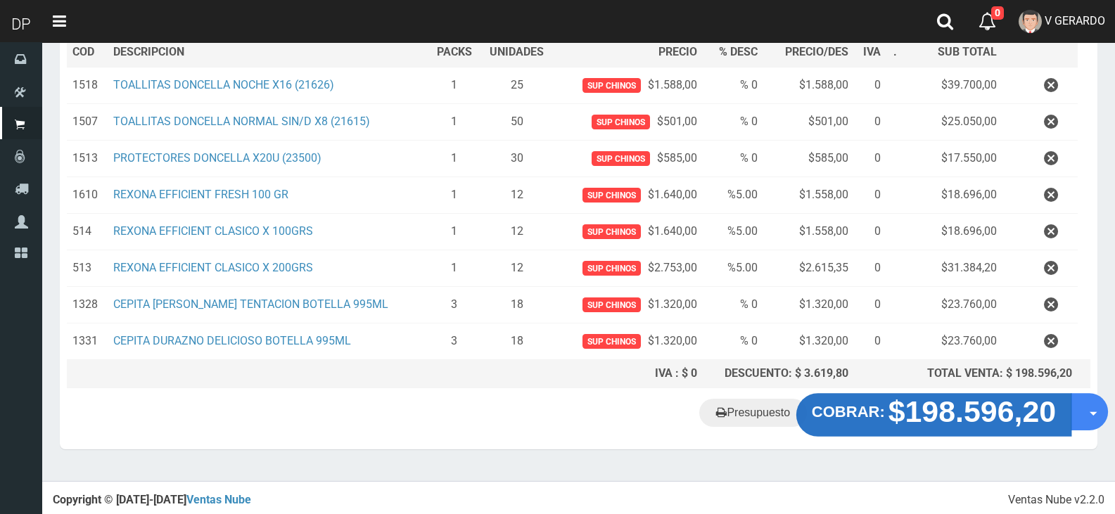
click at [943, 405] on strong "$198.596,20" at bounding box center [973, 411] width 168 height 33
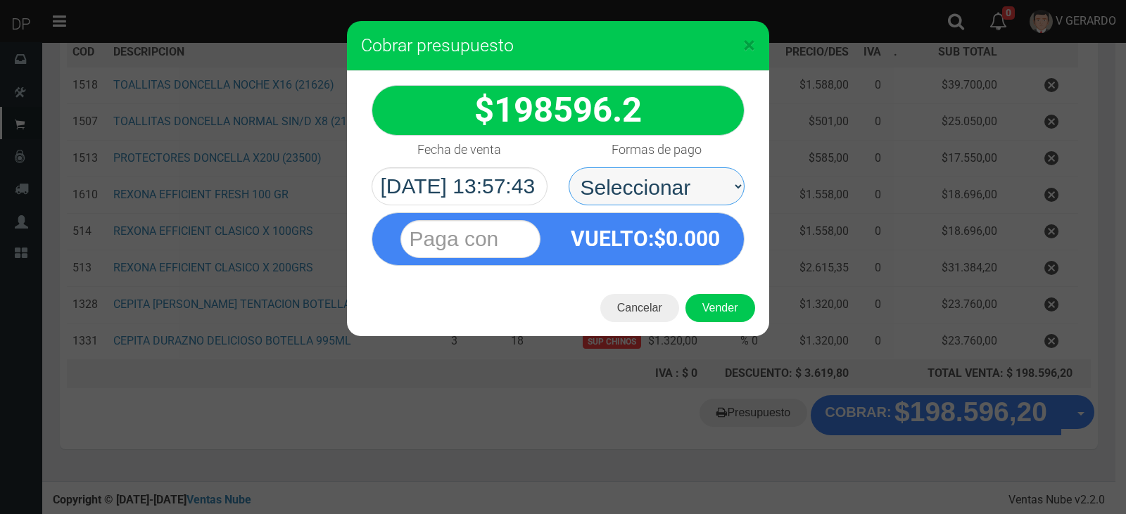
click at [667, 171] on select "Seleccionar Efectivo Tarjeta de Crédito Depósito Débito" at bounding box center [656, 186] width 176 height 38
select select "Efectivo"
click at [568, 167] on select "Seleccionar Efectivo Tarjeta de Crédito Depósito Débito" at bounding box center [656, 186] width 176 height 38
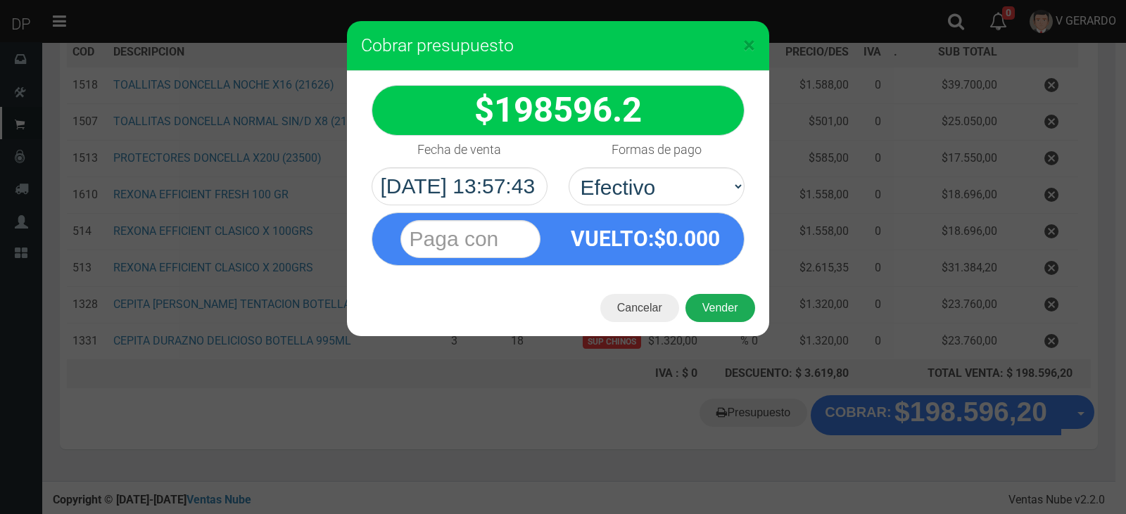
click at [729, 314] on button "Vender" at bounding box center [720, 308] width 70 height 28
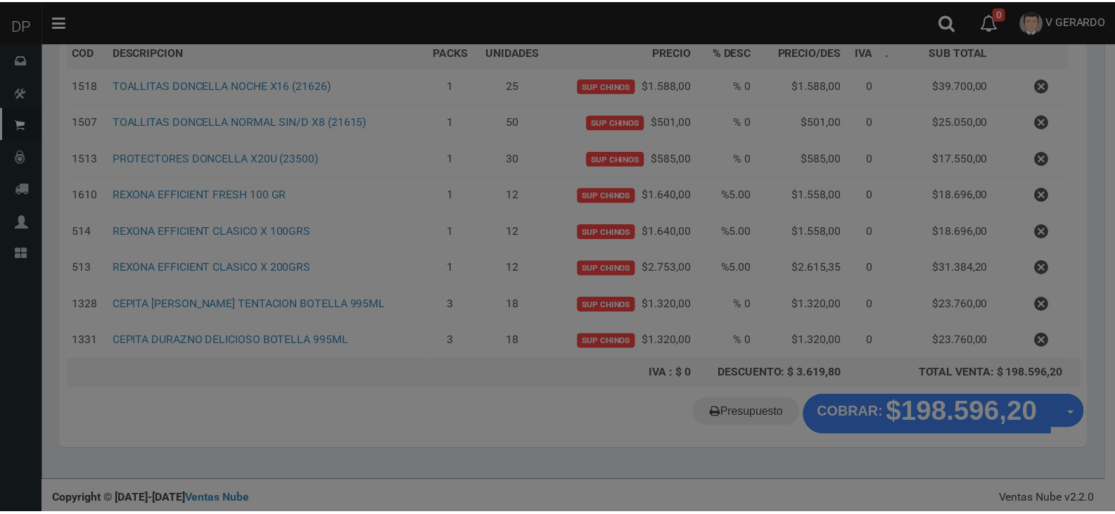
scroll to position [215, 0]
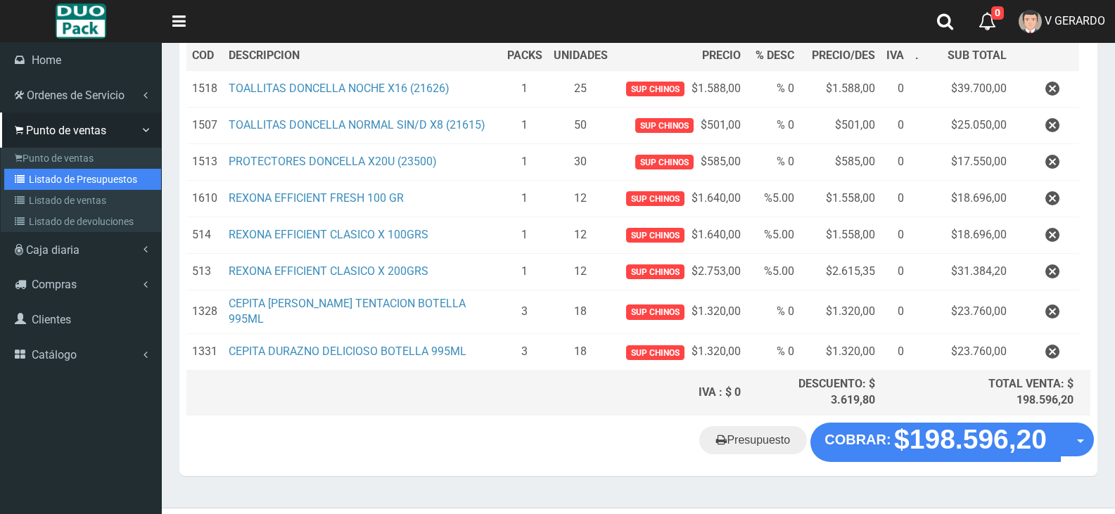
click at [117, 179] on link "Listado de Presupuestos" at bounding box center [82, 179] width 157 height 21
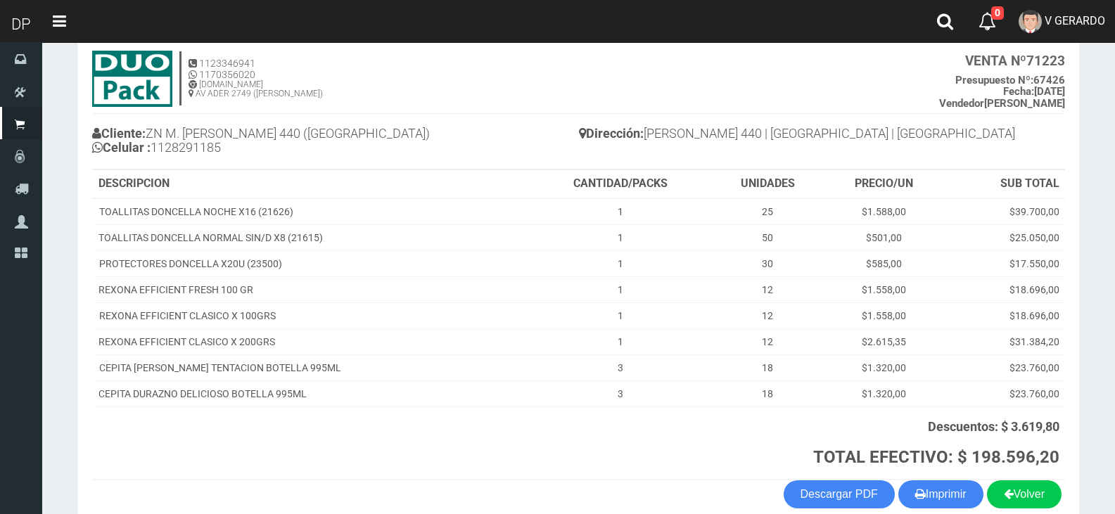
scroll to position [154, 0]
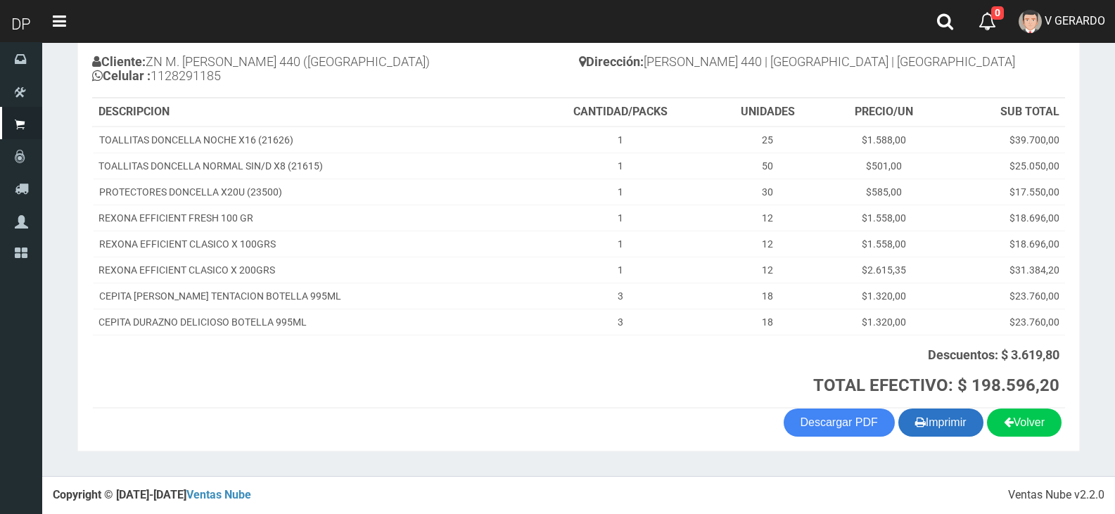
click at [925, 431] on button "Imprimir" at bounding box center [940, 423] width 85 height 28
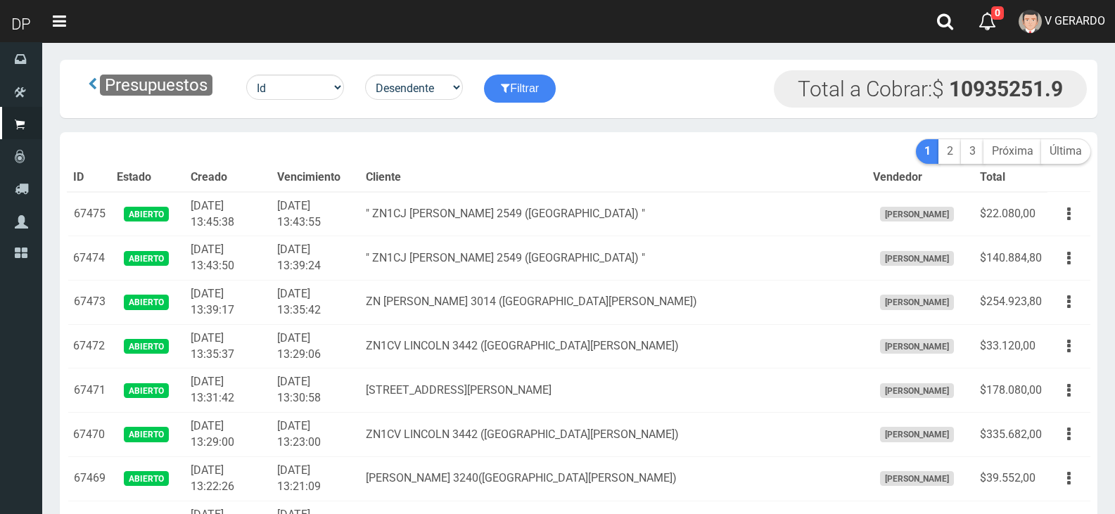
scroll to position [1985, 0]
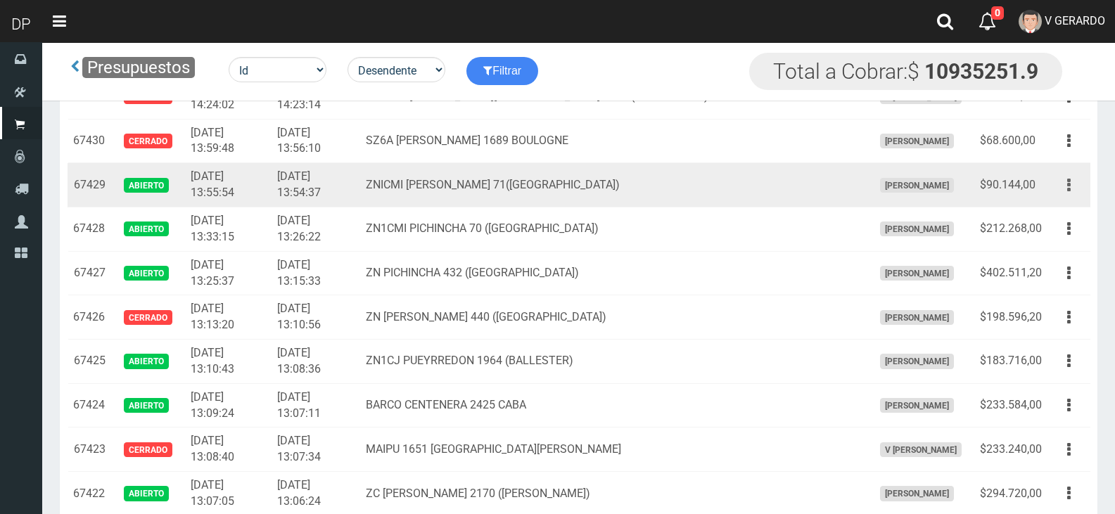
click at [1062, 187] on button "button" at bounding box center [1069, 185] width 32 height 25
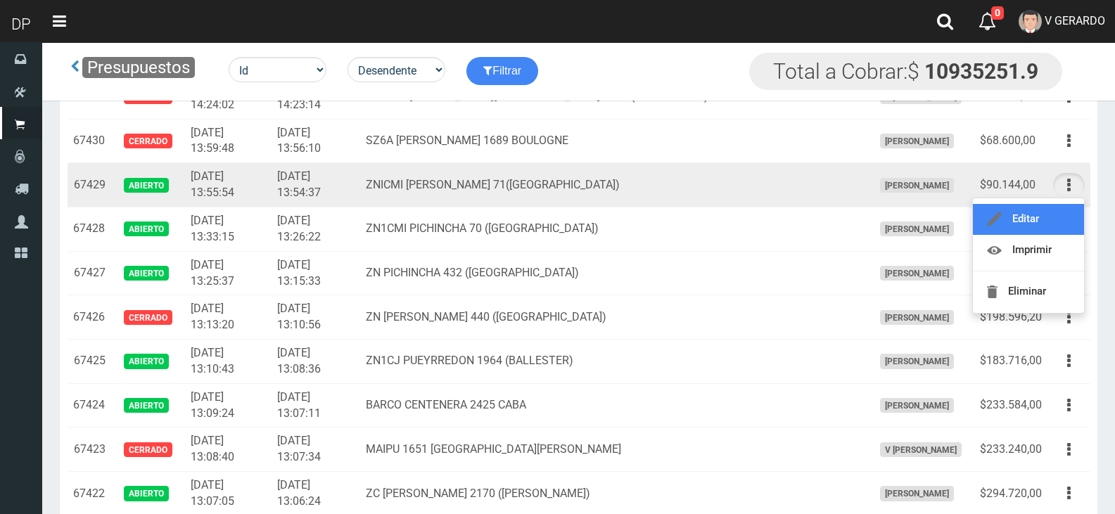
click at [1051, 220] on link "Editar" at bounding box center [1028, 219] width 111 height 31
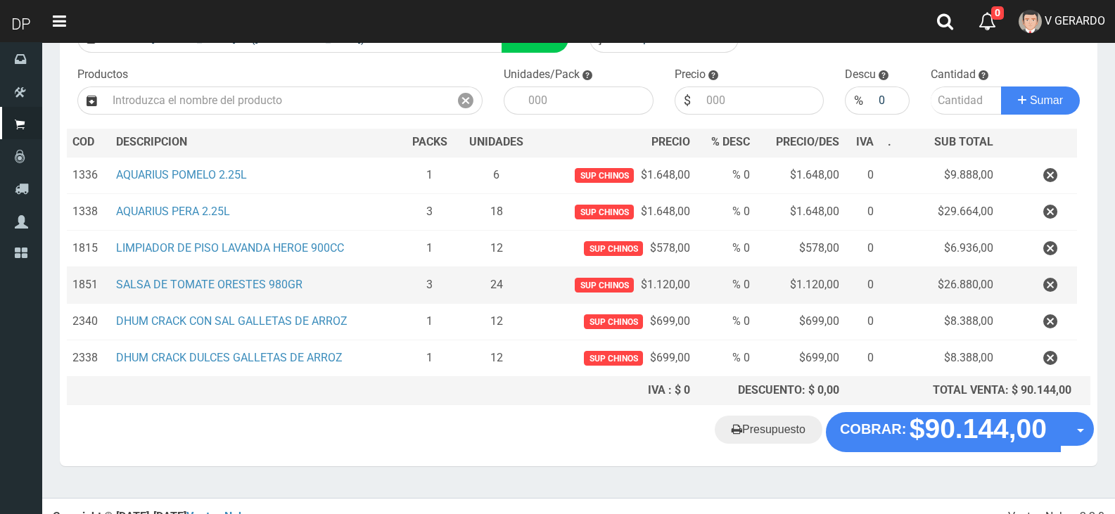
scroll to position [146, 0]
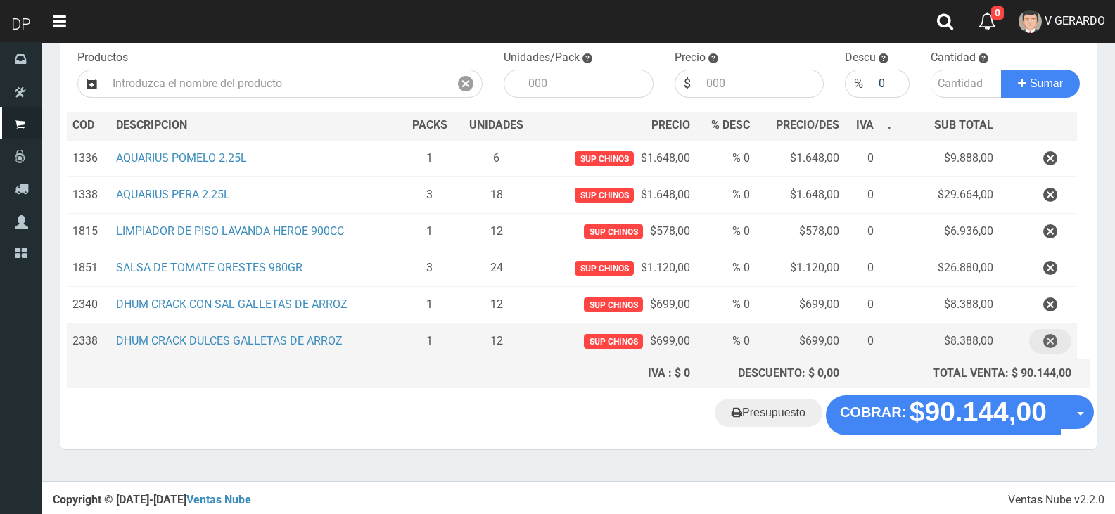
click at [1054, 343] on icon "button" at bounding box center [1050, 341] width 14 height 25
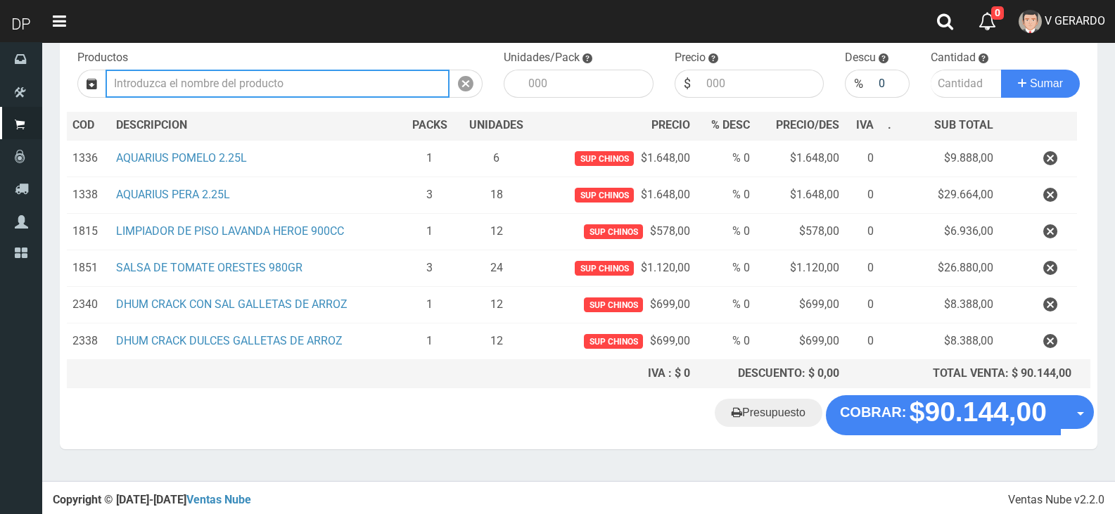
scroll to position [109, 0]
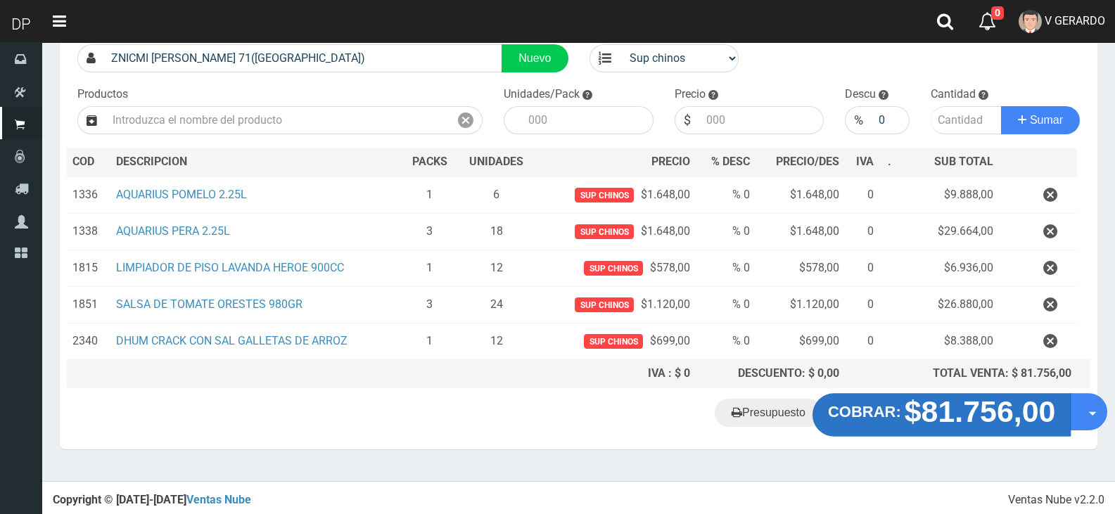
click at [928, 408] on strong "$81.756,00" at bounding box center [980, 411] width 151 height 33
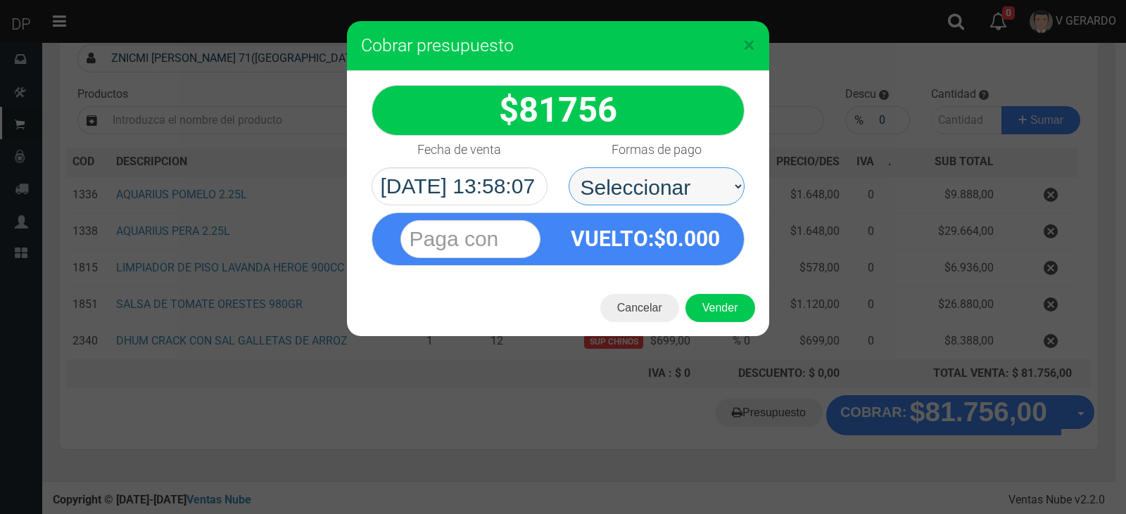
drag, startPoint x: 660, startPoint y: 191, endPoint x: 661, endPoint y: 204, distance: 12.7
click at [660, 191] on select "Seleccionar Efectivo Tarjeta de Crédito Depósito Débito" at bounding box center [656, 186] width 176 height 38
select select "Efectivo"
click at [568, 167] on select "Seleccionar Efectivo Tarjeta de Crédito Depósito Débito" at bounding box center [656, 186] width 176 height 38
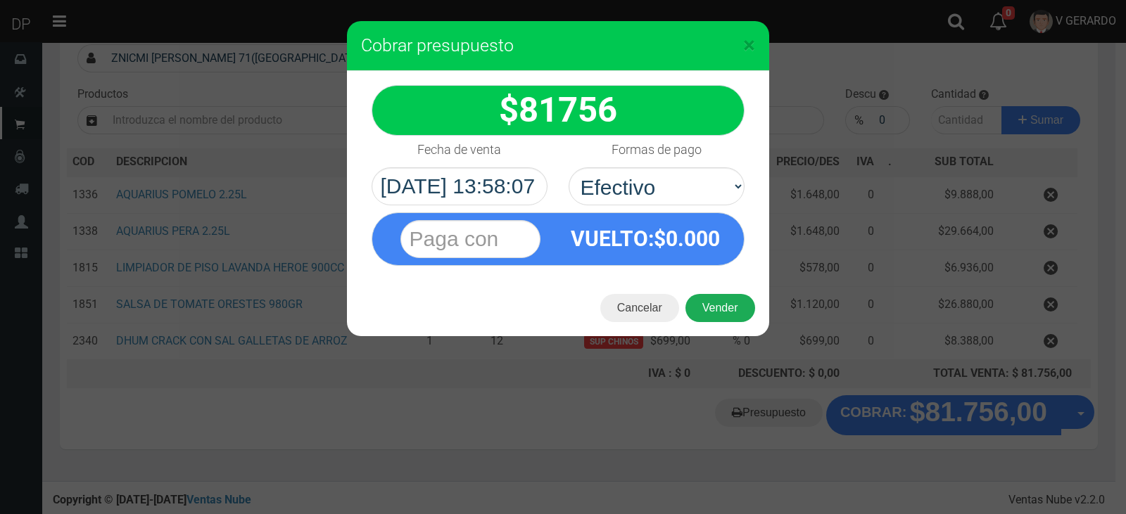
click at [730, 306] on button "Vender" at bounding box center [720, 308] width 70 height 28
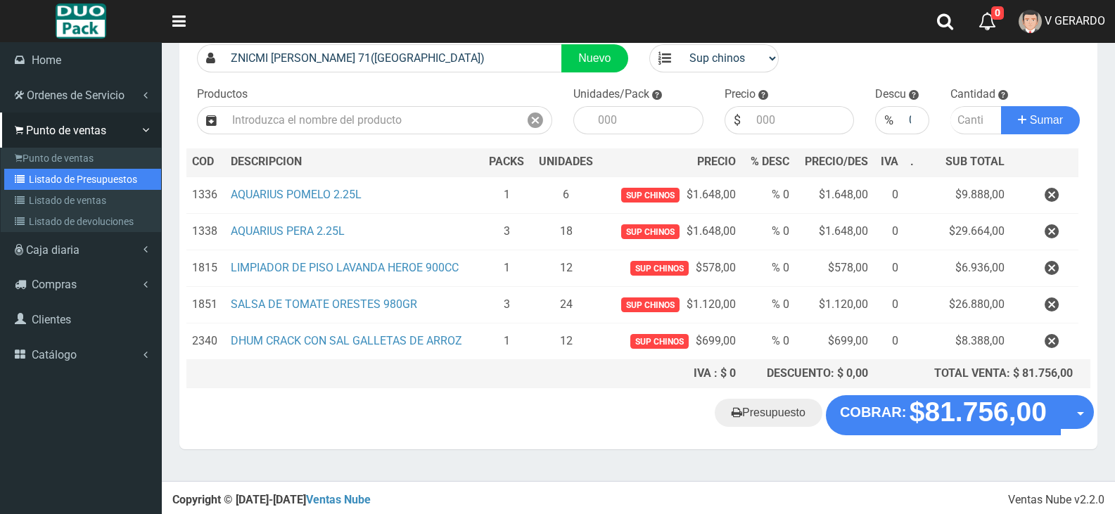
click at [68, 186] on link "Listado de Presupuestos" at bounding box center [82, 179] width 157 height 21
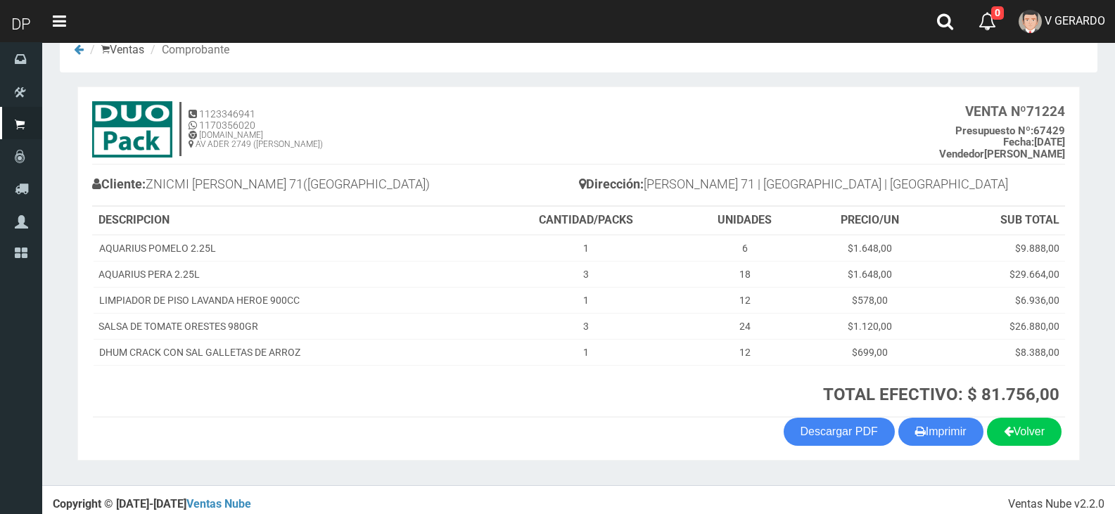
scroll to position [41, 0]
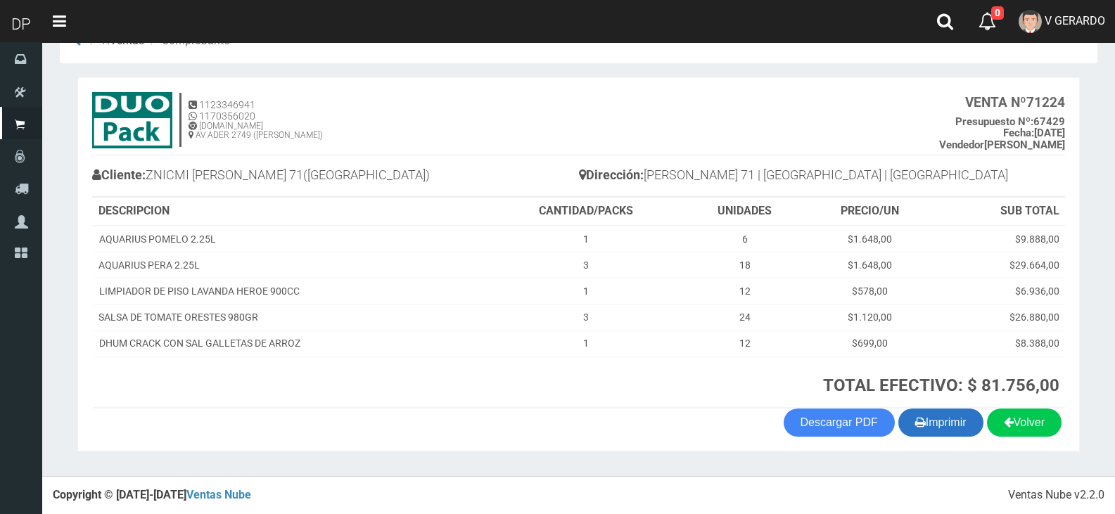
drag, startPoint x: 953, startPoint y: 433, endPoint x: 932, endPoint y: 424, distance: 22.7
click at [951, 434] on button "Imprimir" at bounding box center [940, 423] width 85 height 28
click at [963, 422] on button "Imprimir" at bounding box center [940, 423] width 85 height 28
